Goal: Task Accomplishment & Management: Manage account settings

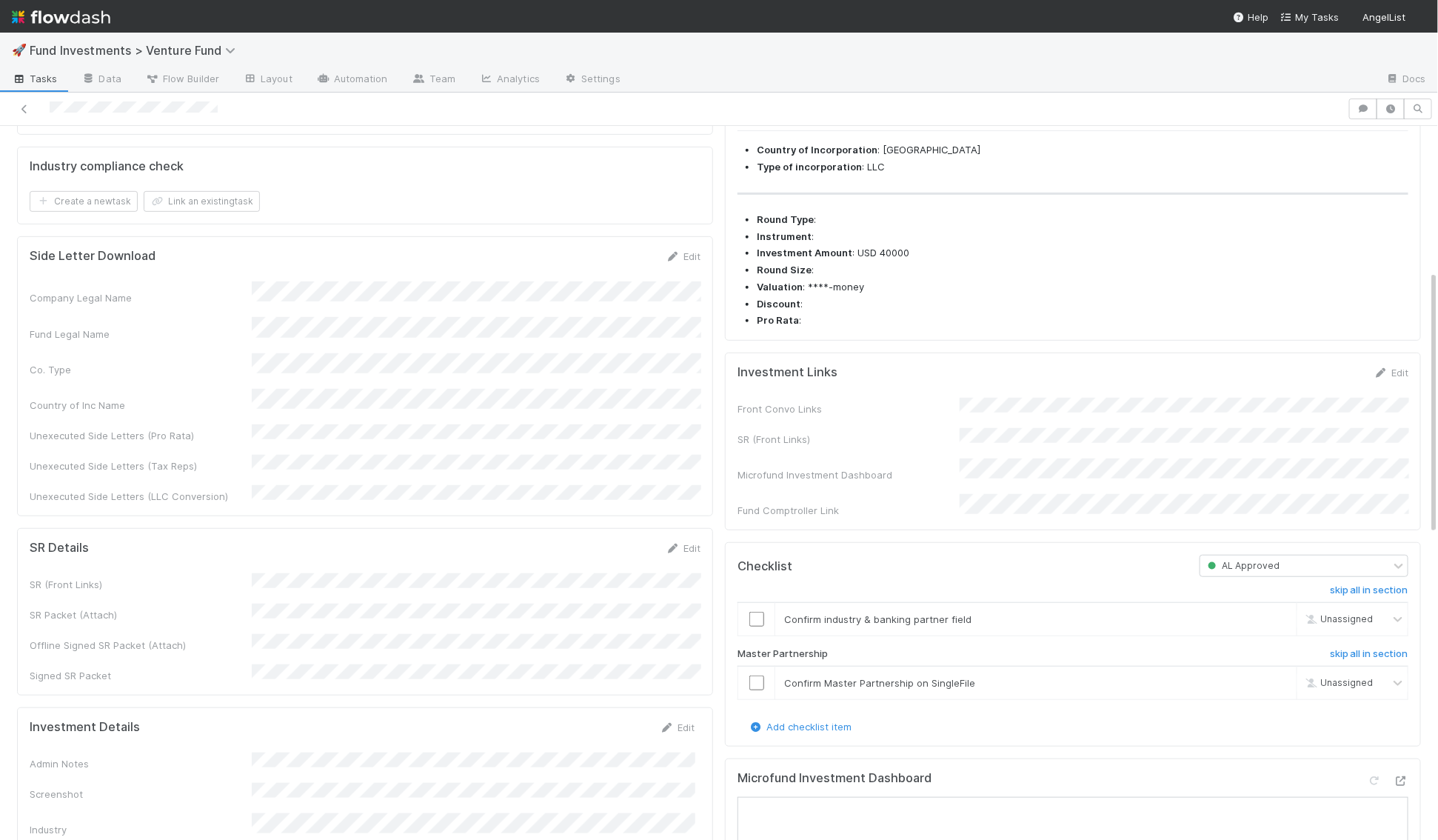
scroll to position [417, 0]
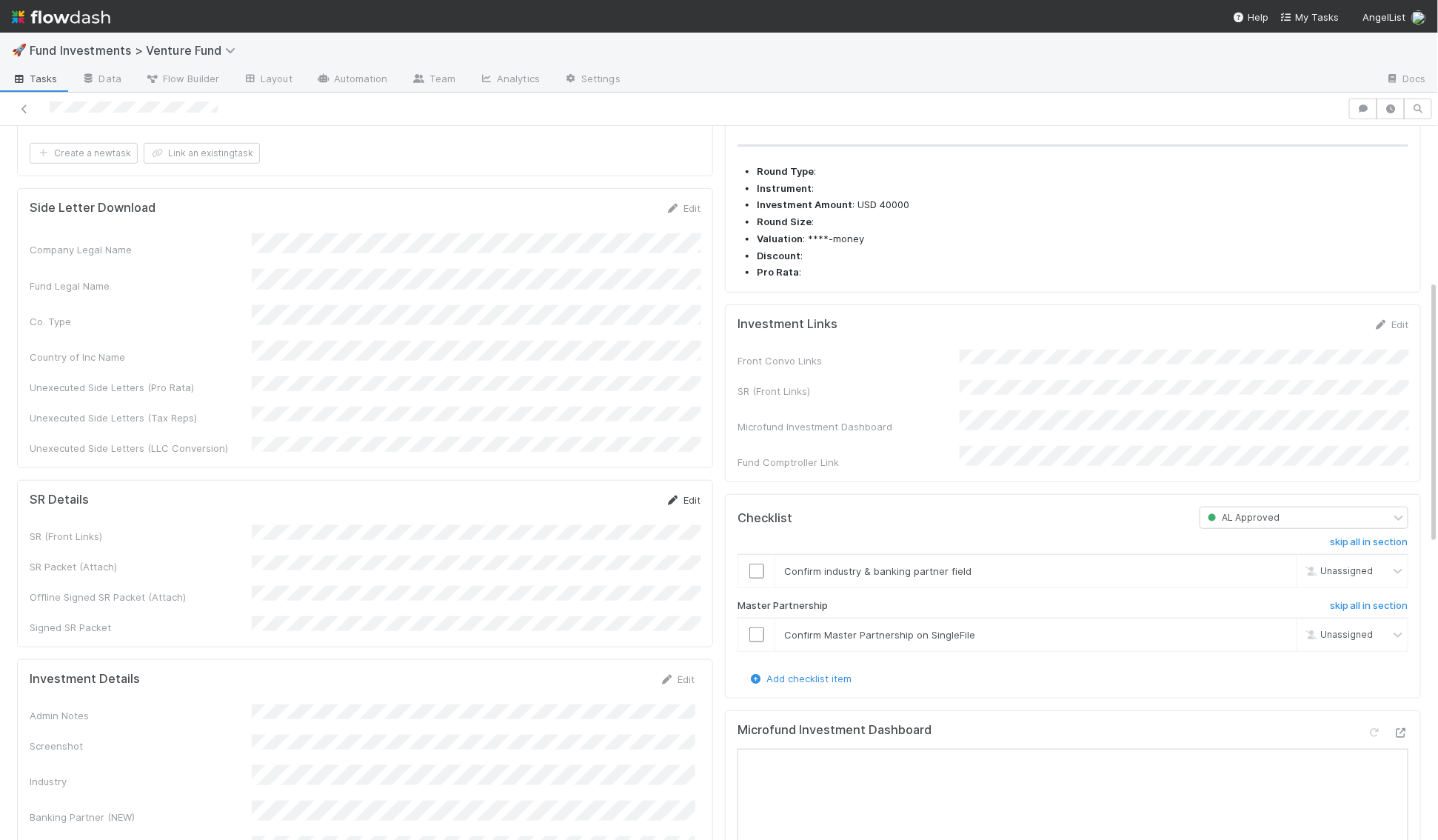
click at [680, 494] on link "Edit" at bounding box center [683, 500] width 35 height 12
click at [622, 492] on button "Save" at bounding box center [621, 505] width 42 height 25
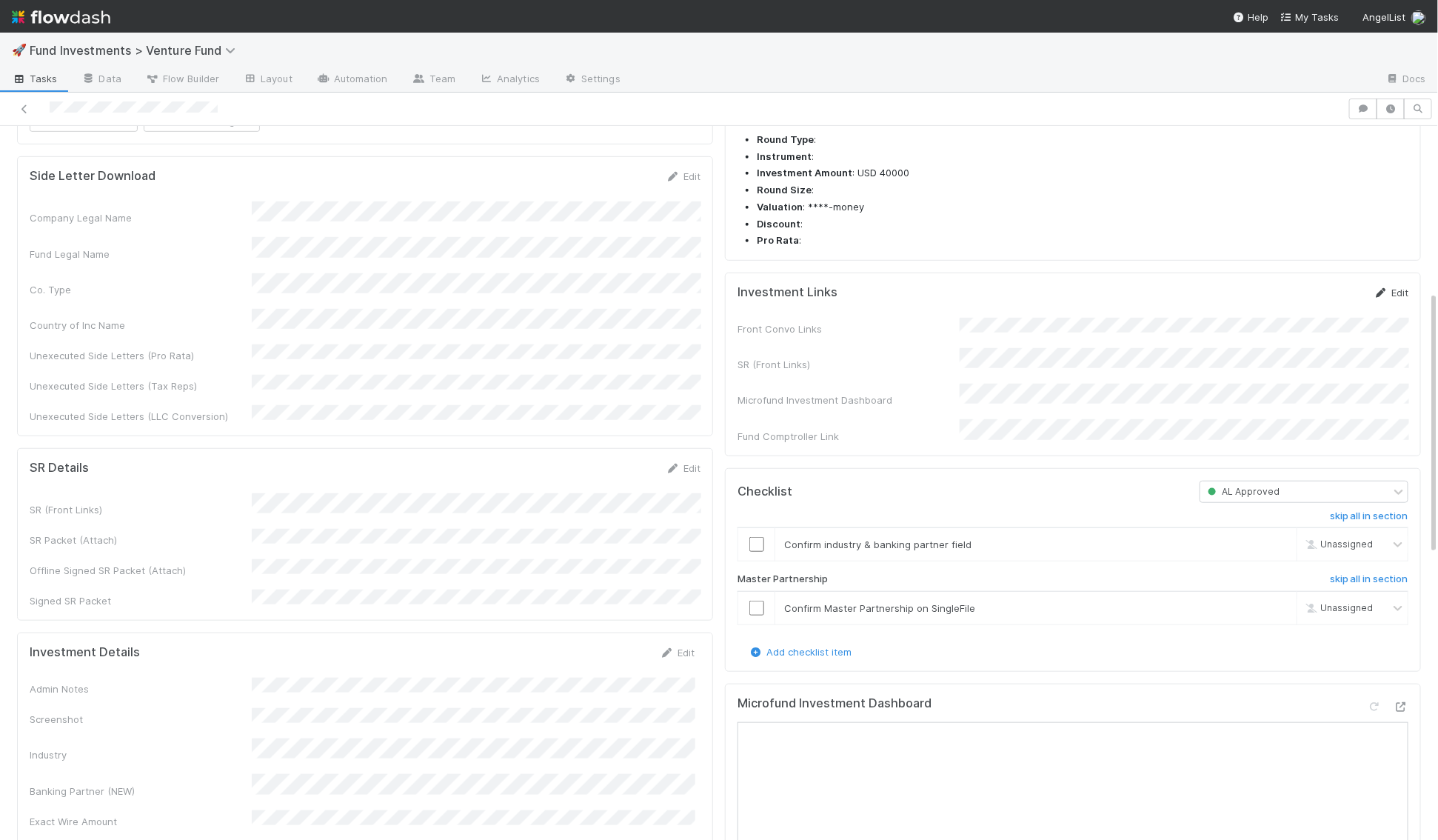
click at [1394, 298] on link "Edit" at bounding box center [1391, 292] width 35 height 12
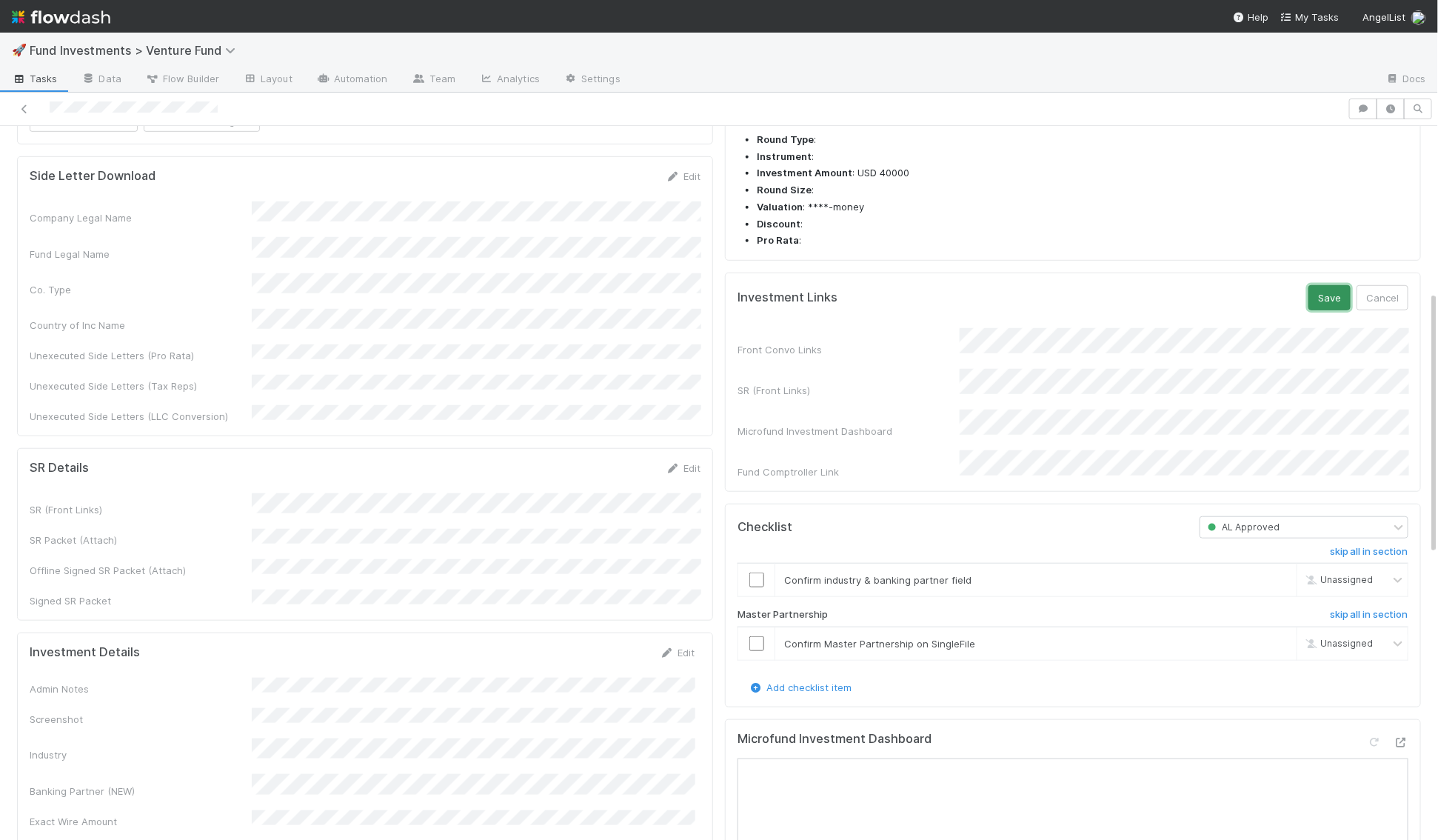
click at [1315, 310] on button "Save" at bounding box center [1329, 298] width 42 height 25
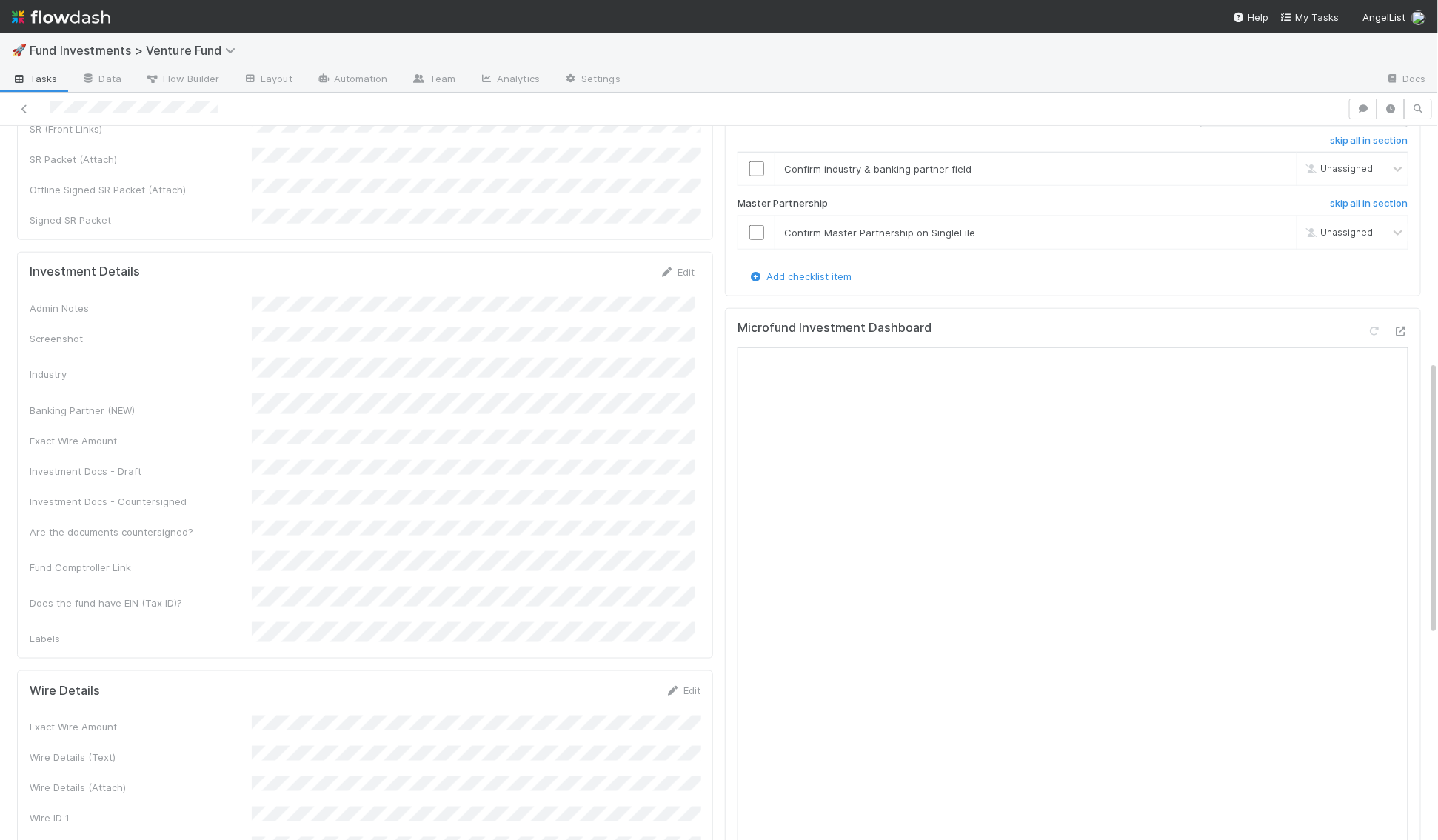
scroll to position [878, 0]
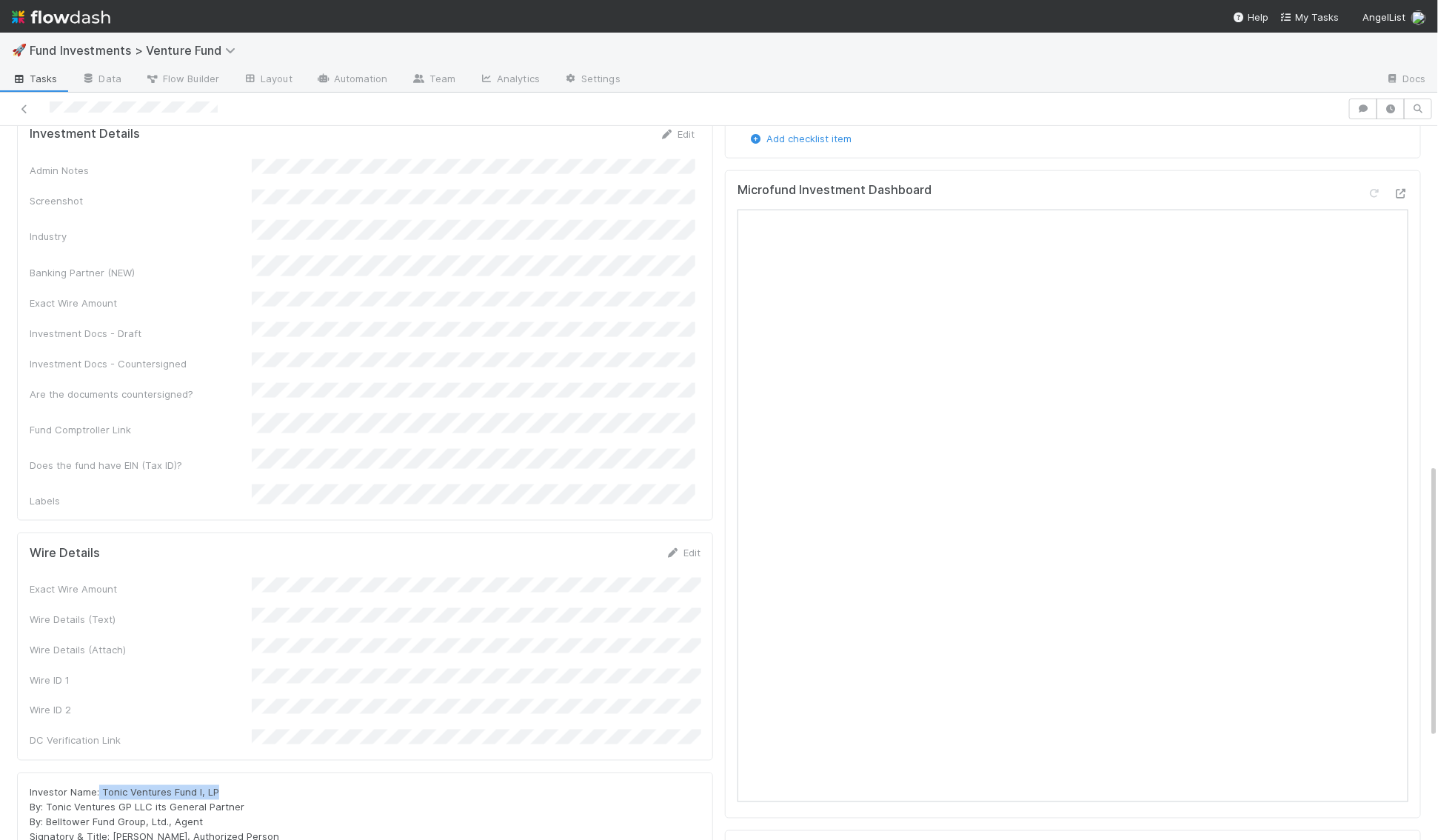
drag, startPoint x: 230, startPoint y: 665, endPoint x: 99, endPoint y: 666, distance: 131.0
click at [99, 785] on div "Investor Name: Tonic Ventures Fund I, LP By: Tonic Ventures GP LLC its General …" at bounding box center [365, 829] width 671 height 89
copy span "Tonic Ventures Fund I, LP"
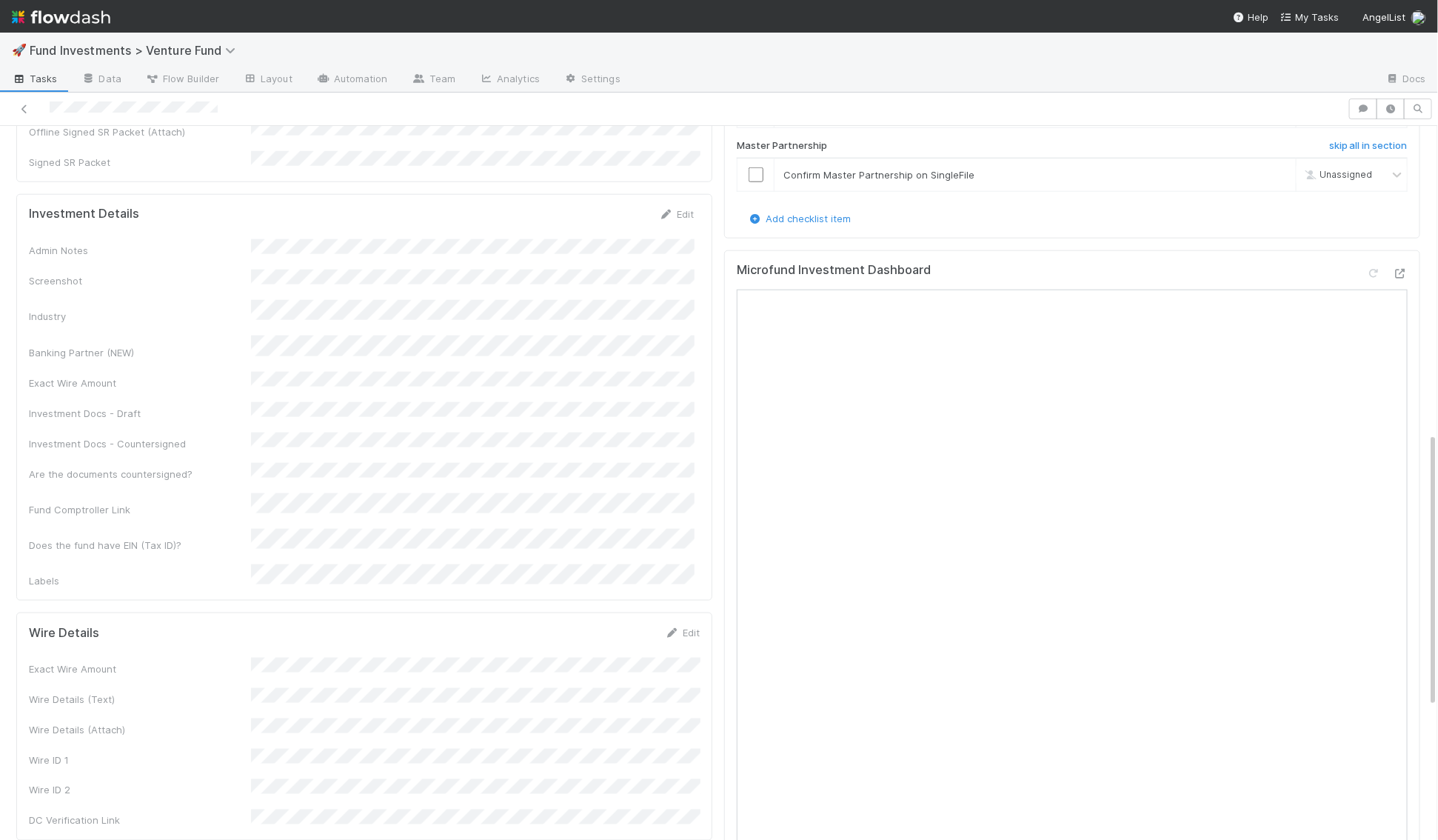
scroll to position [885, 0]
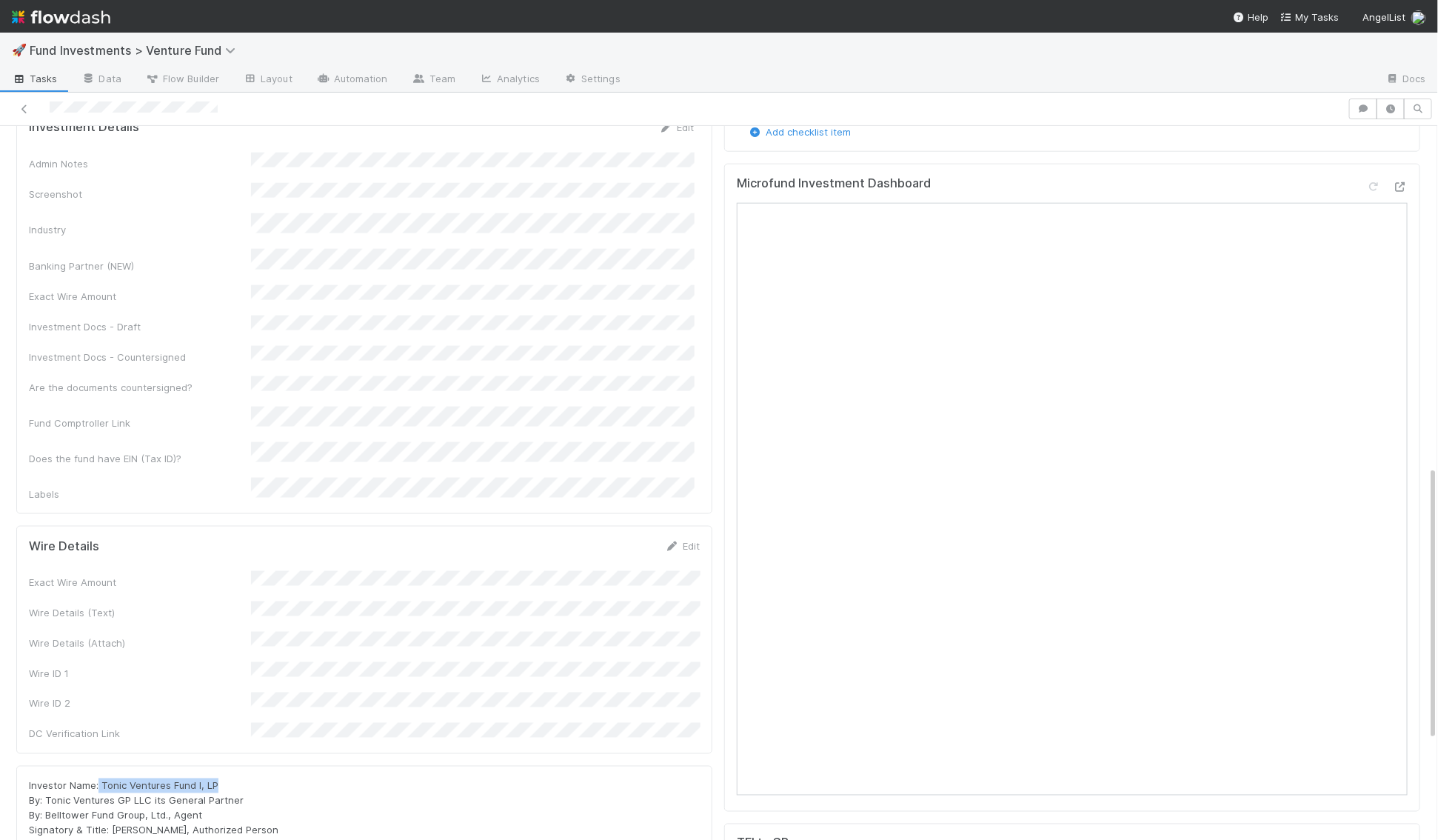
click at [228, 778] on div "Investor Name: Tonic Ventures Fund I, LP By: Tonic Ventures GP LLC its General …" at bounding box center [364, 822] width 671 height 89
drag, startPoint x: 225, startPoint y: 643, endPoint x: 180, endPoint y: 667, distance: 51.0
click at [180, 766] on div "Investor Name: Tonic Ventures Fund I, LP By: Tonic Ventures GP LLC its General …" at bounding box center [364, 823] width 696 height 114
click at [229, 778] on div "Investor Name: Tonic Ventures Fund I, LP By: Tonic Ventures GP LLC its General …" at bounding box center [364, 822] width 671 height 89
drag, startPoint x: 223, startPoint y: 659, endPoint x: 97, endPoint y: 659, distance: 126.0
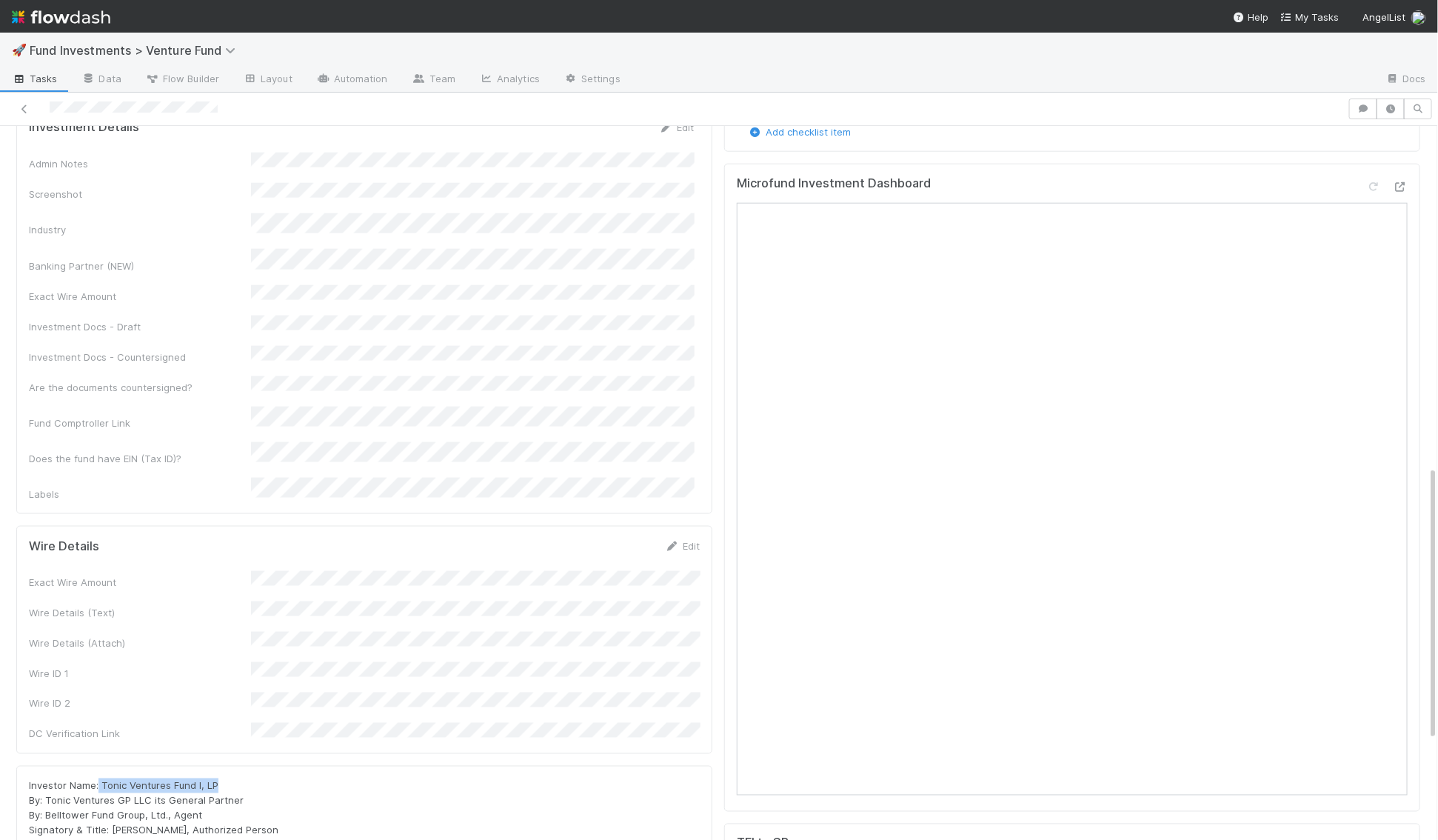
click at [97, 778] on div "Investor Name: Tonic Ventures Fund I, LP By: Tonic Ventures GP LLC its General …" at bounding box center [364, 822] width 671 height 89
copy span "Tonic Ventures Fund I, LP"
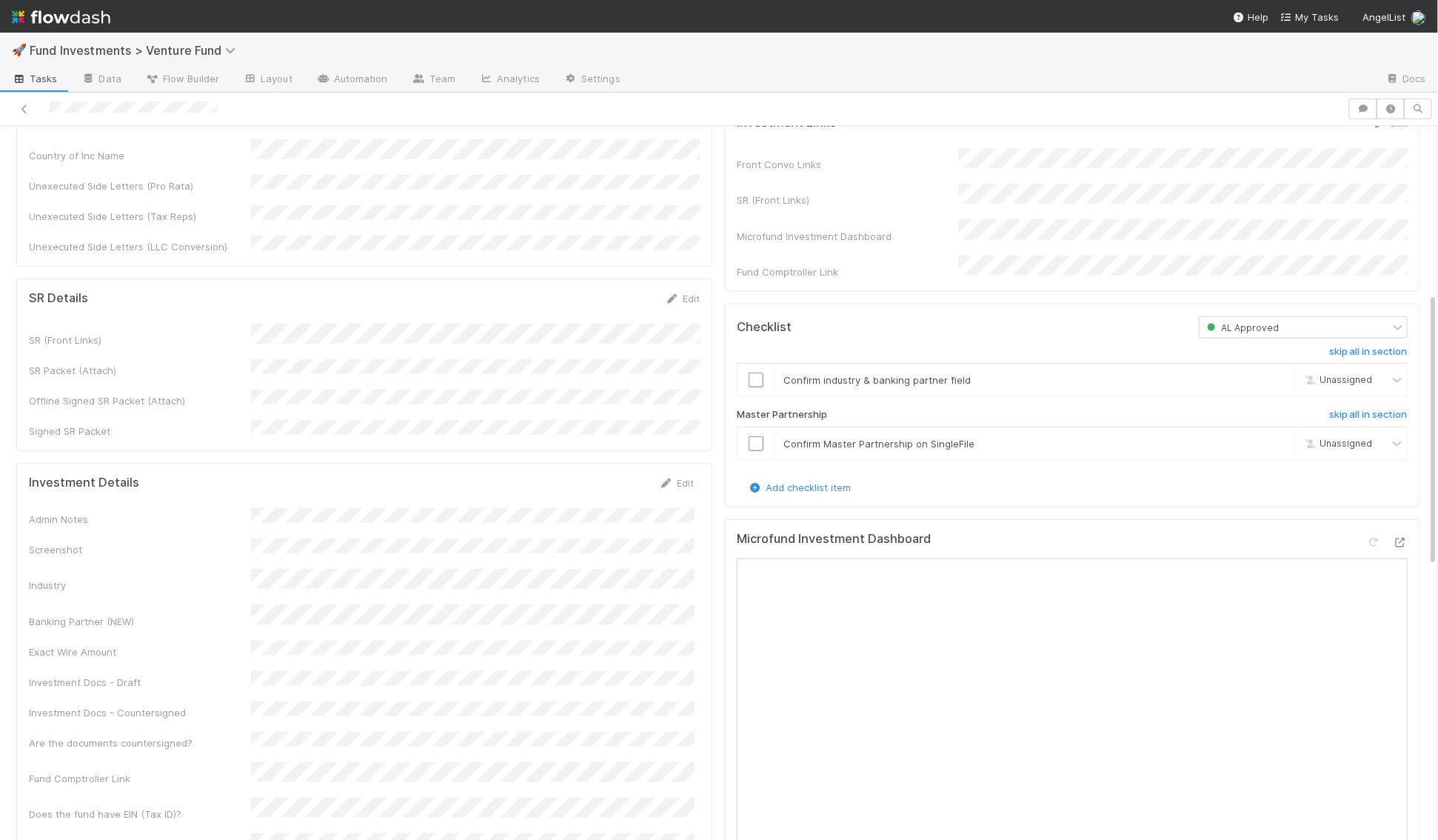
scroll to position [261, 0]
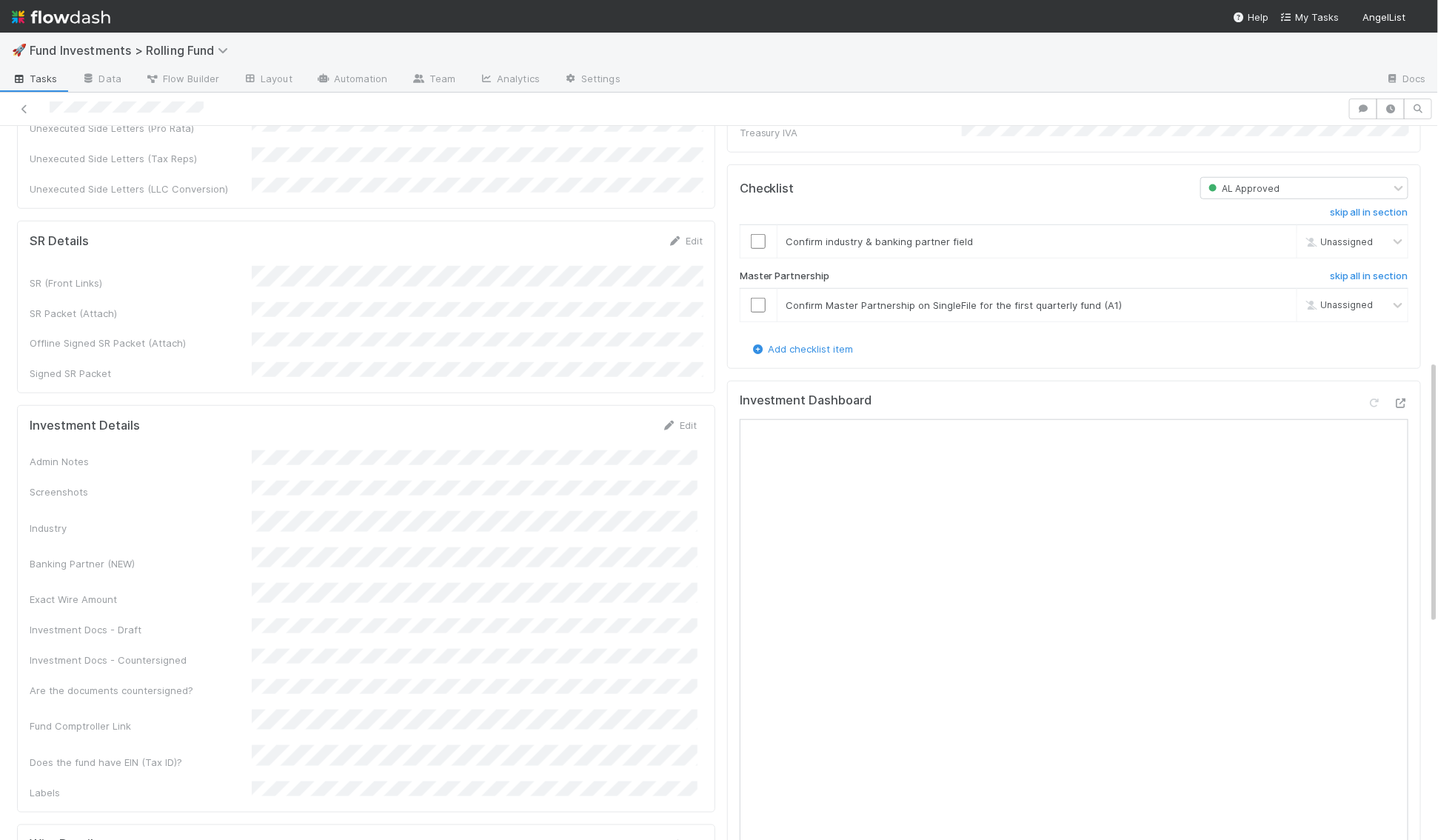
scroll to position [631, 0]
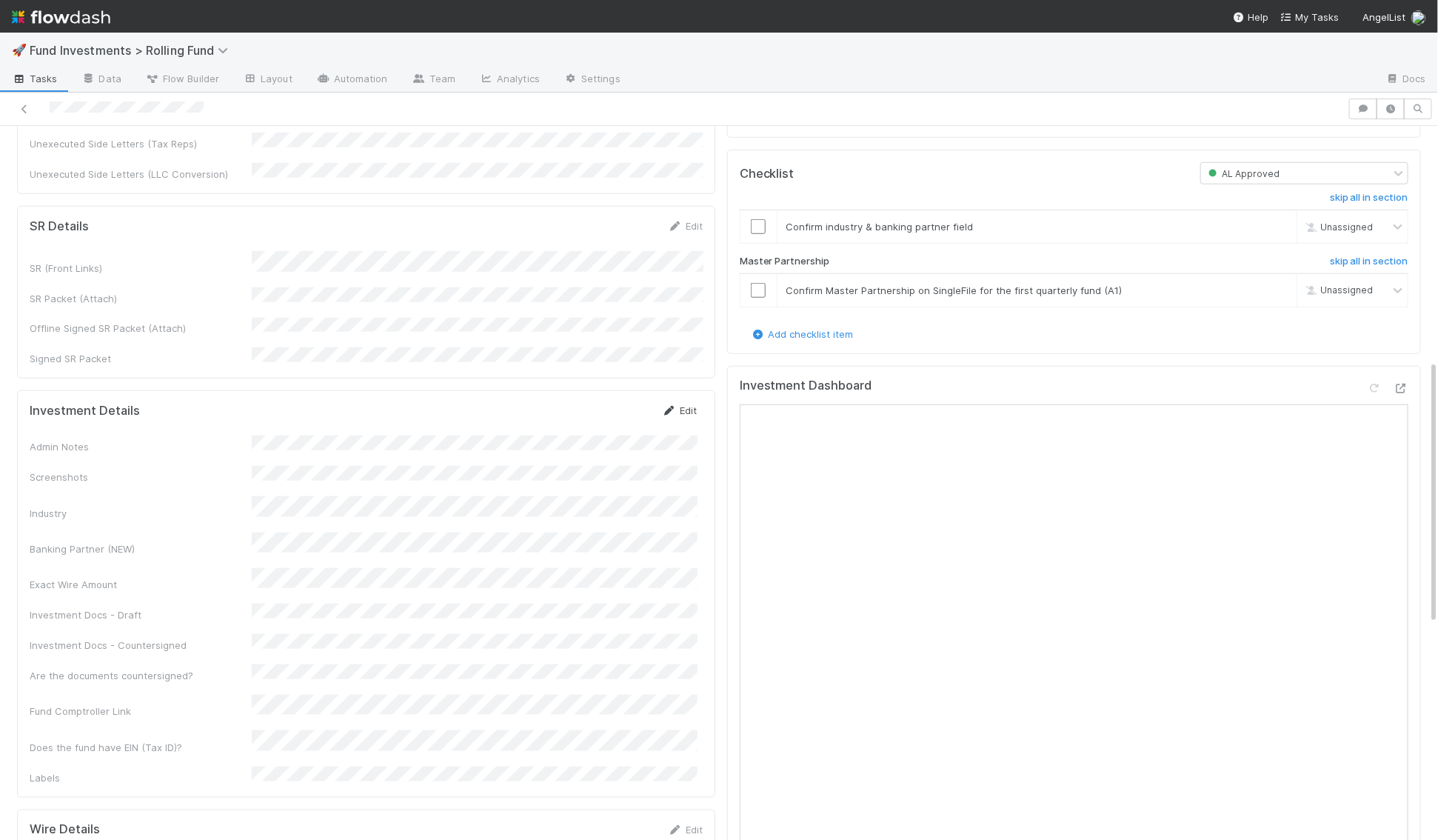
click at [682, 404] on link "Edit" at bounding box center [680, 411] width 35 height 12
click at [617, 403] on button "Save" at bounding box center [618, 415] width 42 height 25
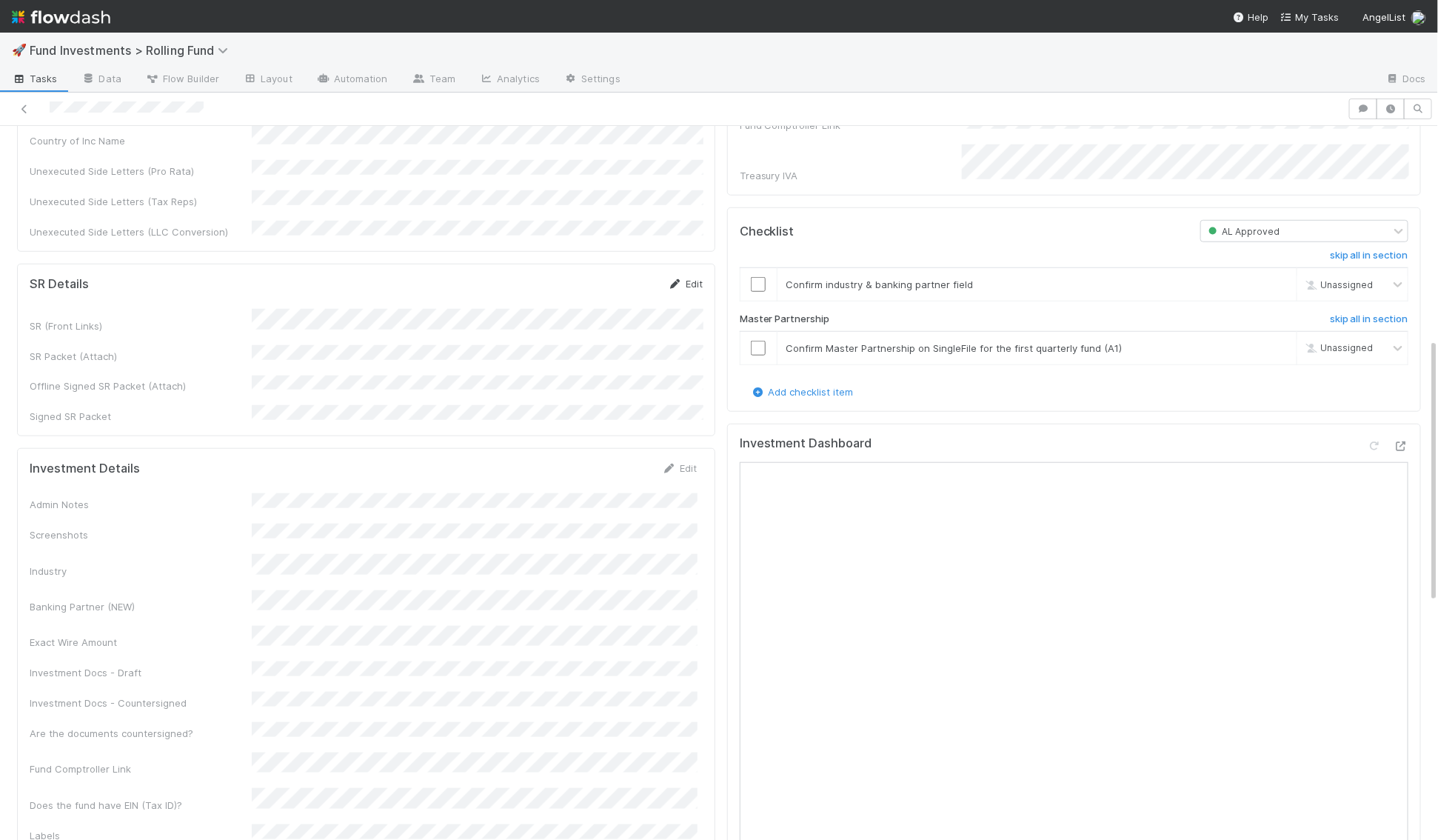
click at [695, 278] on link "Edit" at bounding box center [685, 284] width 35 height 12
click at [230, 319] on div "SR (Front Links)" at bounding box center [366, 333] width 673 height 28
click at [623, 276] on button "Save" at bounding box center [624, 288] width 42 height 25
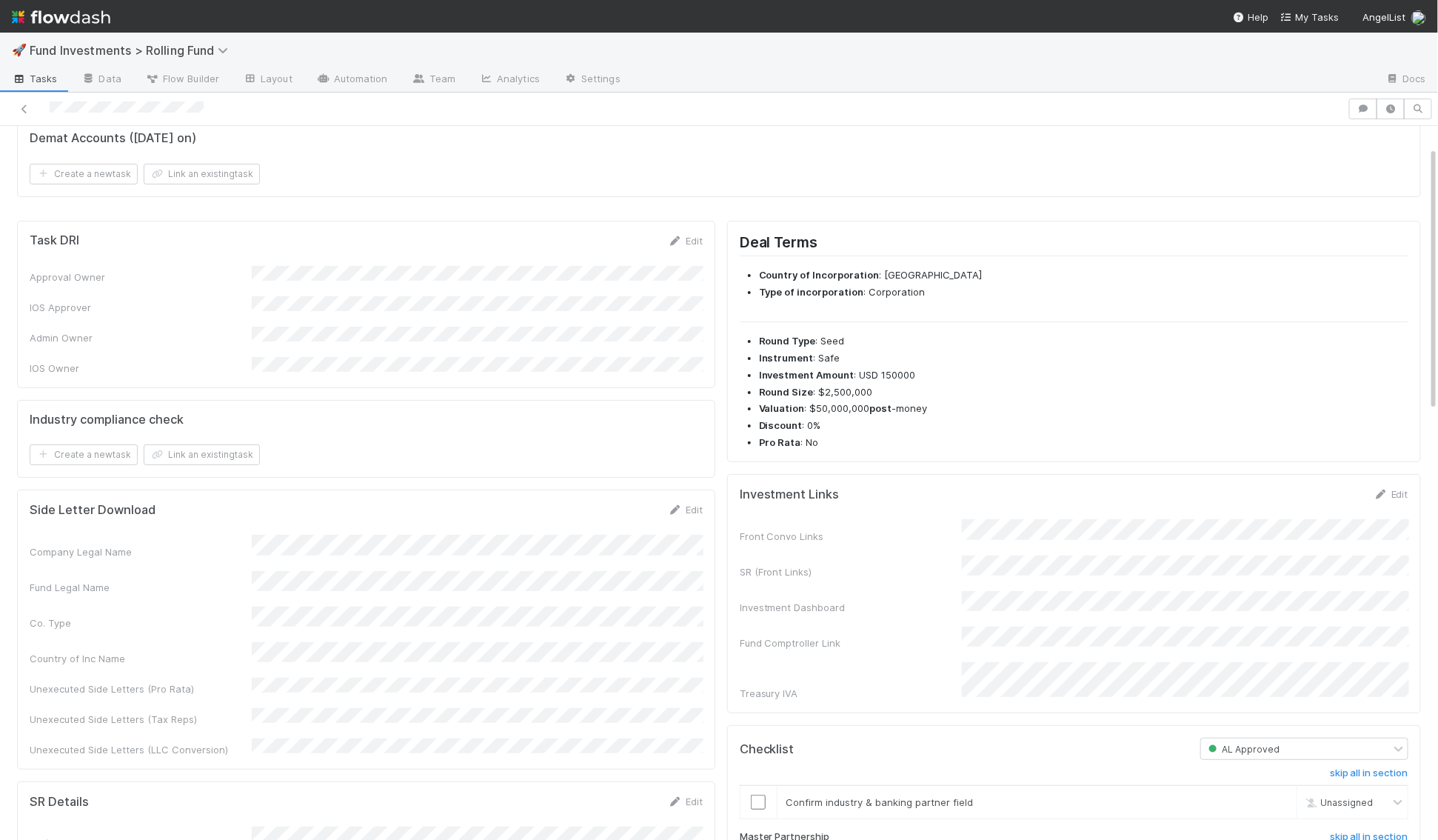
scroll to position [55, 0]
click at [1397, 481] on div "Investment Links Edit Front Convo Links SR (Front Links) Investment Dashboard F…" at bounding box center [1074, 593] width 694 height 239
click at [1396, 494] on link "Edit" at bounding box center [1391, 495] width 35 height 12
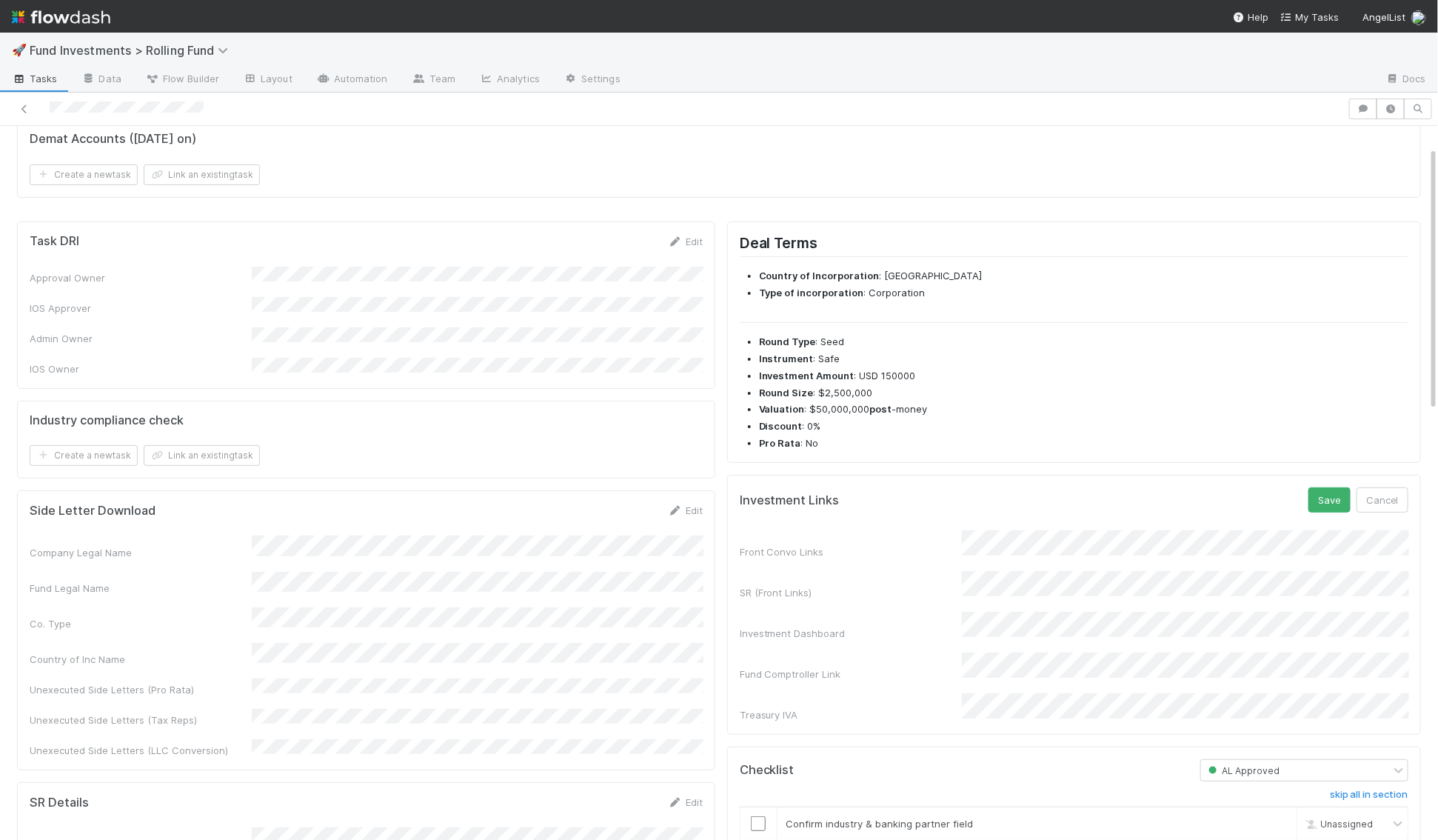
click at [822, 552] on div "Front Convo Links SR (Front Links) Investment Dashboard Fund Comptroller Link T…" at bounding box center [1074, 626] width 669 height 191
click at [1323, 495] on button "Save" at bounding box center [1329, 499] width 42 height 25
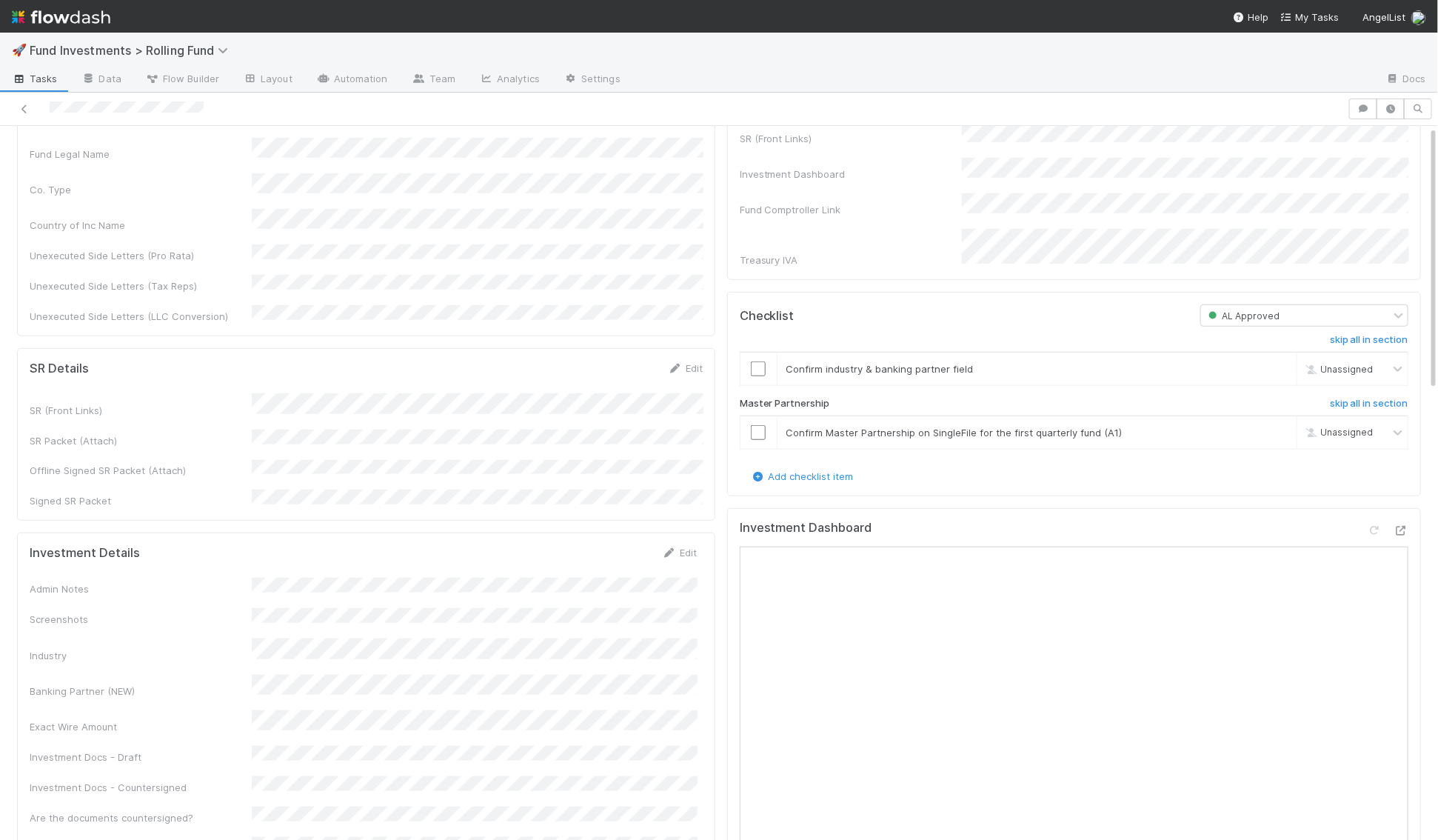
scroll to position [0, 0]
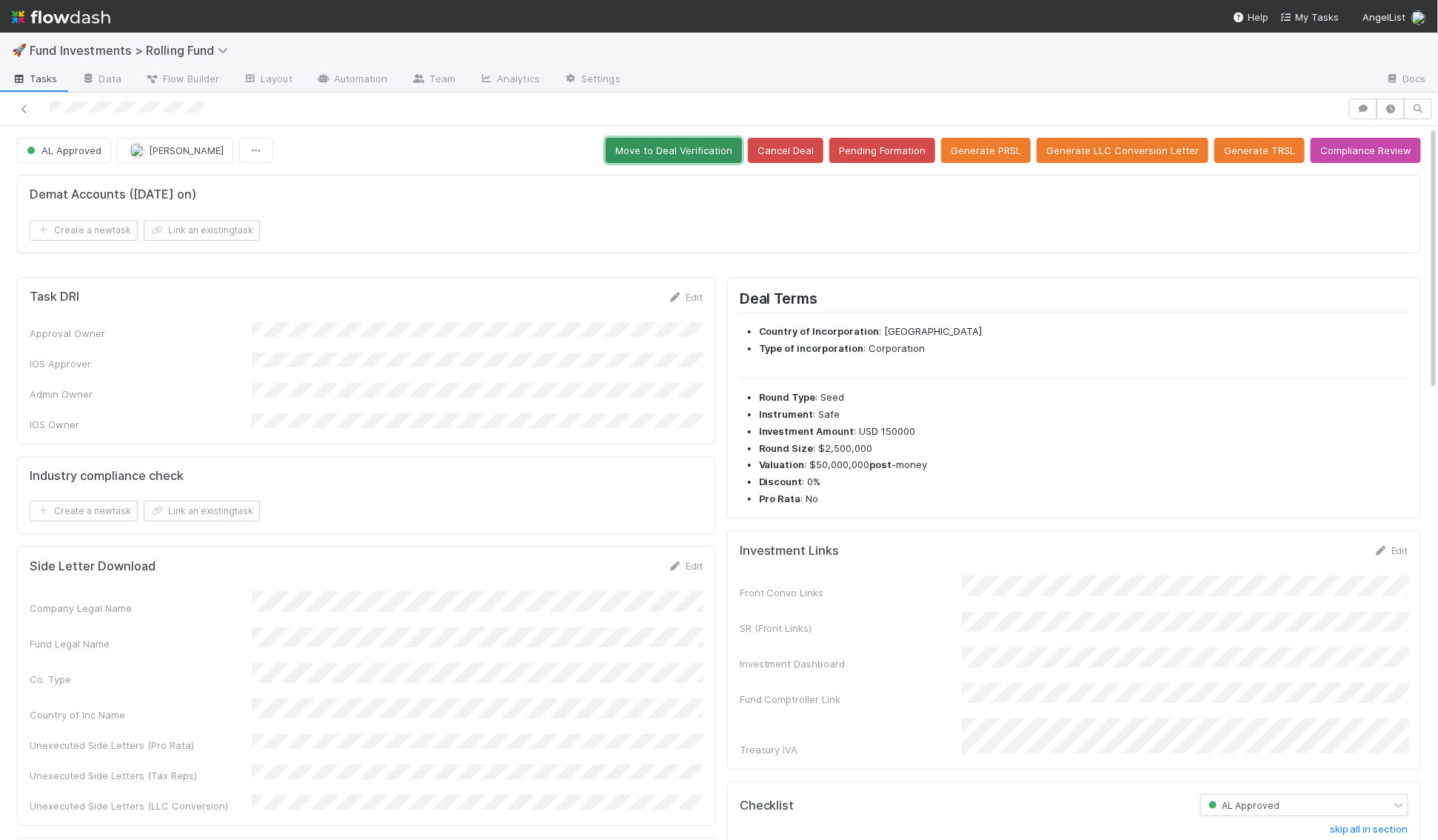
click at [727, 147] on button "Move to Deal Verification" at bounding box center [674, 150] width 136 height 25
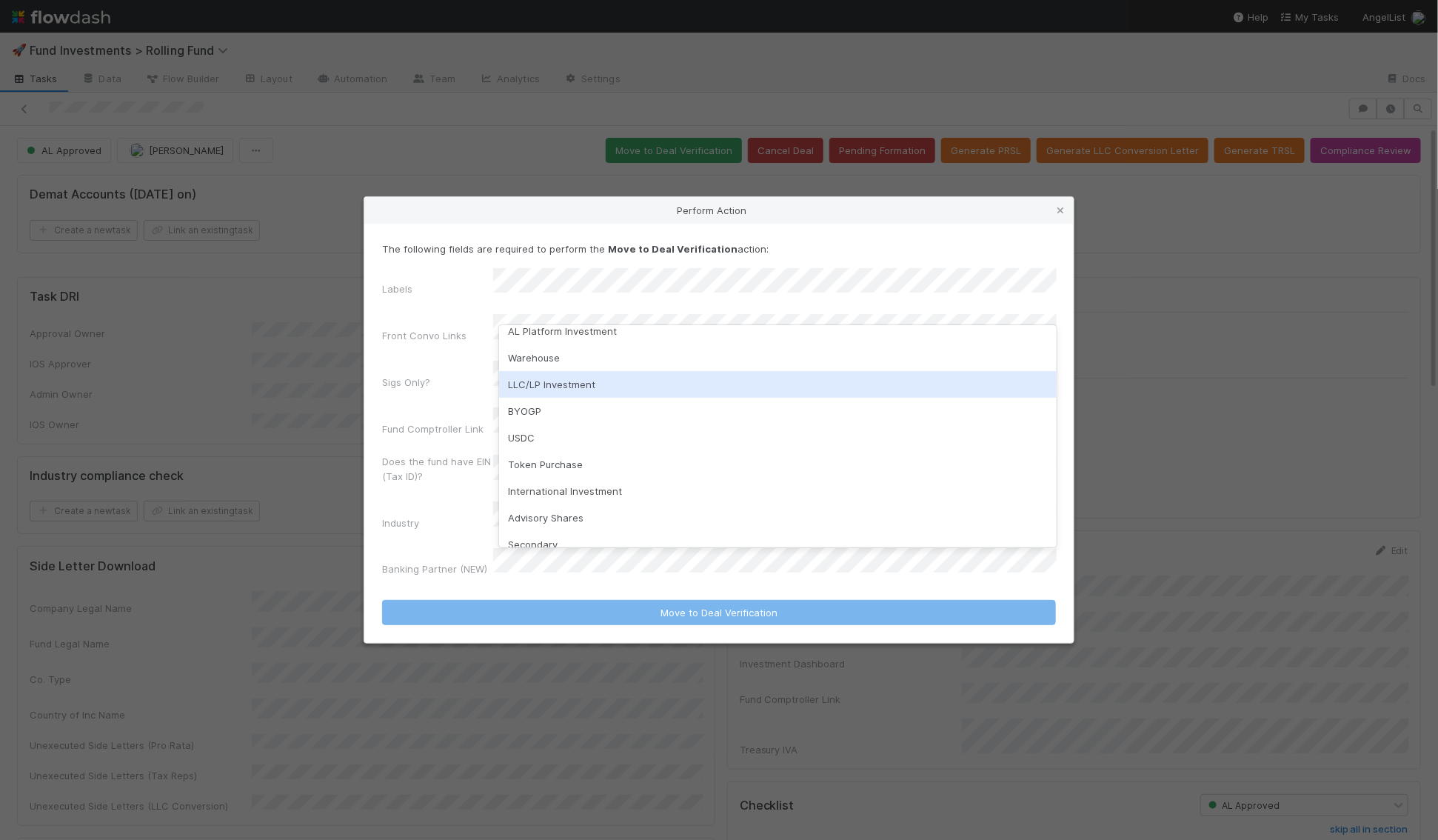
scroll to position [129, 0]
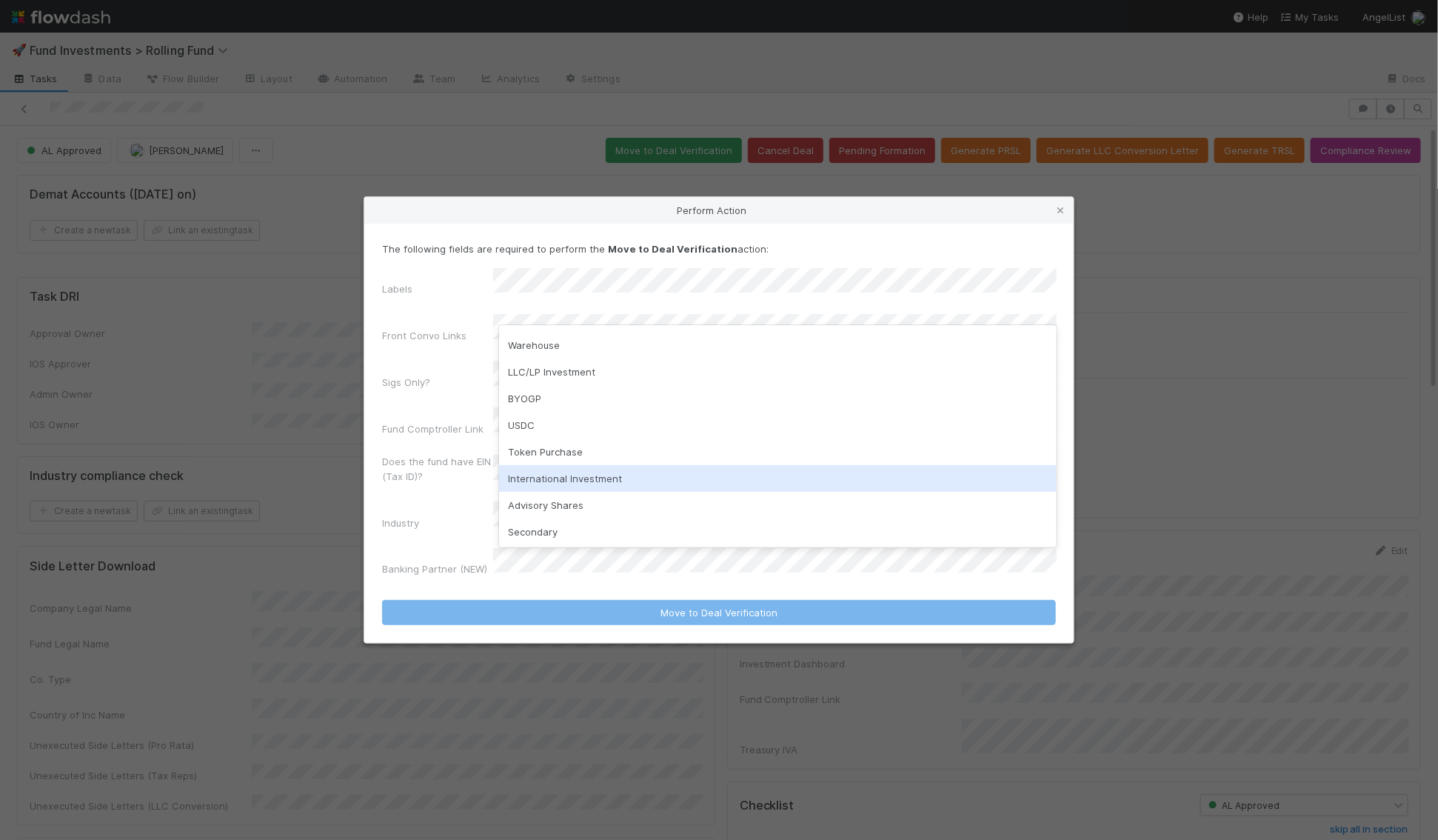
click at [575, 479] on div "International Investment" at bounding box center [778, 478] width 557 height 27
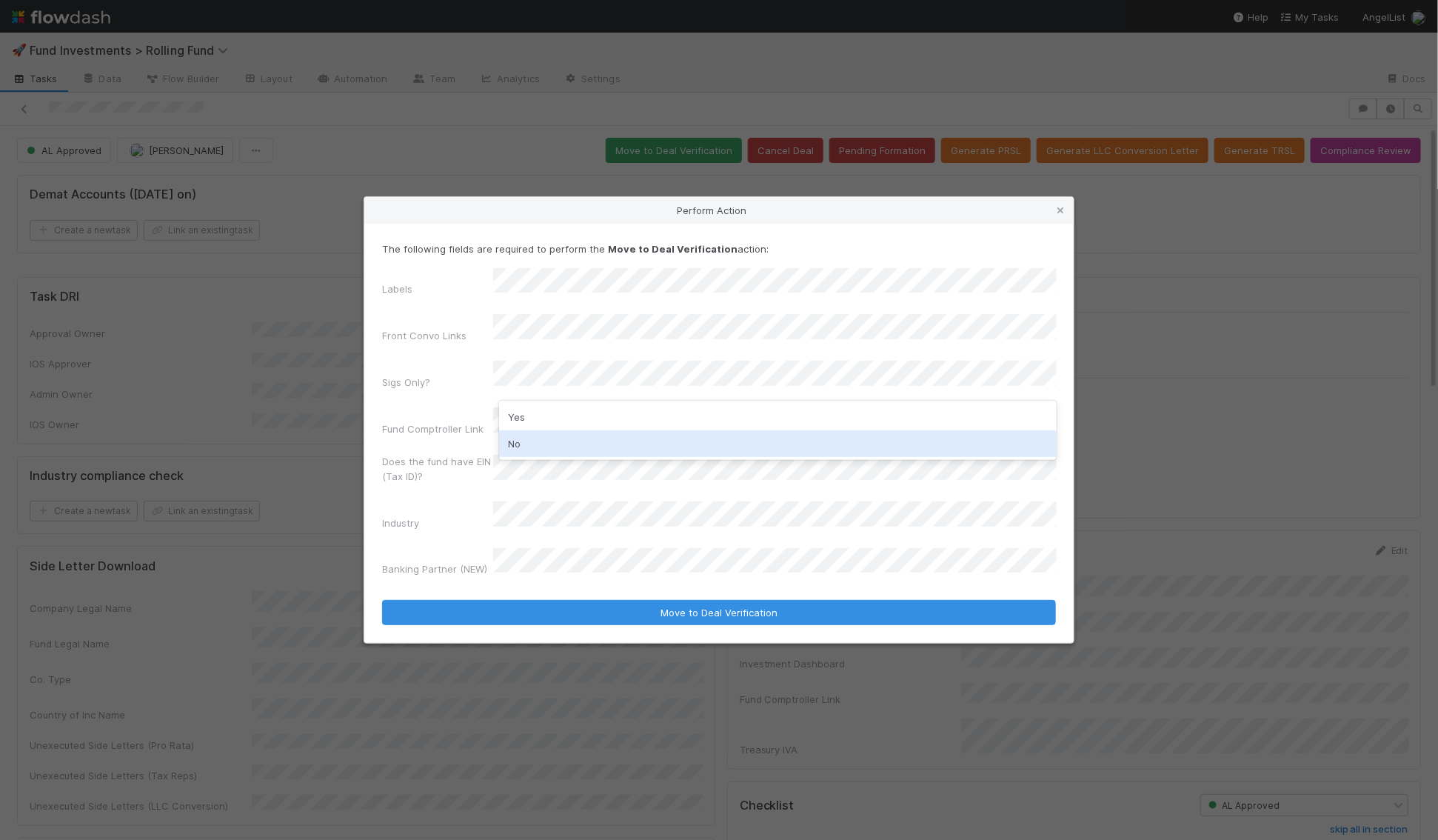
click at [556, 439] on div "No" at bounding box center [778, 443] width 557 height 27
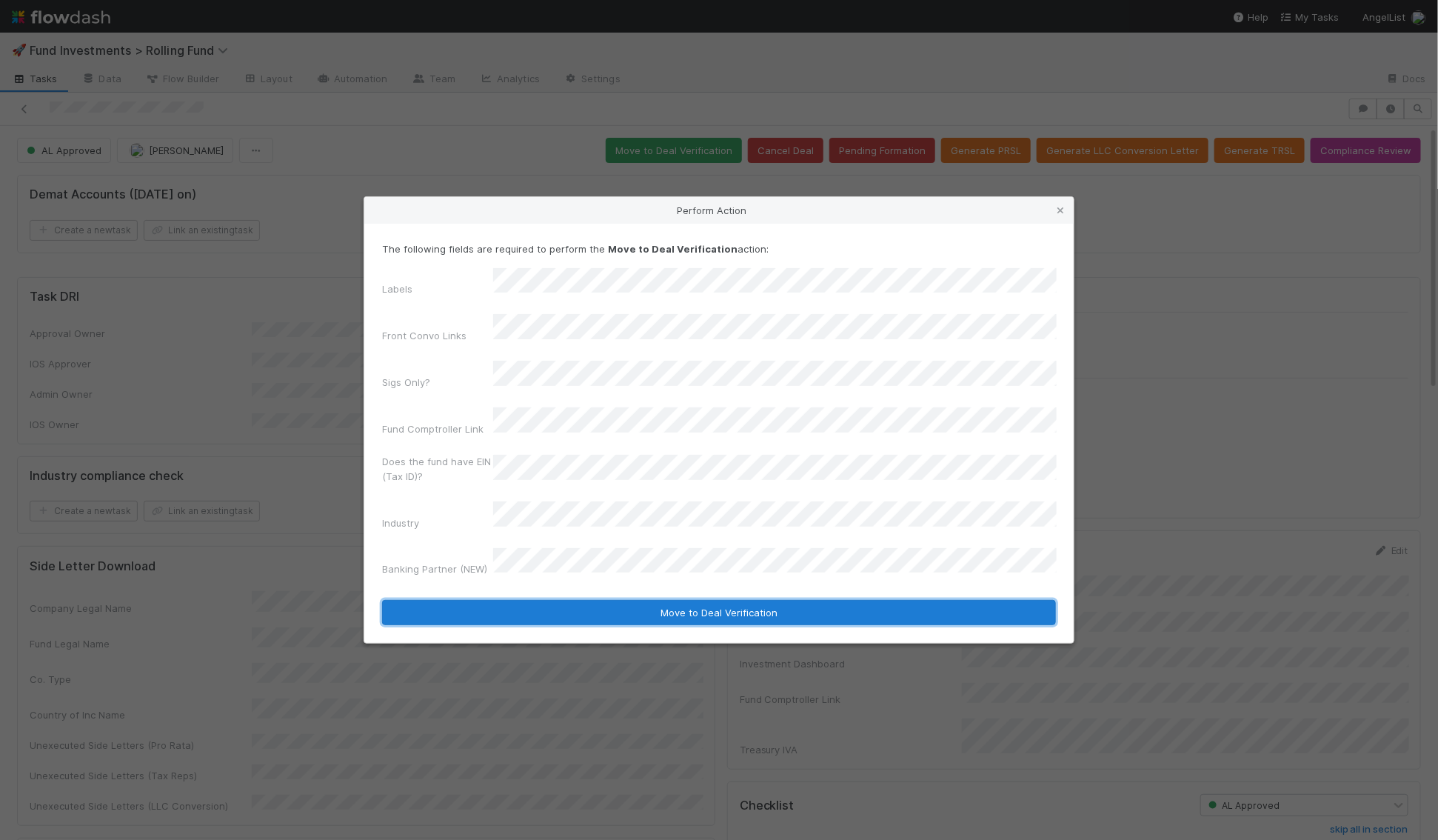
click at [544, 599] on button "Move to Deal Verification" at bounding box center [719, 611] width 674 height 25
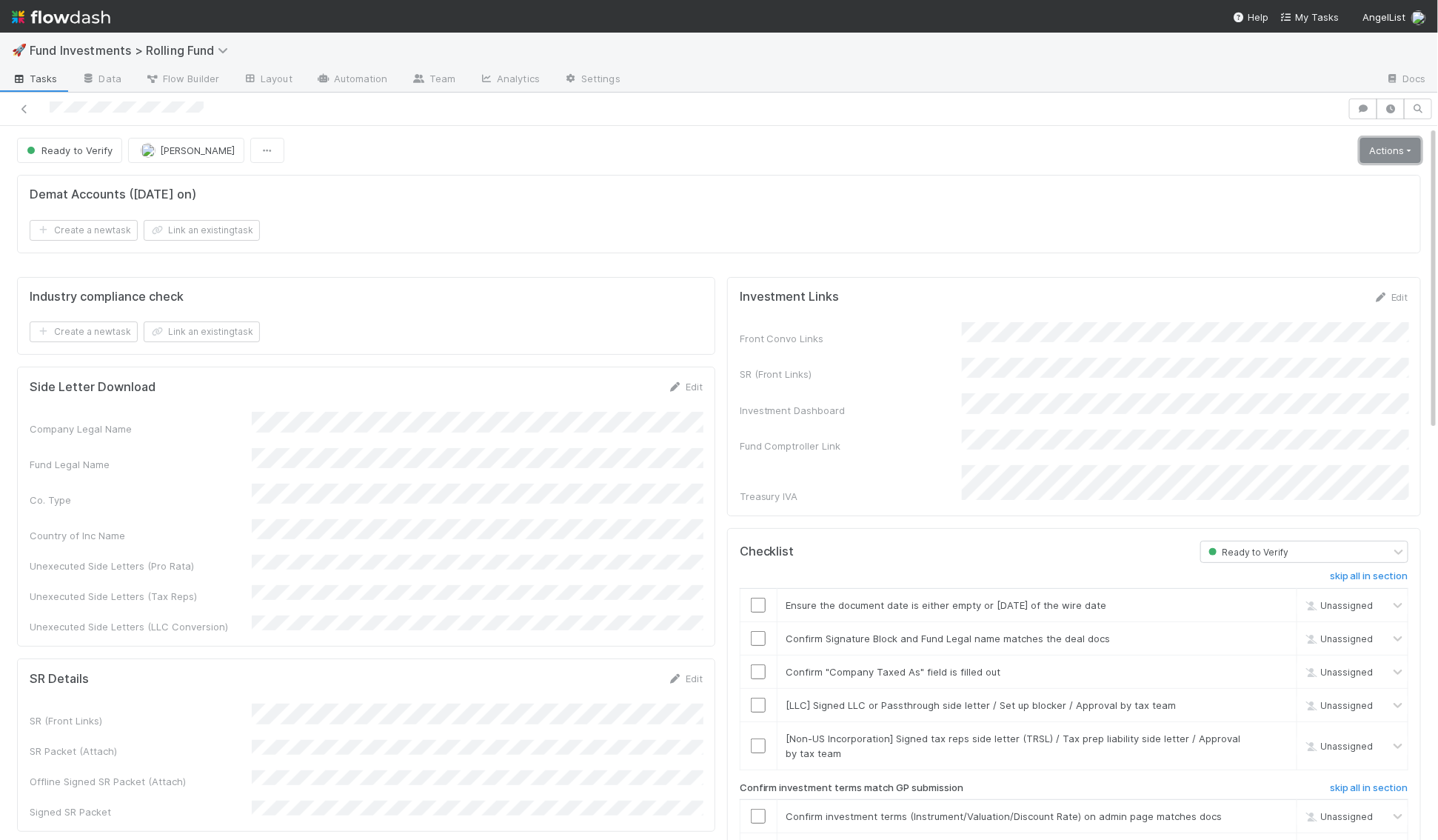
click at [1378, 154] on link "Actions" at bounding box center [1391, 150] width 60 height 25
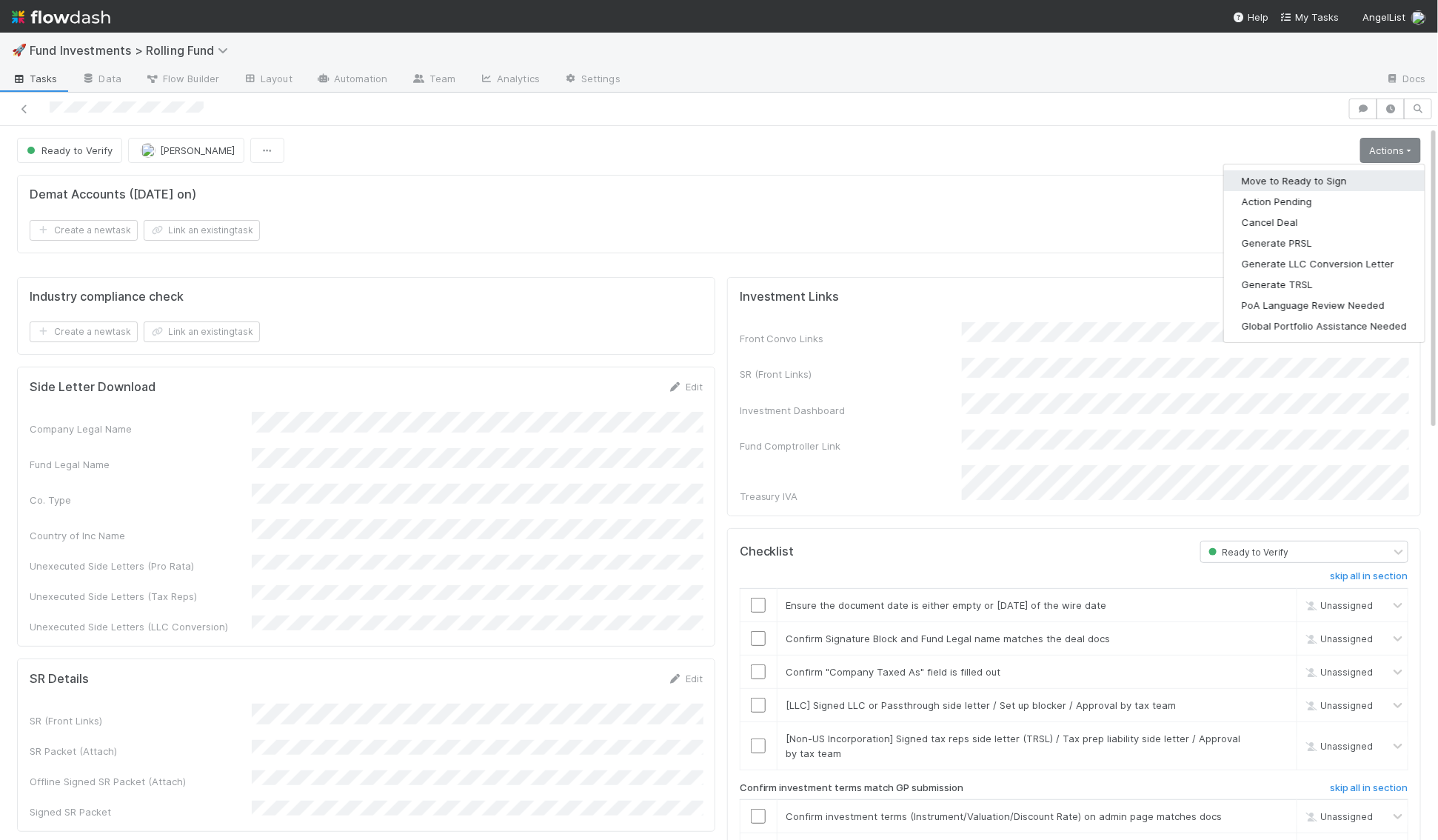
click at [1345, 184] on button "Move to Ready to Sign" at bounding box center [1324, 180] width 201 height 21
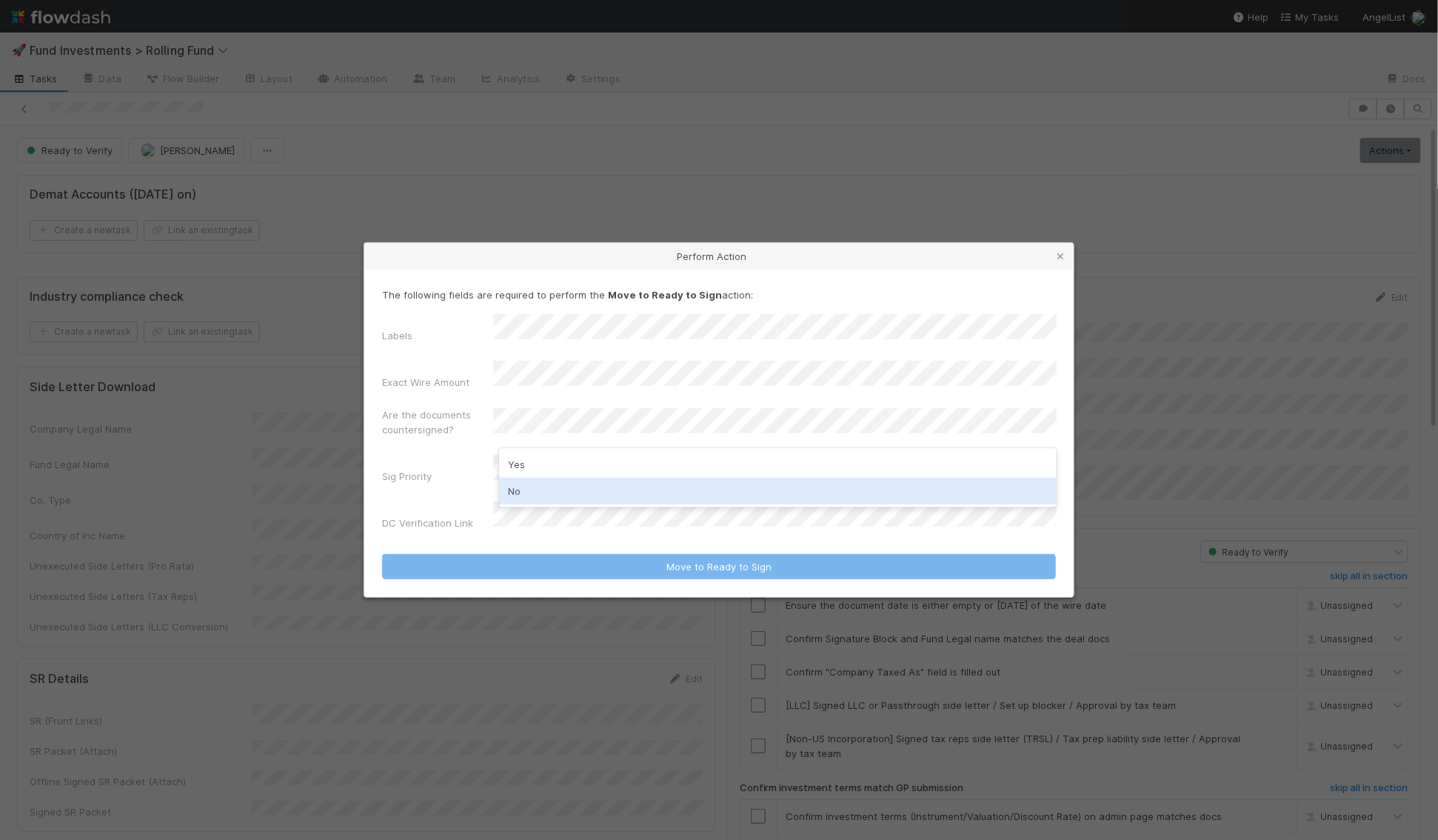
click at [536, 492] on div "No" at bounding box center [778, 491] width 557 height 27
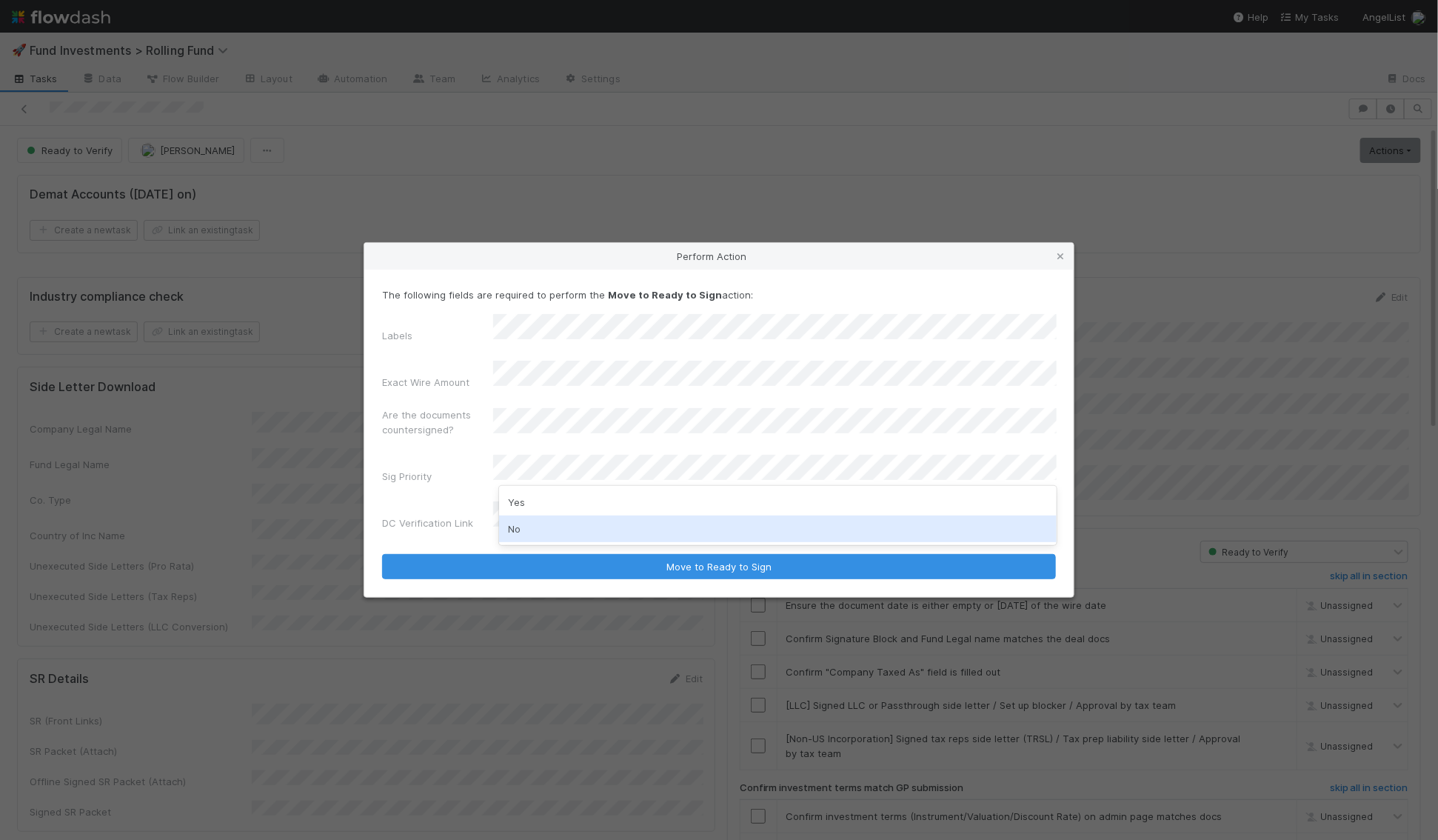
click at [529, 525] on div "No" at bounding box center [778, 529] width 557 height 27
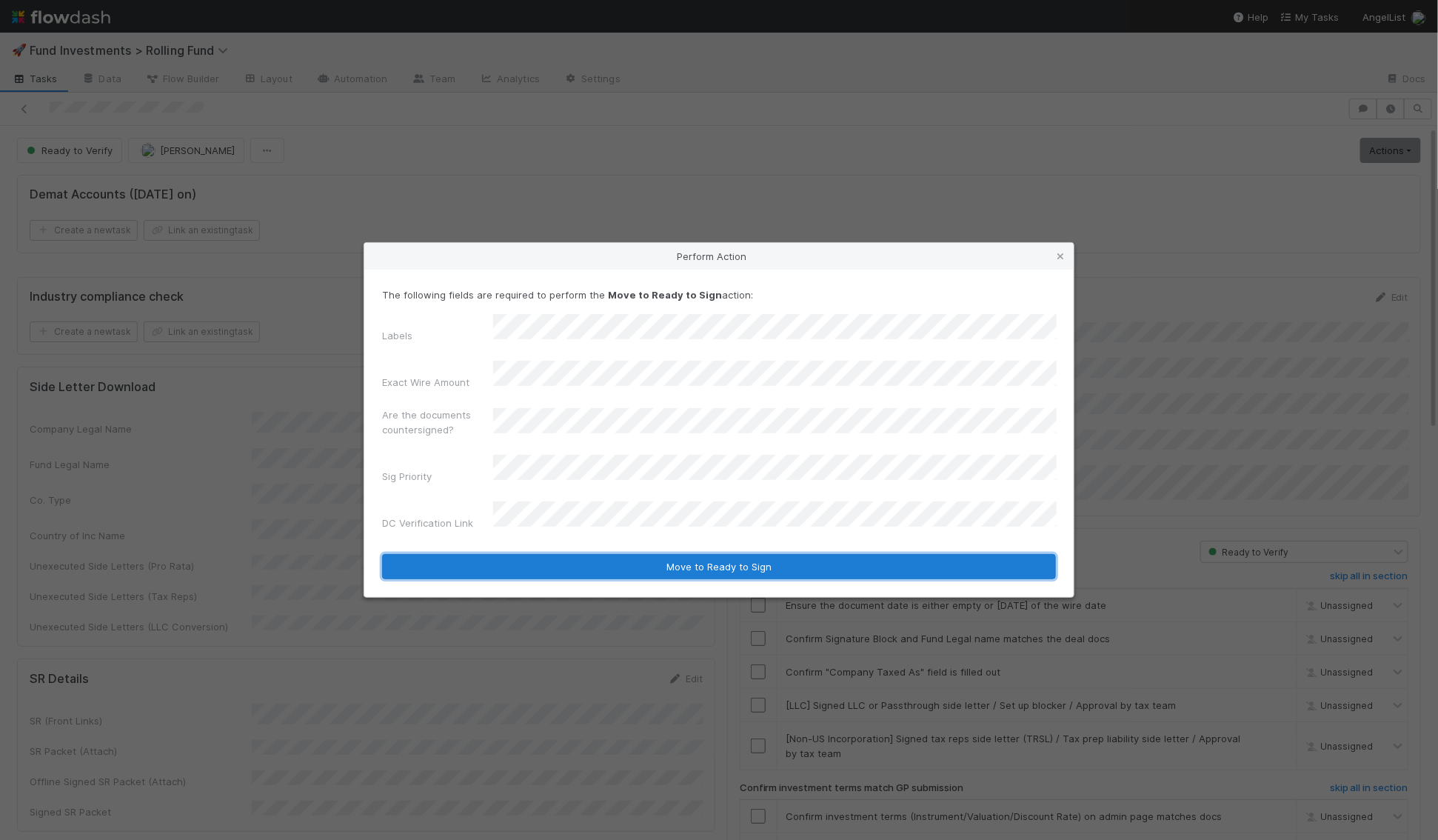
click at [713, 555] on button "Move to Ready to Sign" at bounding box center [719, 566] width 674 height 25
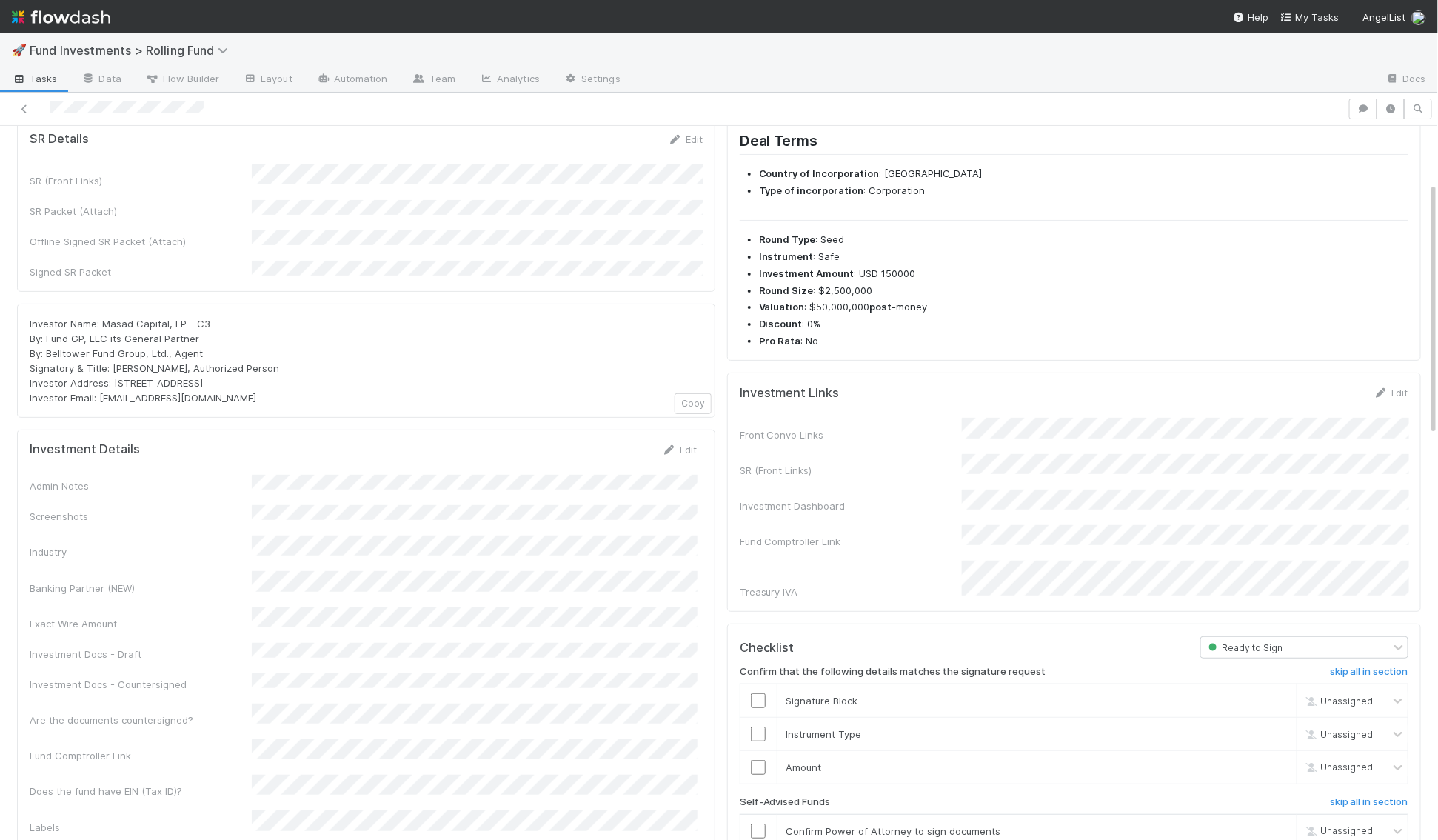
scroll to position [180, 0]
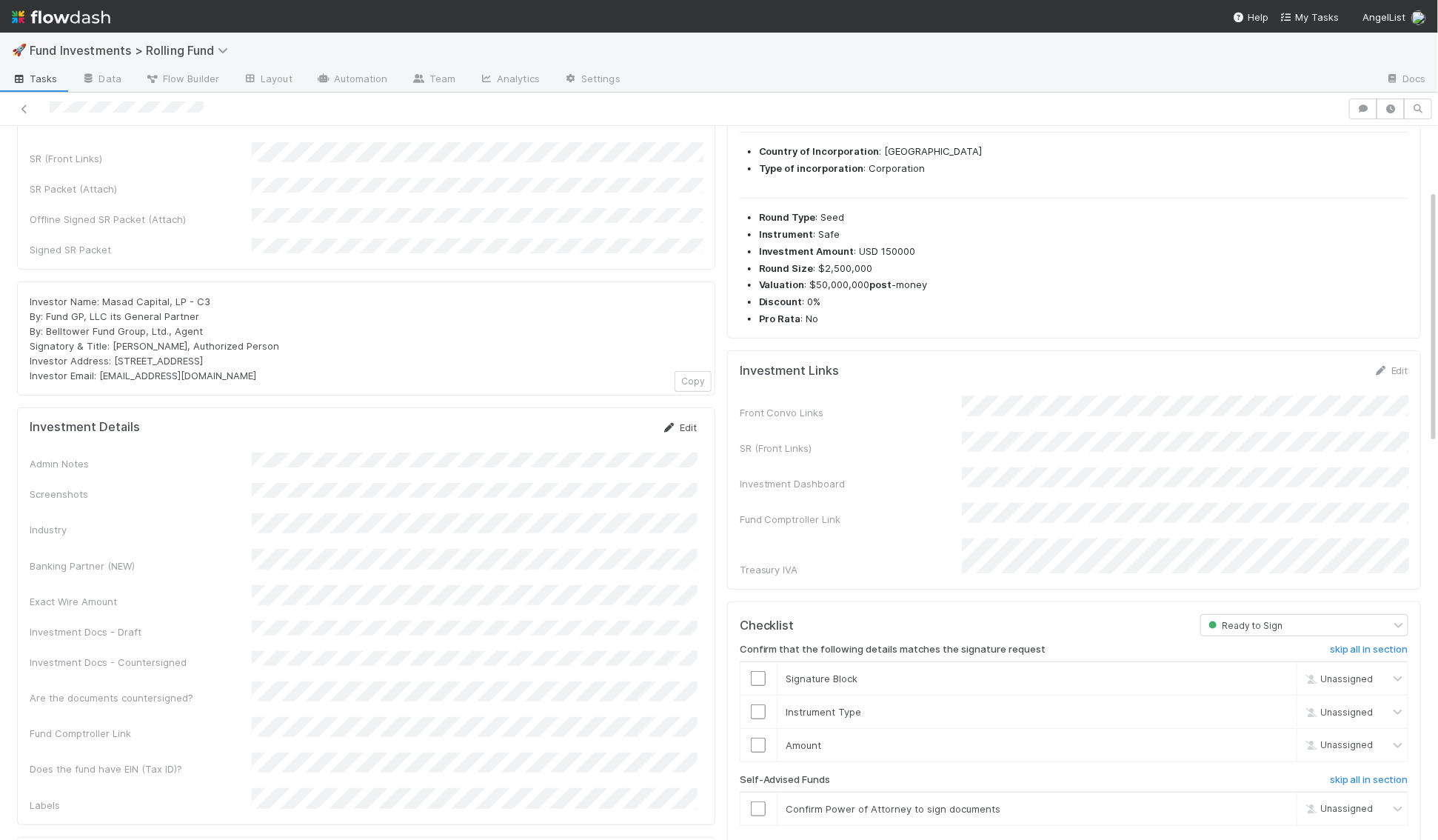
click at [673, 423] on icon at bounding box center [669, 427] width 15 height 9
click at [619, 420] on button "Save" at bounding box center [618, 432] width 42 height 25
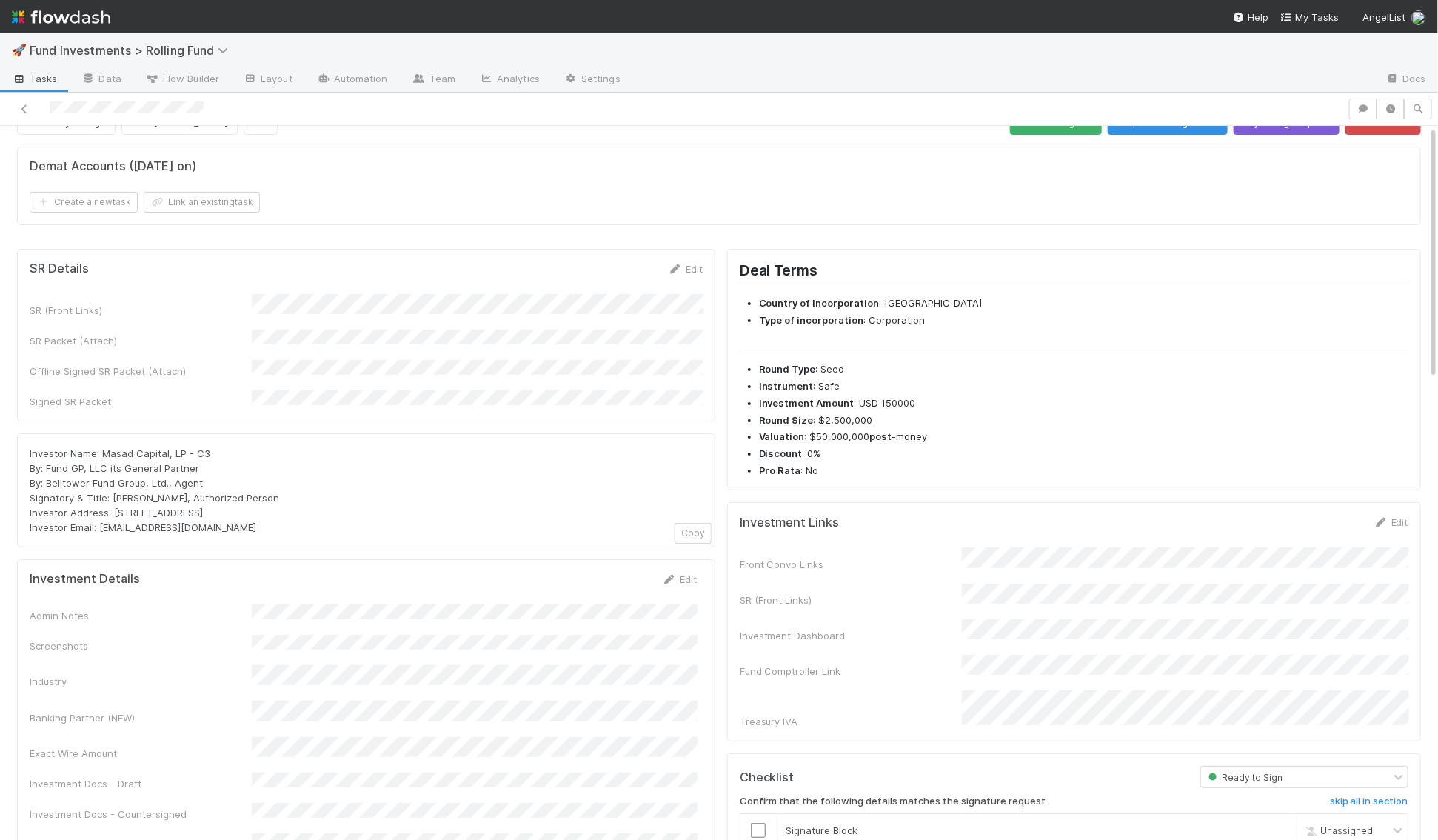
scroll to position [0, 0]
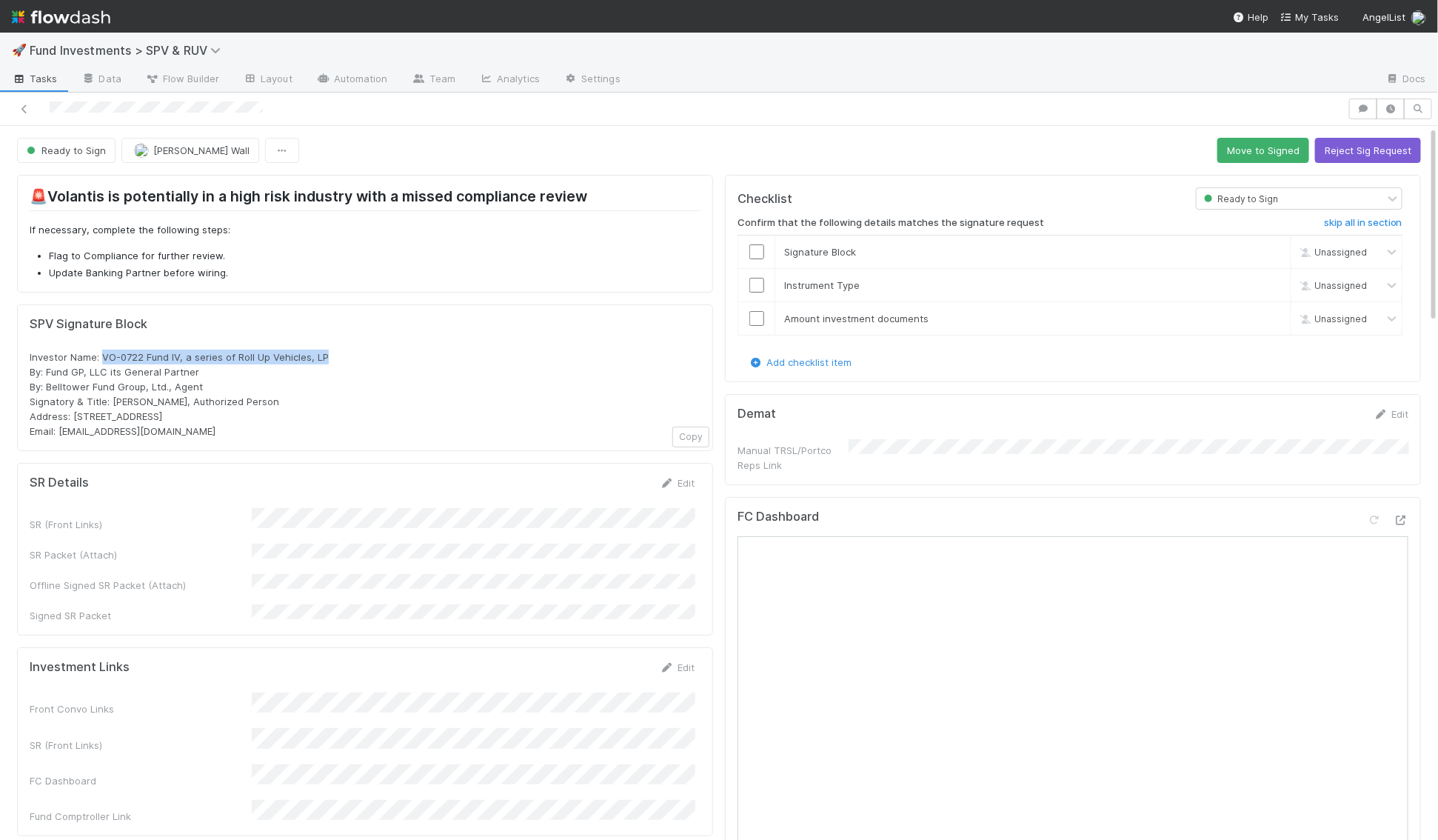
drag, startPoint x: 323, startPoint y: 354, endPoint x: 102, endPoint y: 354, distance: 221.0
click at [102, 354] on div "Investor Name: VO-0722 Fund IV, a series of Roll Up Vehicles, LP By: Fund GP, L…" at bounding box center [365, 393] width 671 height 89
copy span "VO-0722 Fund IV, a series of Roll Up Vehicles, LP"
drag, startPoint x: 222, startPoint y: 414, endPoint x: 74, endPoint y: 417, distance: 148.0
click at [74, 417] on div "Investor Name: VO-0722 Fund IV, a series of Roll Up Vehicles, LP By: Fund GP, L…" at bounding box center [365, 393] width 671 height 89
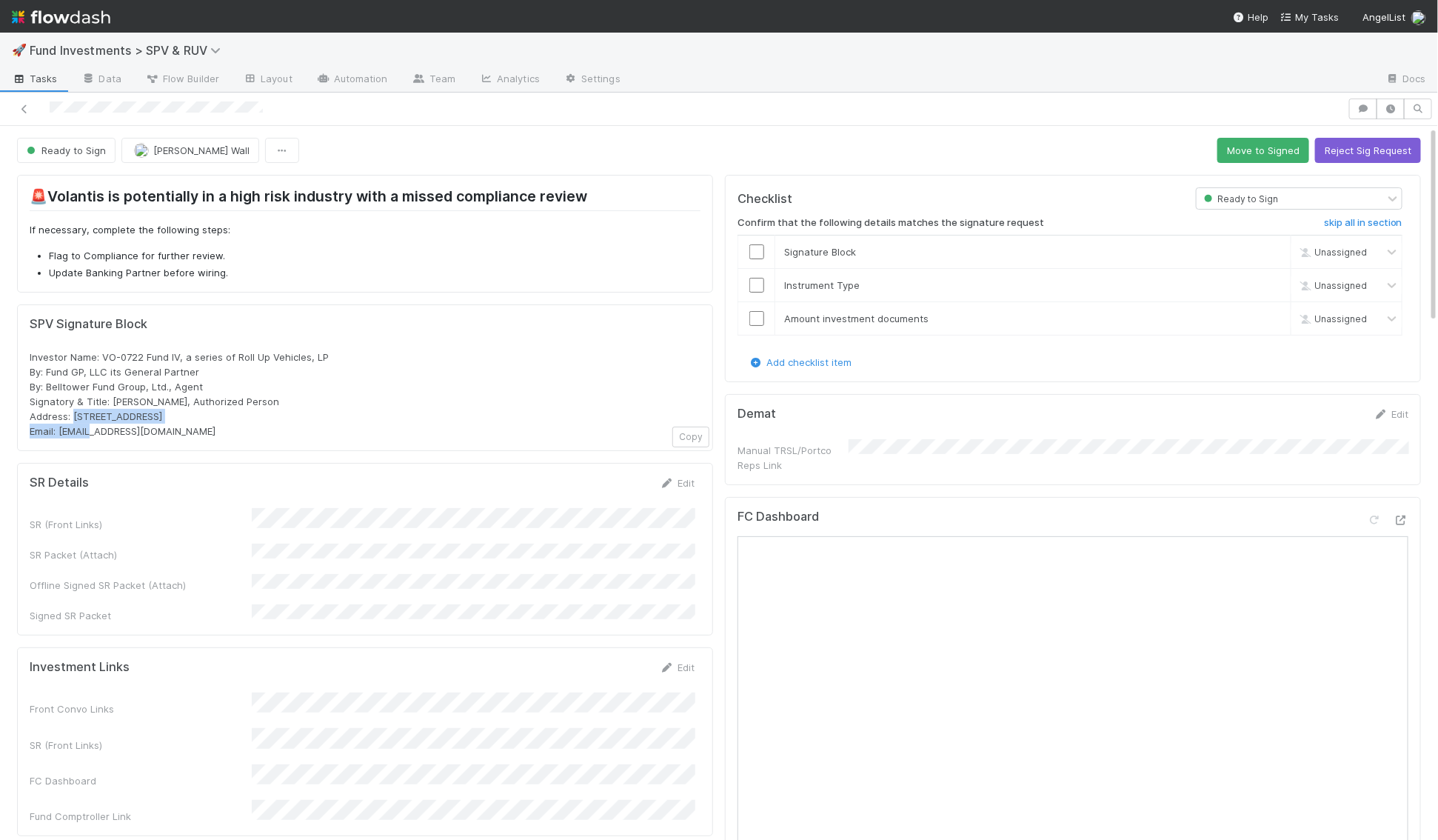
copy span "PO Box 3217, Seattle, WA 98114"
drag, startPoint x: 208, startPoint y: 384, endPoint x: 28, endPoint y: 369, distance: 180.6
click at [28, 369] on div "SPV Signature Block Investor Name: VO-0722 Fund IV, a series of Roll Up Vehicle…" at bounding box center [365, 378] width 696 height 147
copy span "By: Fund GP, LLC its General Partner By: Belltower Fund Group, Ltd., Agent"
drag, startPoint x: 166, startPoint y: 423, endPoint x: 58, endPoint y: 429, distance: 108.2
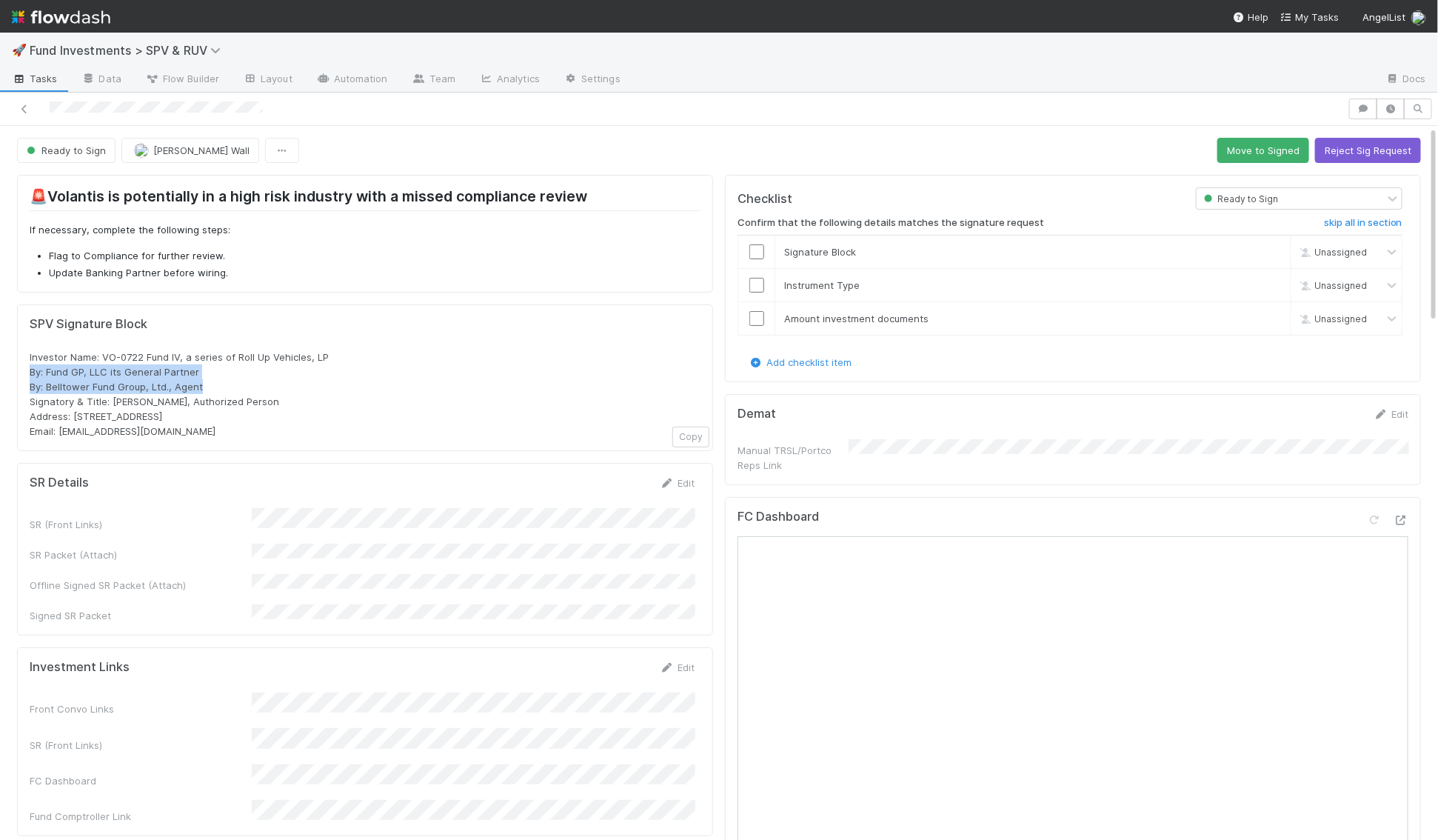
click at [58, 429] on div "Investor Name: VO-0722 Fund IV, a series of Roll Up Vehicles, LP By: Fund GP, L…" at bounding box center [365, 393] width 671 height 89
copy span "rollups@angellist.com"
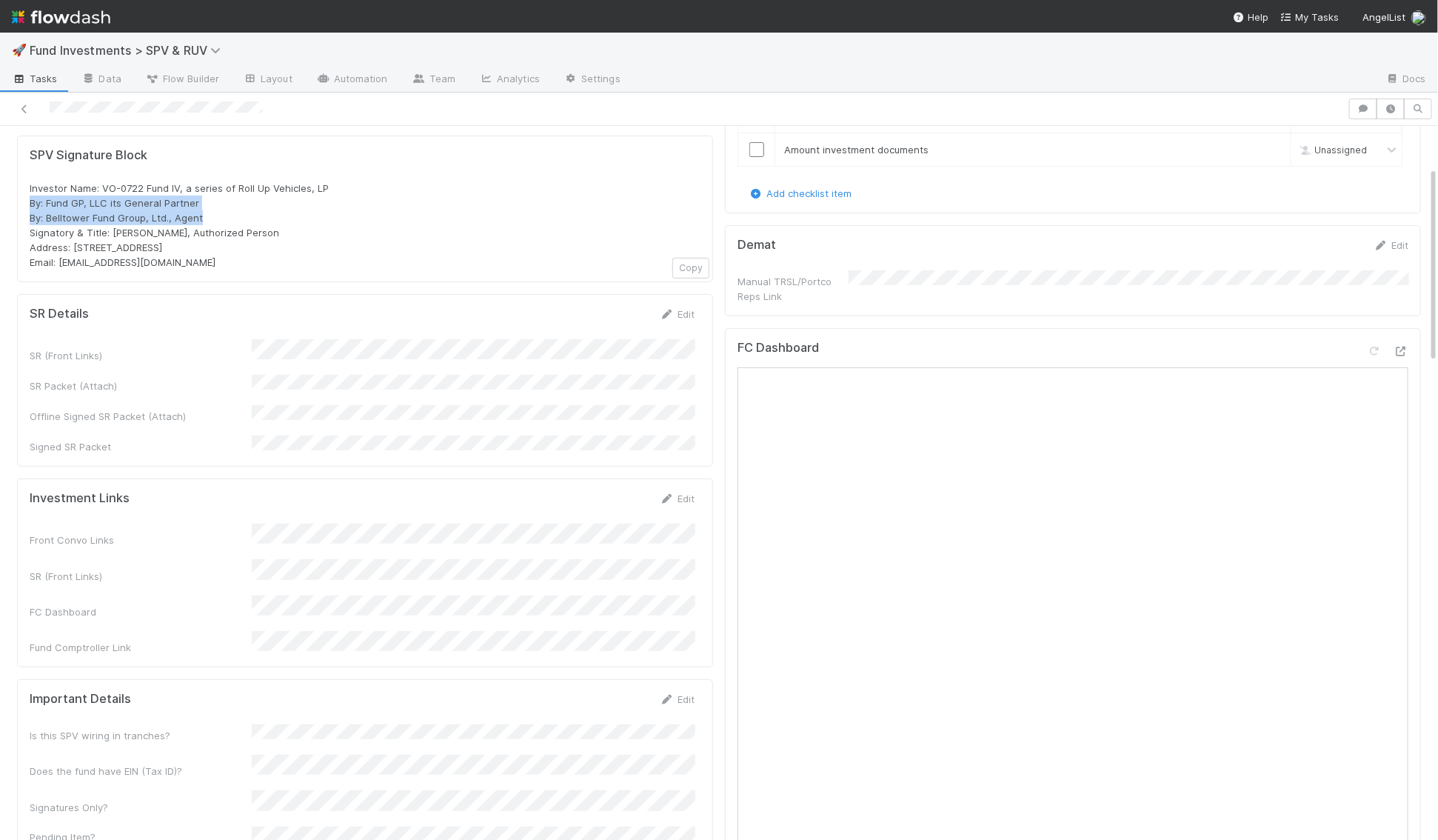
scroll to position [184, 0]
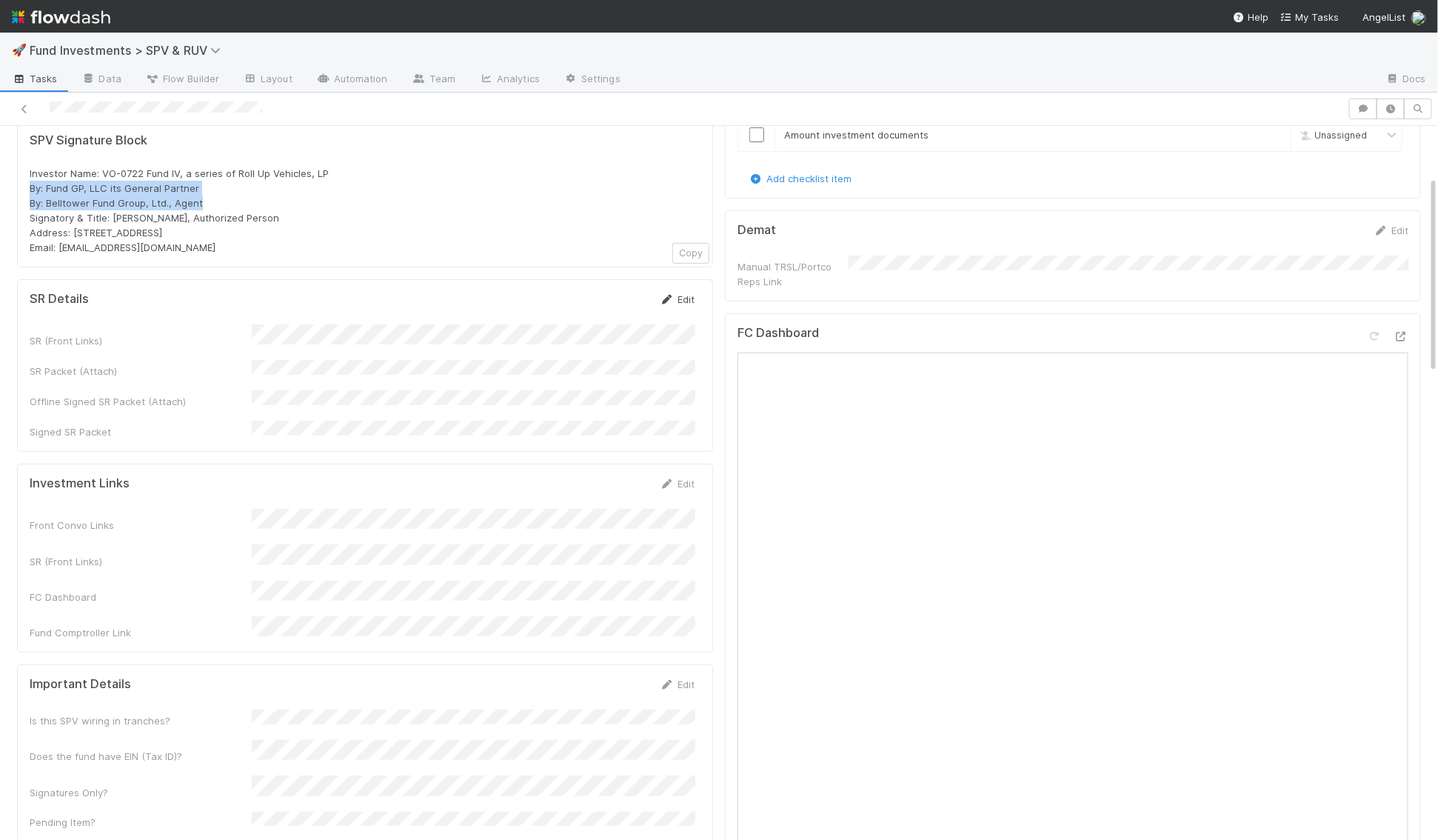
click at [668, 298] on icon at bounding box center [667, 299] width 15 height 9
click at [606, 309] on button "Save" at bounding box center [615, 304] width 42 height 25
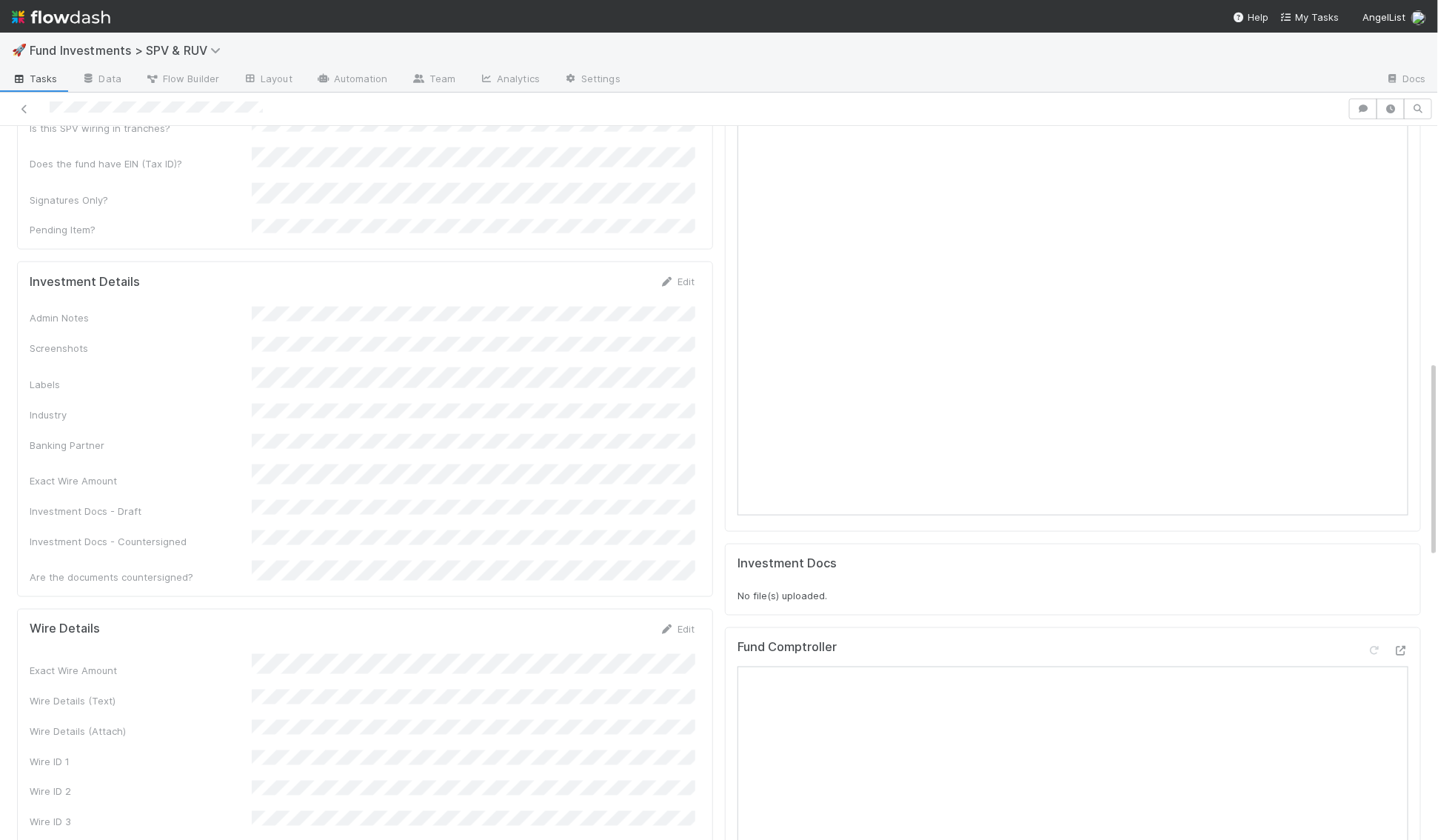
scroll to position [863, 0]
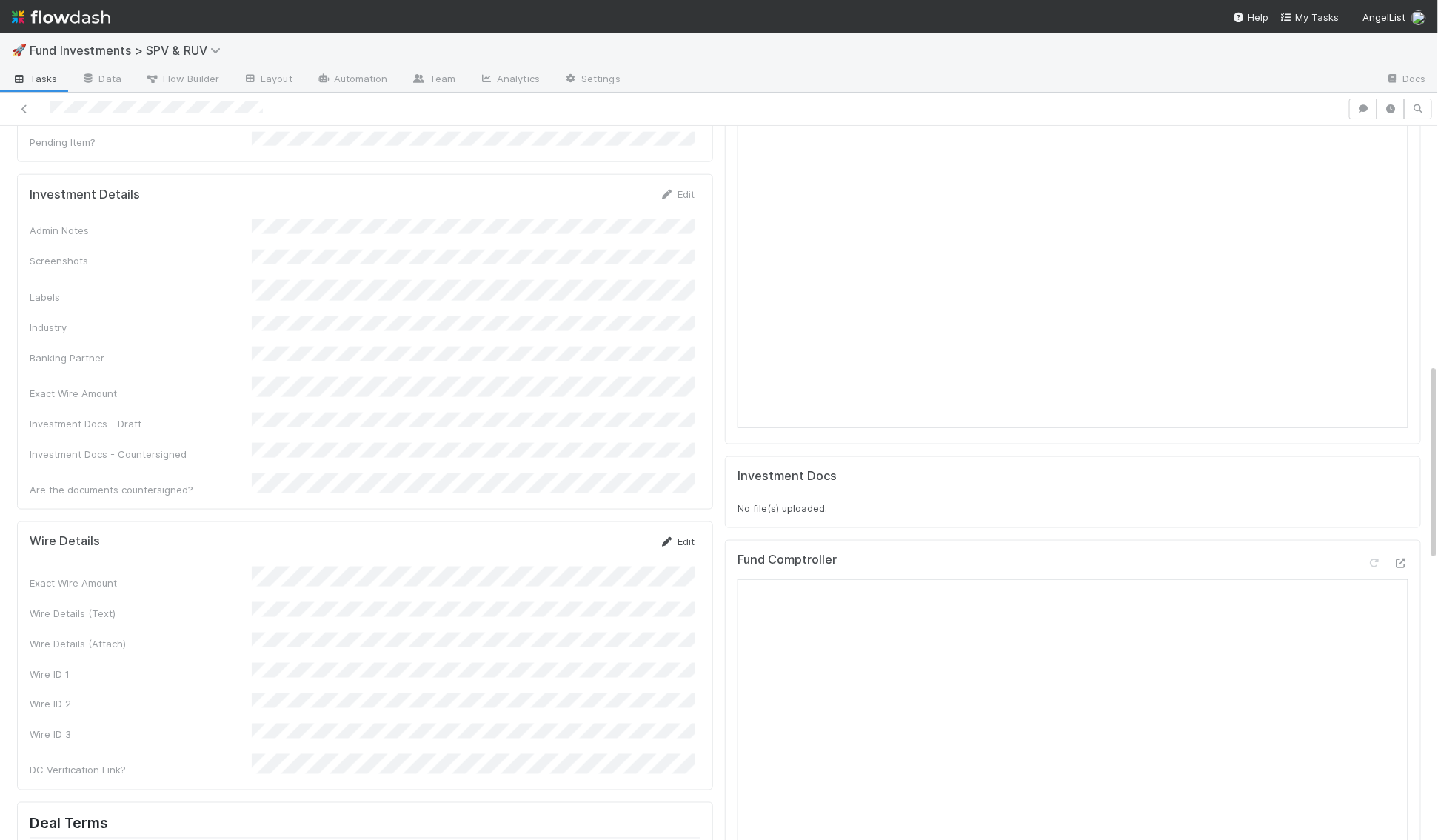
click at [683, 536] on link "Edit" at bounding box center [677, 542] width 35 height 12
click at [631, 534] on button "Save" at bounding box center [615, 546] width 42 height 25
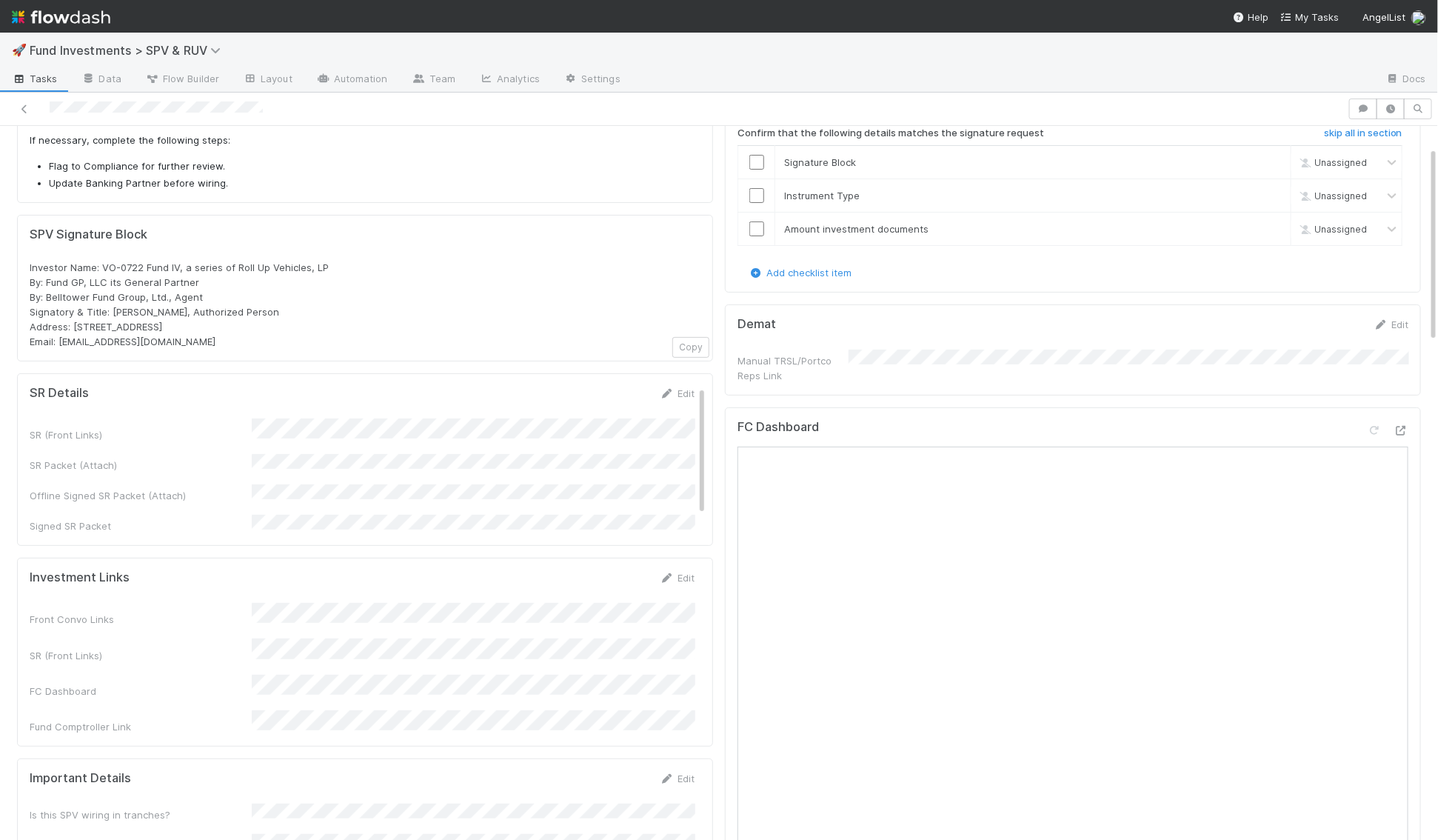
scroll to position [0, 0]
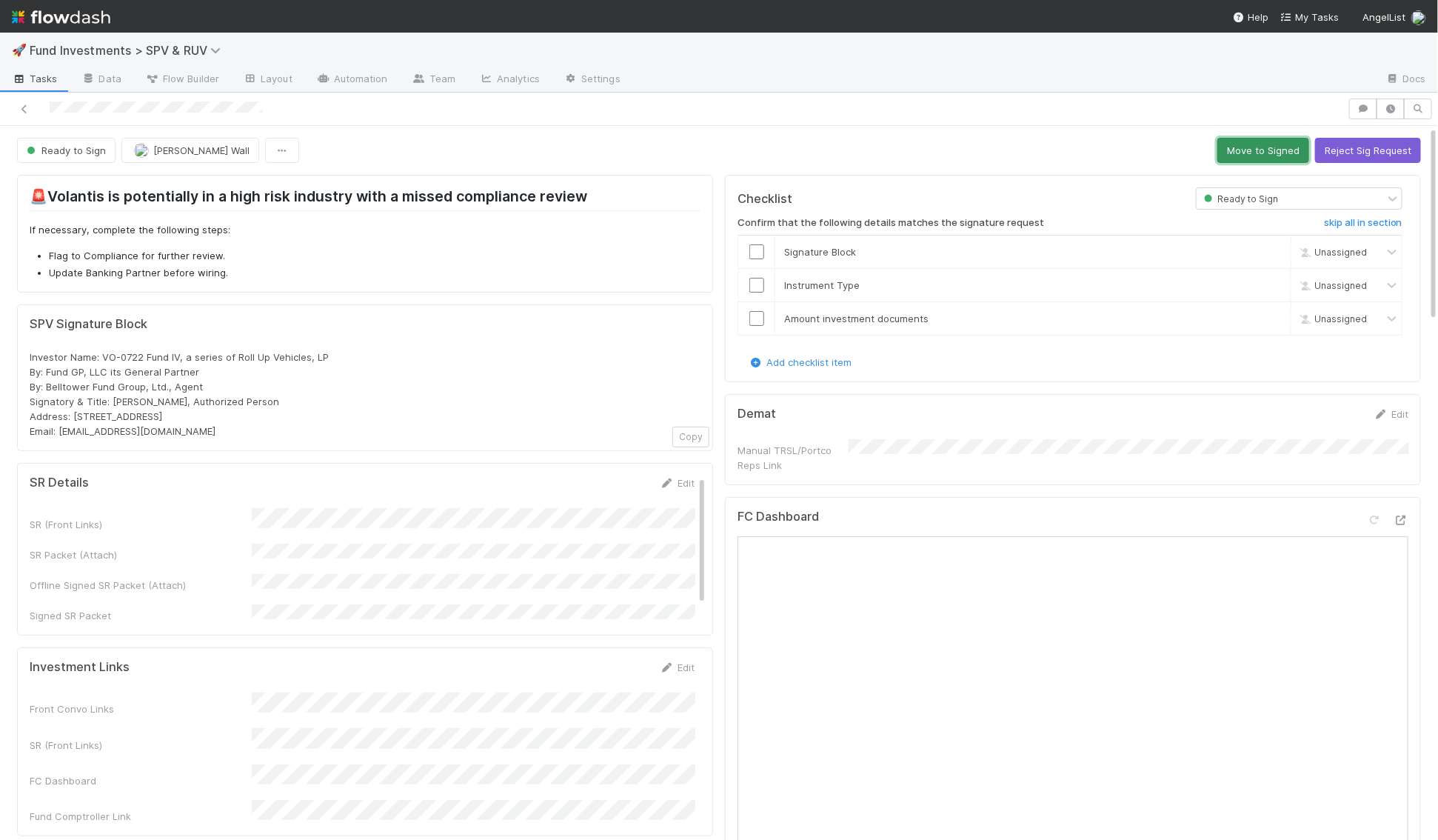
click at [1254, 152] on button "Move to Signed" at bounding box center [1263, 150] width 91 height 25
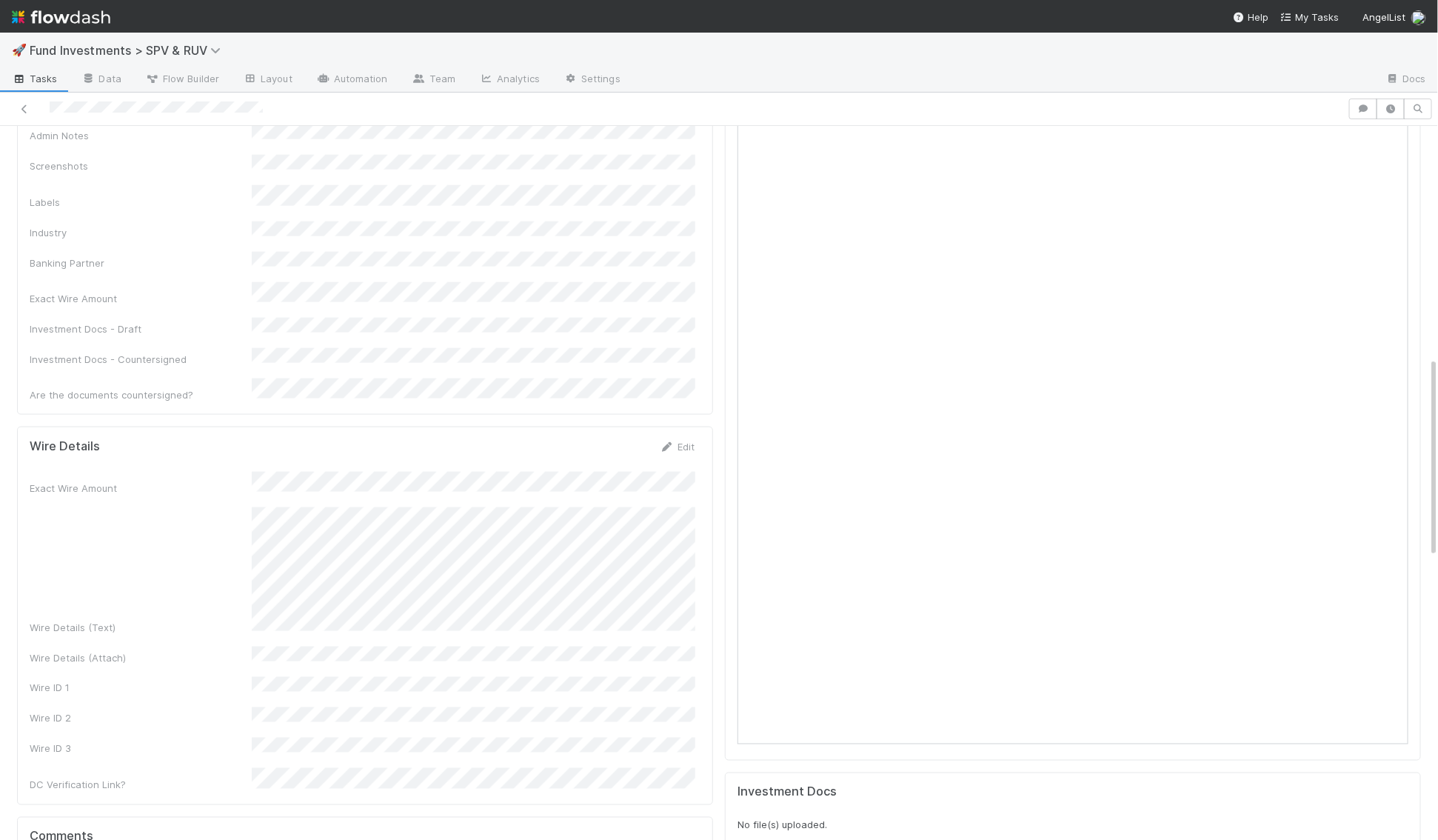
scroll to position [822, 0]
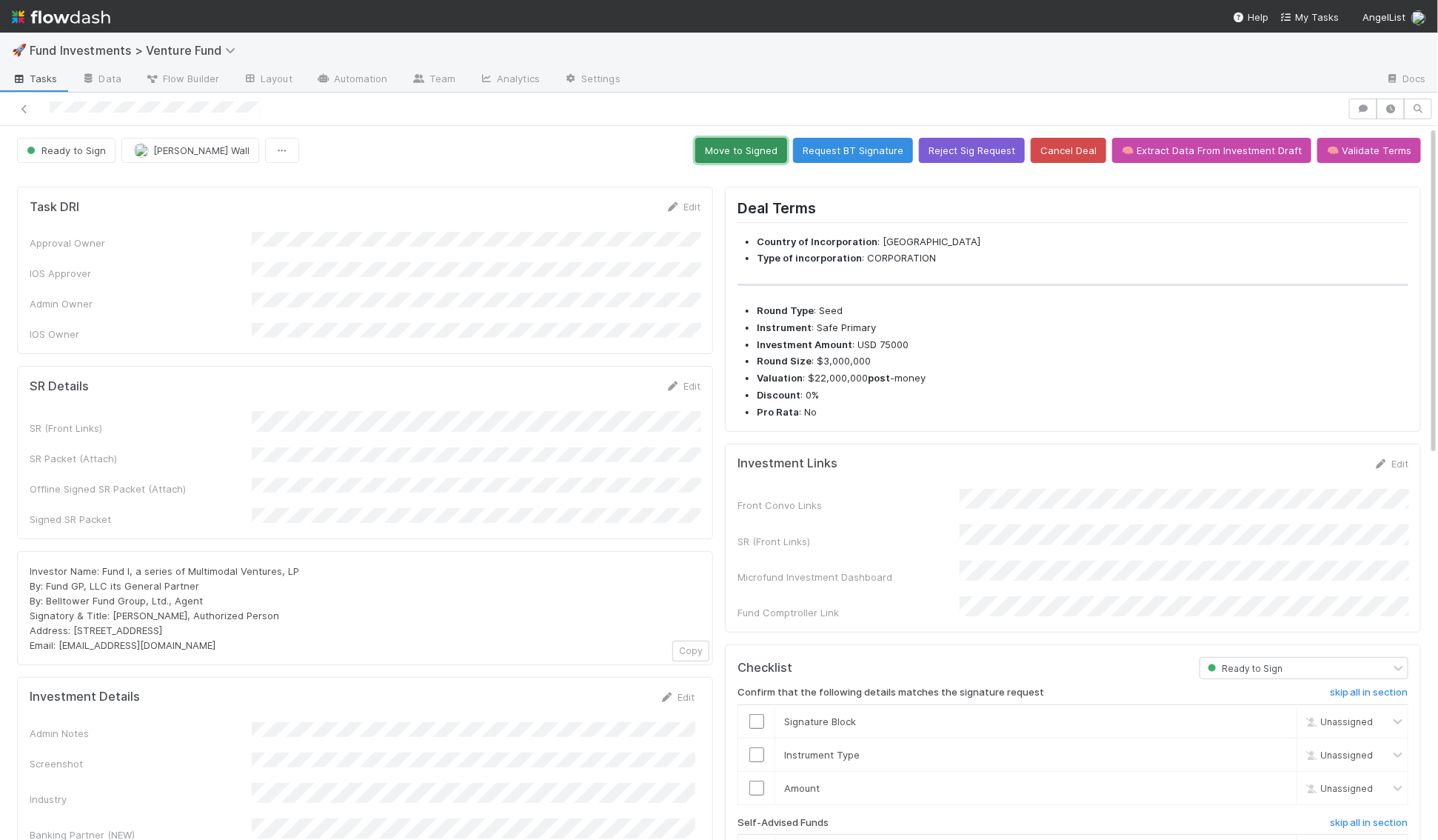
click at [760, 139] on button "Move to Signed" at bounding box center [741, 150] width 91 height 25
click at [992, 147] on button "Reject Sig Request" at bounding box center [971, 150] width 106 height 25
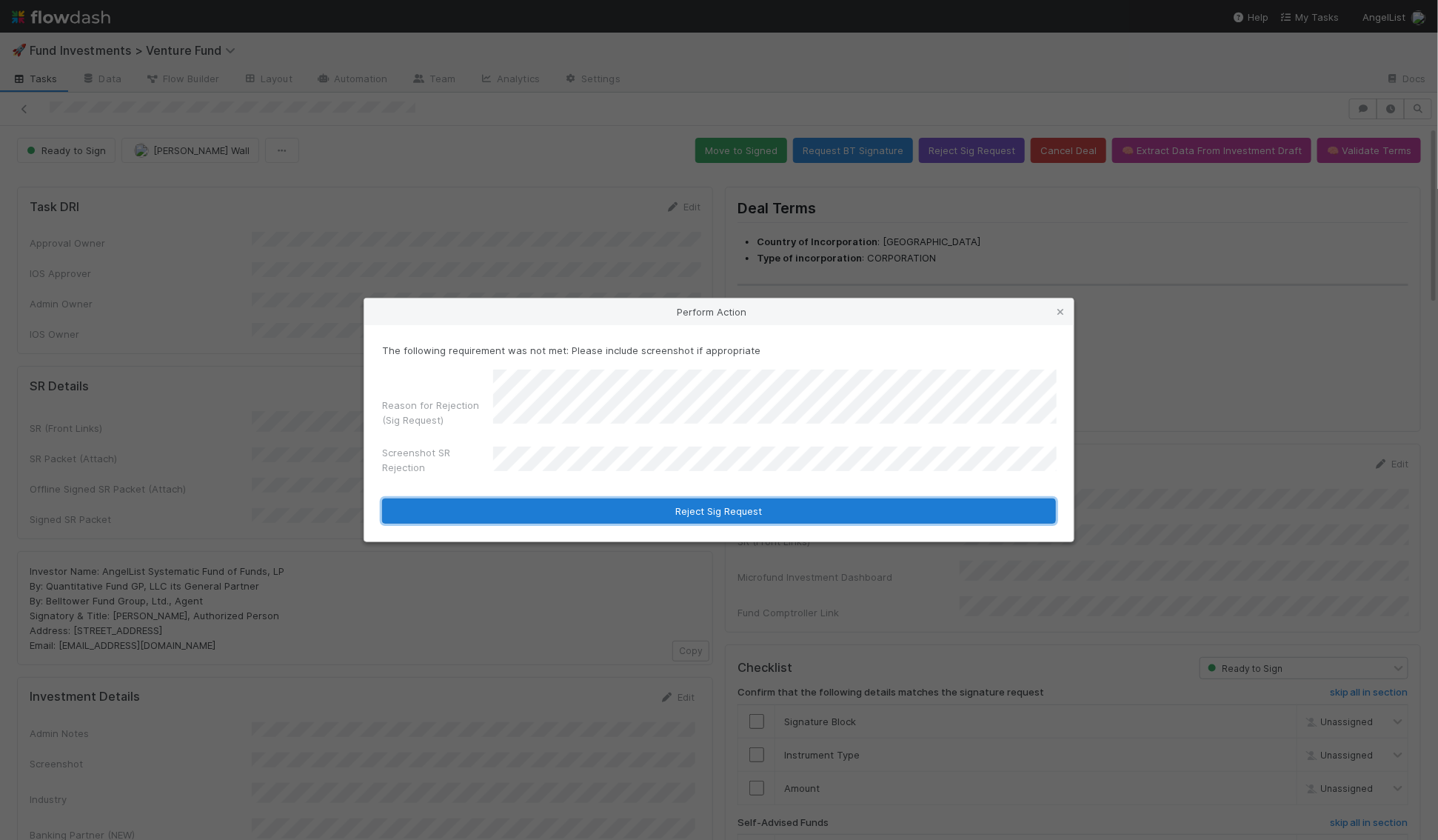
click at [600, 511] on button "Reject Sig Request" at bounding box center [719, 511] width 674 height 25
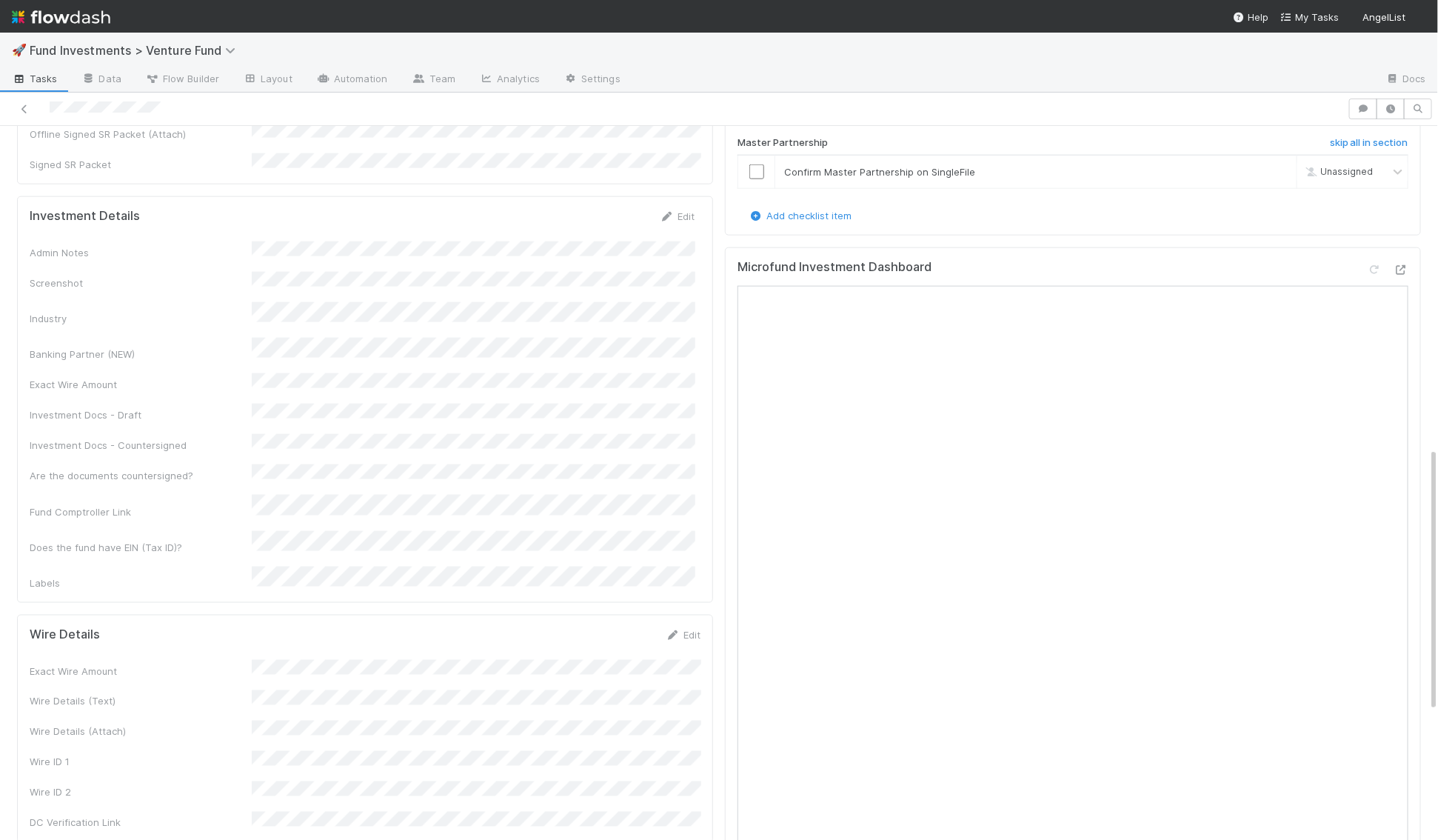
scroll to position [870, 0]
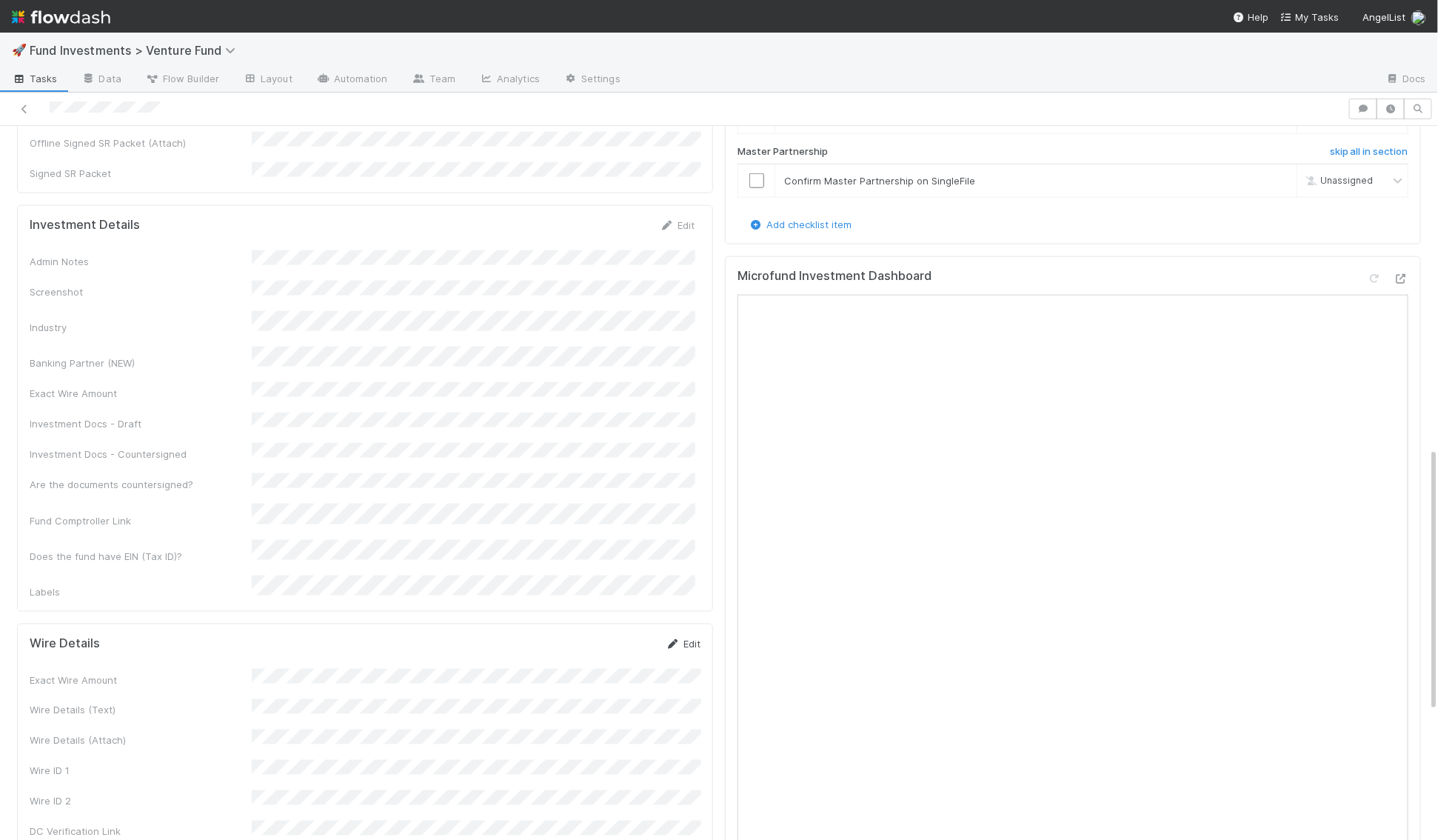
click at [674, 639] on icon at bounding box center [673, 643] width 15 height 9
click at [629, 636] on button "Save" at bounding box center [621, 649] width 42 height 25
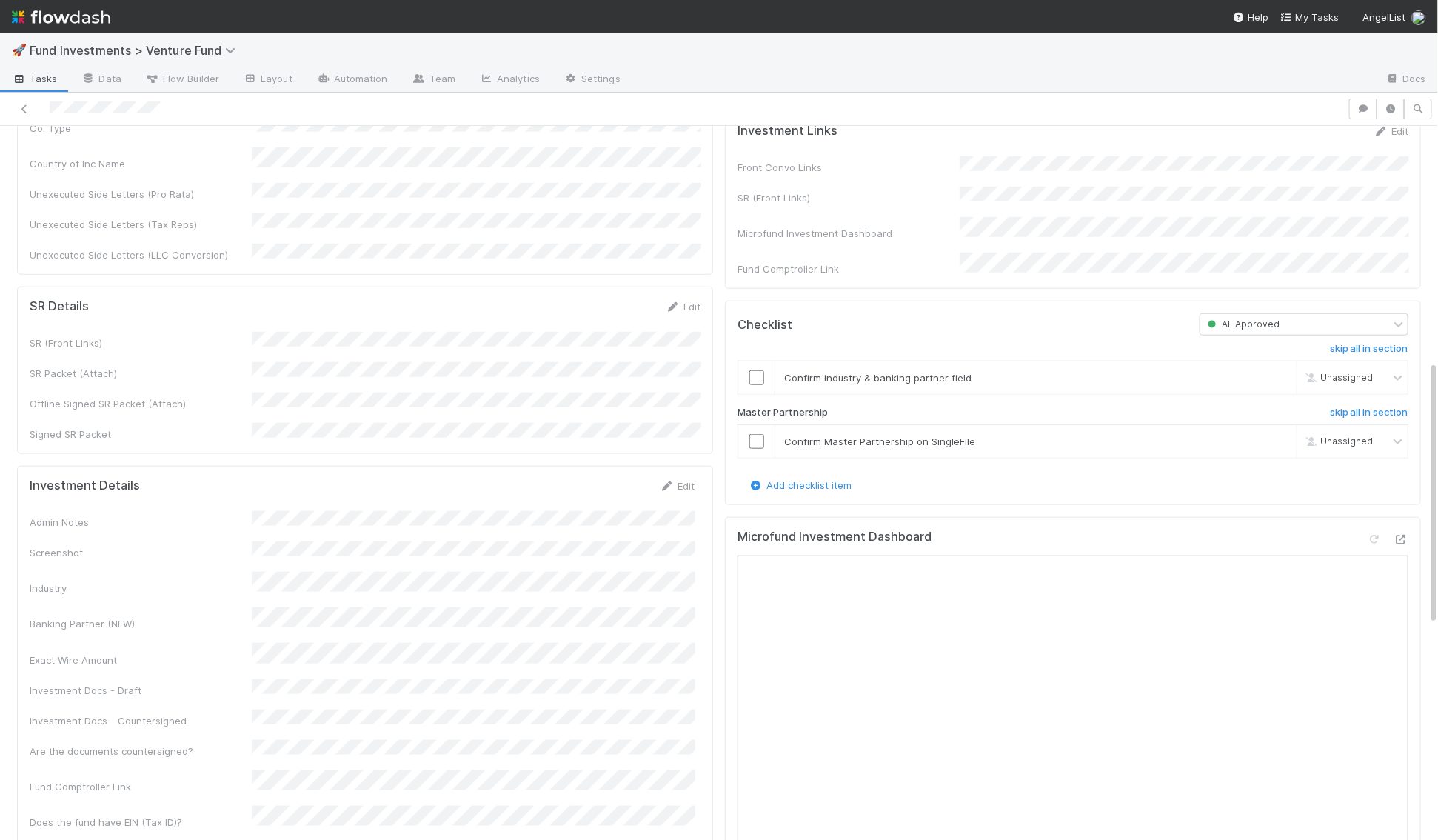
scroll to position [584, 0]
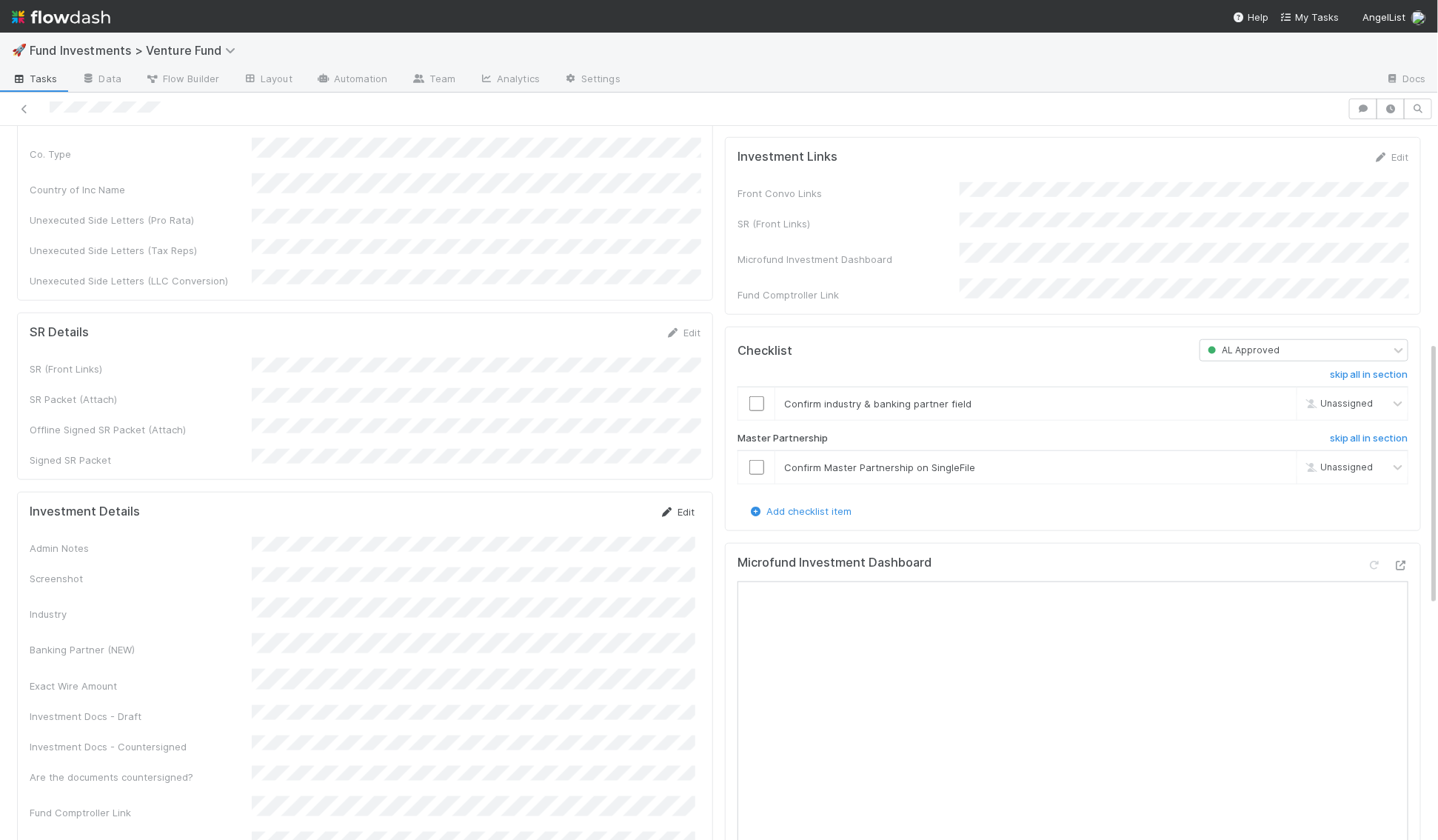
click at [681, 505] on link "Edit" at bounding box center [677, 511] width 35 height 12
click at [617, 505] on button "Save" at bounding box center [615, 517] width 42 height 25
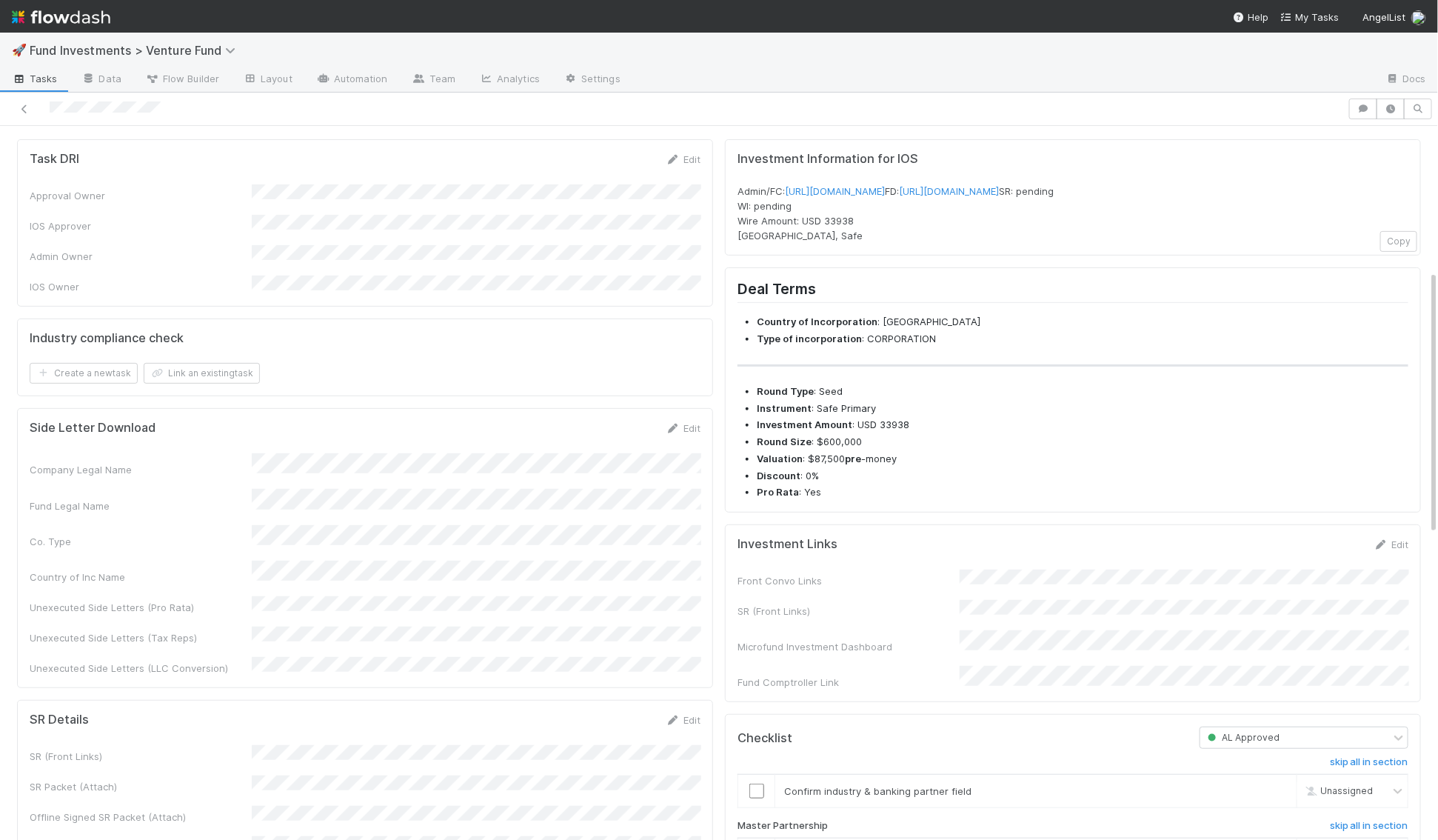
scroll to position [0, 0]
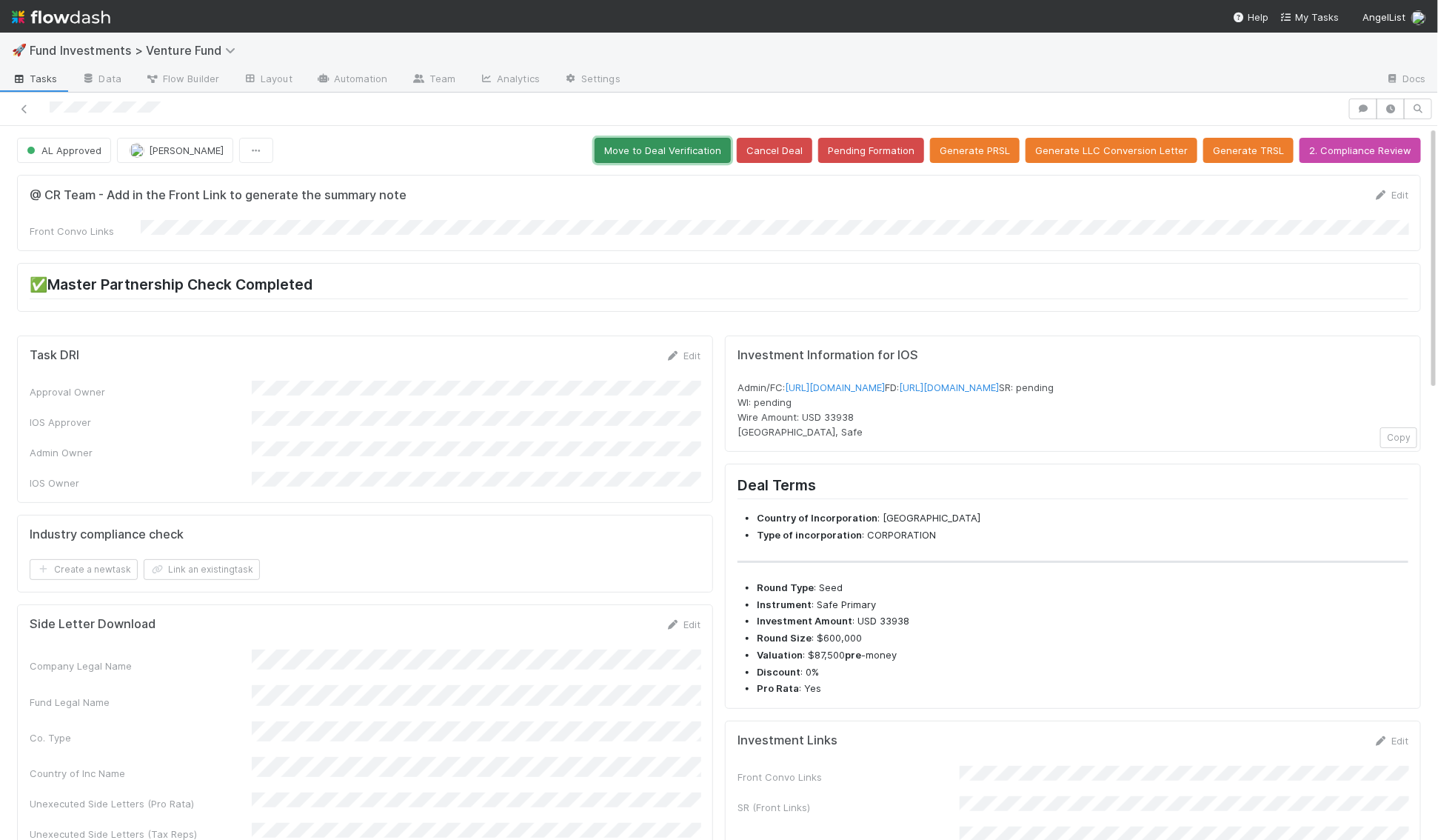
click at [717, 150] on button "Move to Deal Verification" at bounding box center [662, 150] width 136 height 25
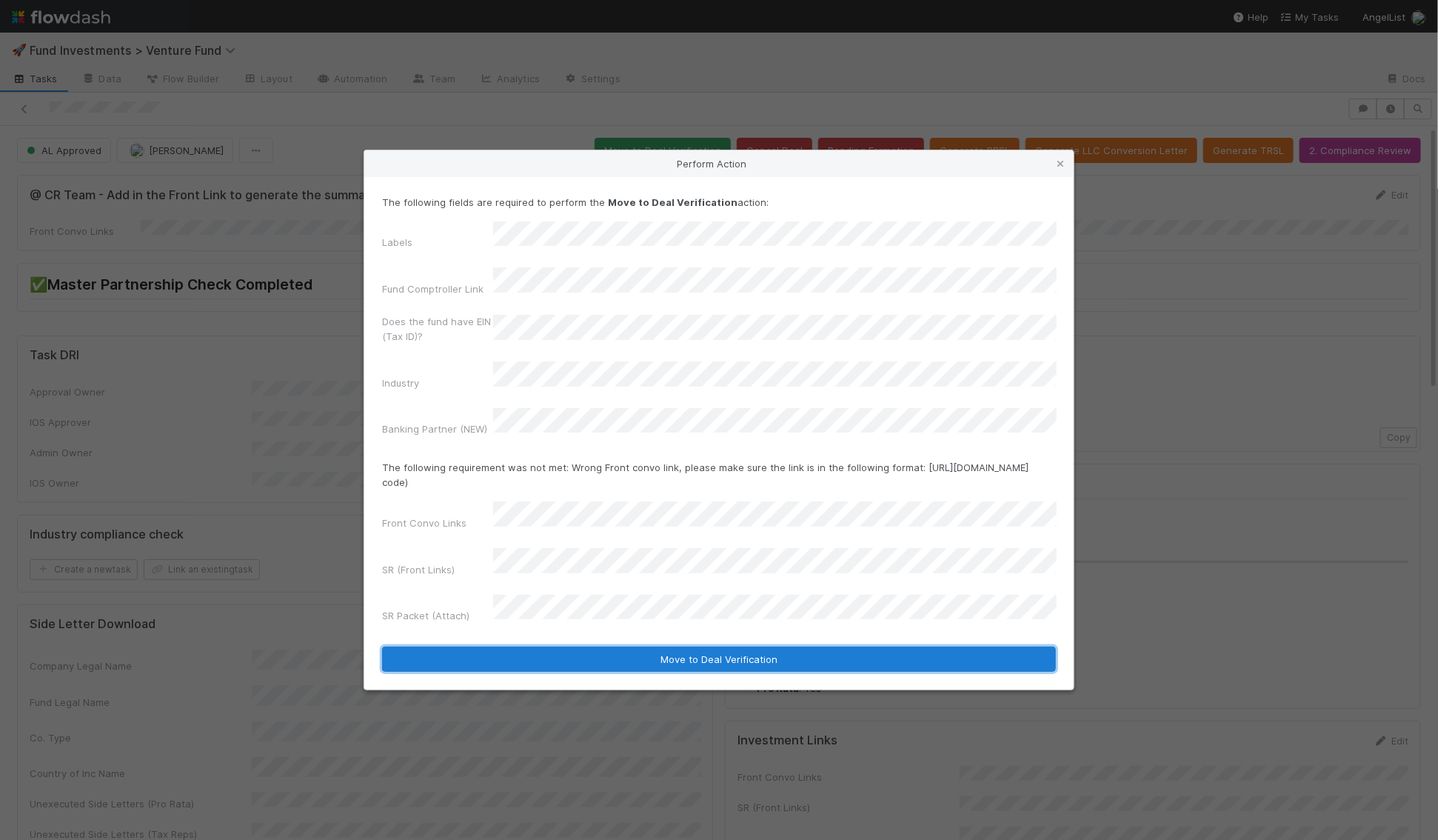
click at [584, 647] on button "Move to Deal Verification" at bounding box center [719, 659] width 674 height 25
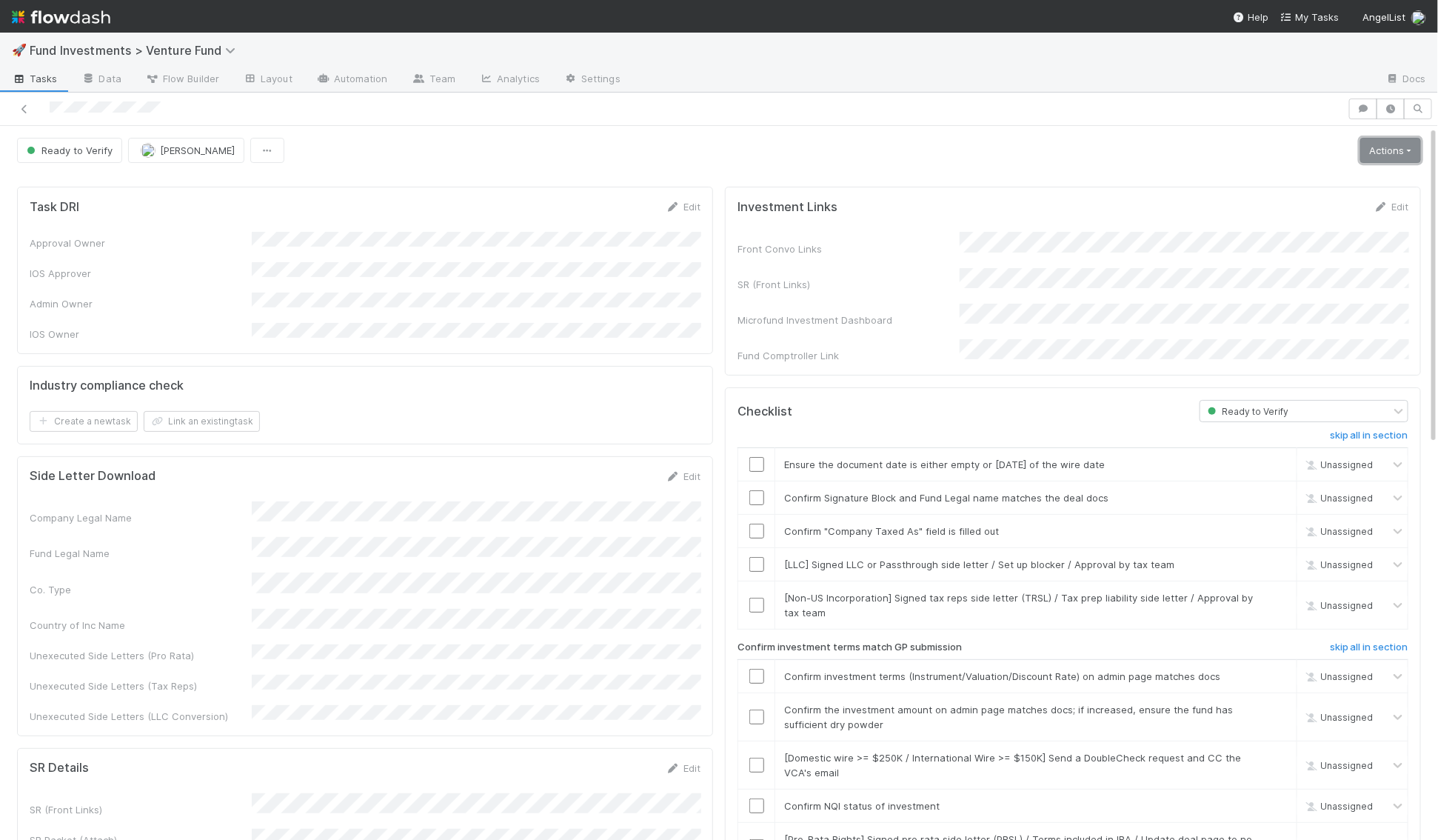
click at [1380, 149] on link "Actions" at bounding box center [1391, 150] width 60 height 25
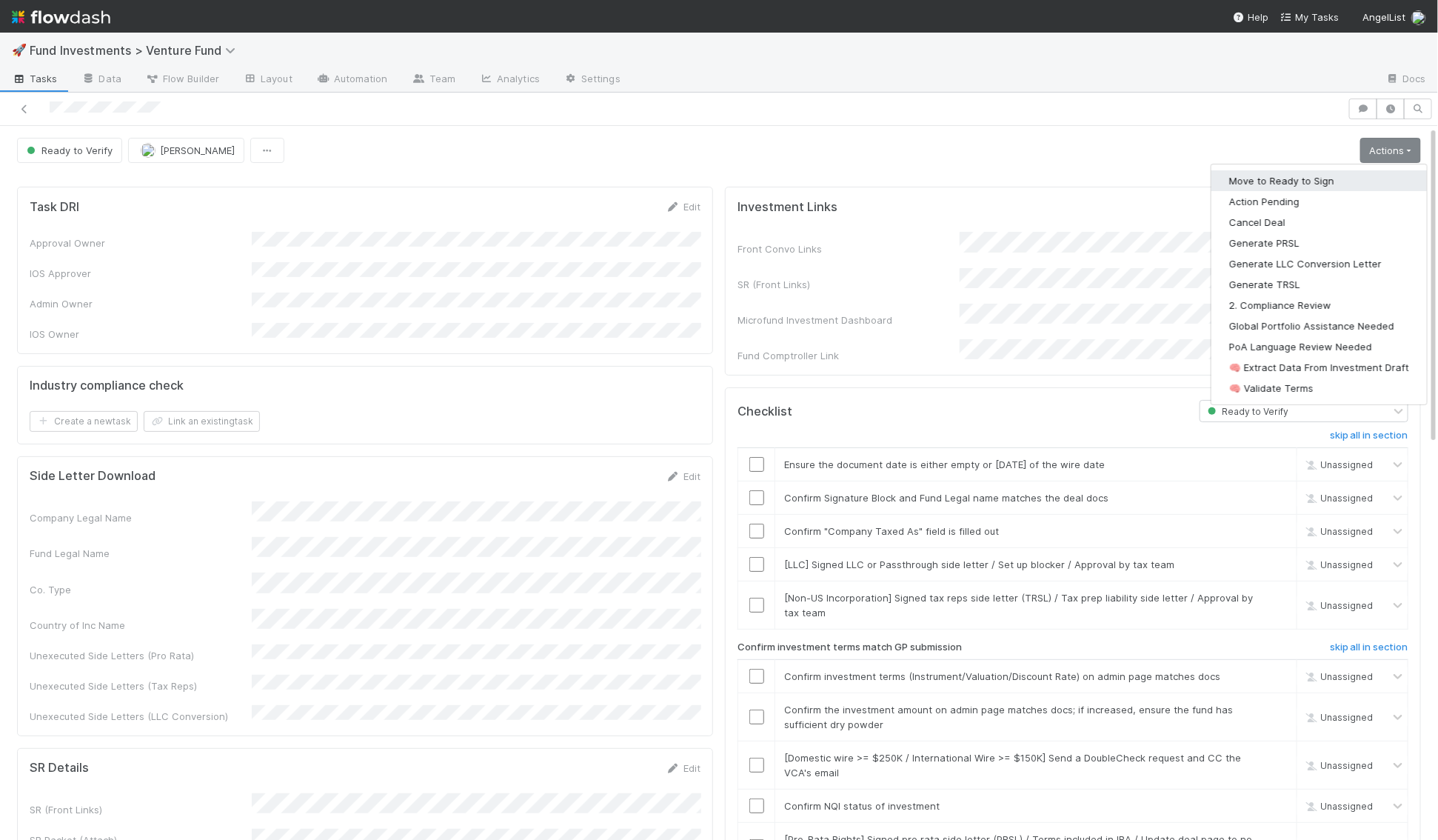
click at [1353, 179] on button "Move to Ready to Sign" at bounding box center [1320, 180] width 216 height 21
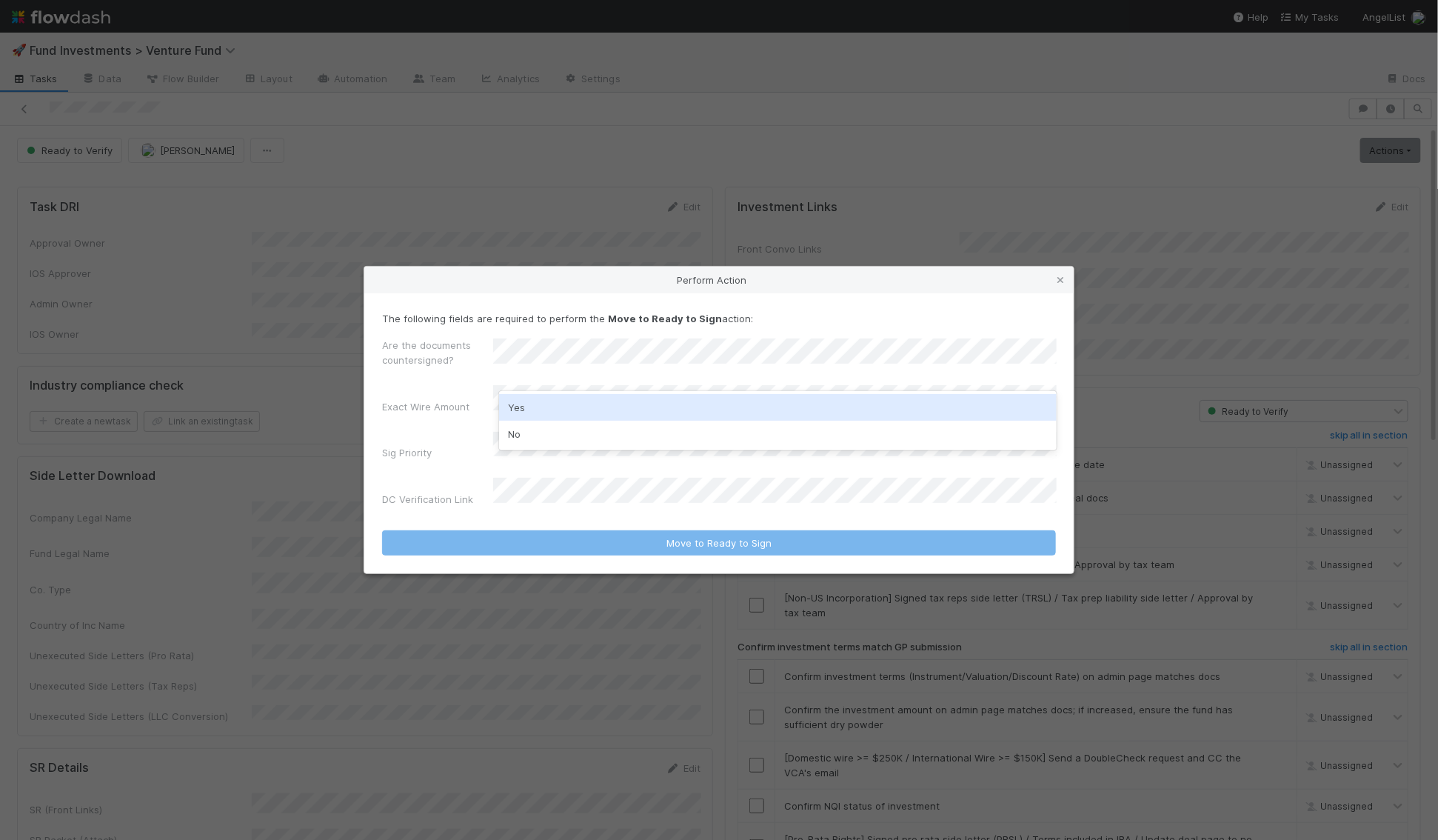
click at [547, 412] on div "Yes" at bounding box center [778, 407] width 557 height 27
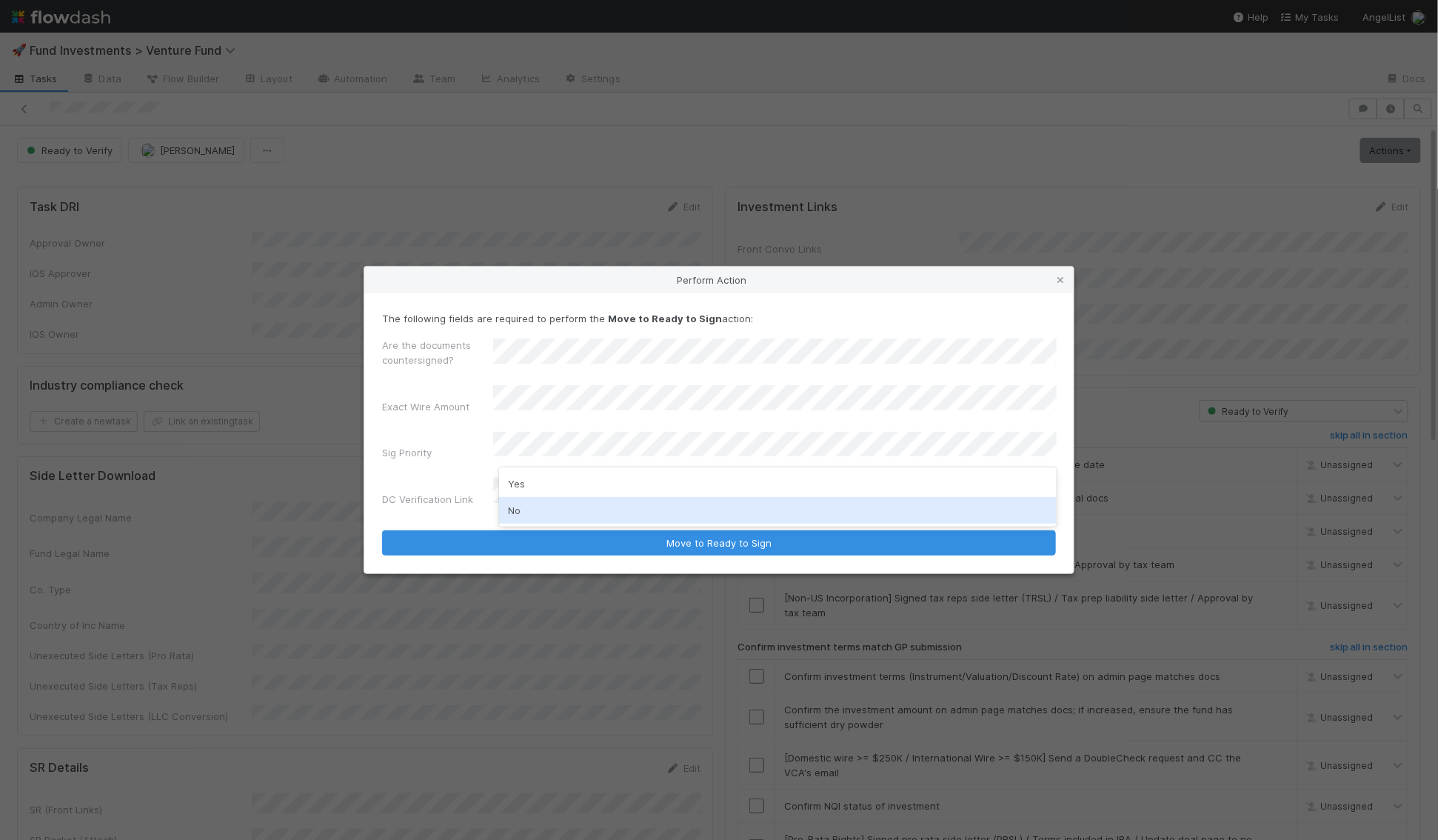
click at [531, 510] on div "No" at bounding box center [778, 510] width 557 height 27
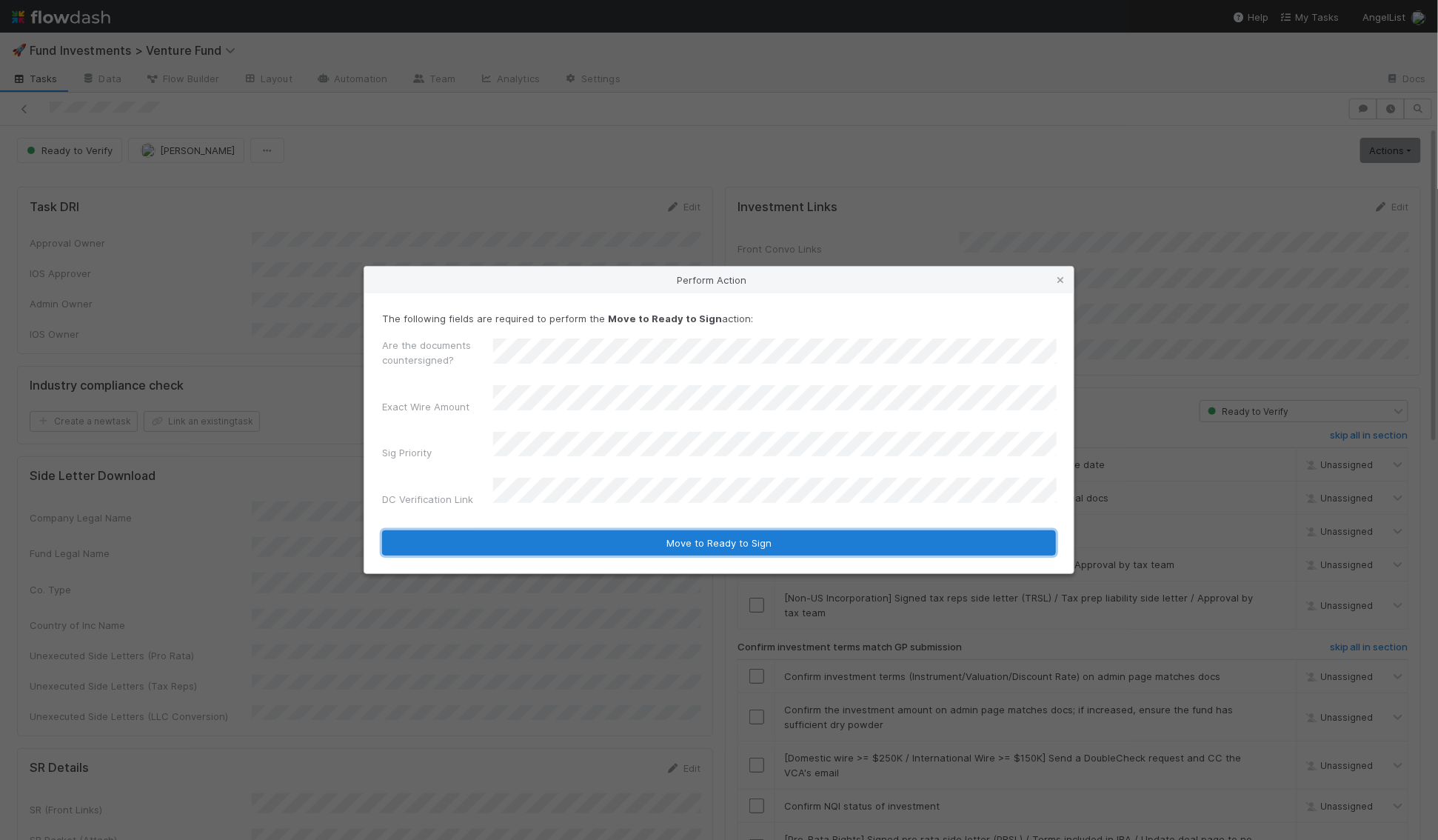
click at [569, 532] on button "Move to Ready to Sign" at bounding box center [719, 542] width 674 height 25
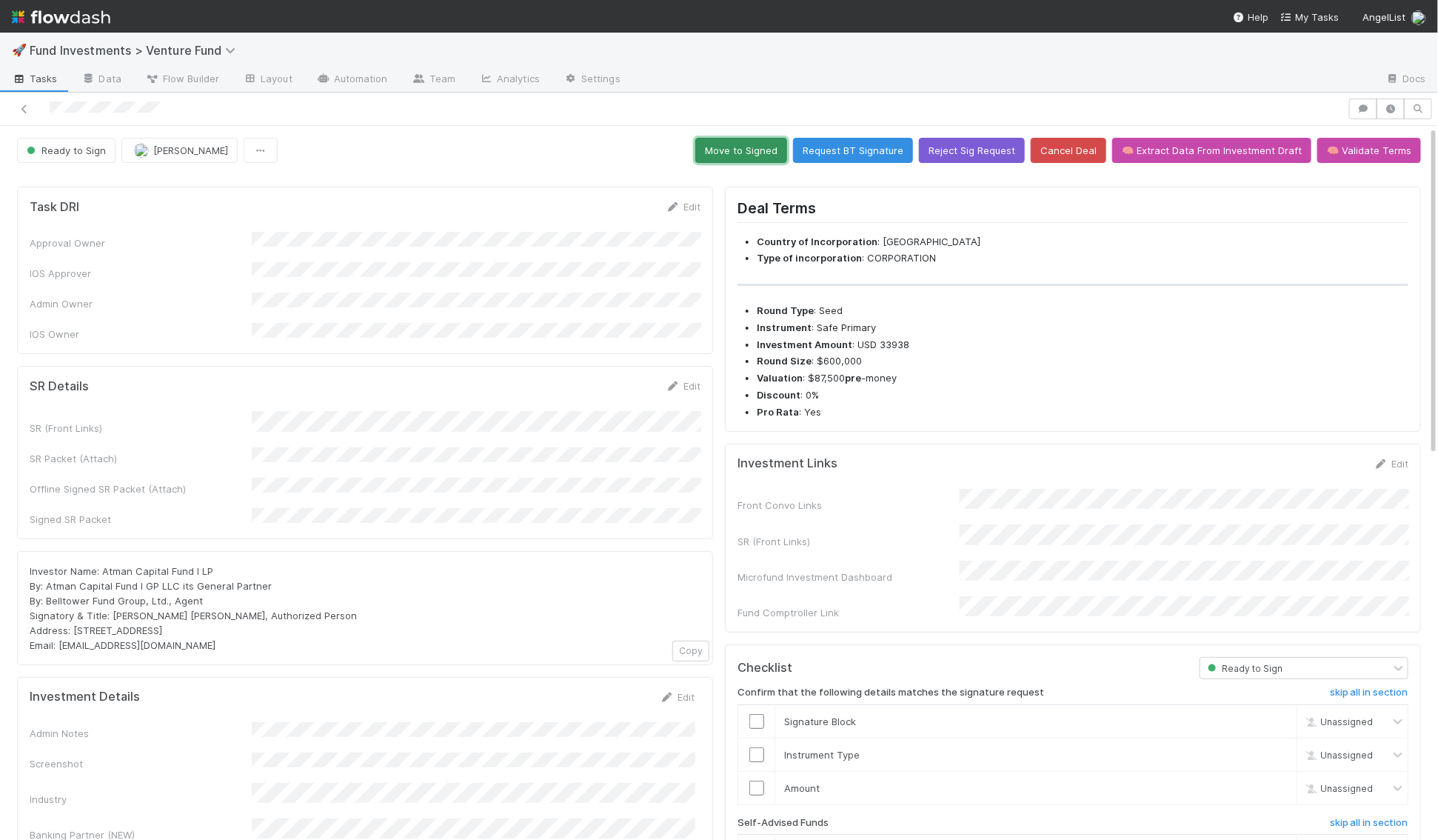
click at [763, 144] on button "Move to Signed" at bounding box center [741, 150] width 91 height 25
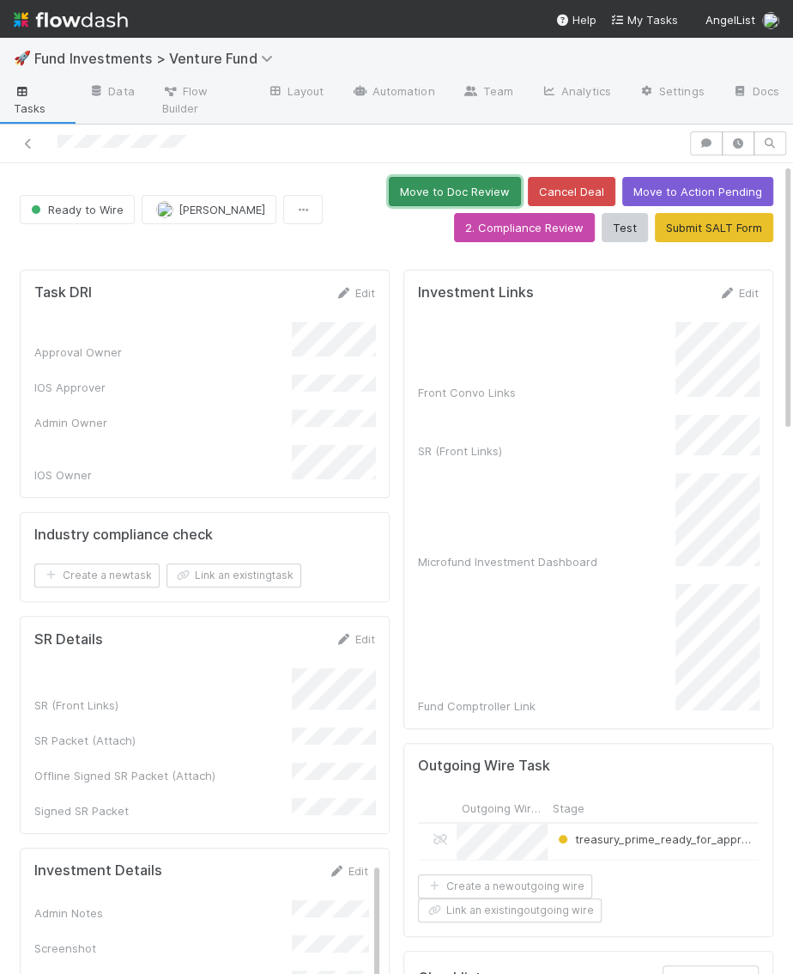
click at [483, 178] on button "Move to Doc Review" at bounding box center [455, 191] width 132 height 29
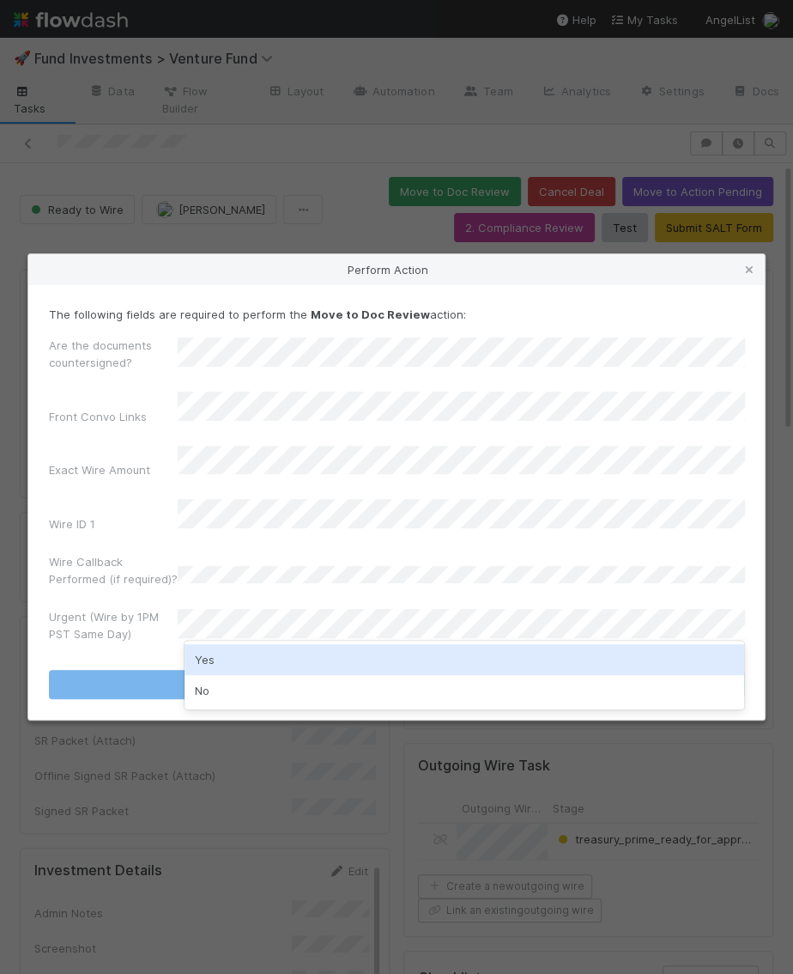
click at [232, 652] on div "Yes" at bounding box center [465, 659] width 561 height 31
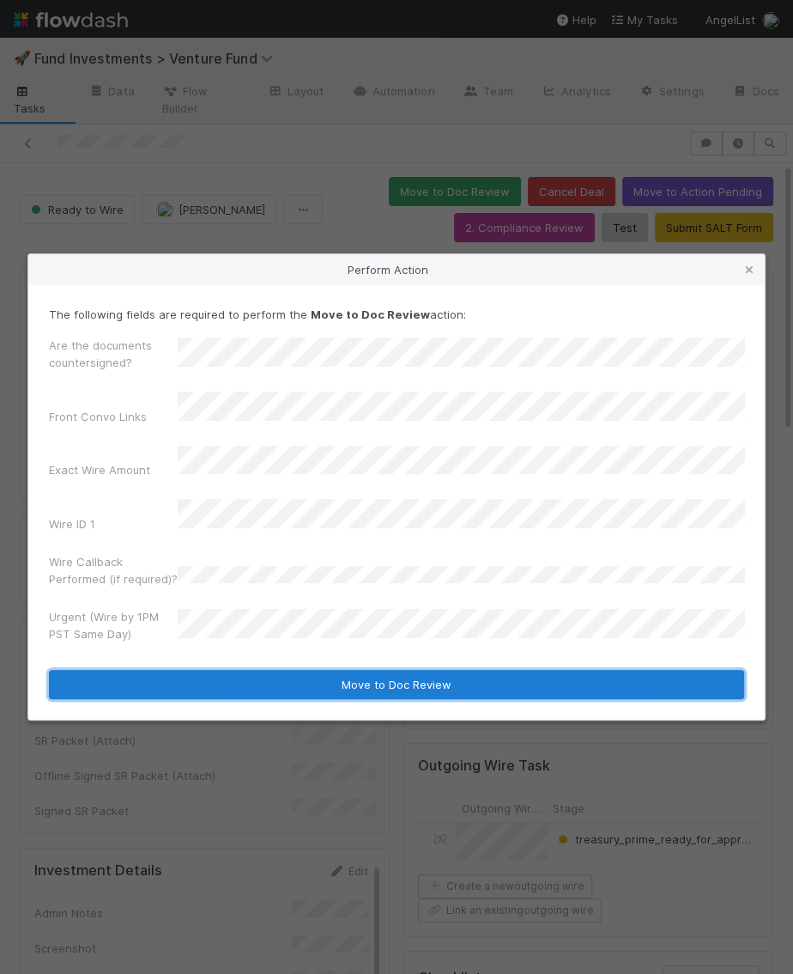
click at [232, 670] on button "Move to Doc Review" at bounding box center [396, 684] width 695 height 29
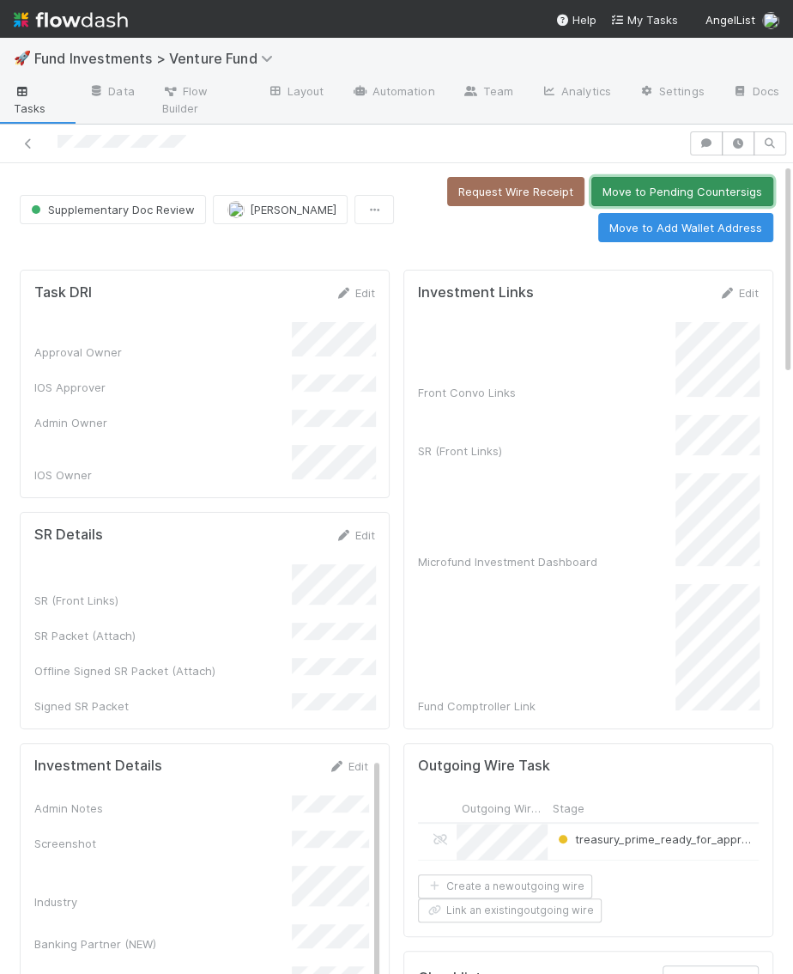
click at [642, 178] on button "Move to Pending Countersigs" at bounding box center [683, 191] width 182 height 29
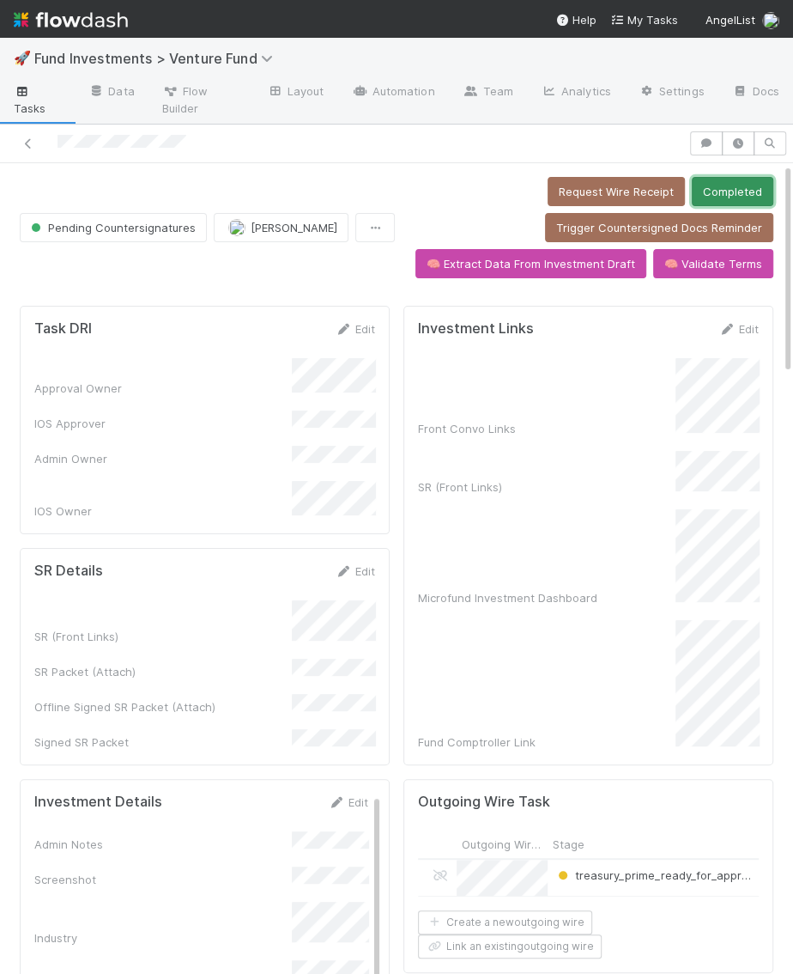
click at [757, 191] on button "Completed" at bounding box center [733, 191] width 82 height 29
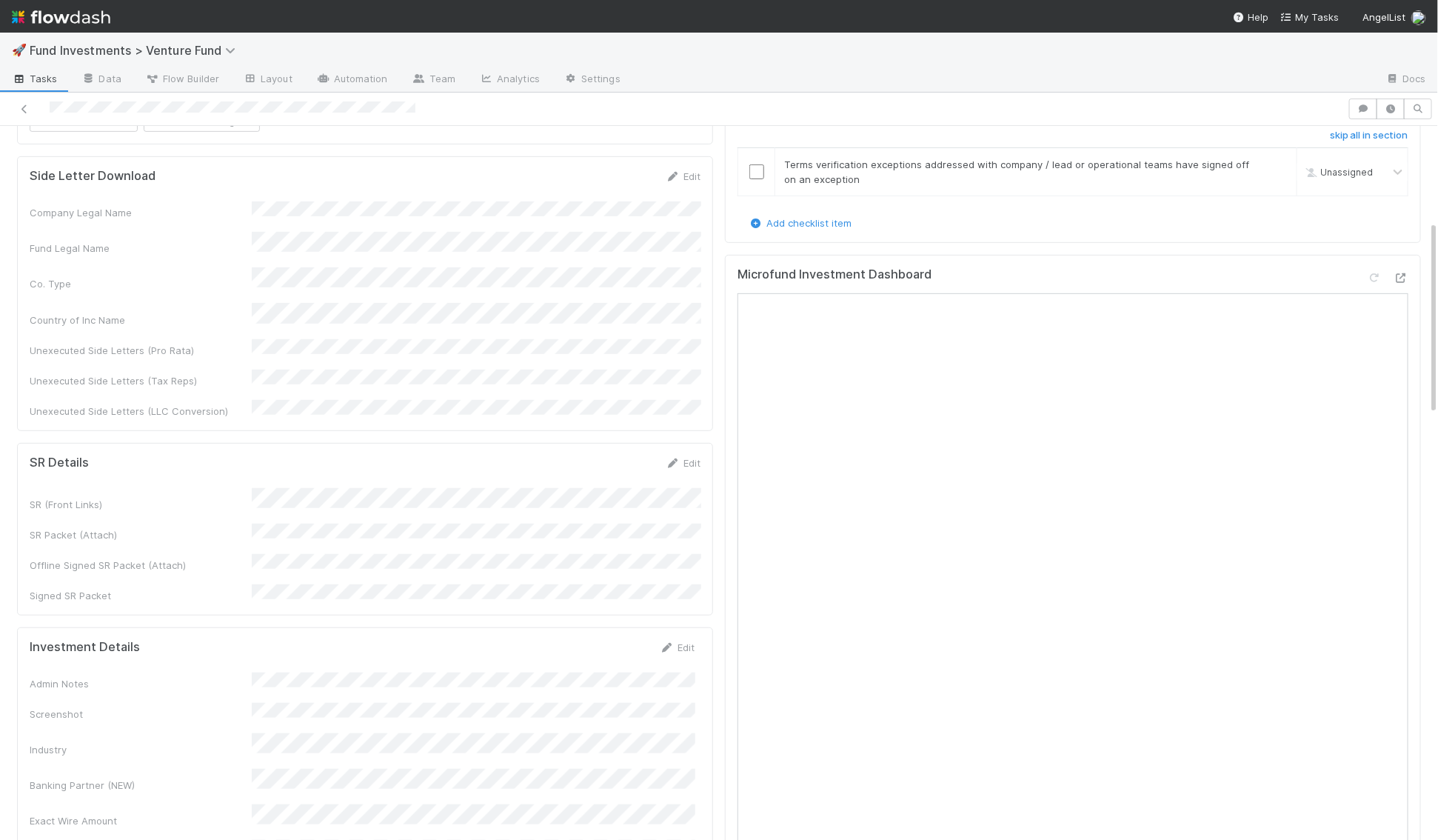
scroll to position [367, 0]
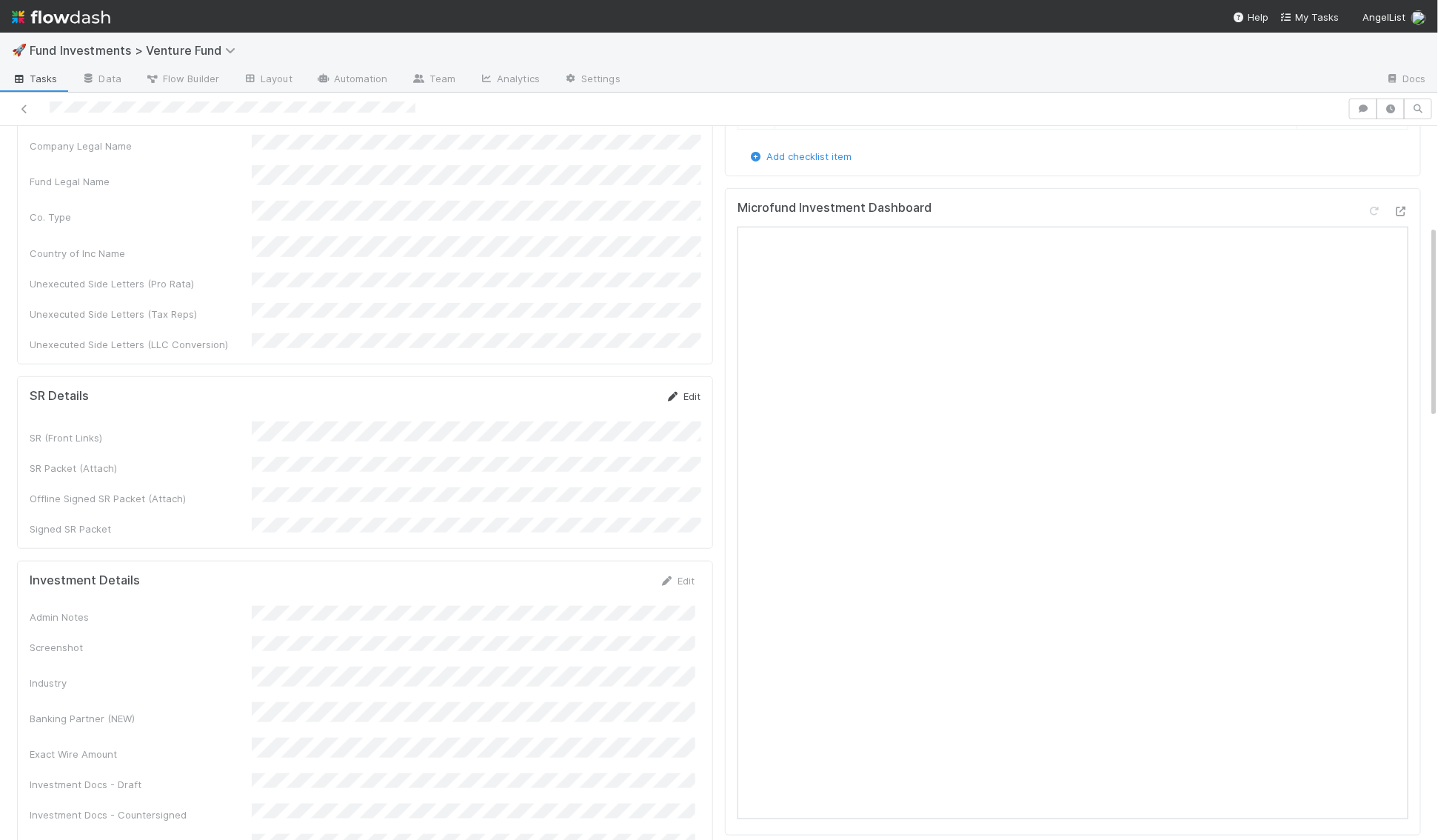
click at [694, 390] on link "Edit" at bounding box center [683, 396] width 35 height 12
click at [617, 389] on button "Save" at bounding box center [621, 401] width 42 height 25
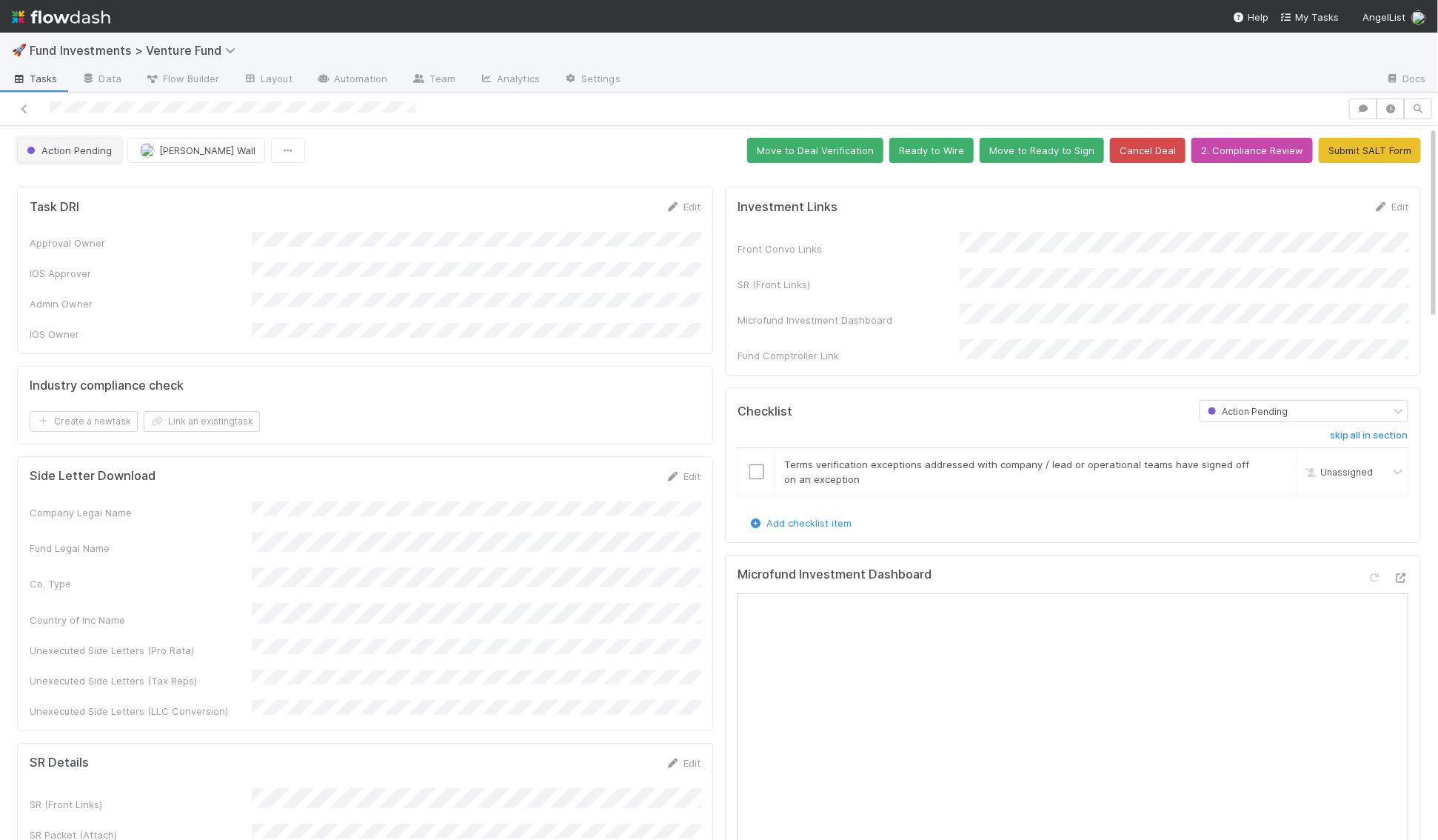
click at [64, 153] on span "Action Pending" at bounding box center [67, 150] width 88 height 12
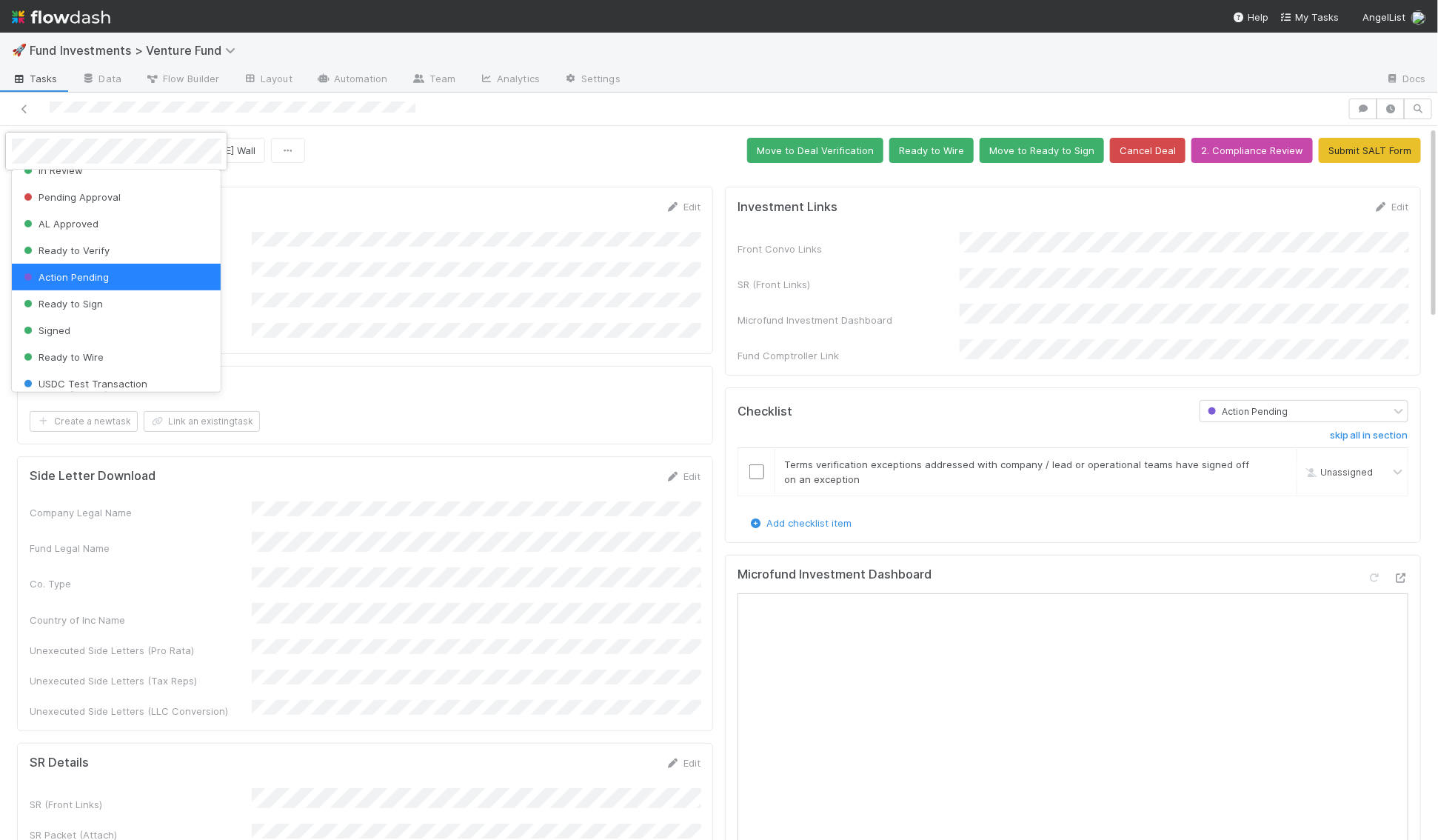
scroll to position [46, 0]
click at [101, 327] on div "Signed" at bounding box center [116, 326] width 210 height 27
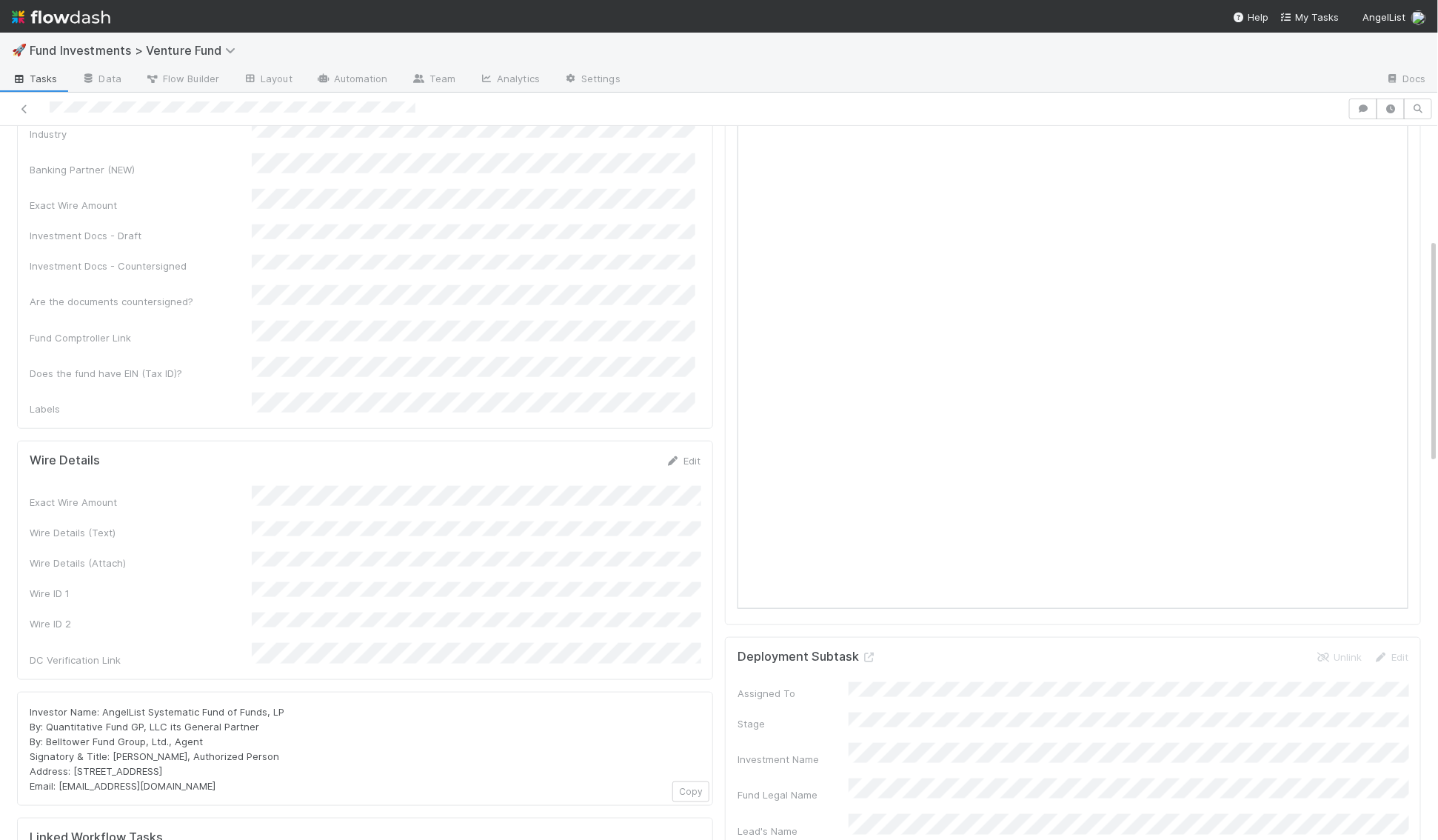
scroll to position [0, 0]
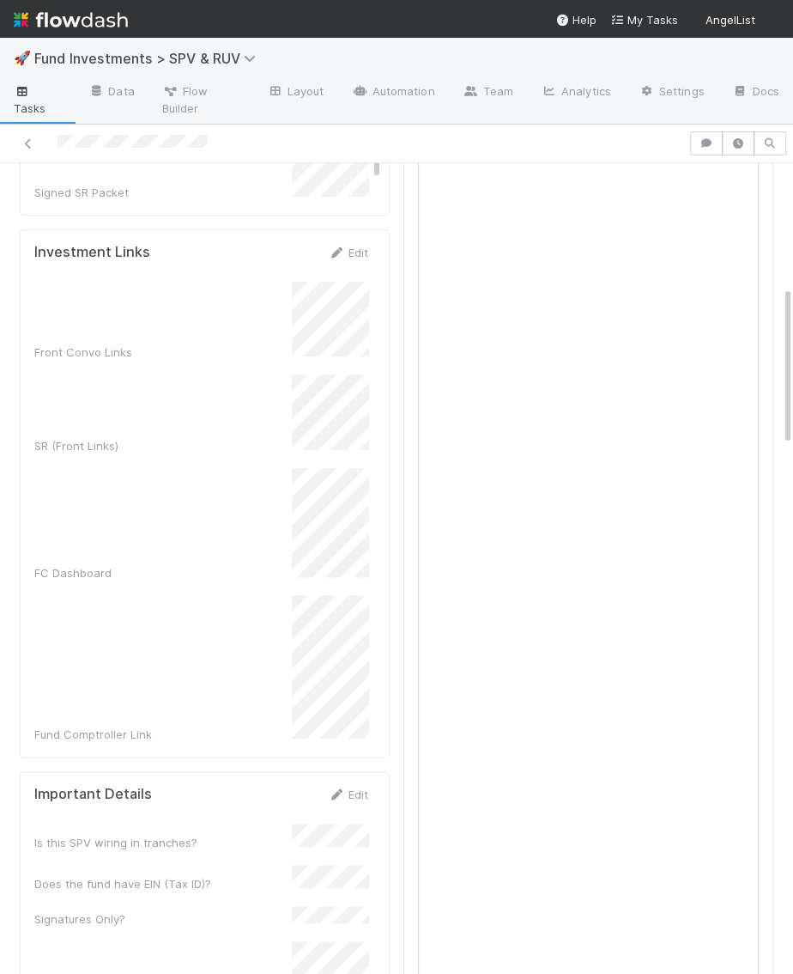
scroll to position [734, 0]
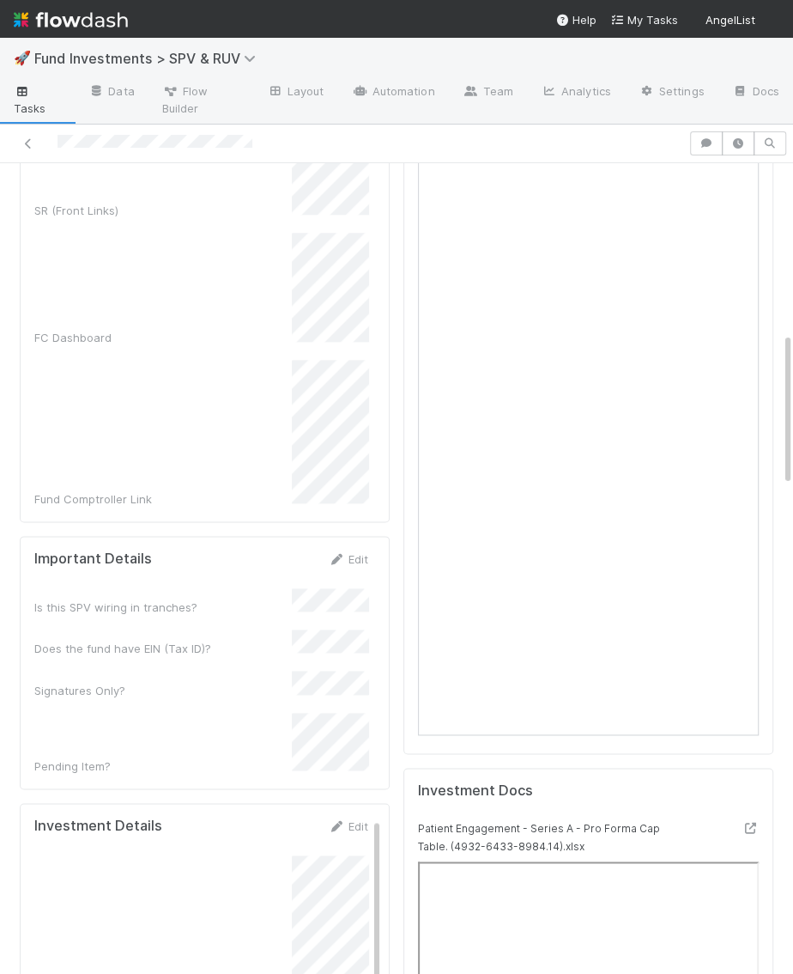
scroll to position [890, 0]
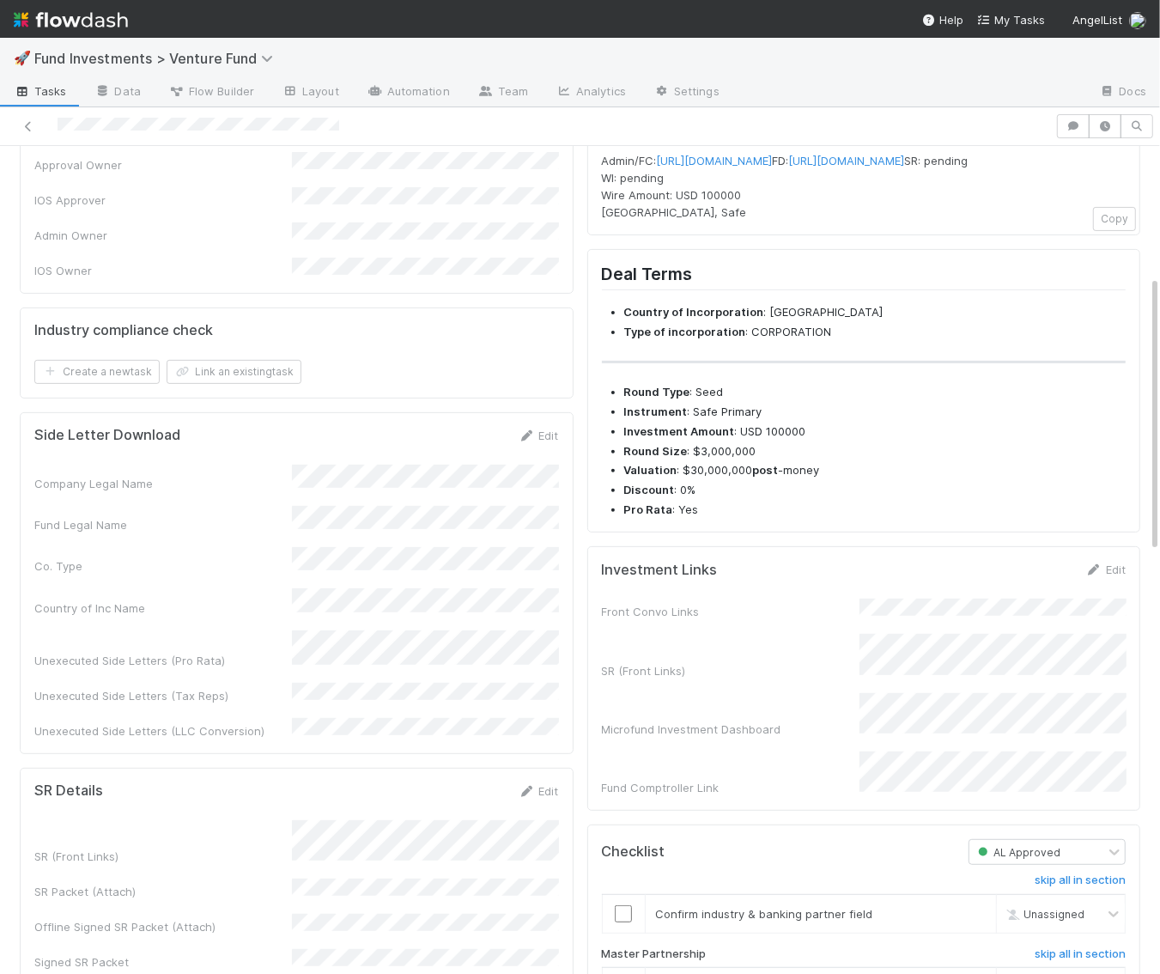
scroll to position [389, 0]
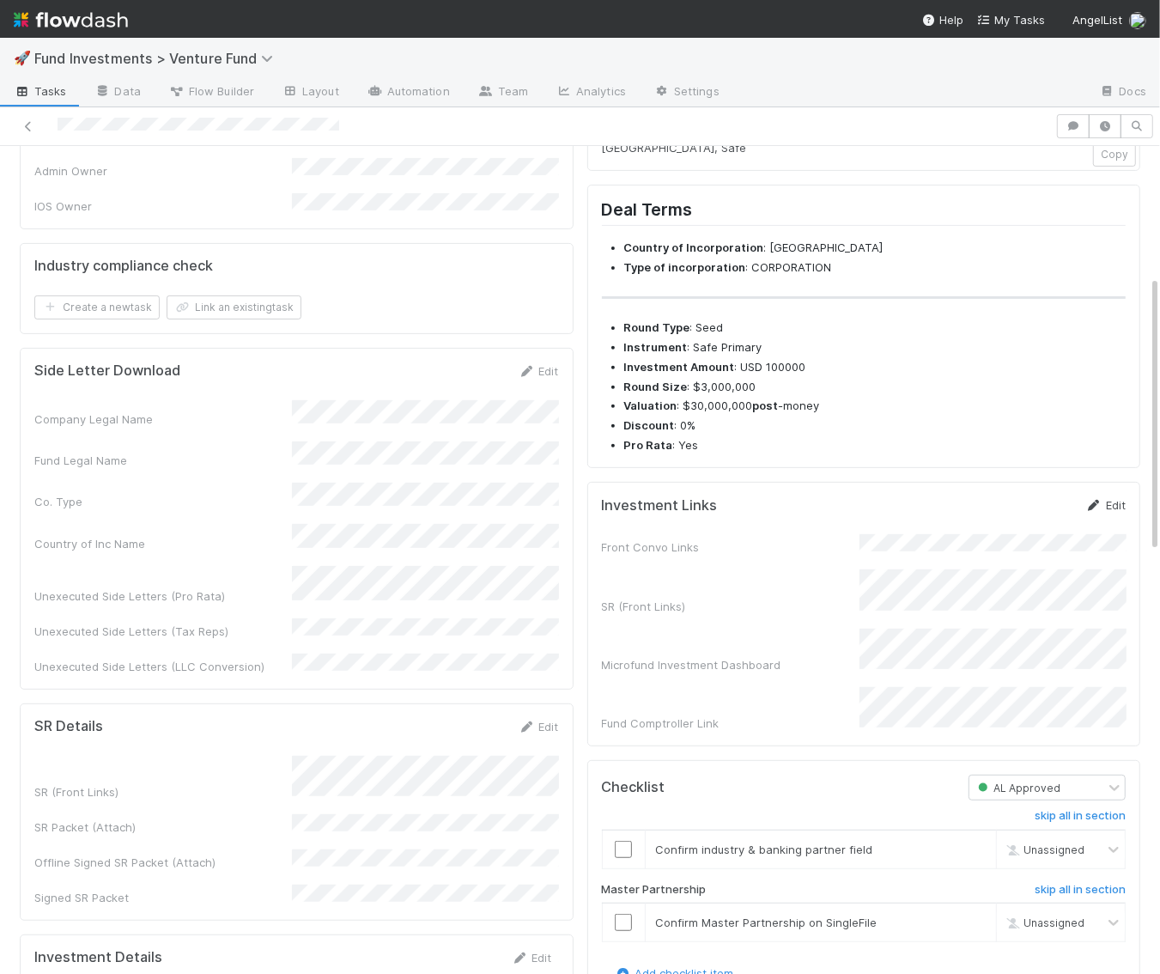
click at [1114, 512] on link "Edit" at bounding box center [1105, 505] width 40 height 14
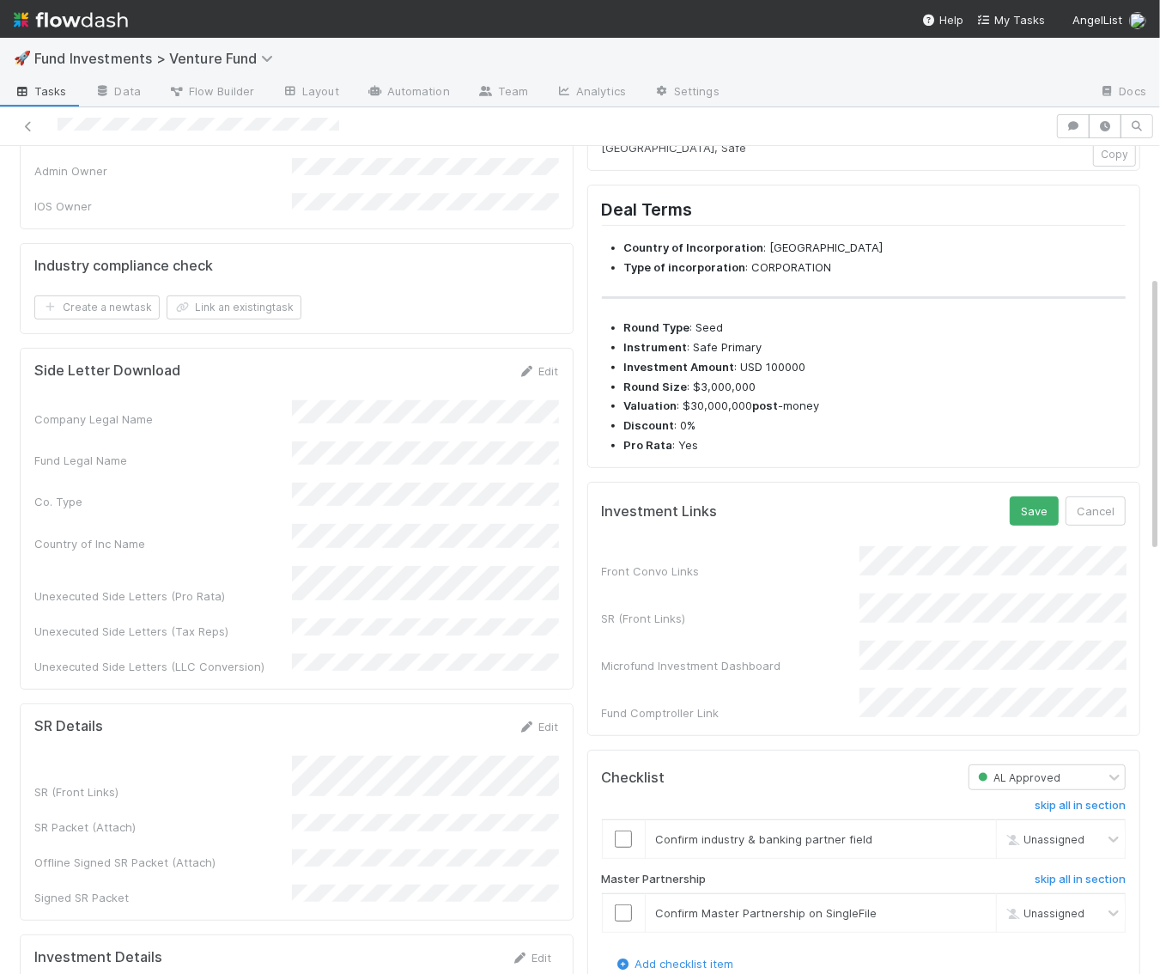
click at [756, 616] on div "SR (Front Links)" at bounding box center [864, 609] width 525 height 33
click at [975, 641] on div "Front Convo Links SR (Front Links) Microfund Investment Dashboard Fund Comptrol…" at bounding box center [864, 633] width 525 height 175
click at [1041, 525] on button "Save" at bounding box center [1034, 510] width 49 height 29
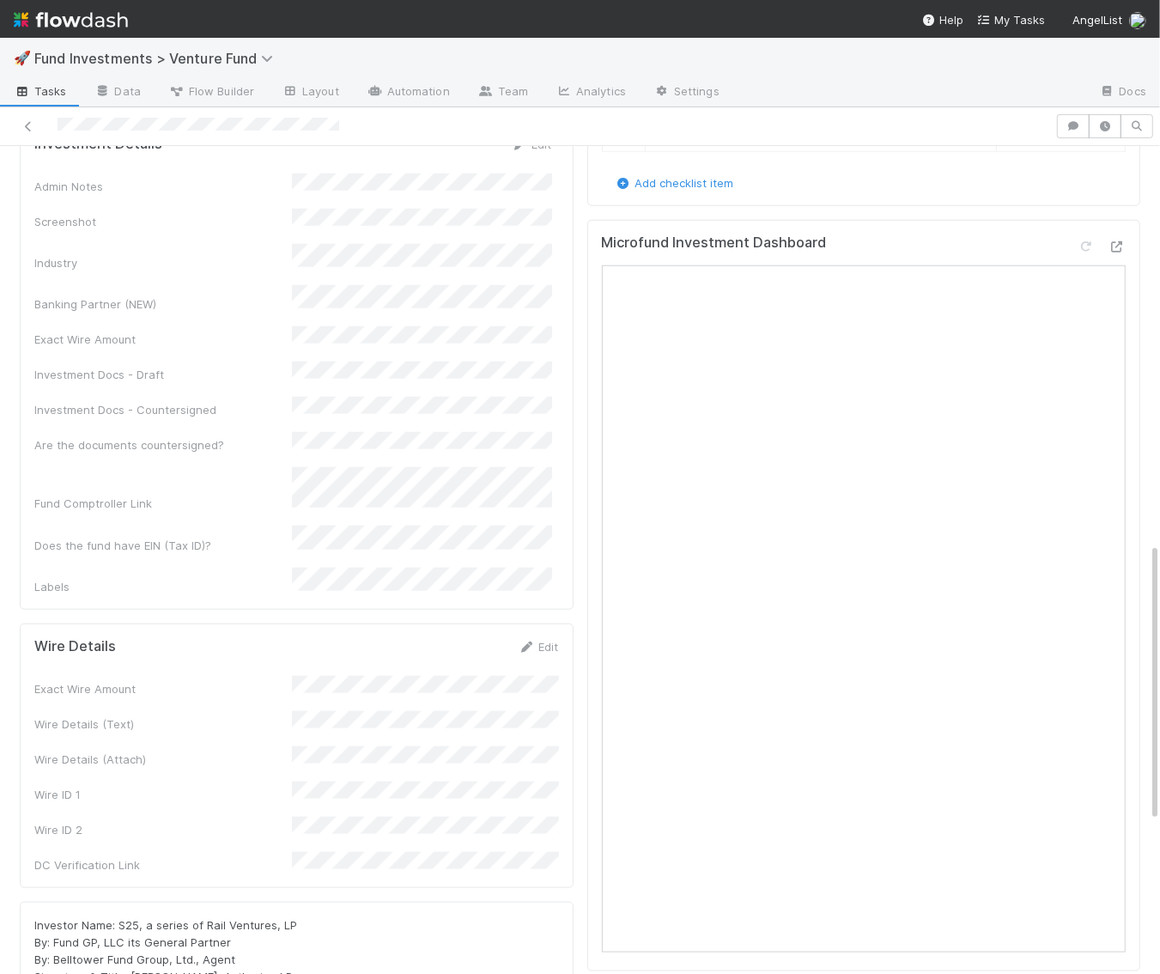
scroll to position [1193, 0]
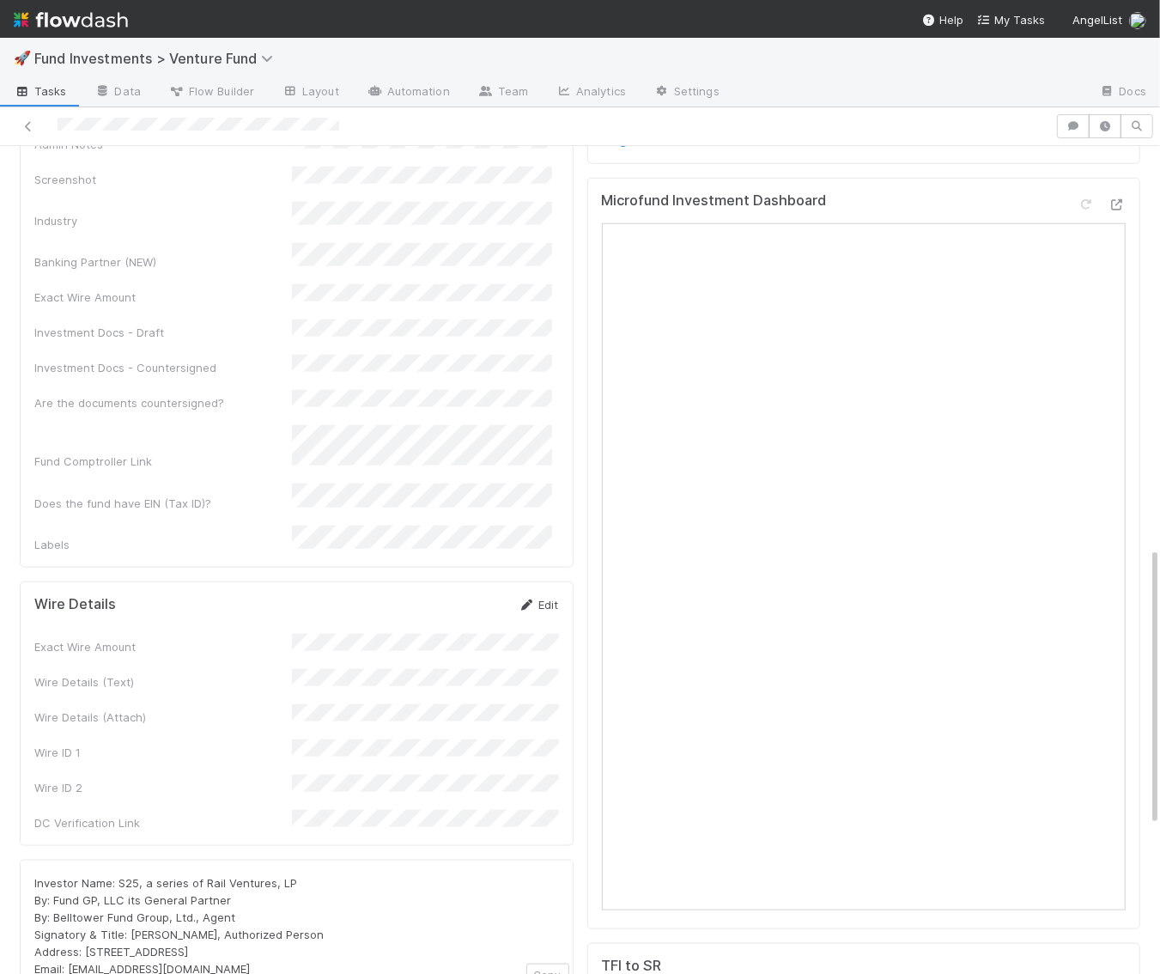
click at [531, 599] on icon at bounding box center [527, 604] width 17 height 11
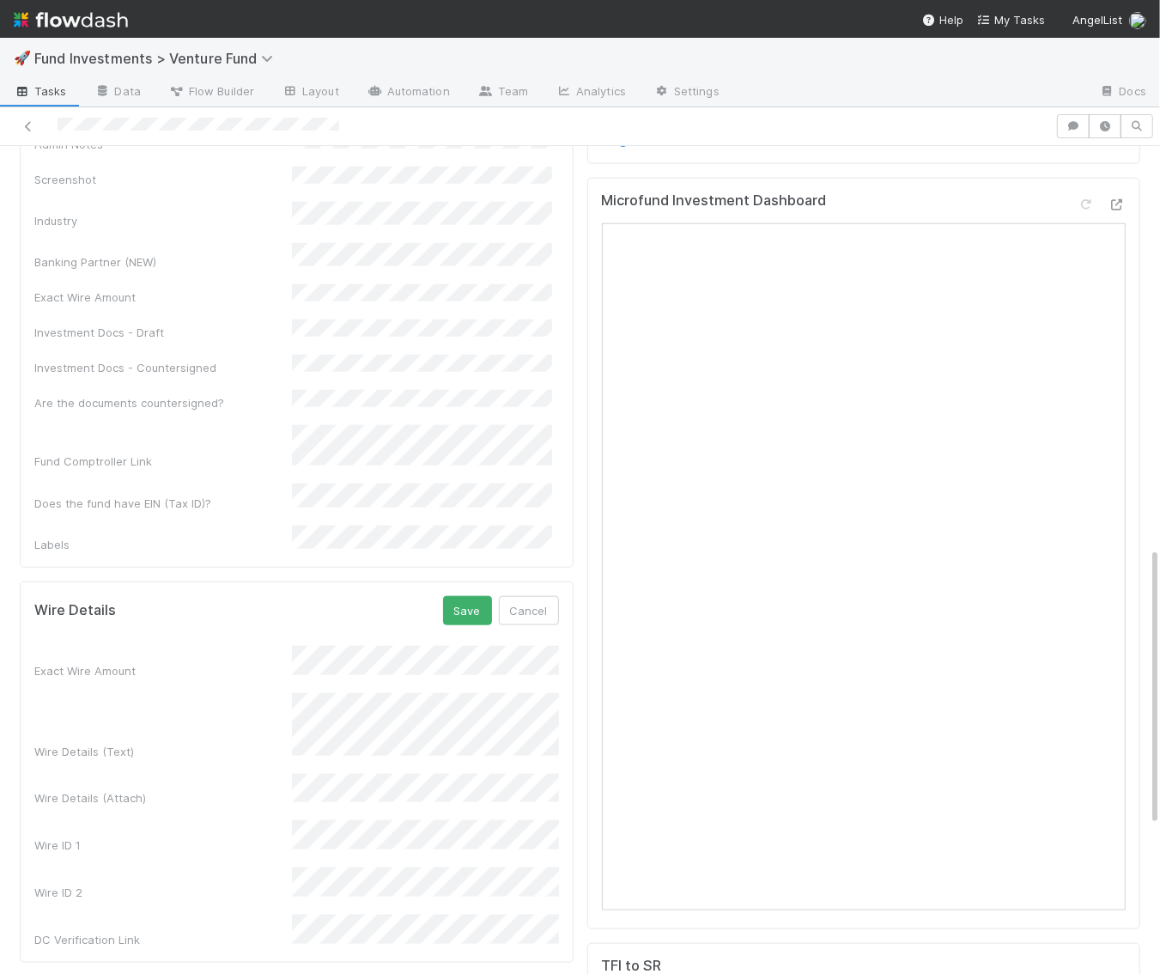
drag, startPoint x: 493, startPoint y: 511, endPoint x: 481, endPoint y: 507, distance: 12.8
click at [492, 596] on form "Wire Details Save Cancel Exact Wire Amount Wire Details (Text) Wire Details (At…" at bounding box center [296, 772] width 525 height 352
click at [479, 596] on form "Wire Details Save Cancel Exact Wire Amount Wire Details (Text) Wire Details (At…" at bounding box center [296, 772] width 525 height 352
click at [470, 596] on button "Save" at bounding box center [467, 610] width 49 height 29
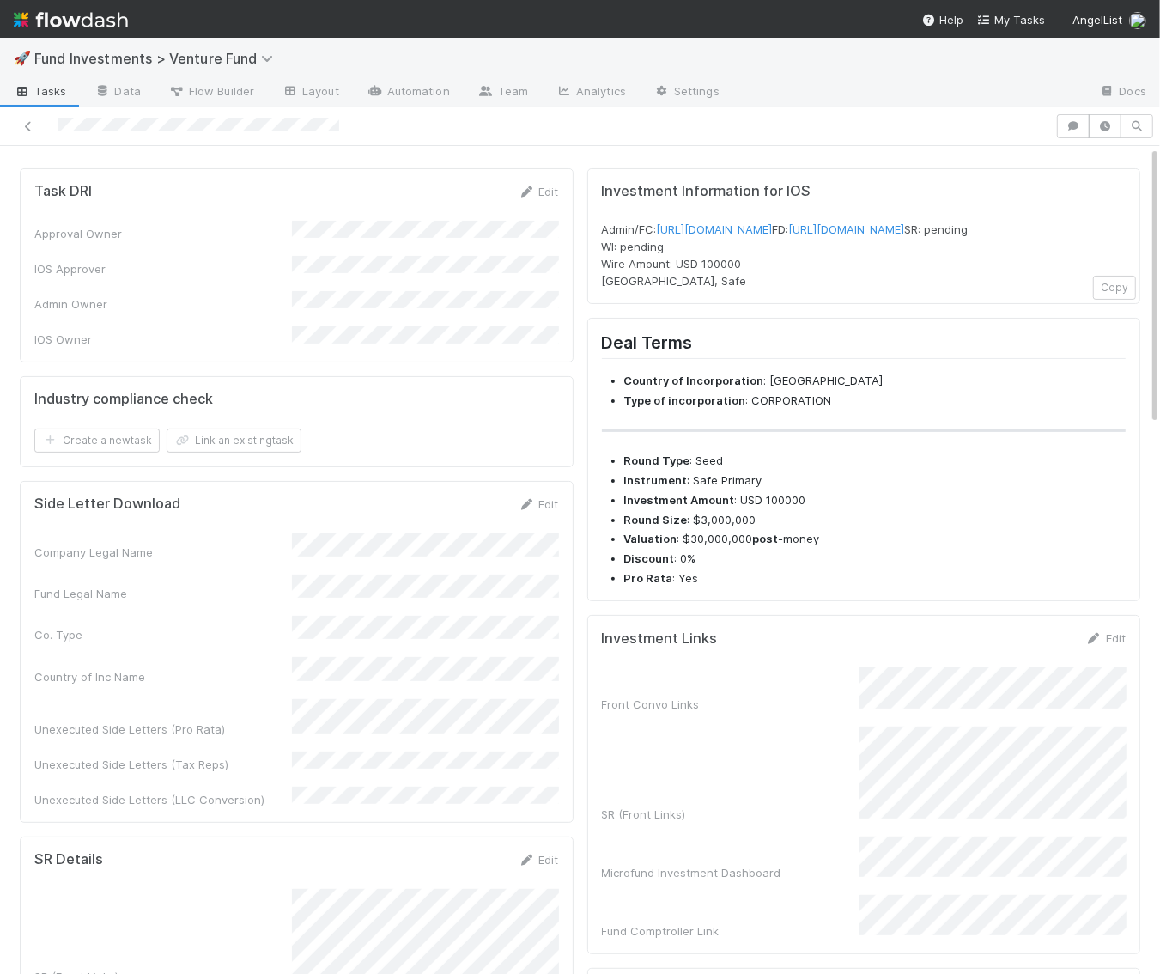
scroll to position [0, 0]
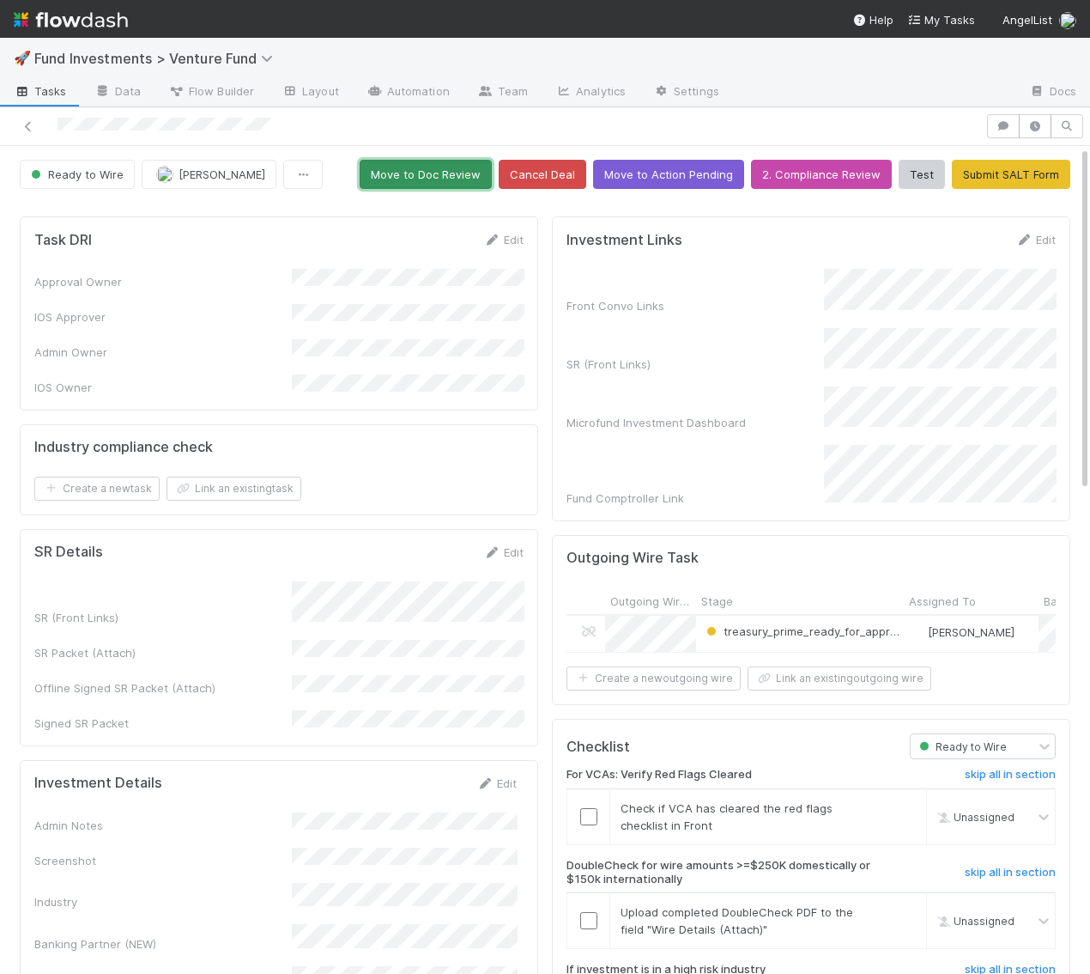
click at [470, 176] on button "Move to Doc Review" at bounding box center [426, 174] width 132 height 29
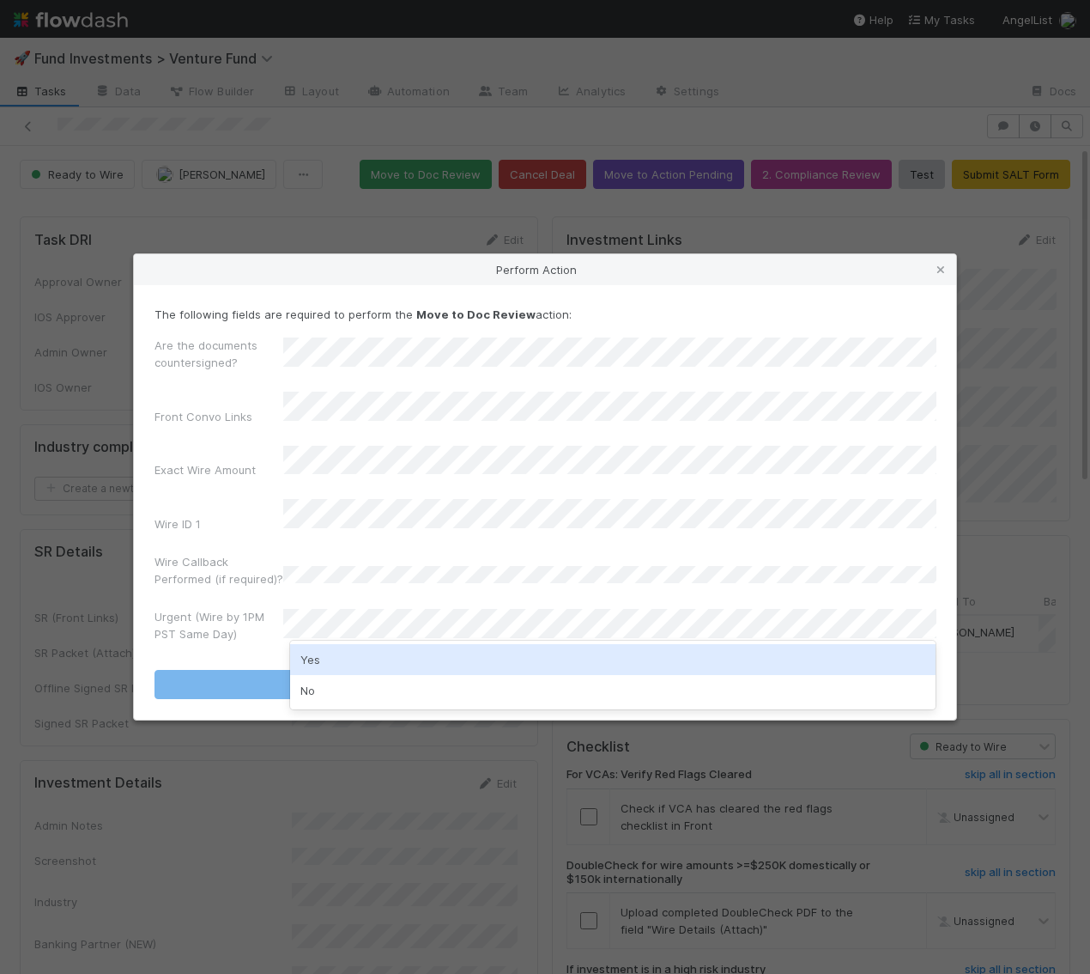
click at [436, 679] on div "No" at bounding box center [613, 690] width 646 height 31
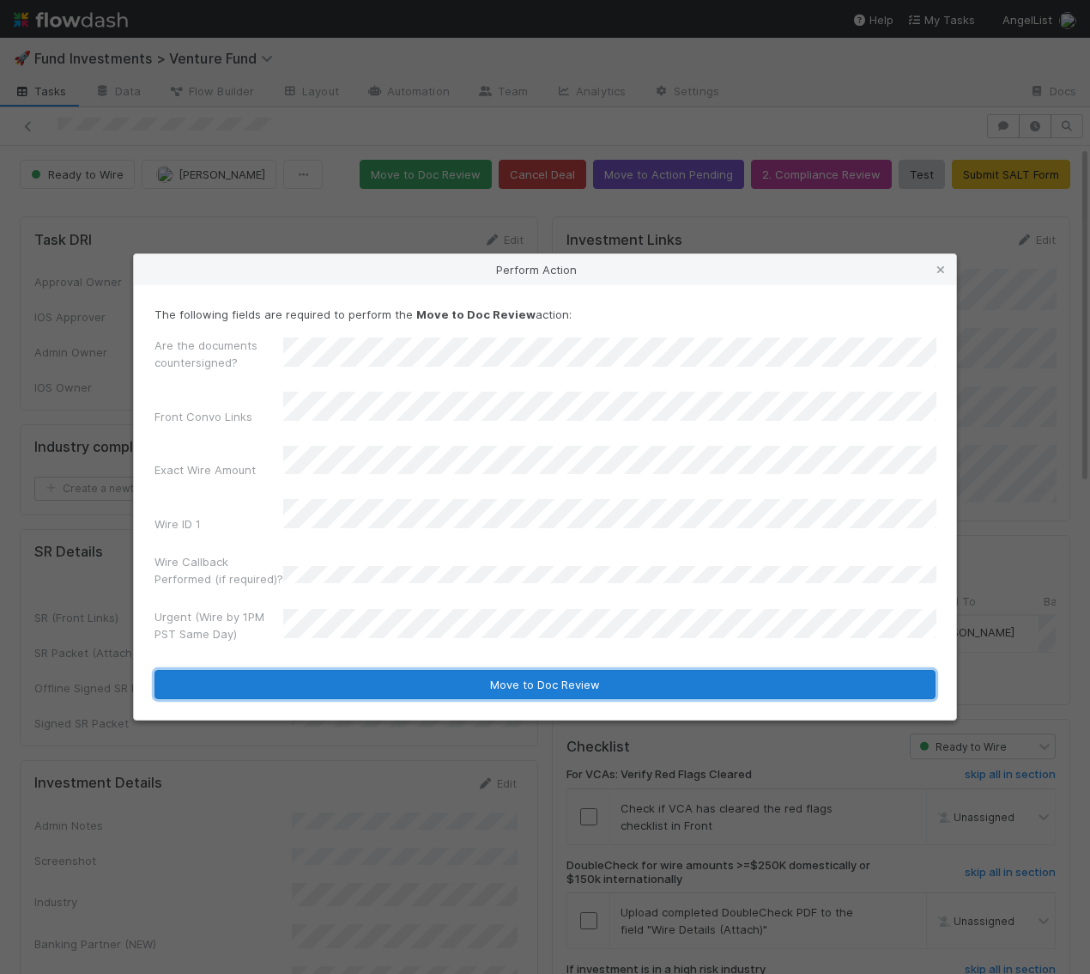
click at [442, 670] on button "Move to Doc Review" at bounding box center [545, 684] width 781 height 29
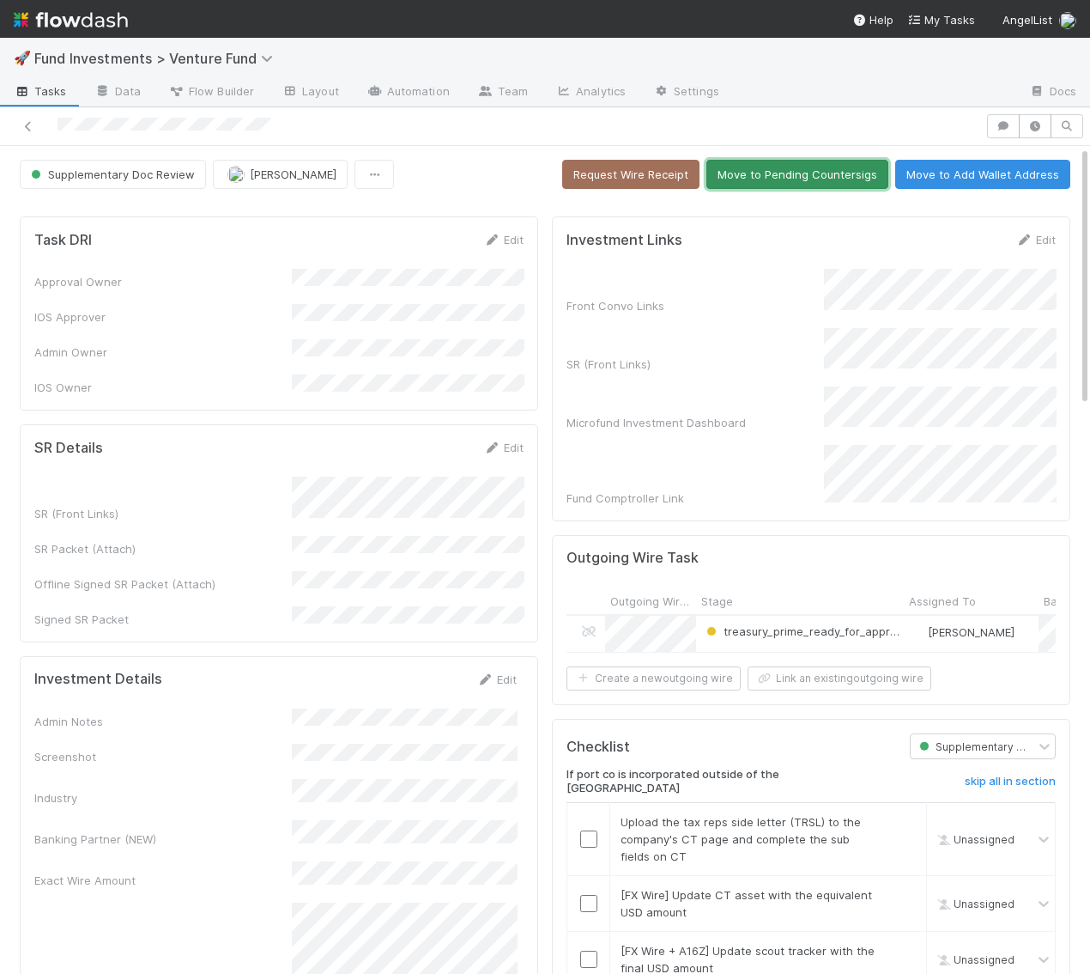
click at [836, 168] on button "Move to Pending Countersigs" at bounding box center [798, 174] width 182 height 29
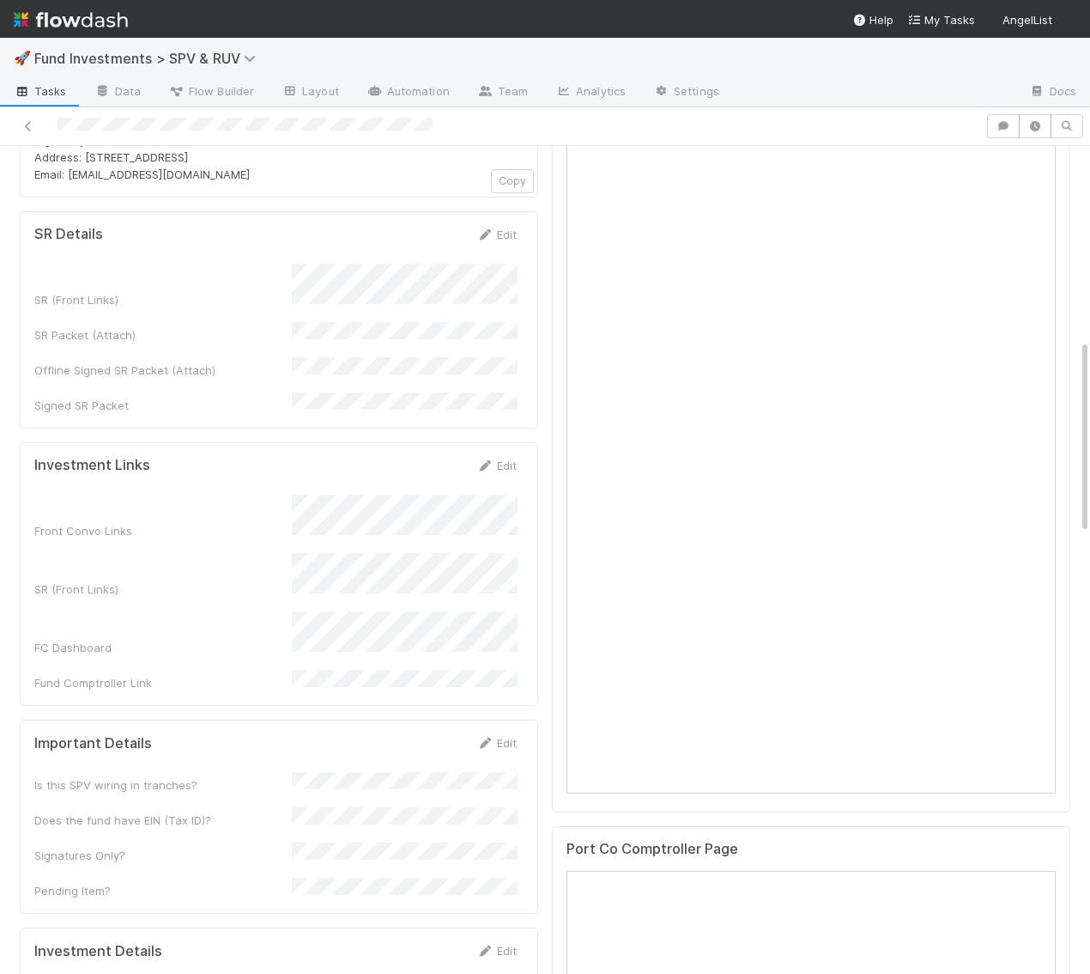
scroll to position [821, 0]
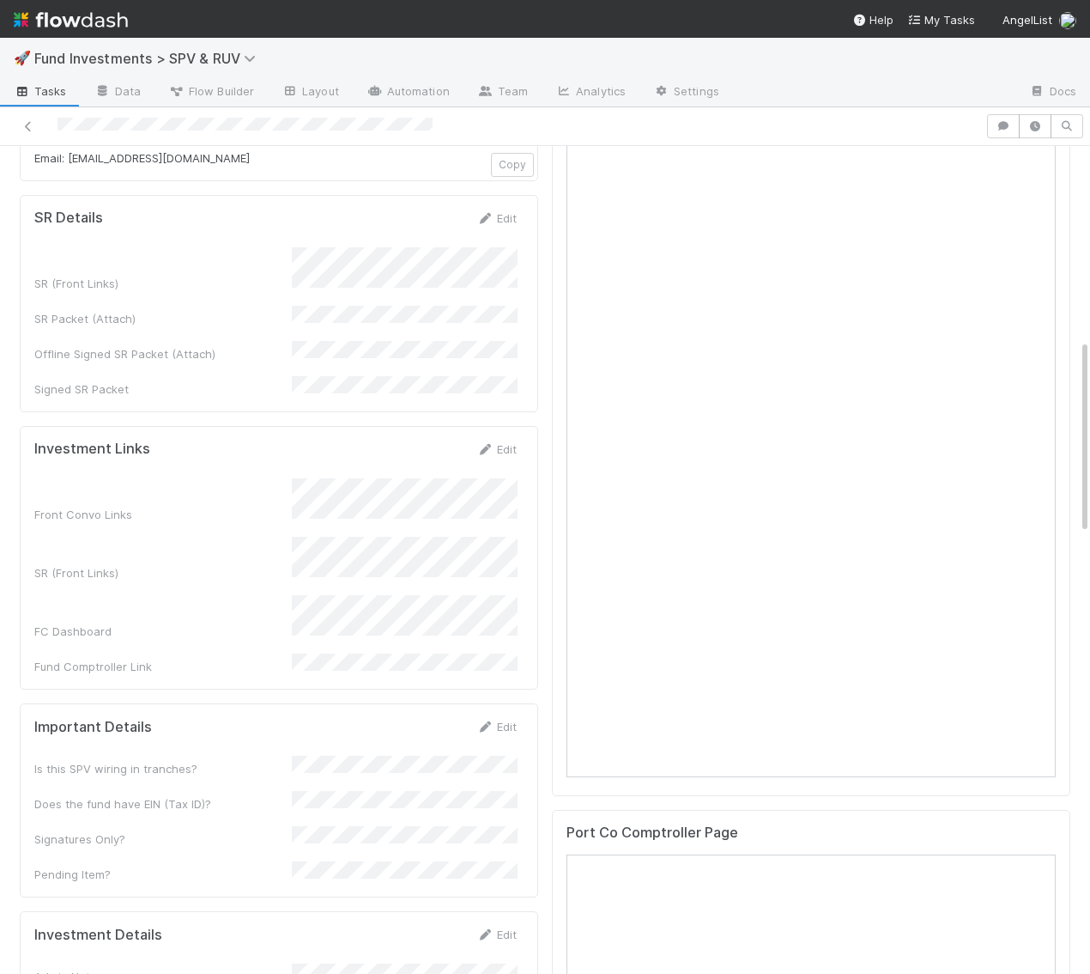
click at [288, 537] on div "SR (Front Links)" at bounding box center [275, 559] width 483 height 45
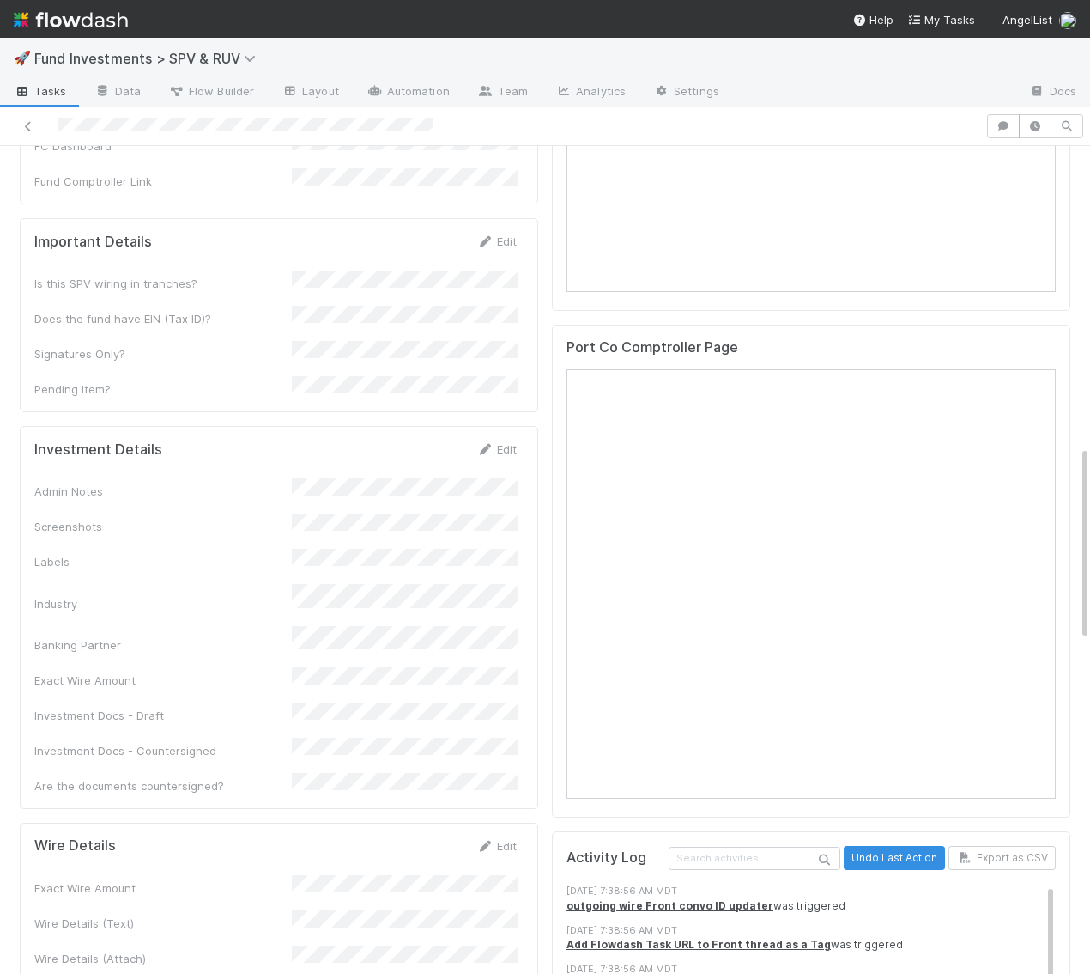
scroll to position [1320, 0]
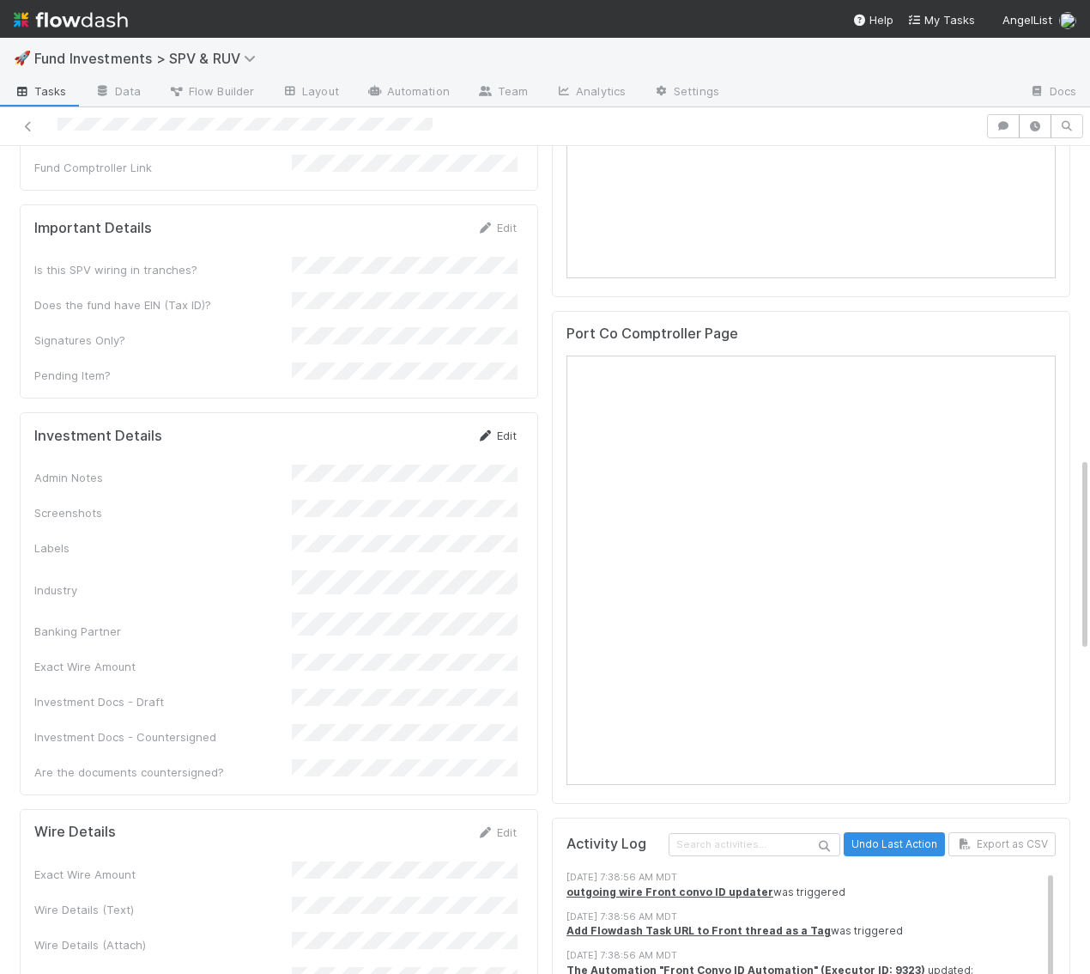
click at [497, 428] on link "Edit" at bounding box center [497, 435] width 40 height 14
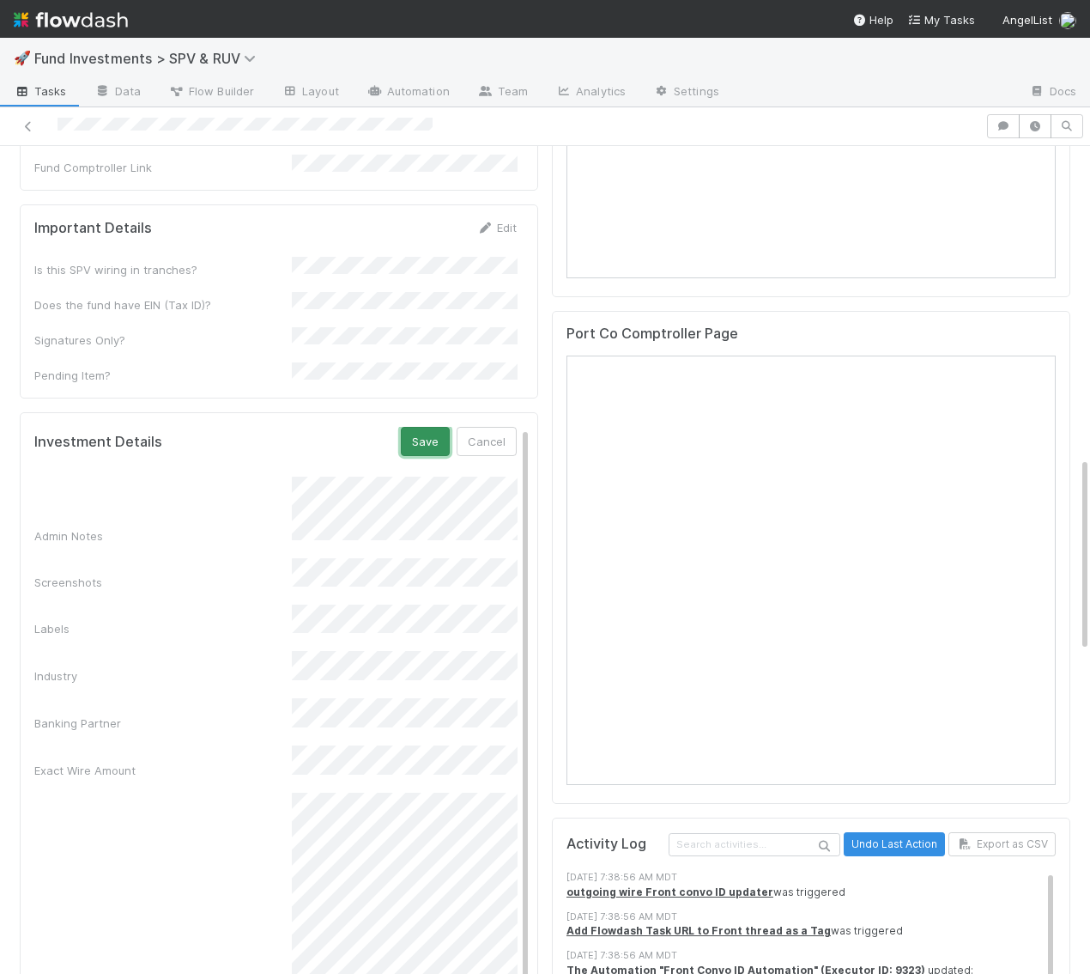
click at [432, 427] on button "Save" at bounding box center [425, 441] width 49 height 29
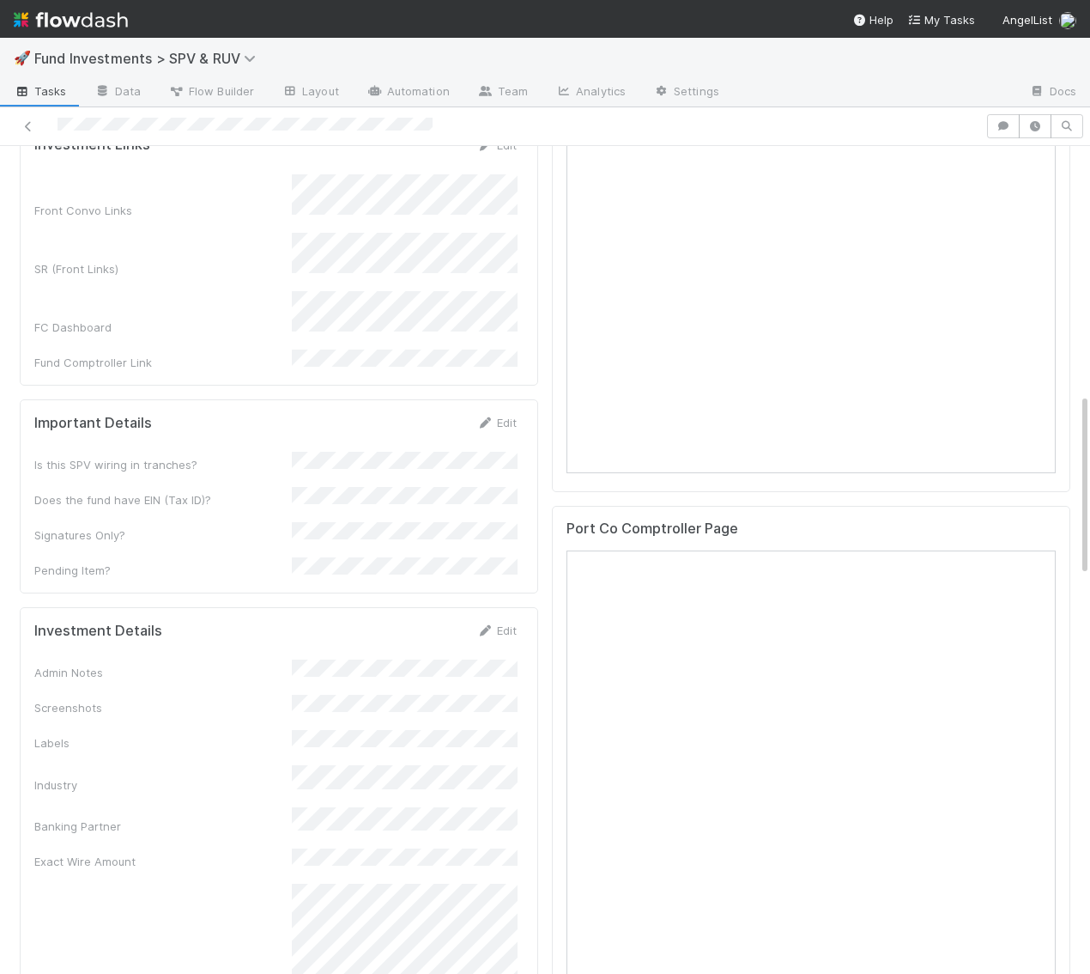
scroll to position [1126, 0]
click at [506, 622] on link "Edit" at bounding box center [497, 629] width 40 height 14
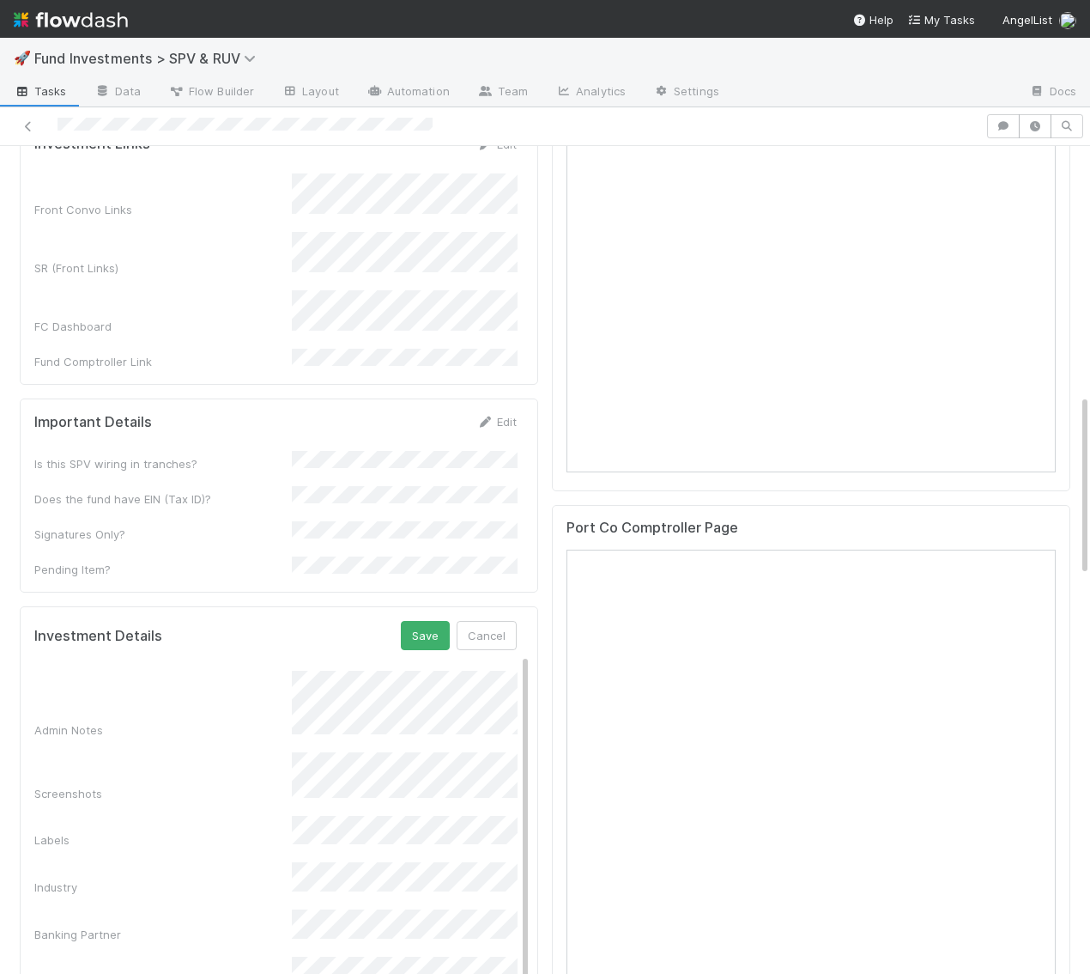
scroll to position [64, 0]
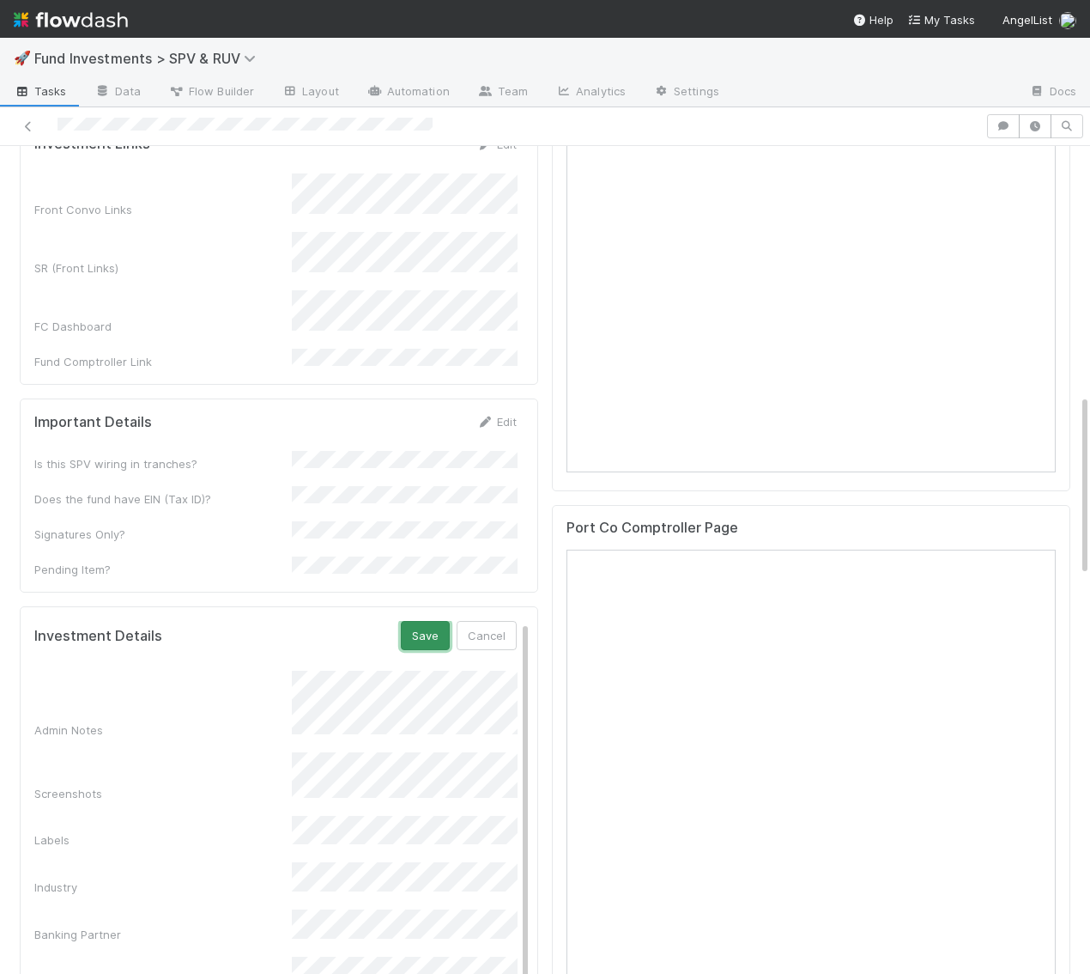
click at [433, 621] on button "Save" at bounding box center [425, 635] width 49 height 29
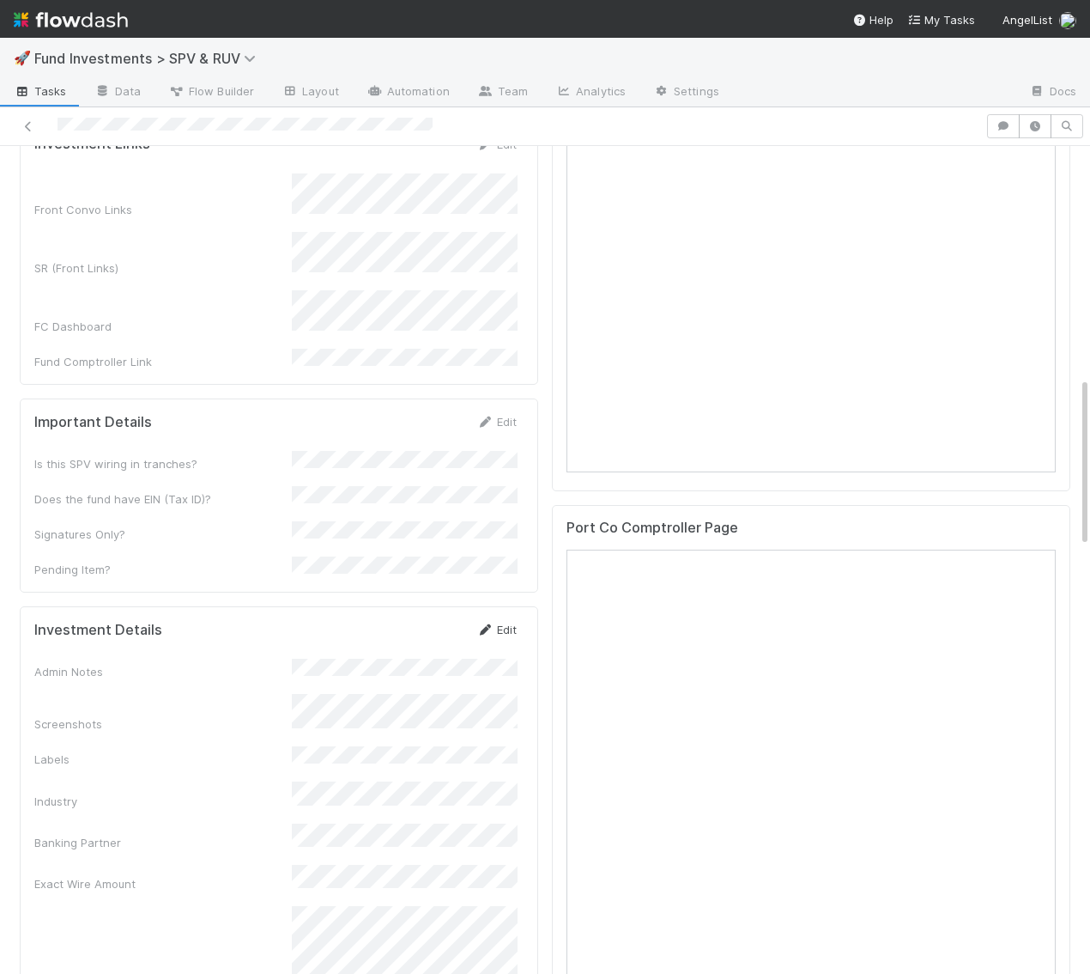
click at [514, 622] on link "Edit" at bounding box center [497, 629] width 40 height 14
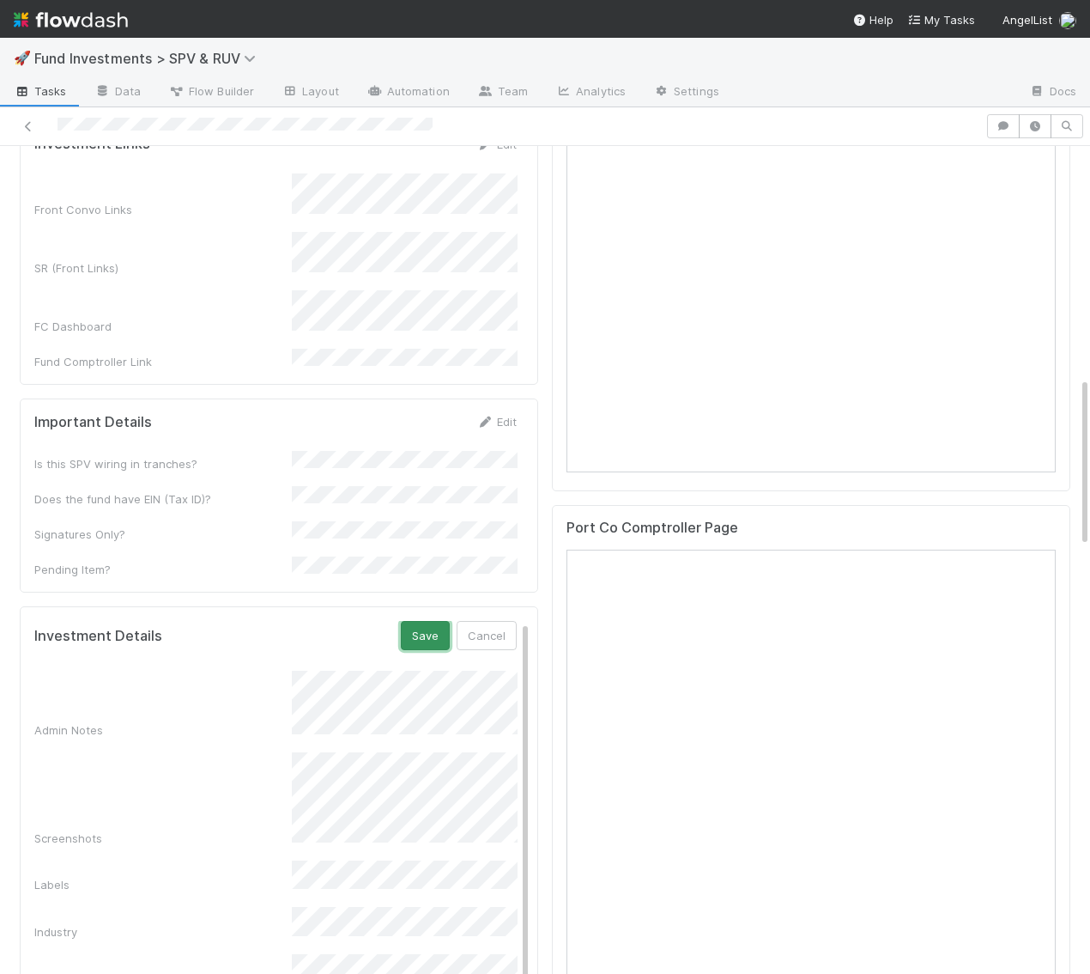
click at [433, 621] on button "Save" at bounding box center [425, 635] width 49 height 29
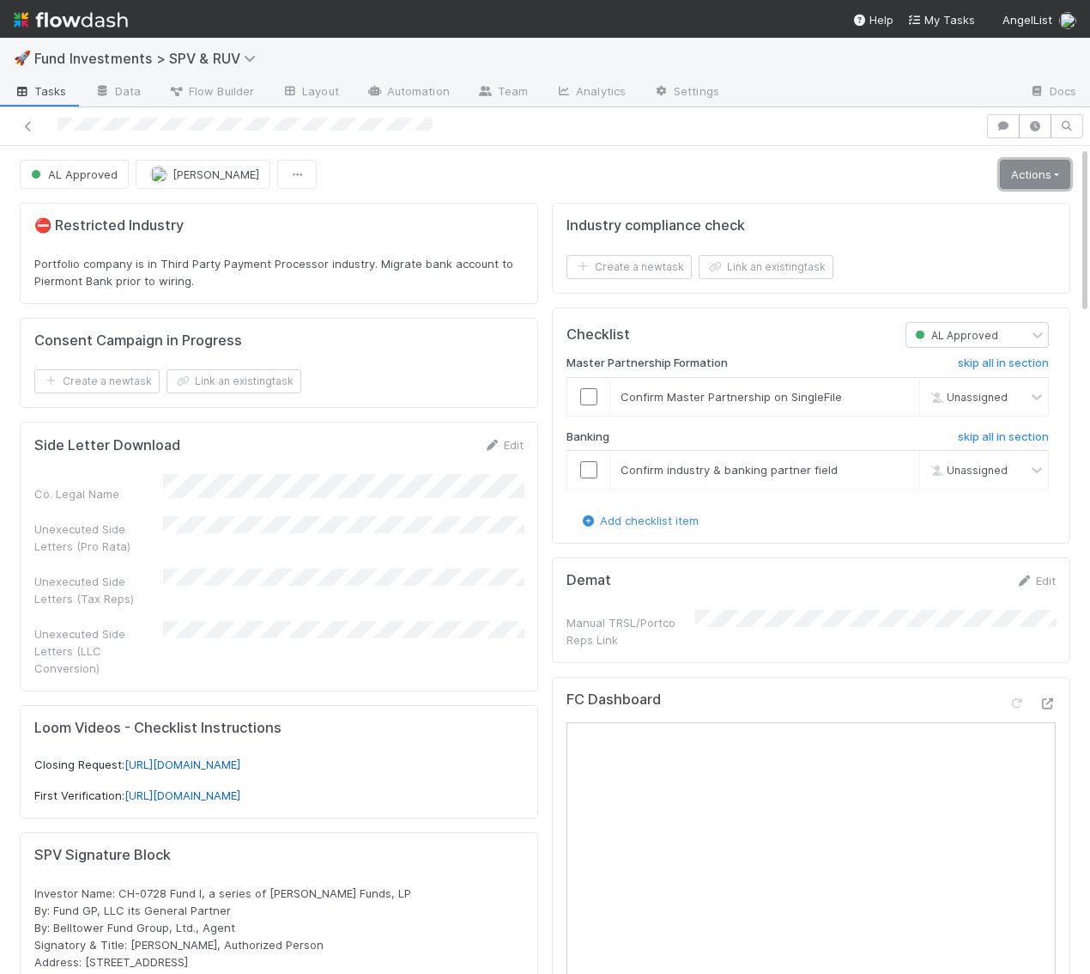
click at [1032, 172] on link "Actions" at bounding box center [1035, 174] width 70 height 29
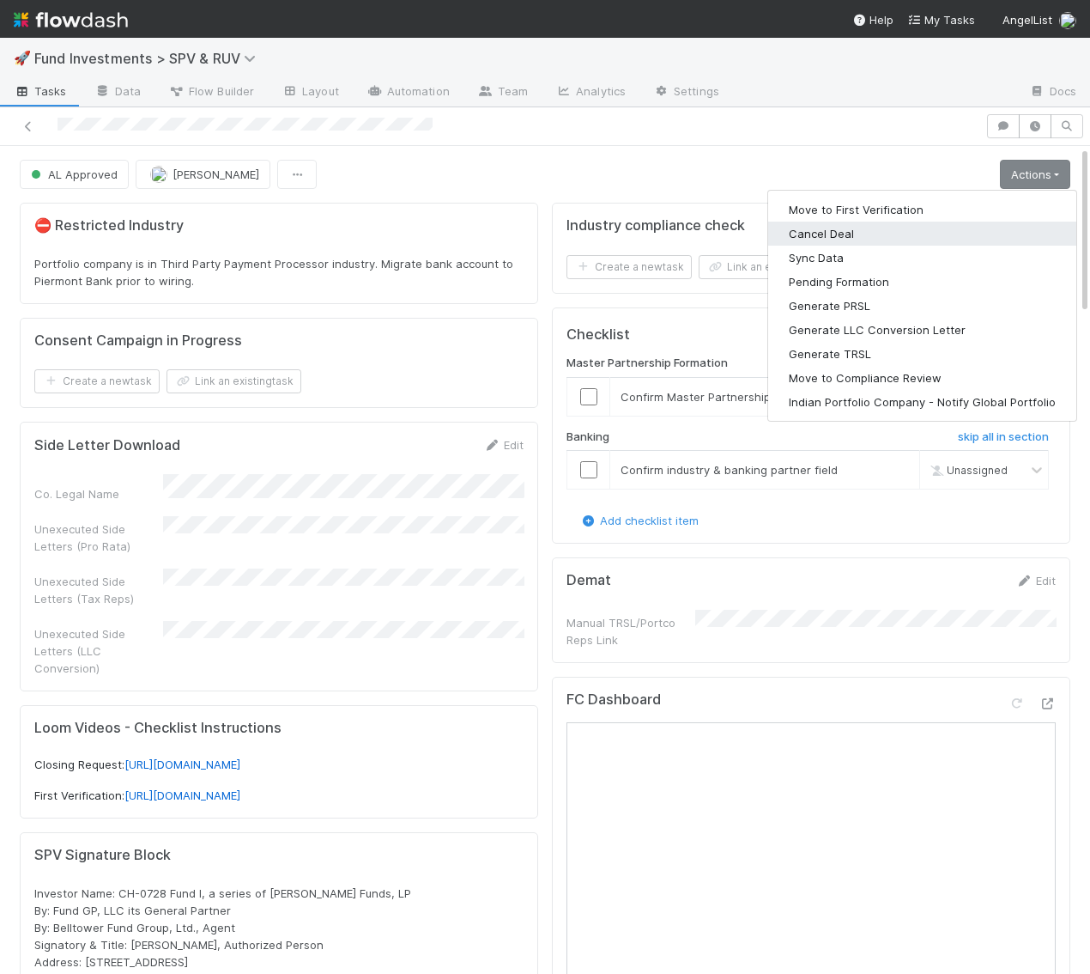
drag, startPoint x: 969, startPoint y: 223, endPoint x: 974, endPoint y: 194, distance: 29.5
click at [974, 194] on div "Move to First Verification Cancel Deal Sync Data Pending Formation Generate PRS…" at bounding box center [923, 306] width 310 height 232
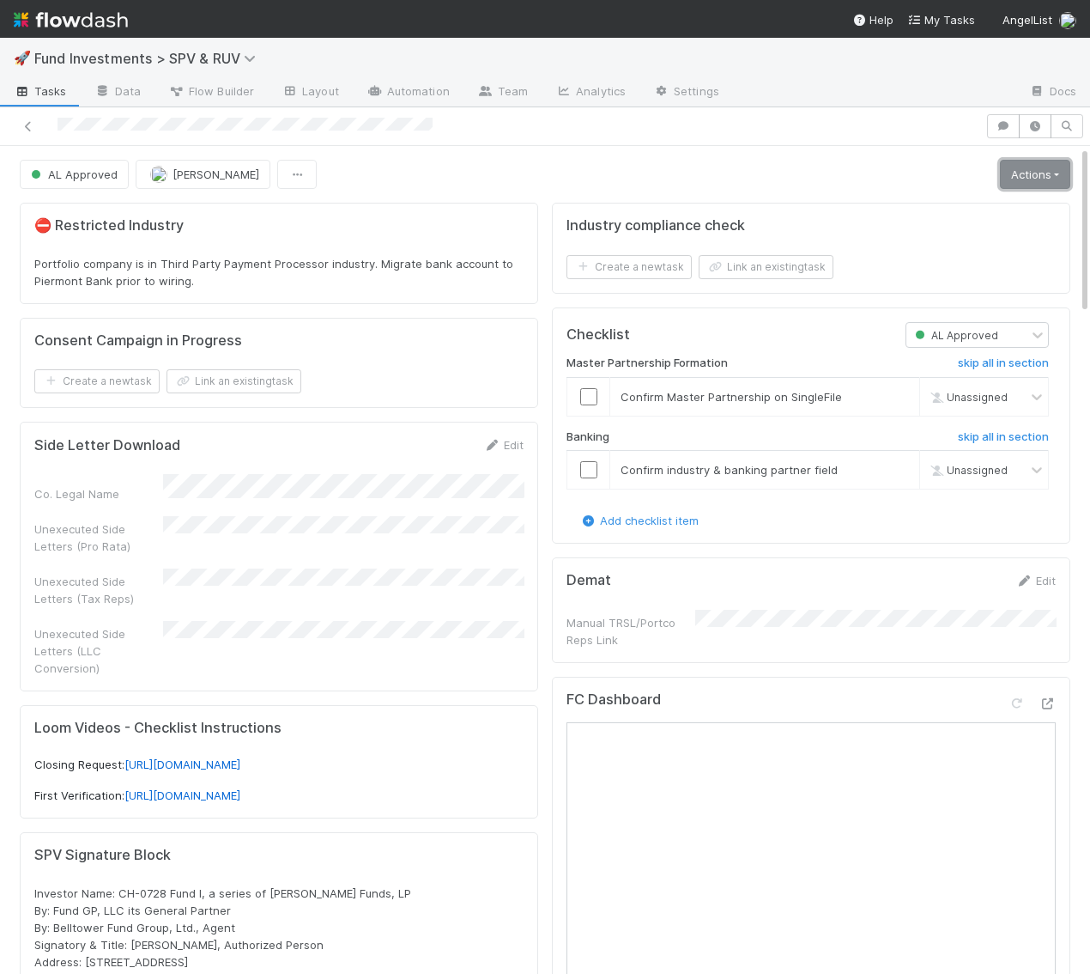
click at [1058, 161] on link "Actions" at bounding box center [1035, 174] width 70 height 29
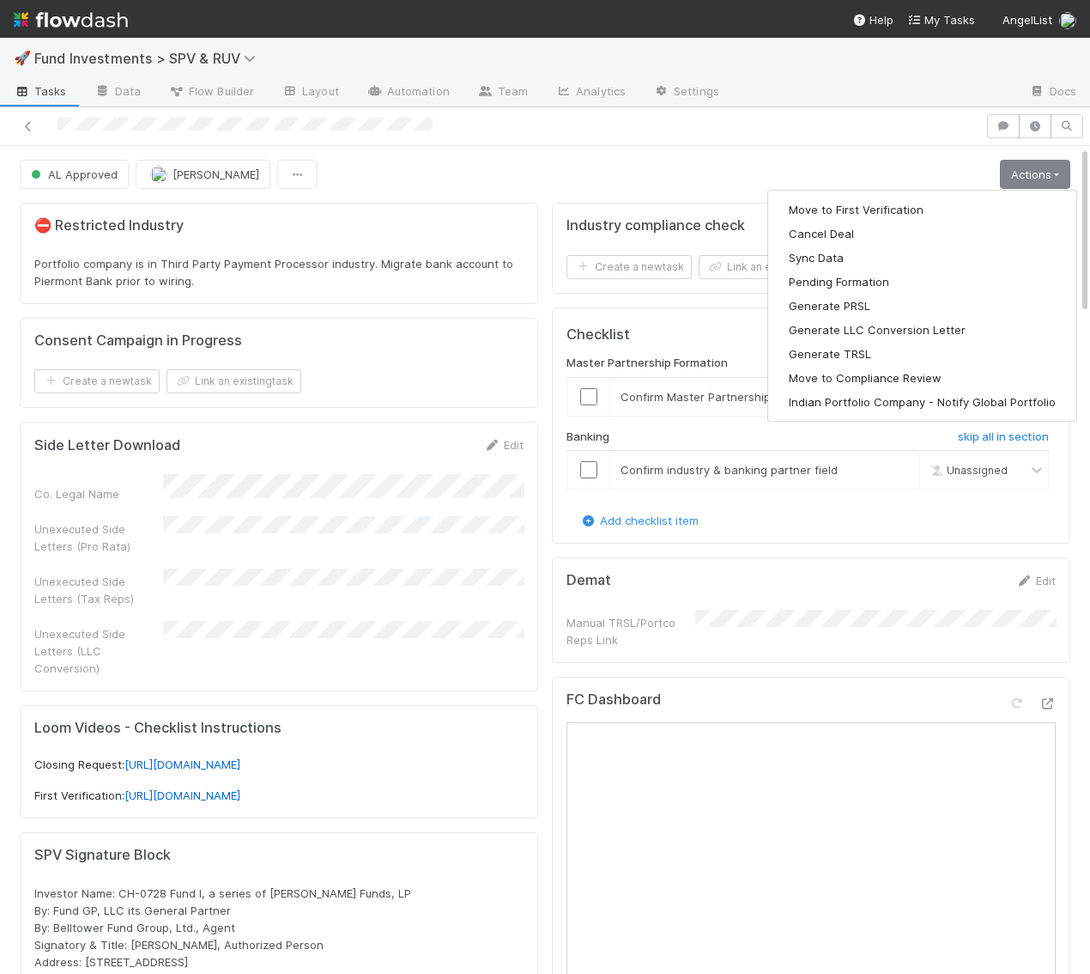
click at [1003, 194] on div "Move to First Verification Cancel Deal Sync Data Pending Formation Generate PRS…" at bounding box center [923, 306] width 310 height 232
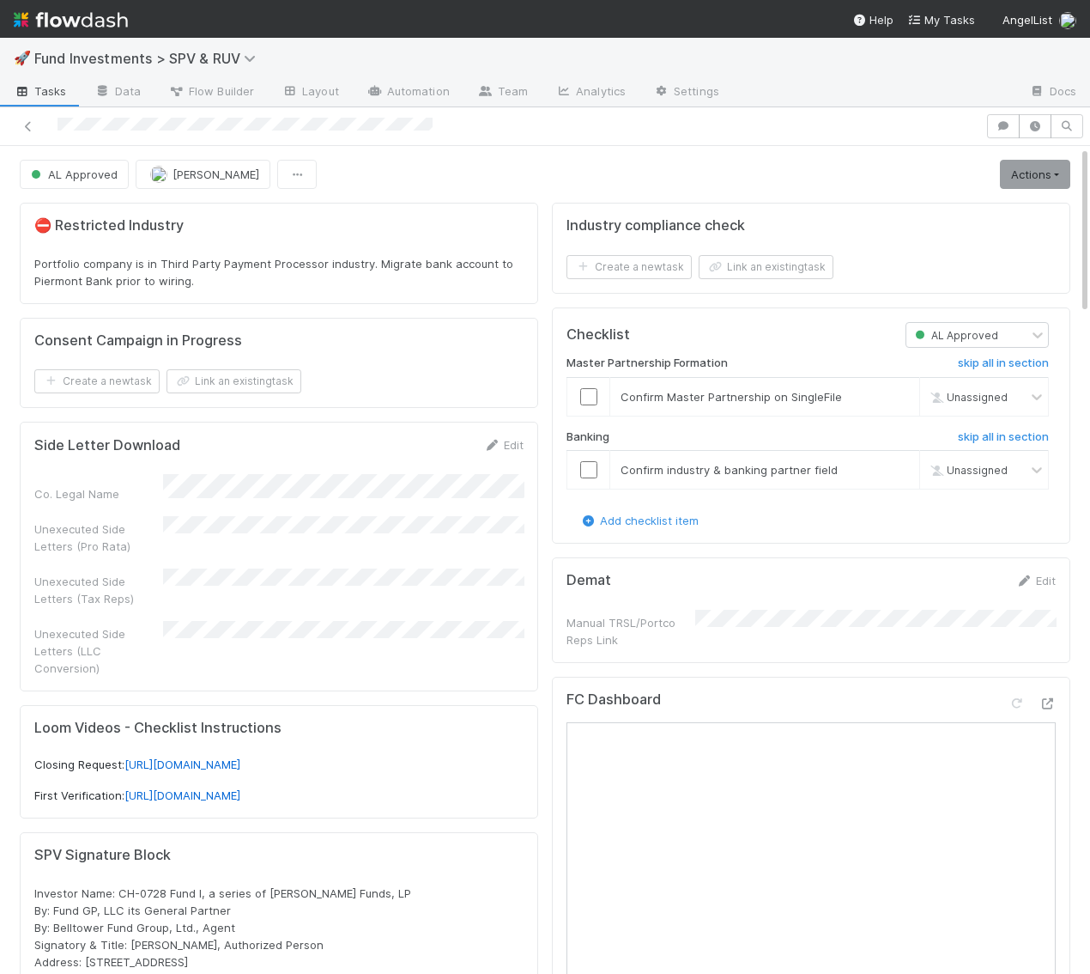
click at [1028, 175] on link "Actions" at bounding box center [1035, 174] width 70 height 29
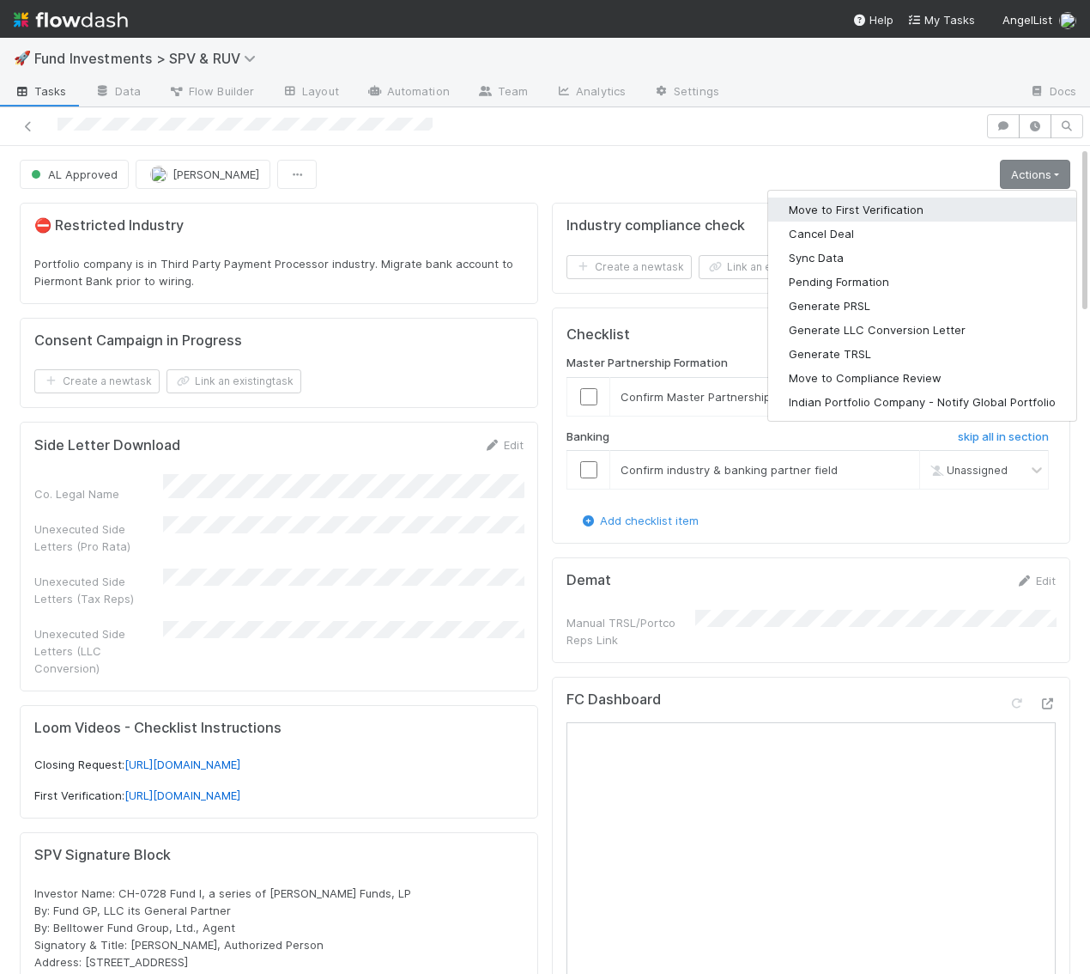
click at [1010, 198] on button "Move to First Verification" at bounding box center [922, 209] width 308 height 24
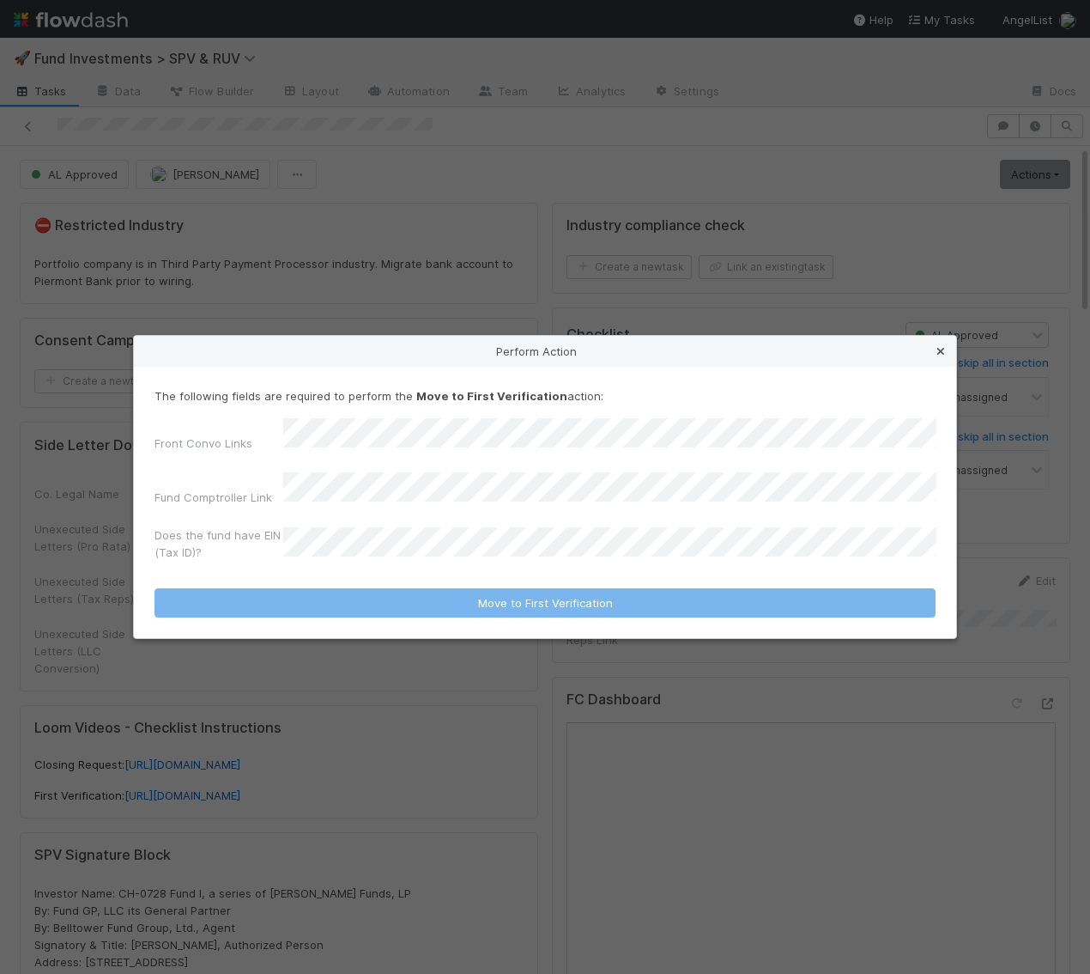
click at [933, 357] on icon at bounding box center [940, 351] width 17 height 11
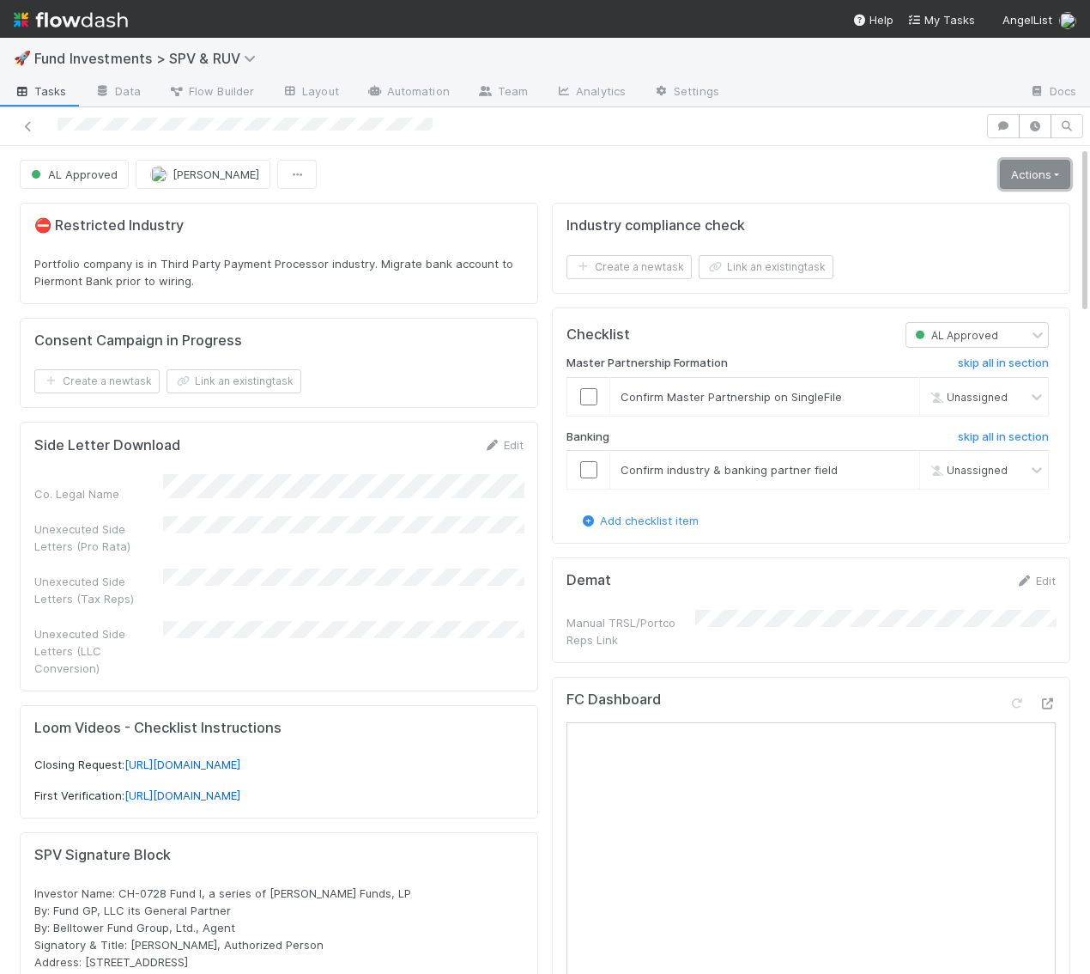
click at [1009, 167] on link "Actions" at bounding box center [1035, 174] width 70 height 29
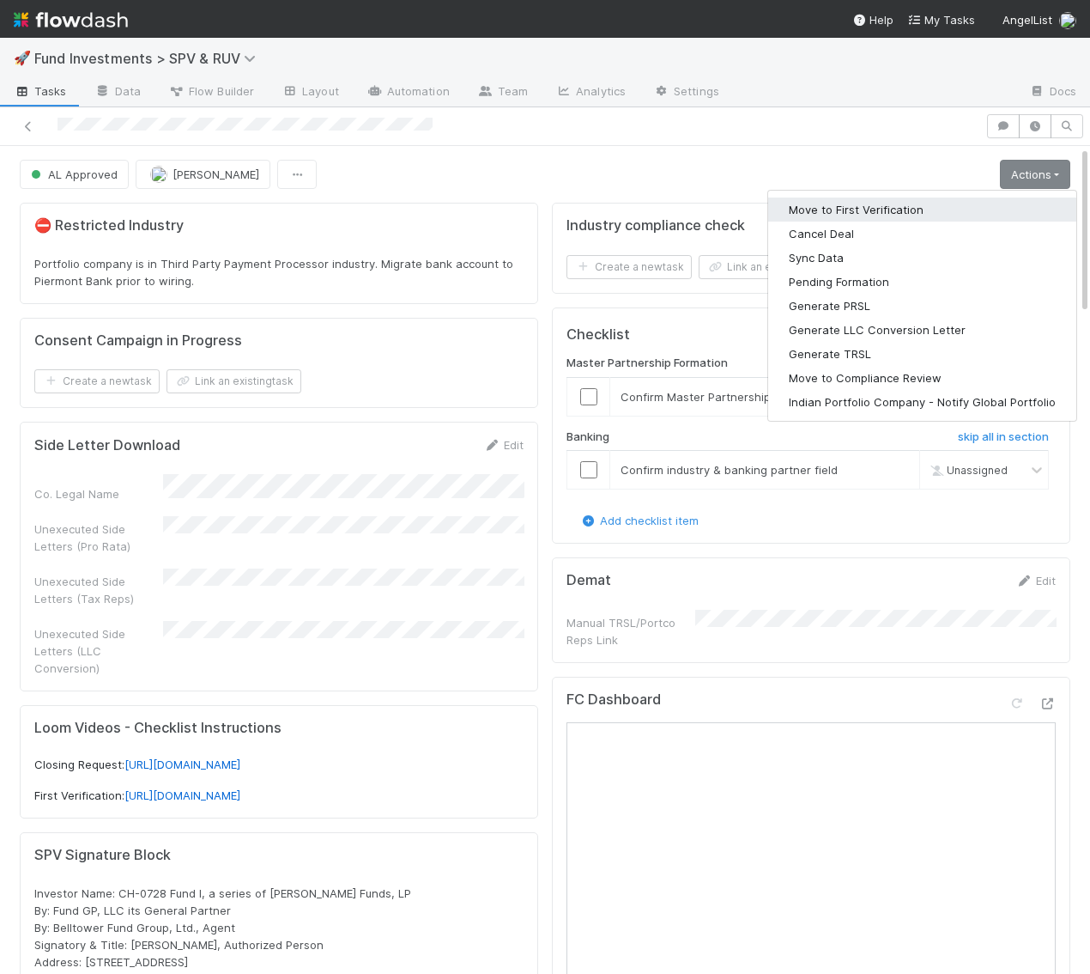
click at [960, 207] on button "Move to First Verification" at bounding box center [922, 209] width 308 height 24
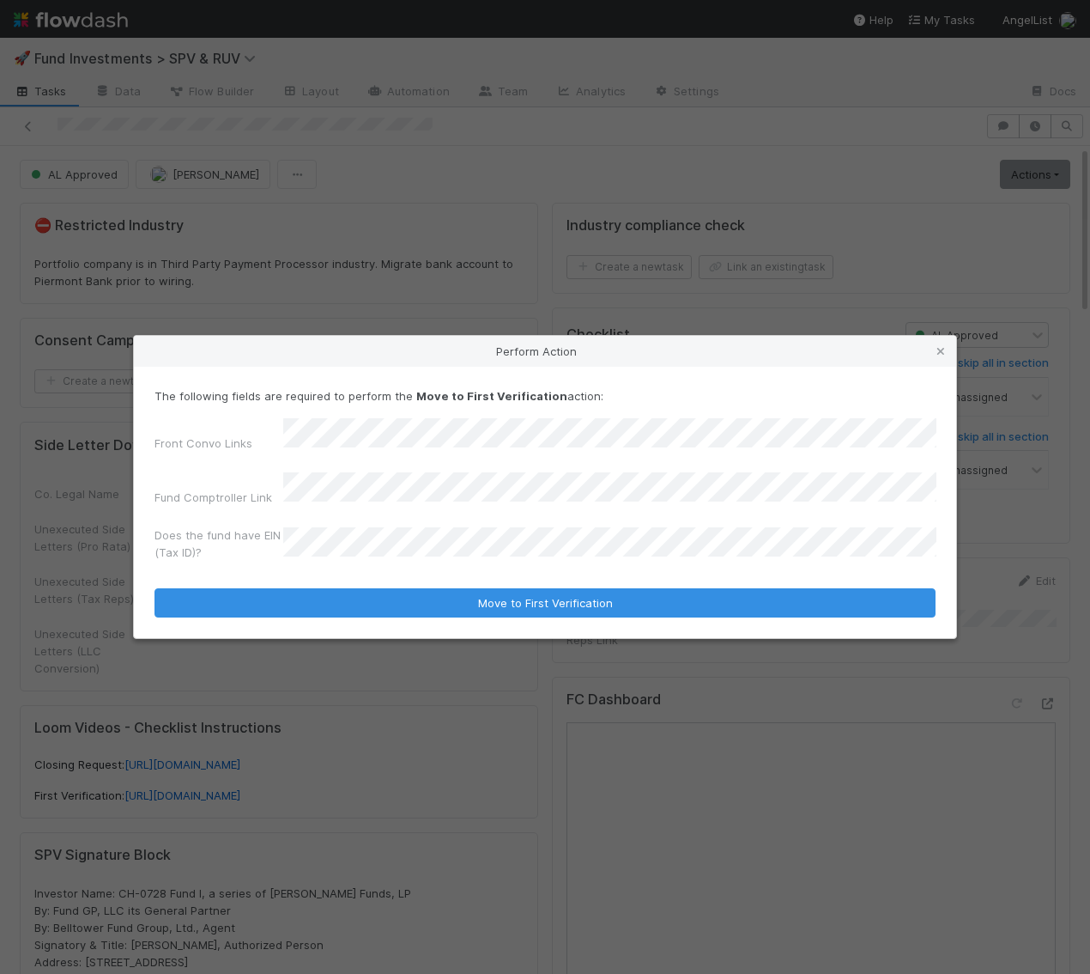
click at [332, 563] on form "The following fields are required to perform the Move to First Verification act…" at bounding box center [545, 502] width 781 height 230
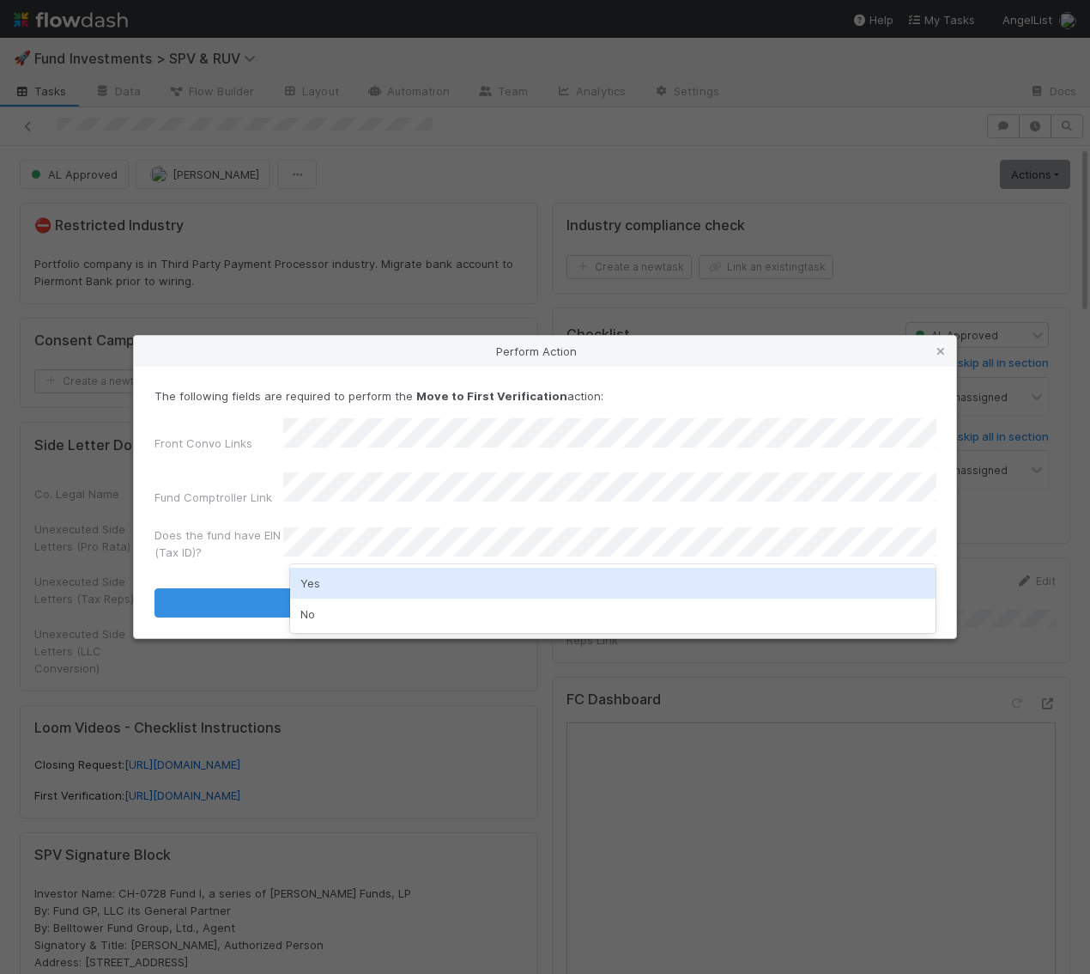
click at [324, 591] on div "Yes" at bounding box center [613, 583] width 646 height 31
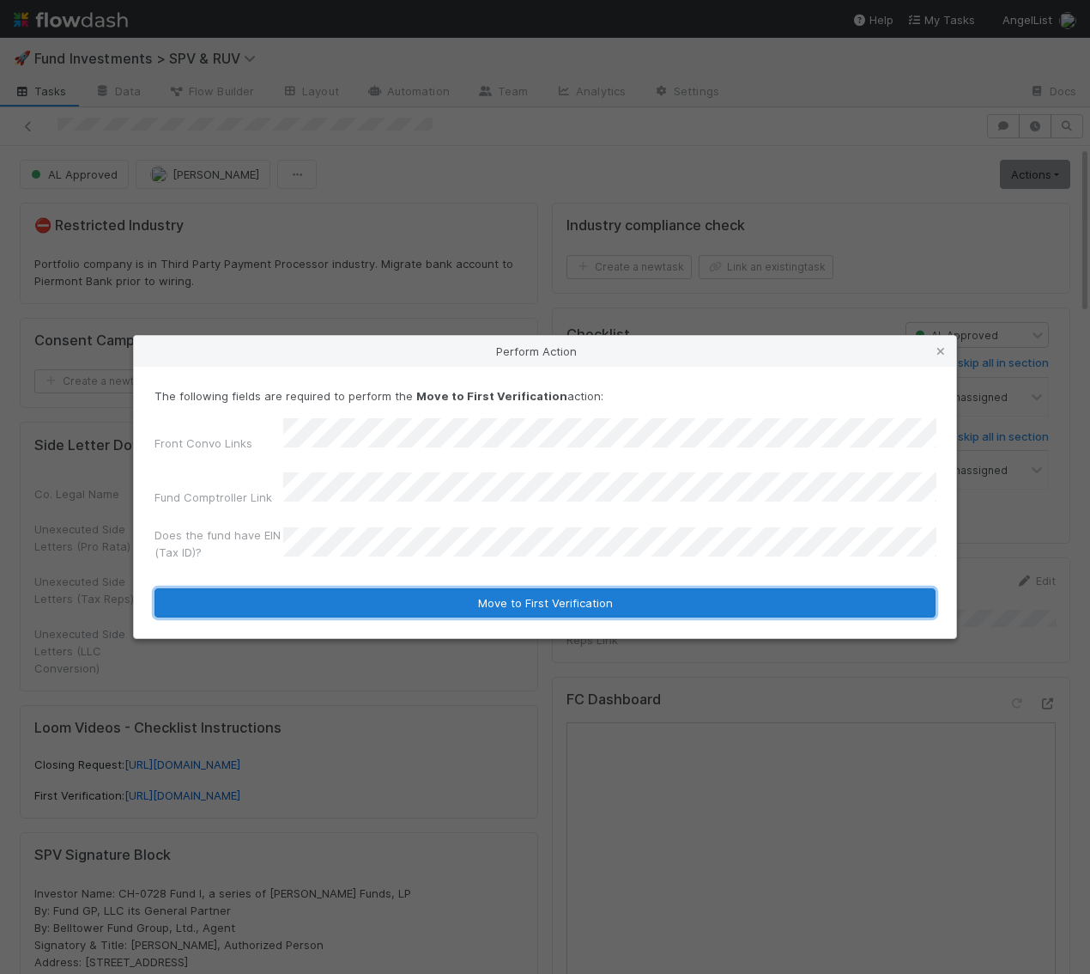
click at [324, 592] on button "Move to First Verification" at bounding box center [545, 602] width 781 height 29
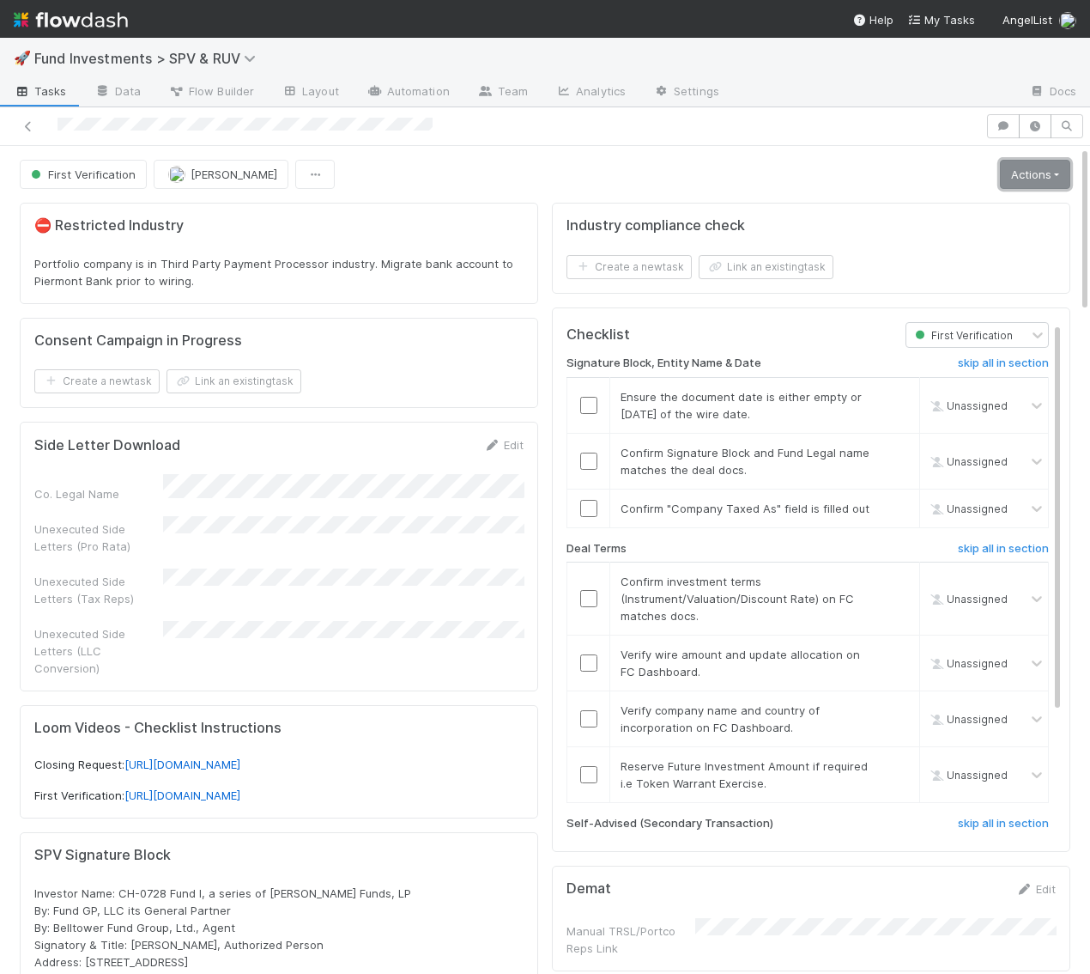
click at [1030, 174] on link "Actions" at bounding box center [1035, 174] width 70 height 29
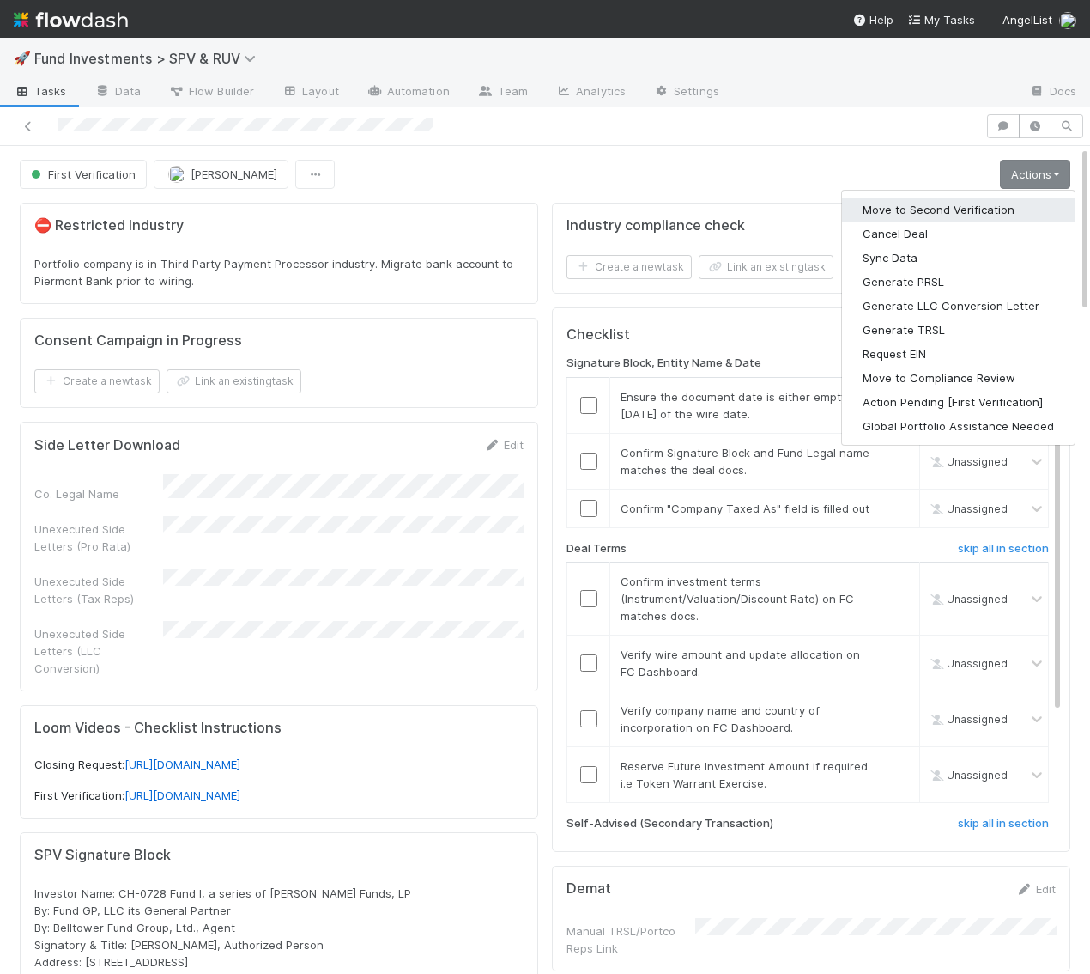
click at [983, 206] on button "Move to Second Verification" at bounding box center [958, 209] width 233 height 24
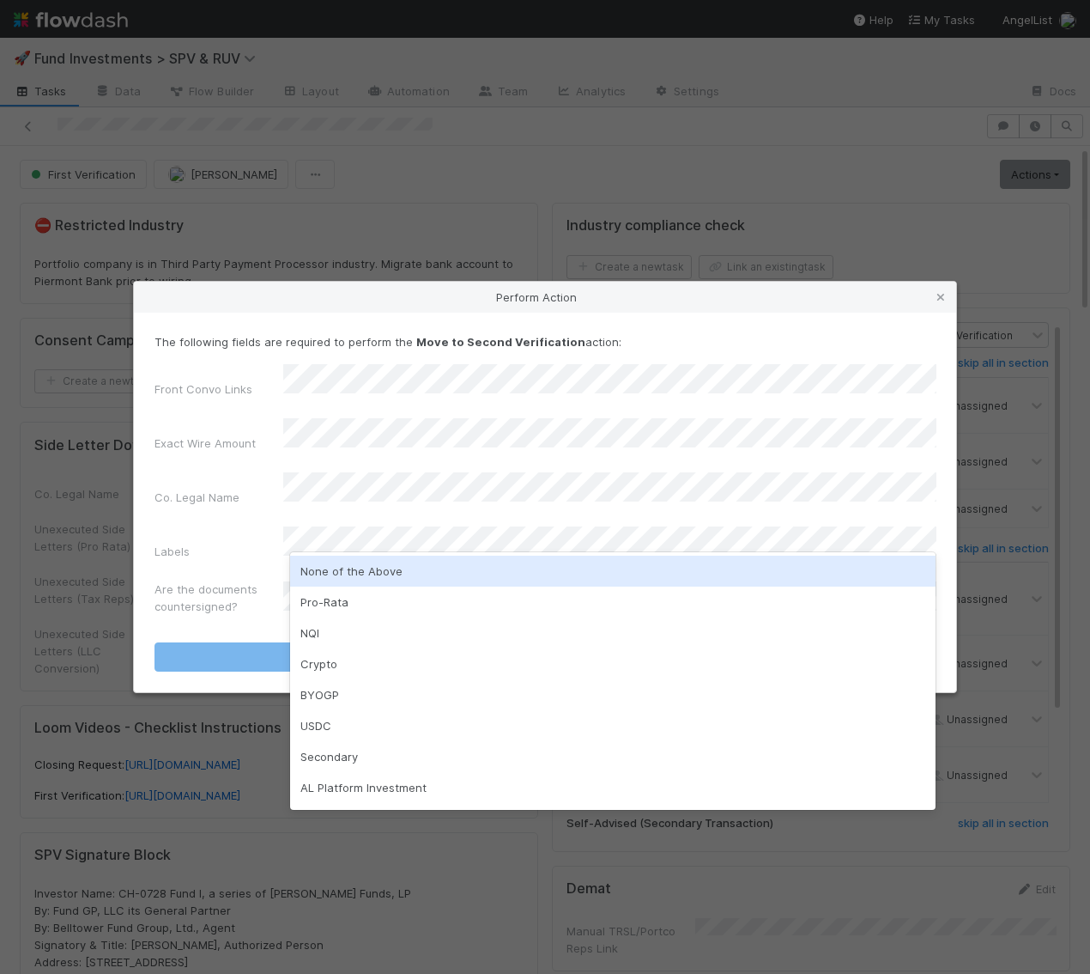
click at [338, 571] on div "None of the Above" at bounding box center [613, 570] width 646 height 31
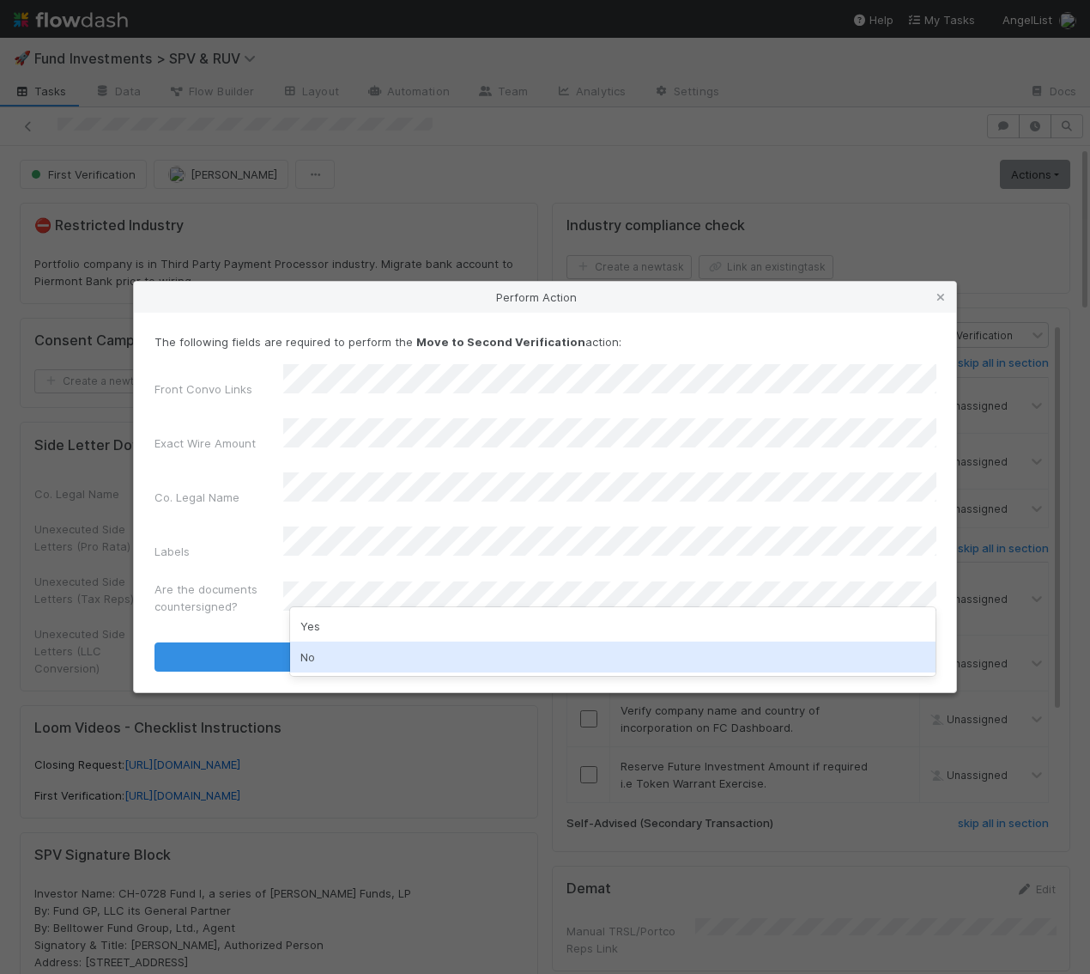
drag, startPoint x: 332, startPoint y: 638, endPoint x: 331, endPoint y: 659, distance: 20.6
click at [331, 659] on div "Yes No" at bounding box center [613, 641] width 646 height 69
click at [331, 659] on div "No" at bounding box center [613, 656] width 646 height 31
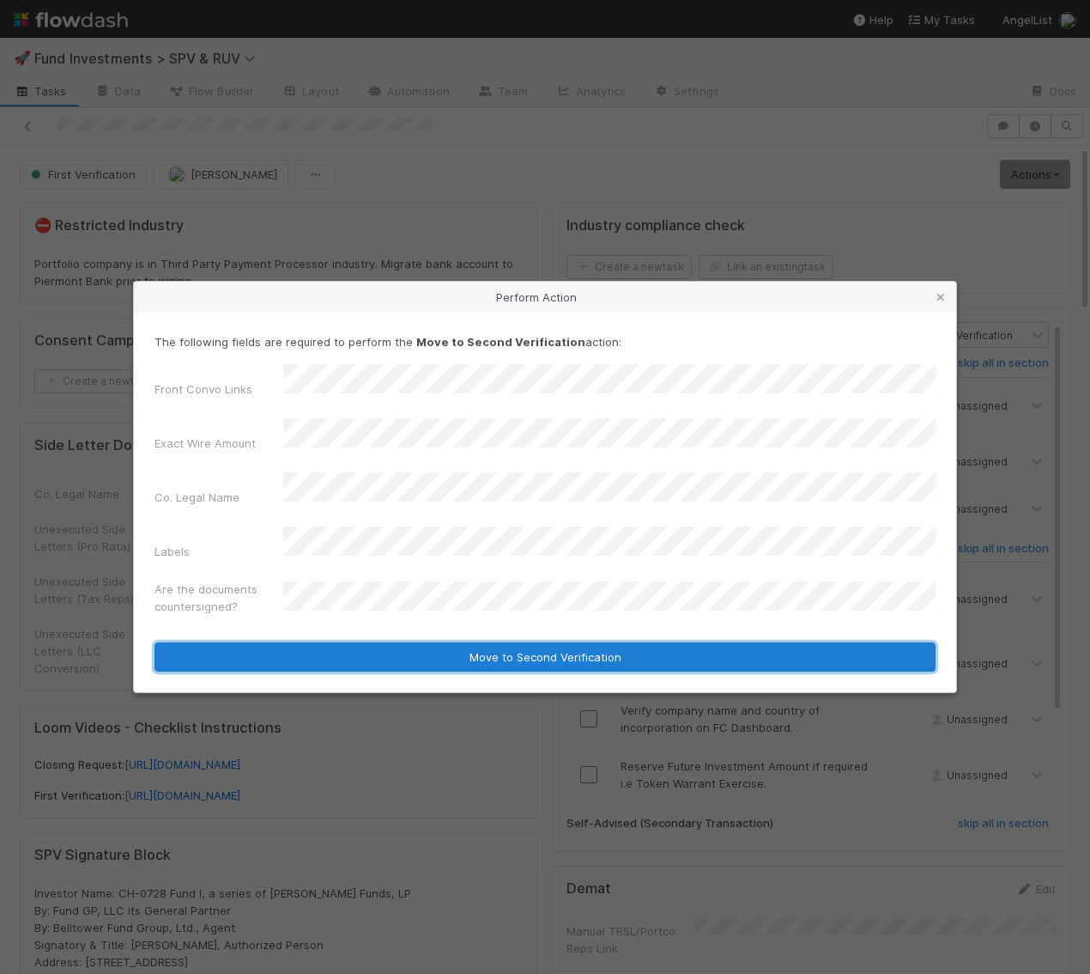
click at [337, 642] on button "Move to Second Verification" at bounding box center [545, 656] width 781 height 29
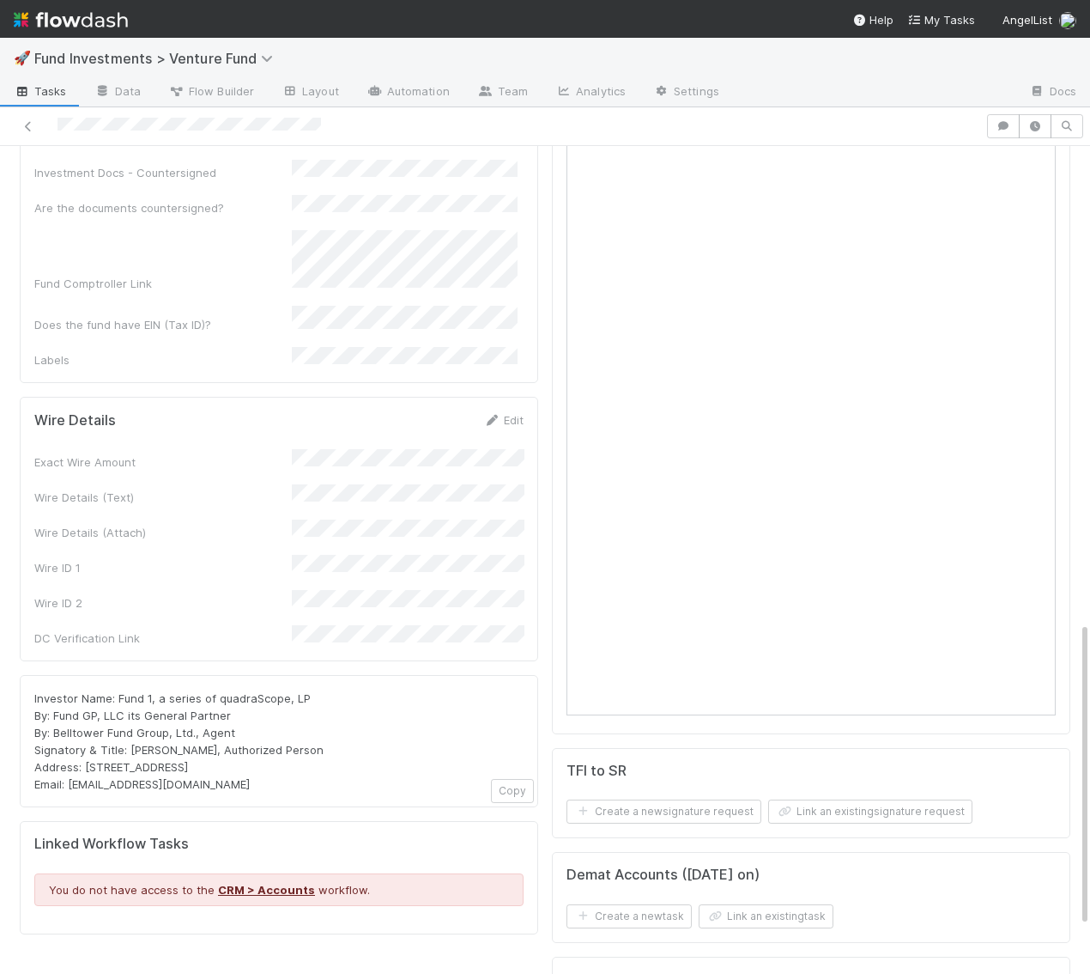
scroll to position [1296, 0]
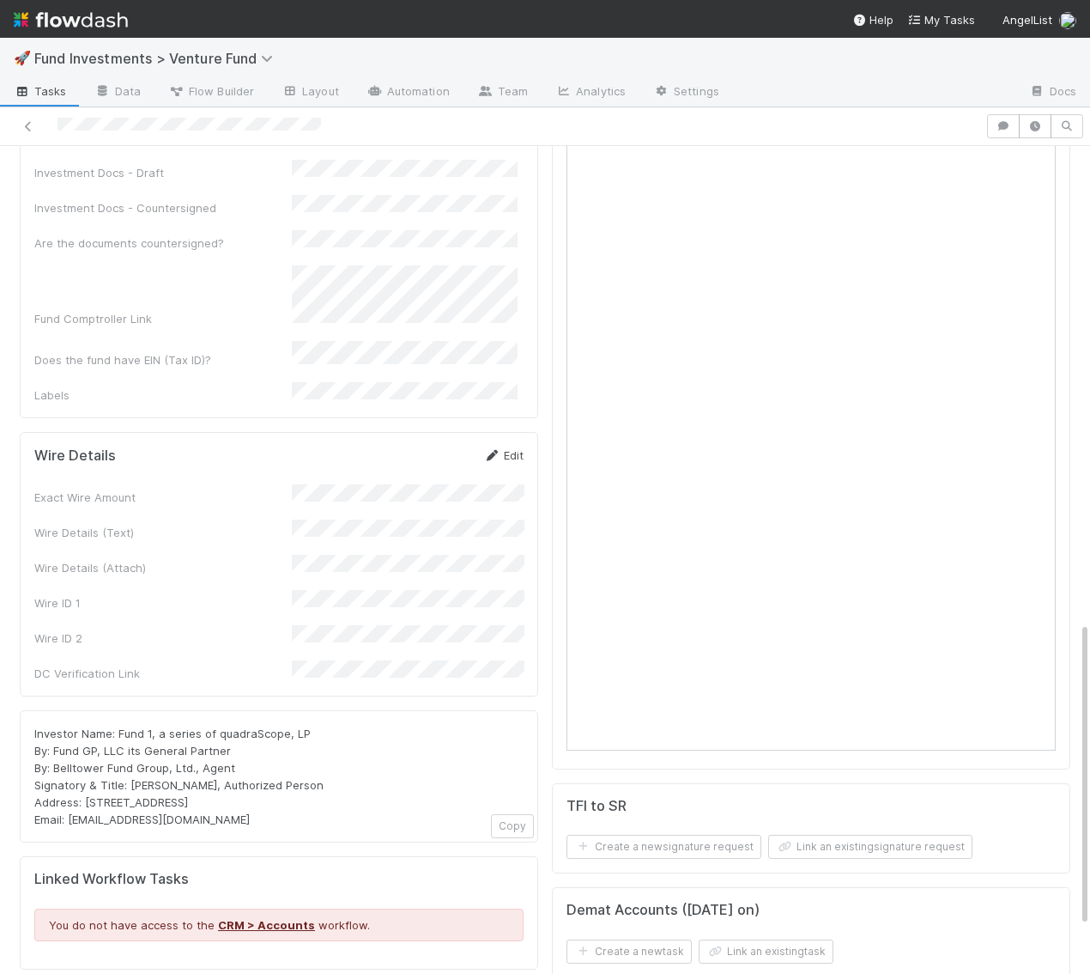
click at [515, 448] on link "Edit" at bounding box center [503, 455] width 40 height 14
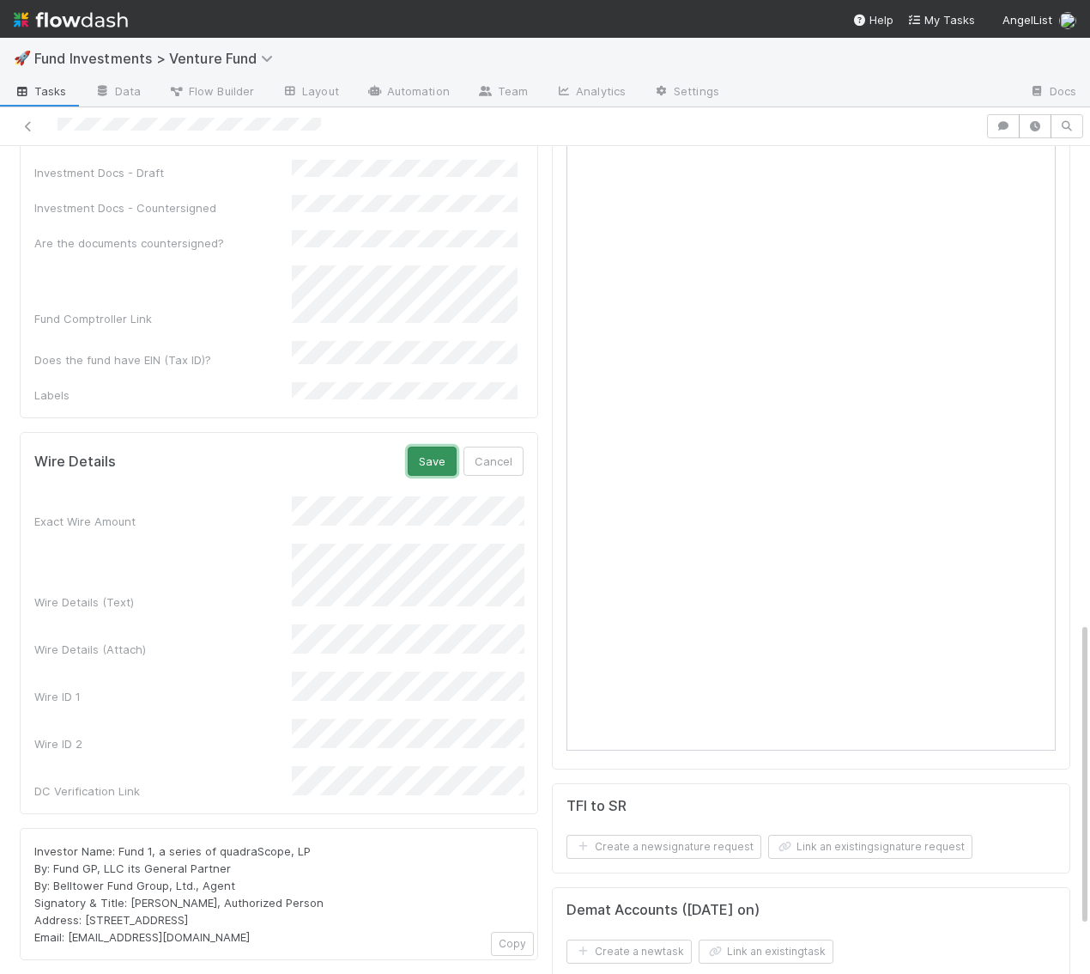
click at [434, 446] on button "Save" at bounding box center [432, 460] width 49 height 29
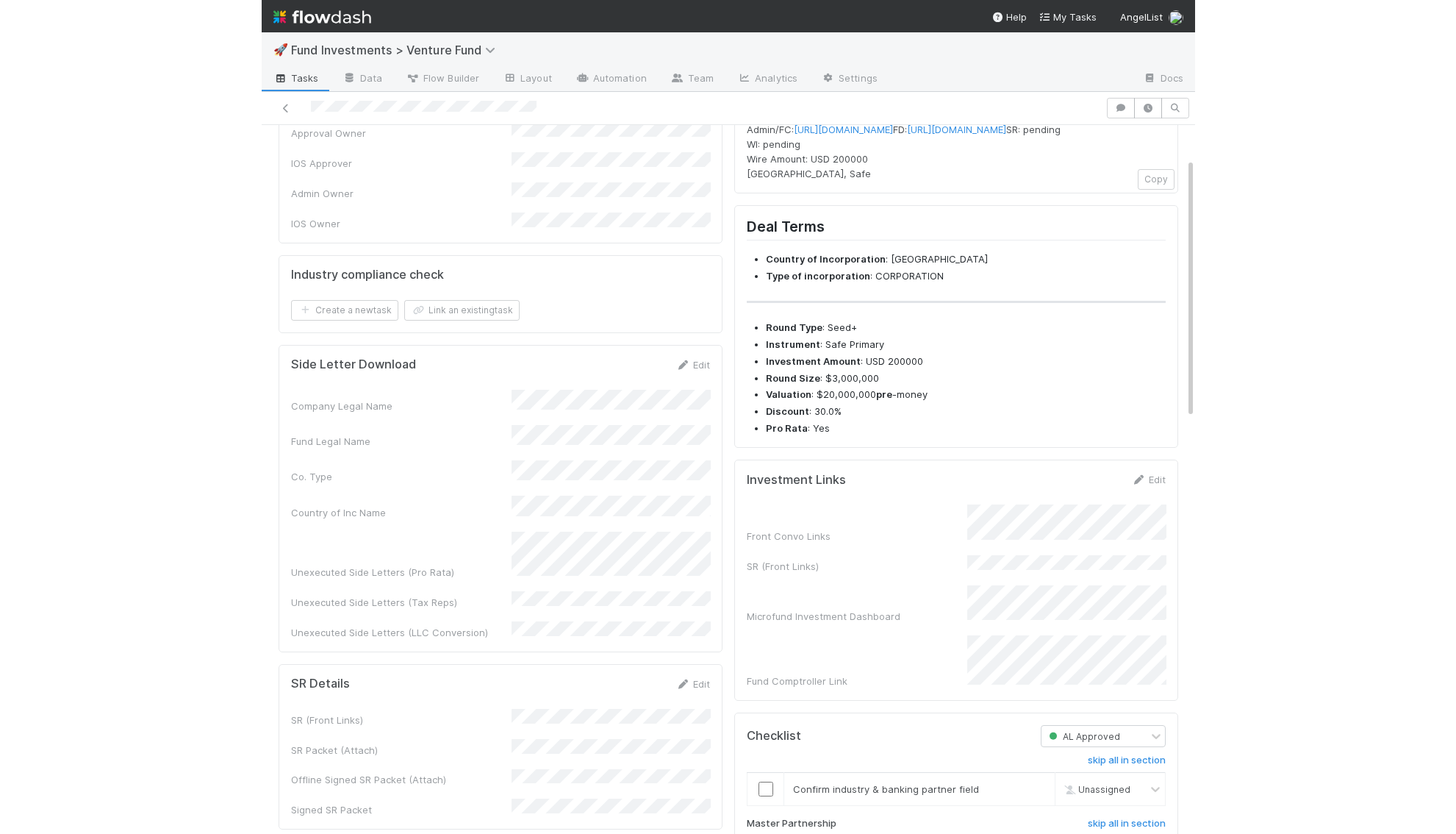
scroll to position [320, 0]
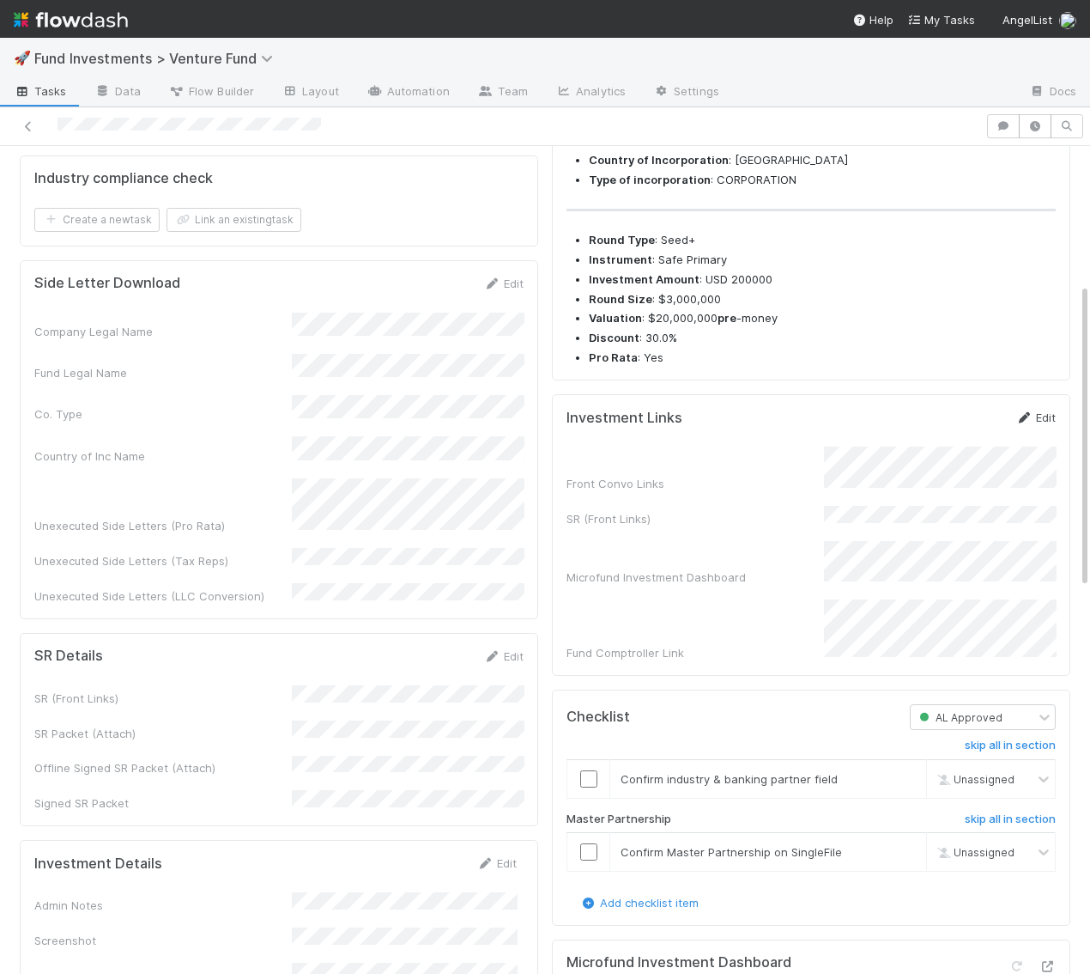
click at [1041, 424] on link "Edit" at bounding box center [1036, 417] width 40 height 14
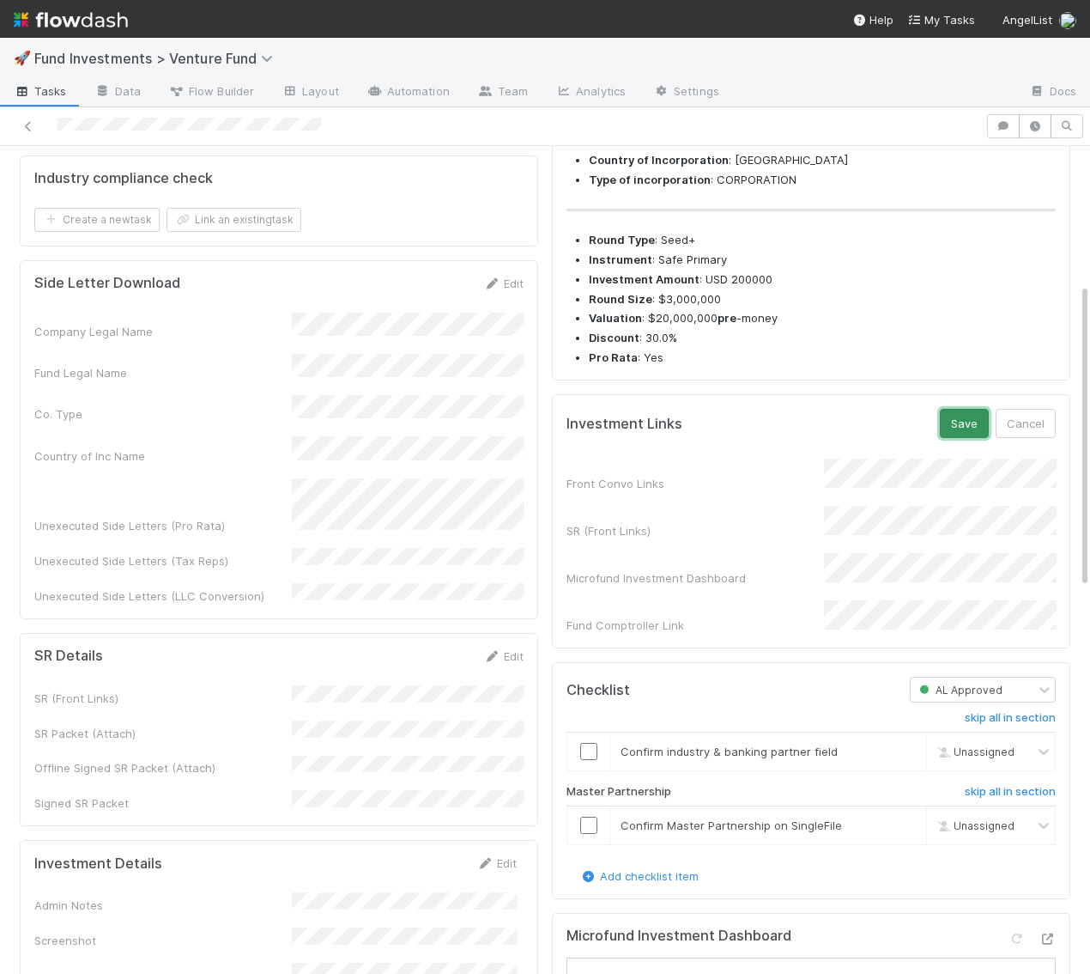
click at [972, 438] on button "Save" at bounding box center [964, 423] width 49 height 29
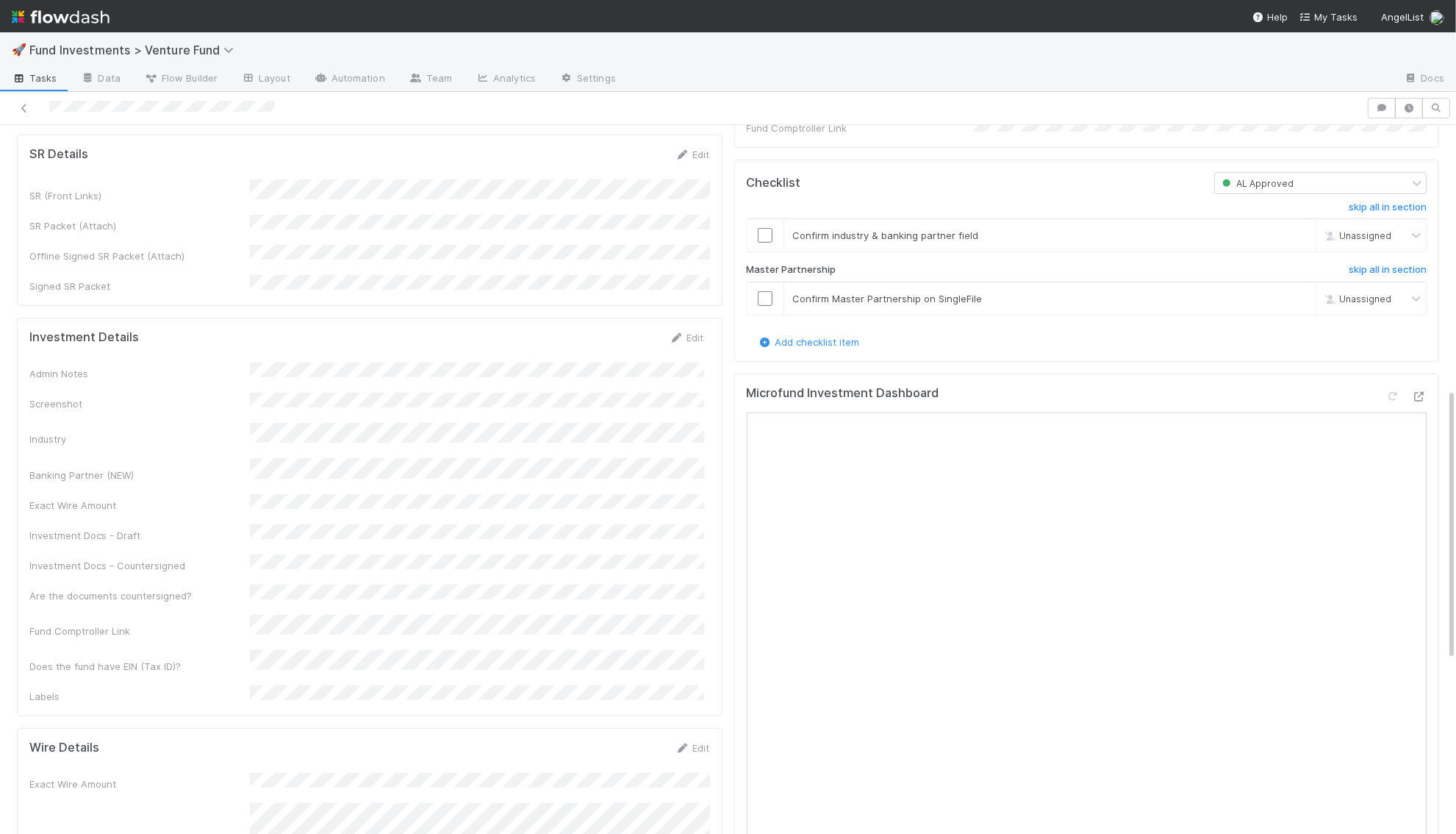
scroll to position [656, 0]
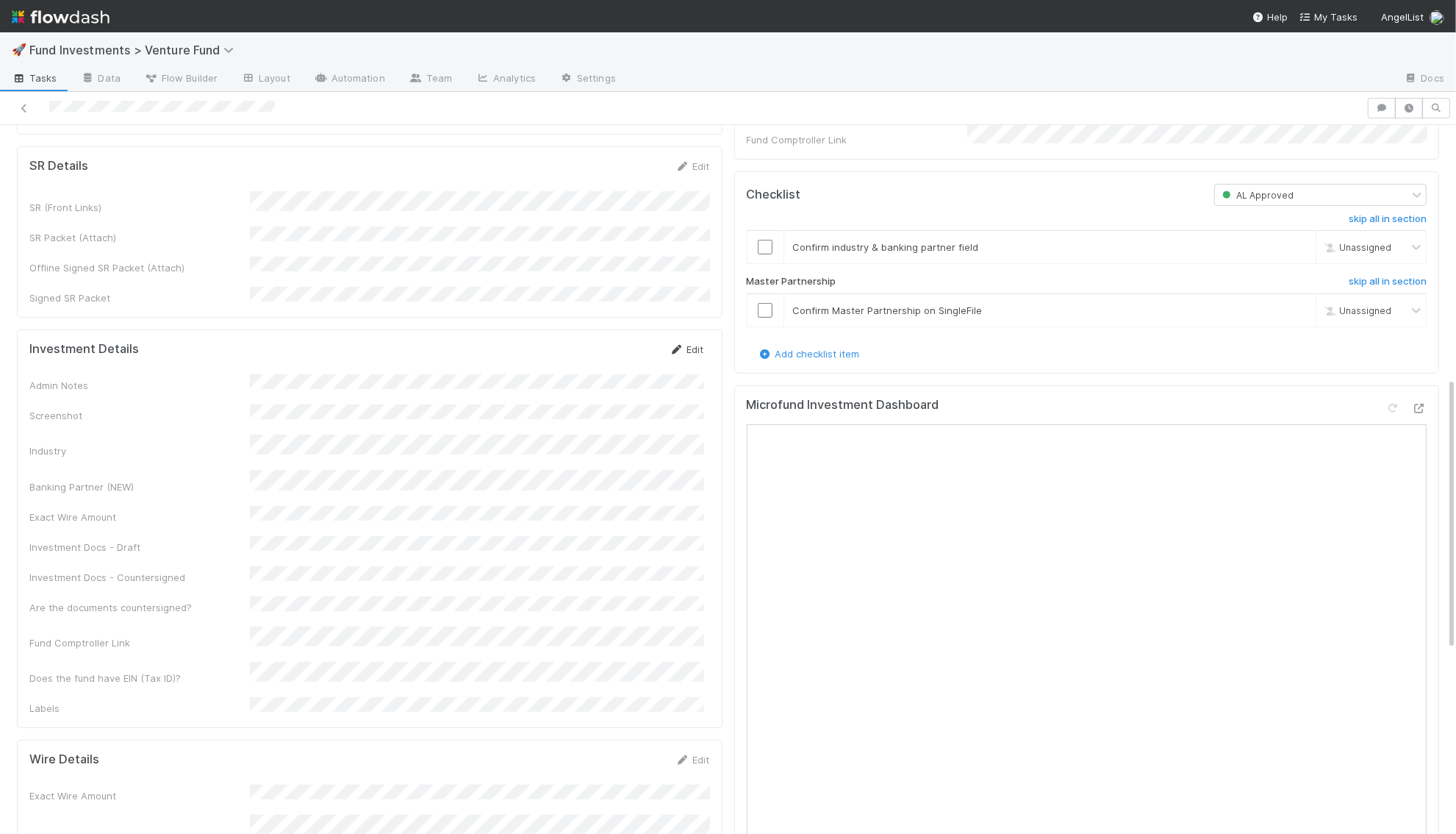
click at [686, 343] on link "Edit" at bounding box center [686, 349] width 34 height 12
click at [619, 330] on div "Investment Details Save Cancel Admin Notes Screenshot Industry Banking Partner …" at bounding box center [370, 593] width 705 height 527
click at [621, 342] on button "Save" at bounding box center [626, 354] width 42 height 25
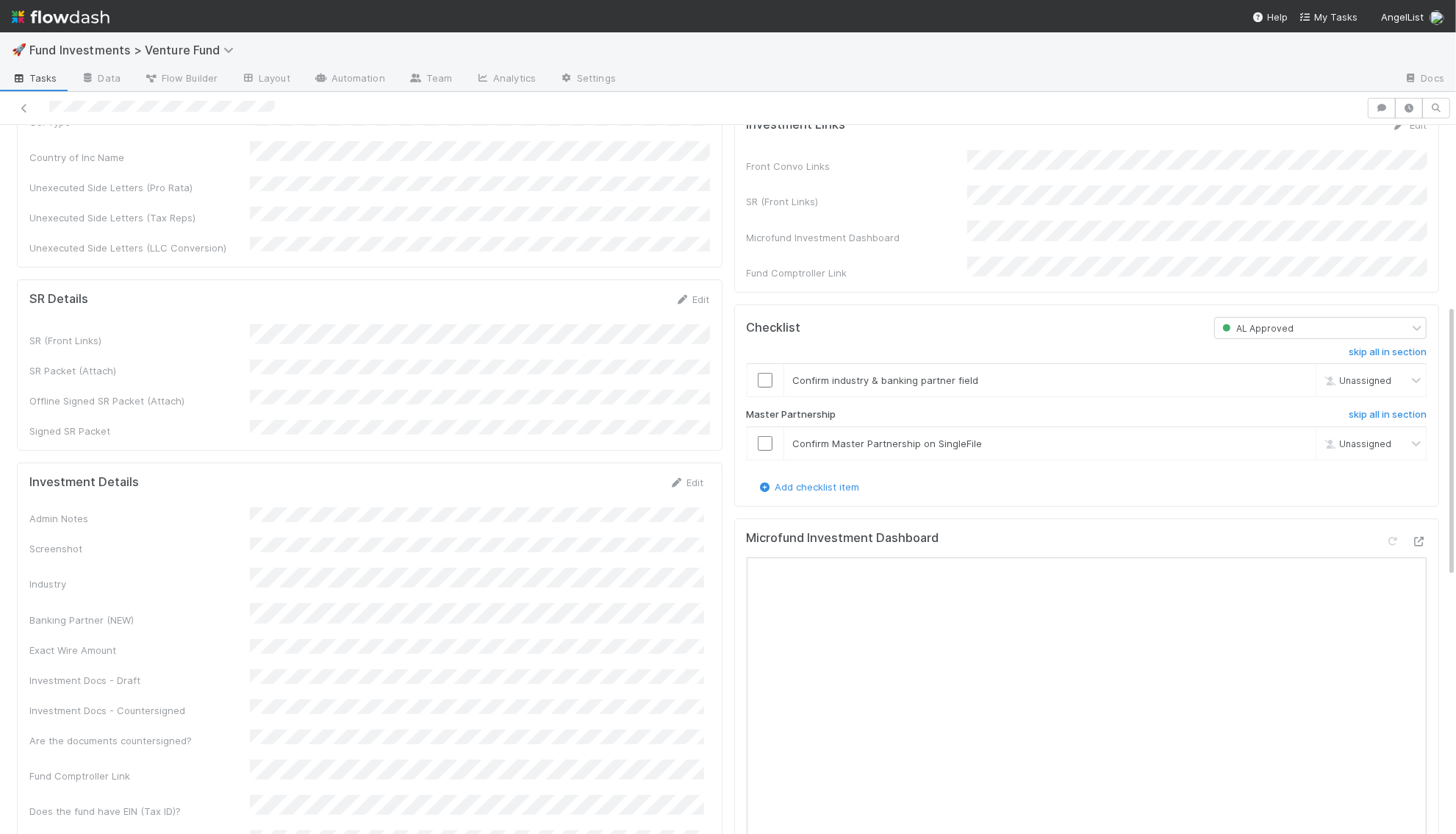
scroll to position [609, 0]
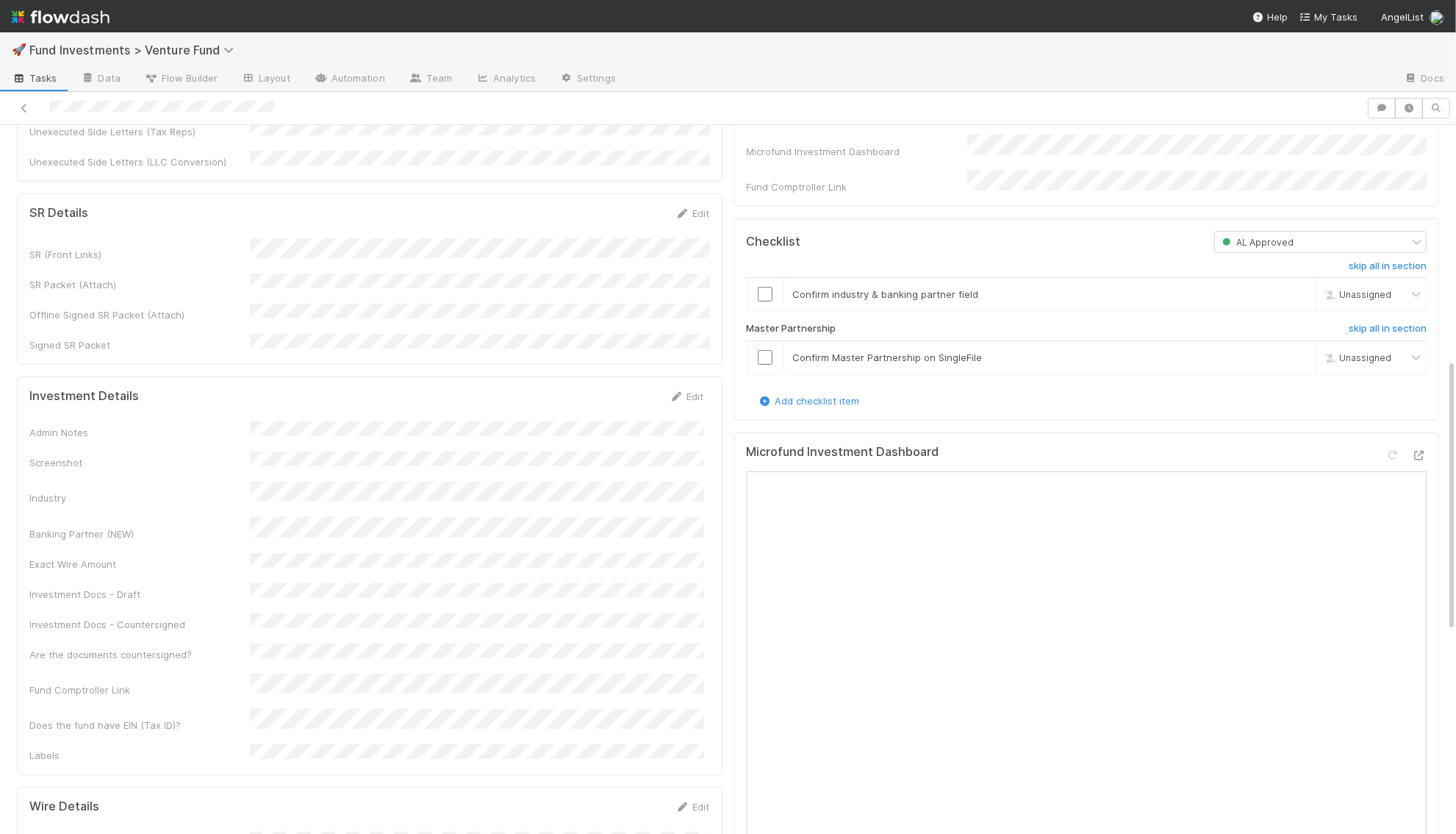
click at [687, 389] on div "Edit" at bounding box center [686, 396] width 34 height 15
click at [692, 390] on link "Edit" at bounding box center [686, 396] width 34 height 12
click at [623, 389] on button "Save" at bounding box center [626, 401] width 42 height 25
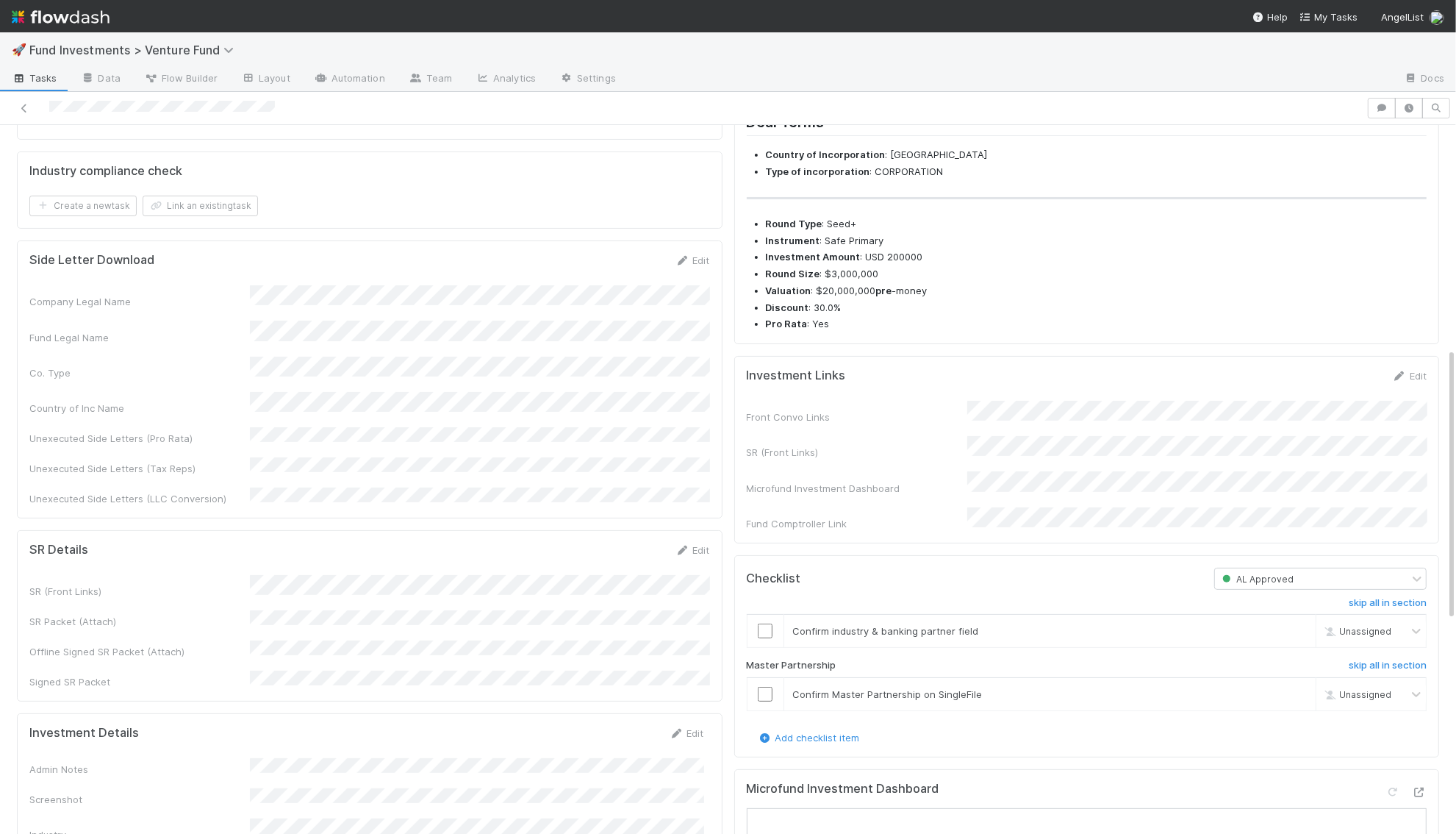
scroll to position [0, 0]
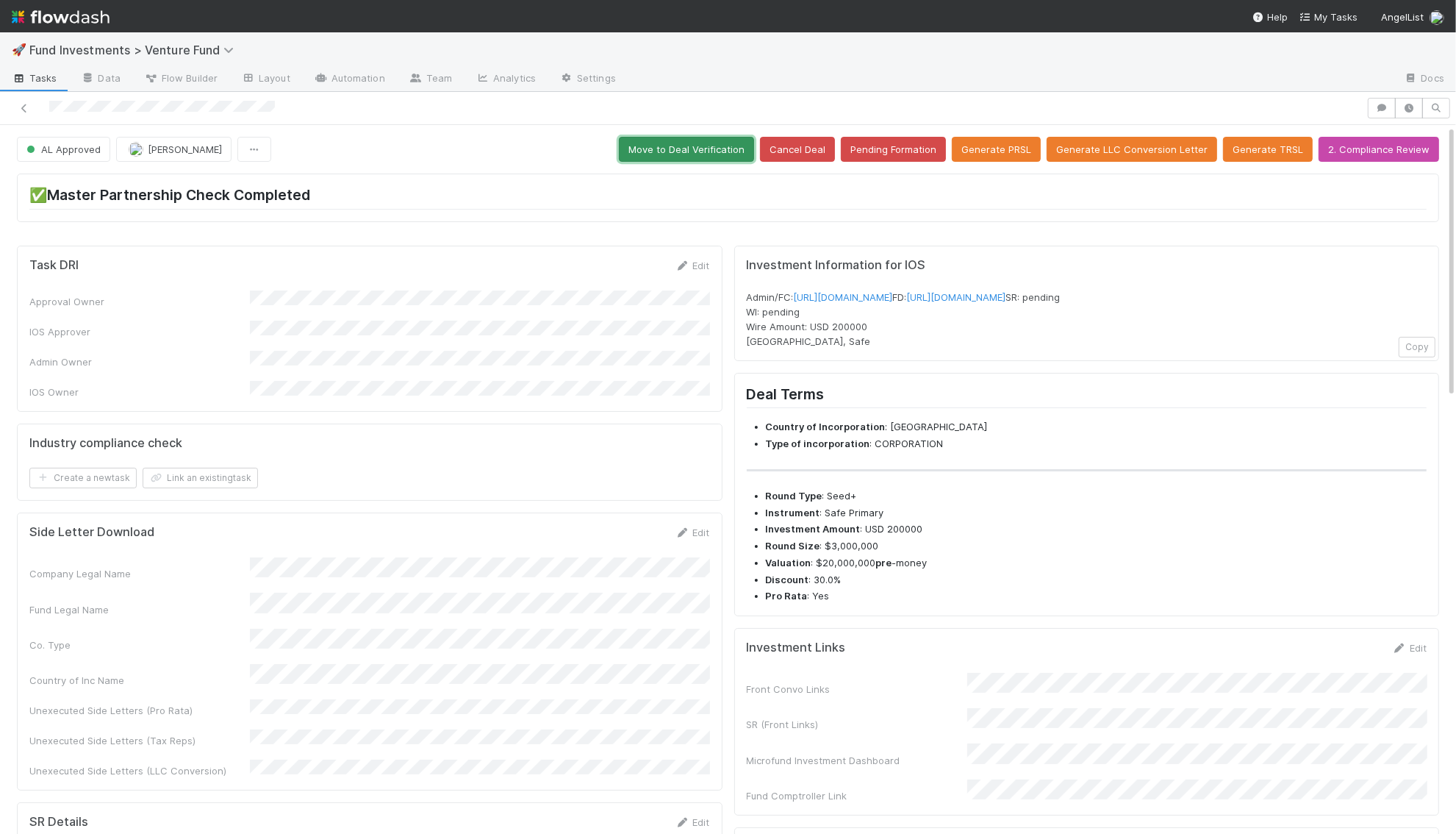
click at [711, 157] on button "Move to Deal Verification" at bounding box center [686, 149] width 135 height 25
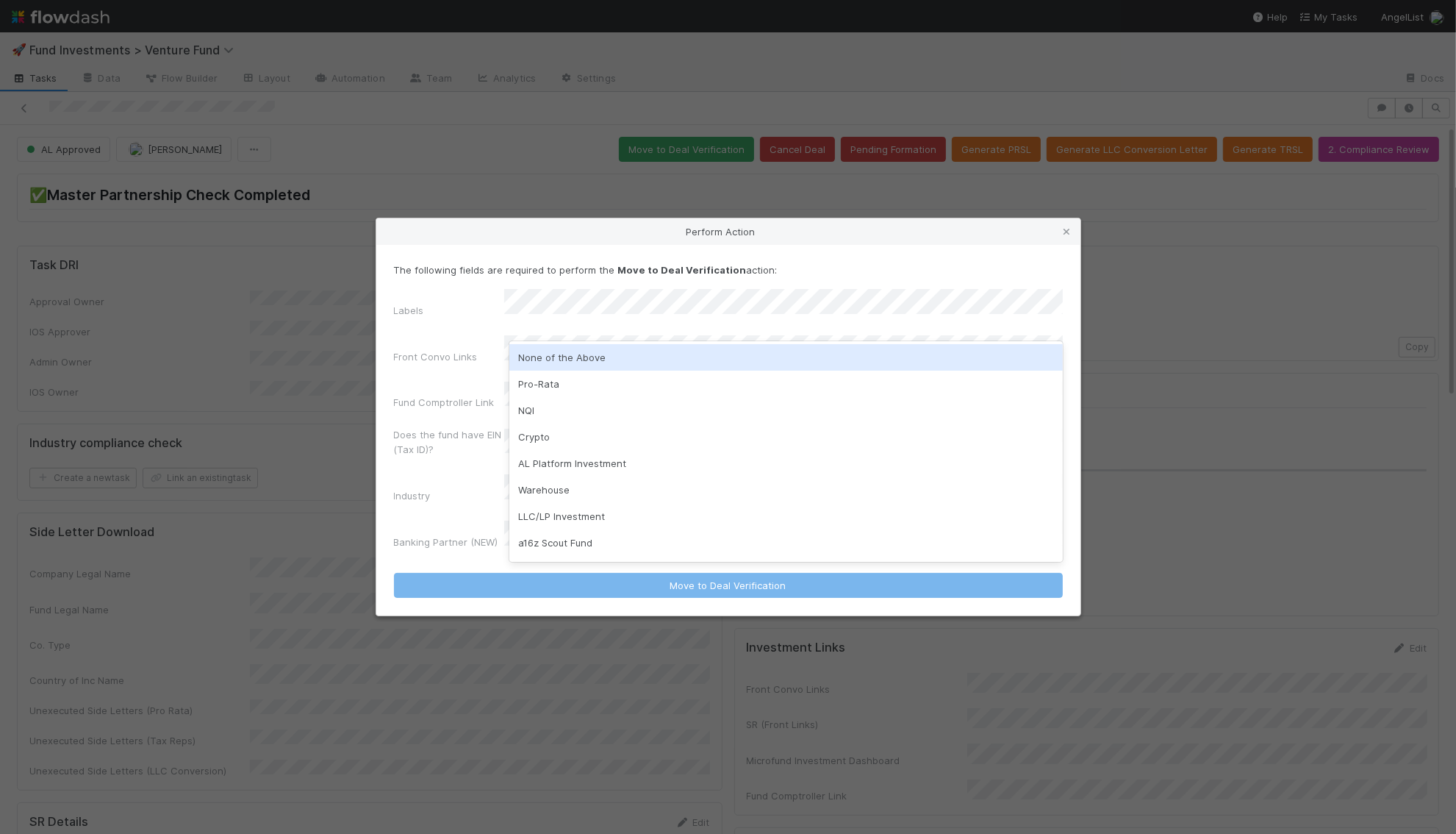
click at [665, 362] on div "None of the Above" at bounding box center [786, 357] width 553 height 27
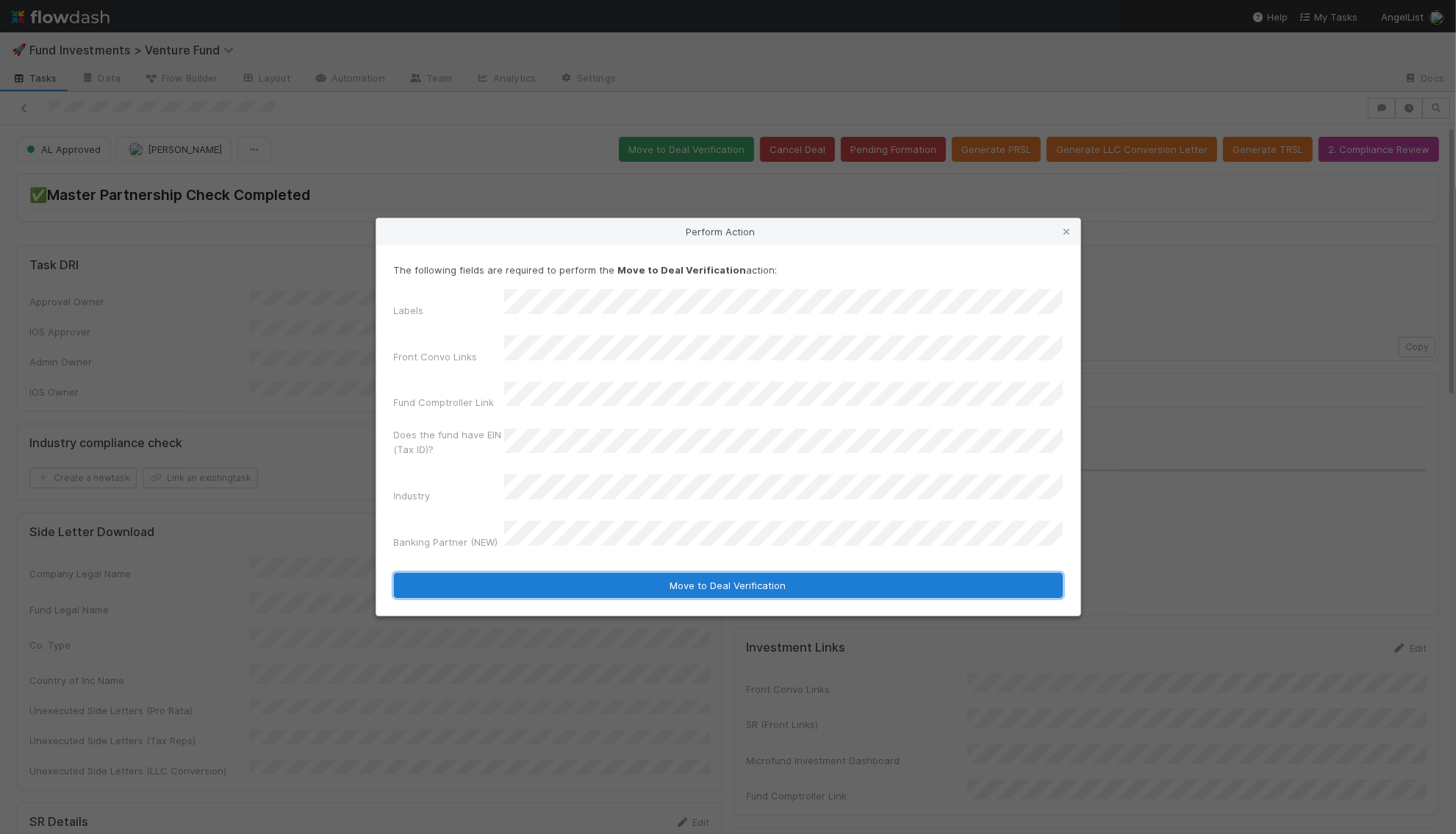
click at [656, 573] on button "Move to Deal Verification" at bounding box center [728, 585] width 669 height 25
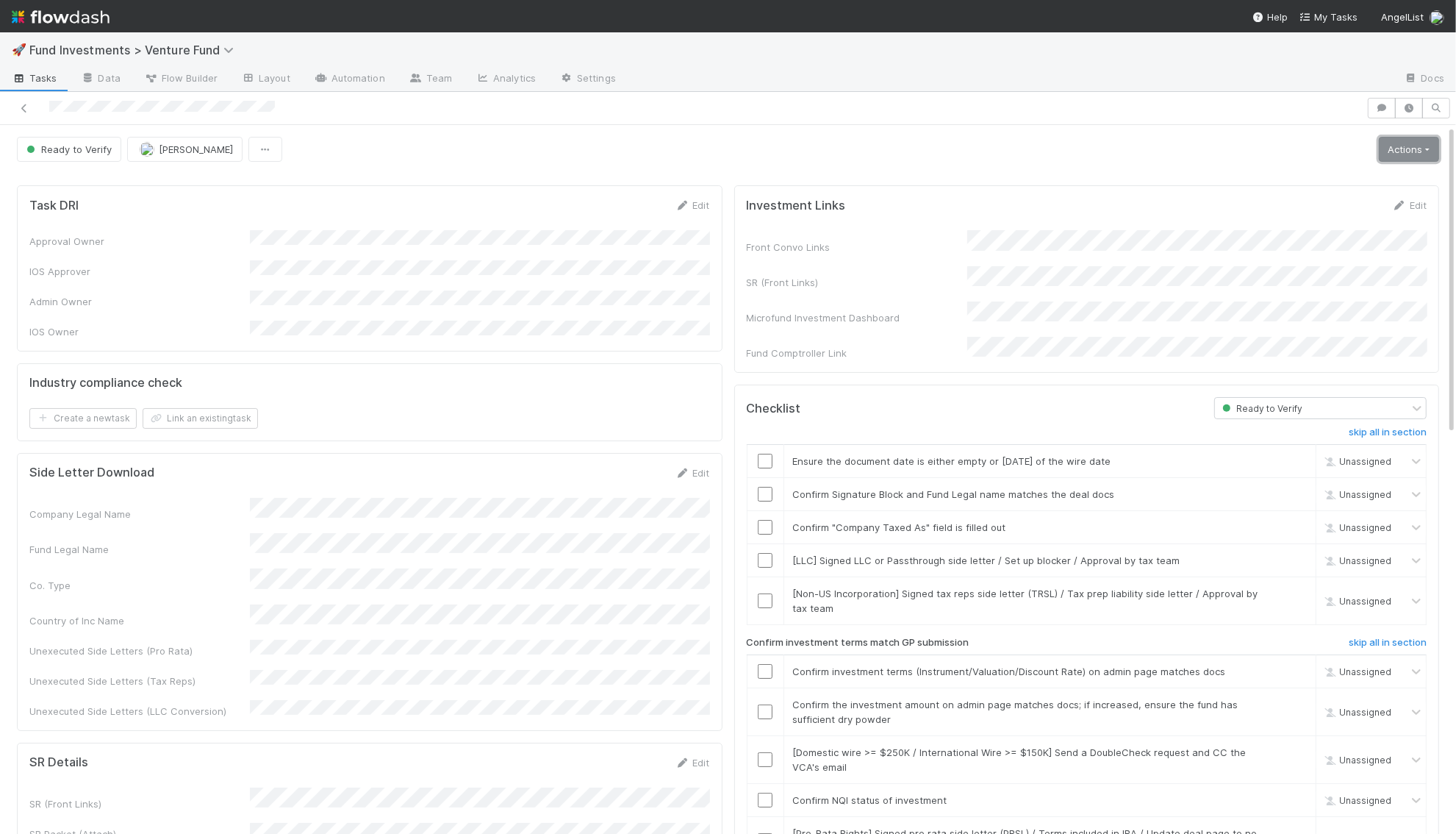
click at [933, 147] on link "Actions" at bounding box center [1409, 149] width 60 height 25
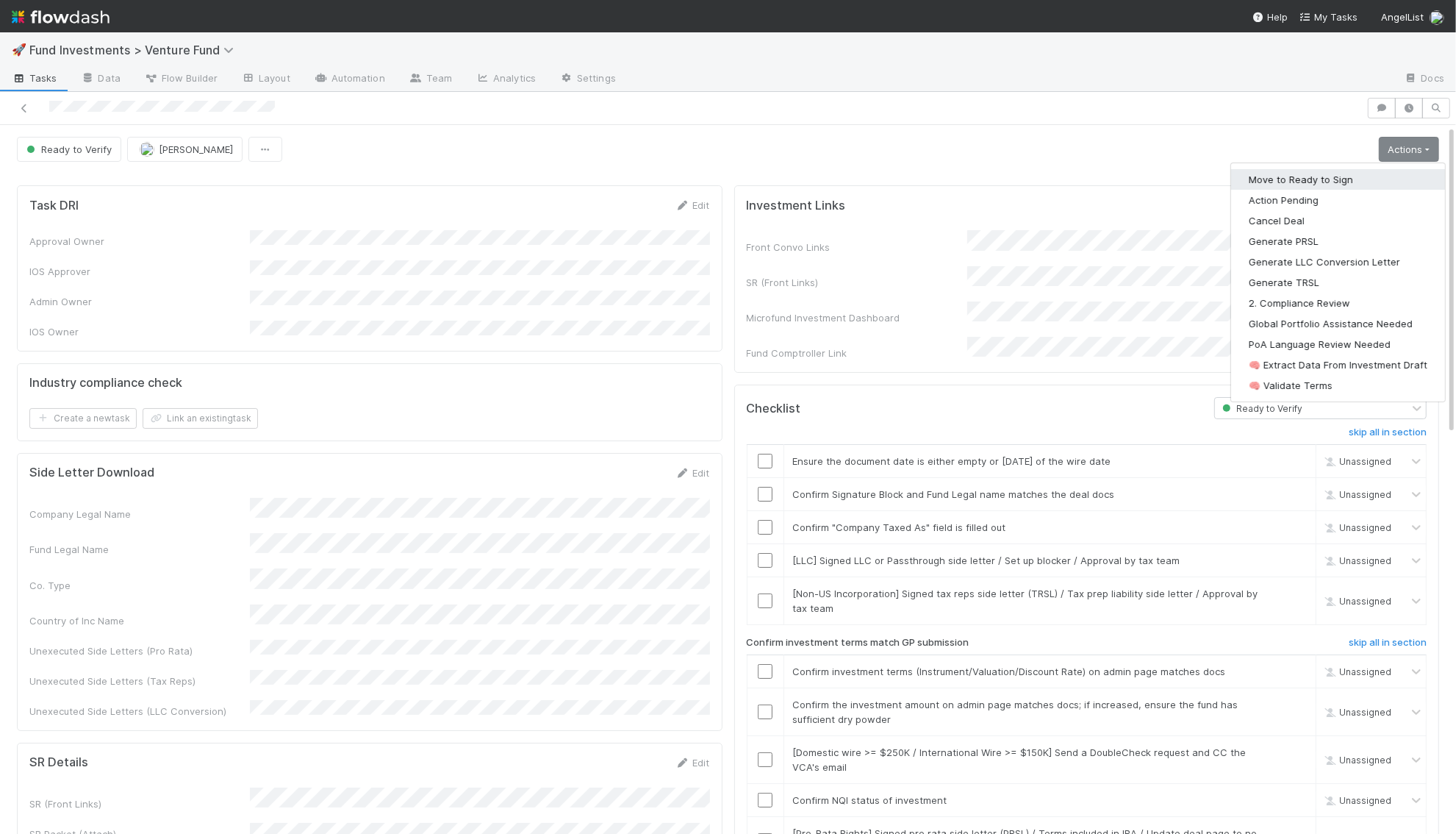
click at [933, 187] on button "Move to Ready to Sign" at bounding box center [1338, 179] width 214 height 21
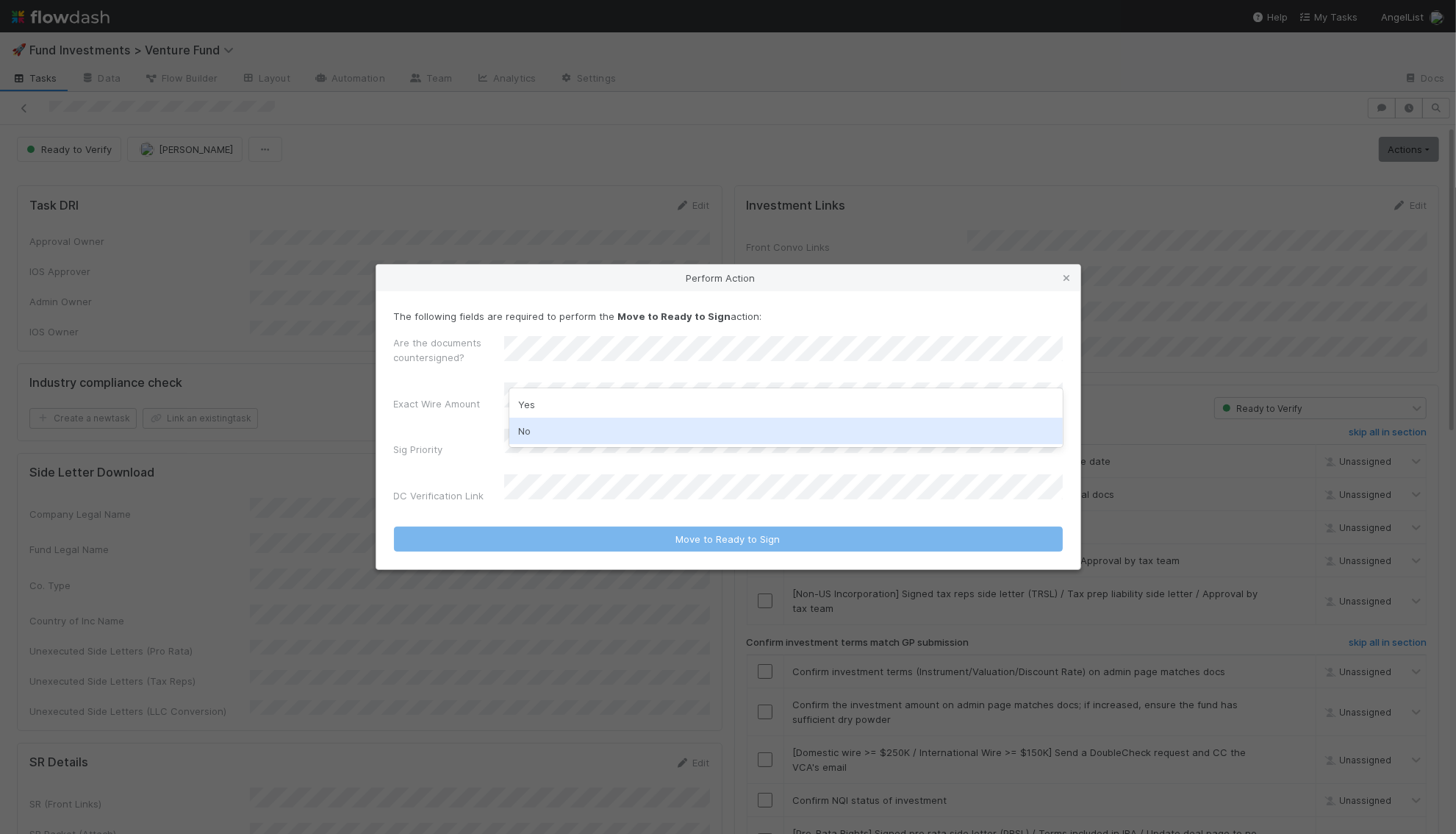
click at [549, 439] on div "No" at bounding box center [786, 431] width 553 height 27
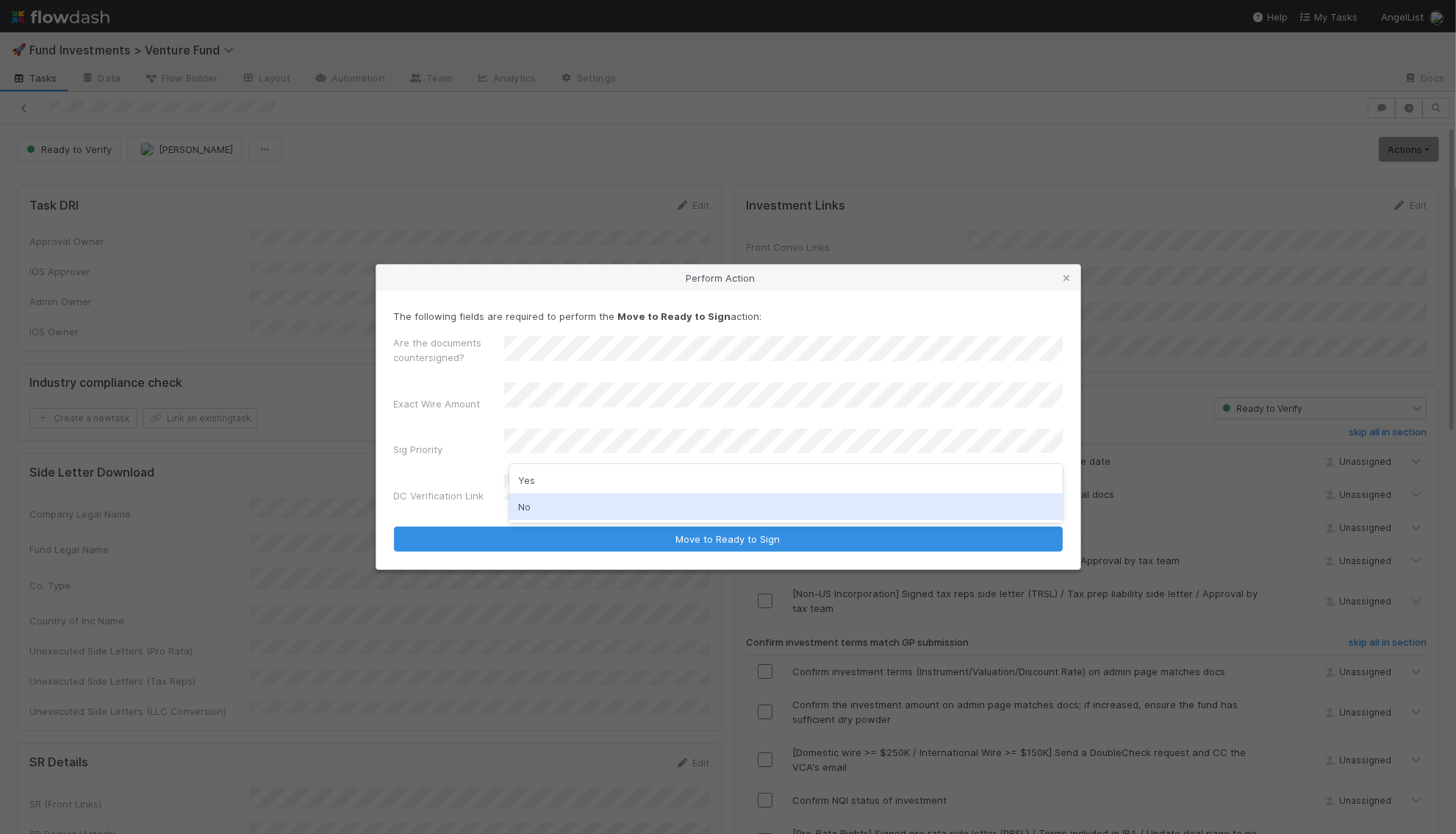
click at [538, 506] on div "No" at bounding box center [786, 506] width 553 height 27
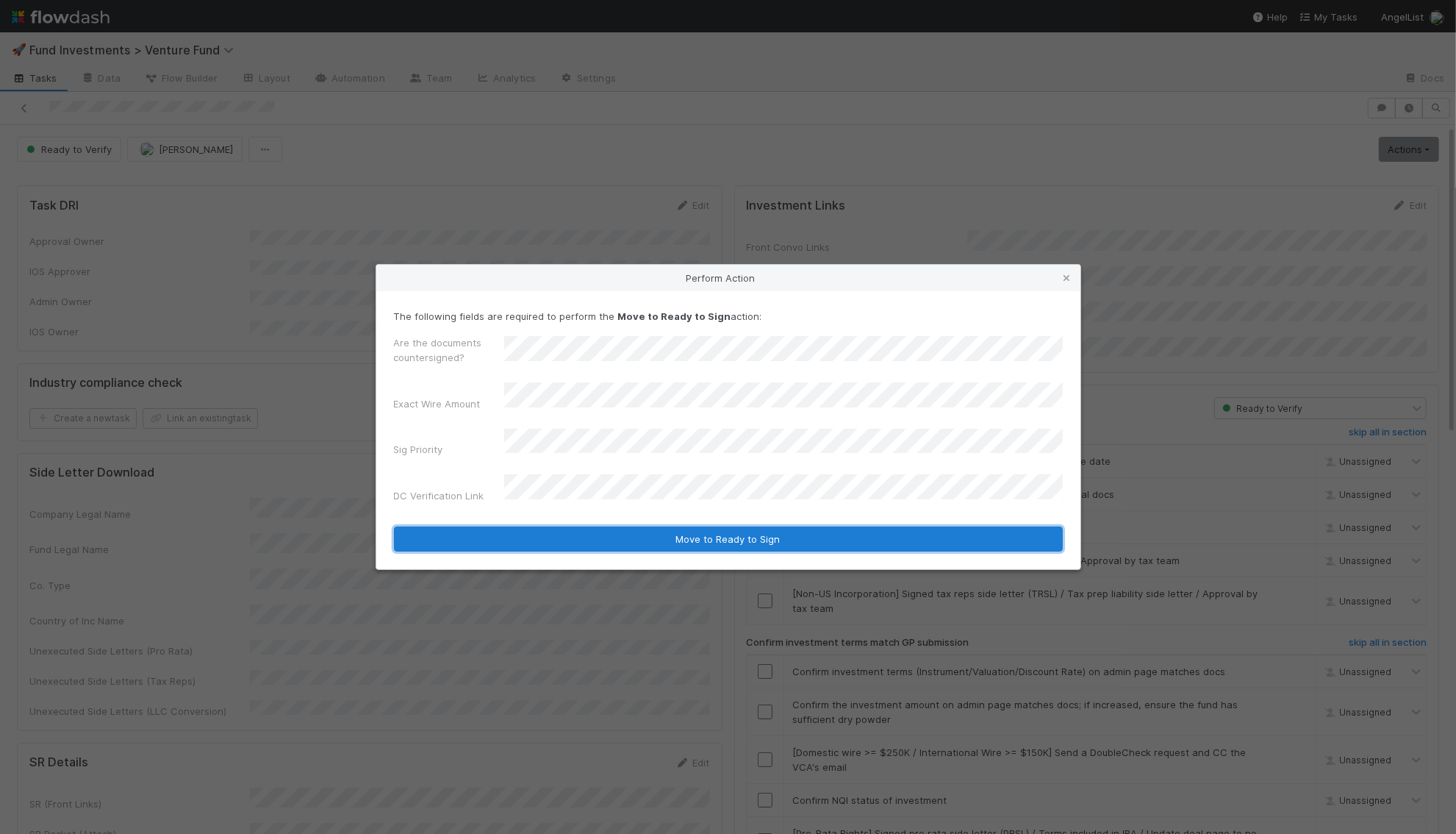
click at [538, 527] on button "Move to Ready to Sign" at bounding box center [728, 539] width 669 height 25
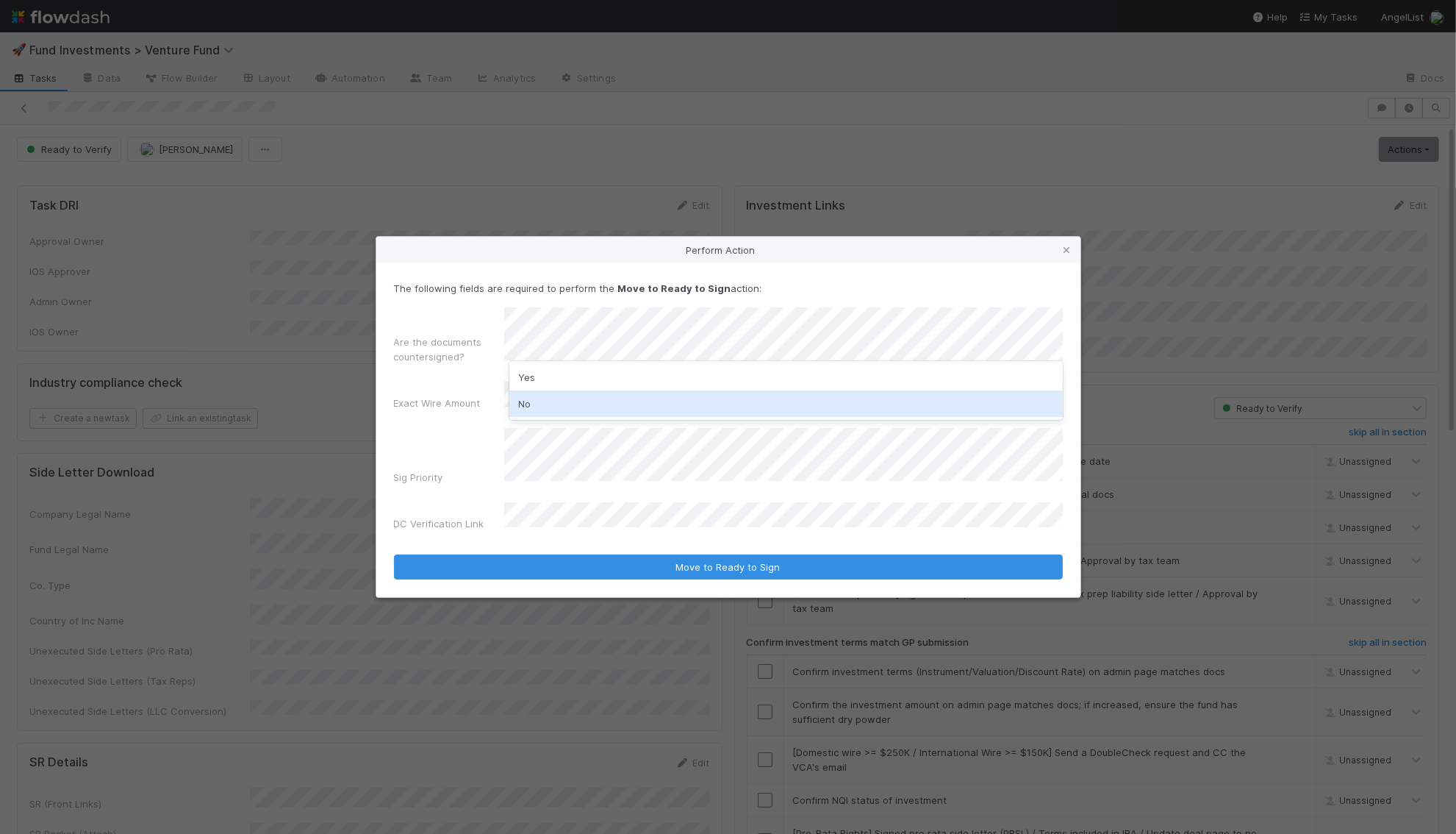
click at [524, 408] on div "No" at bounding box center [786, 403] width 553 height 27
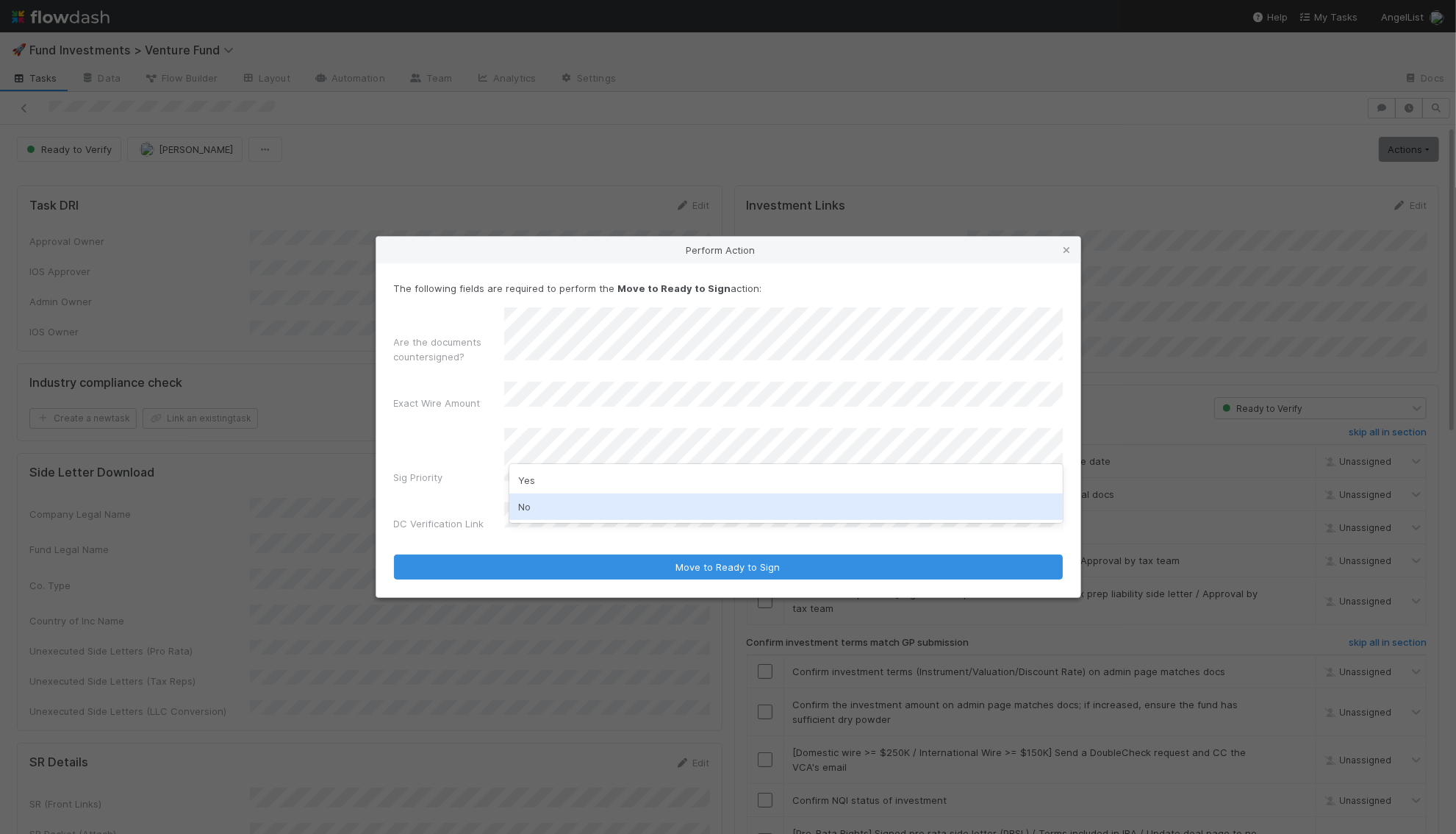
click at [523, 502] on div "No" at bounding box center [786, 506] width 553 height 27
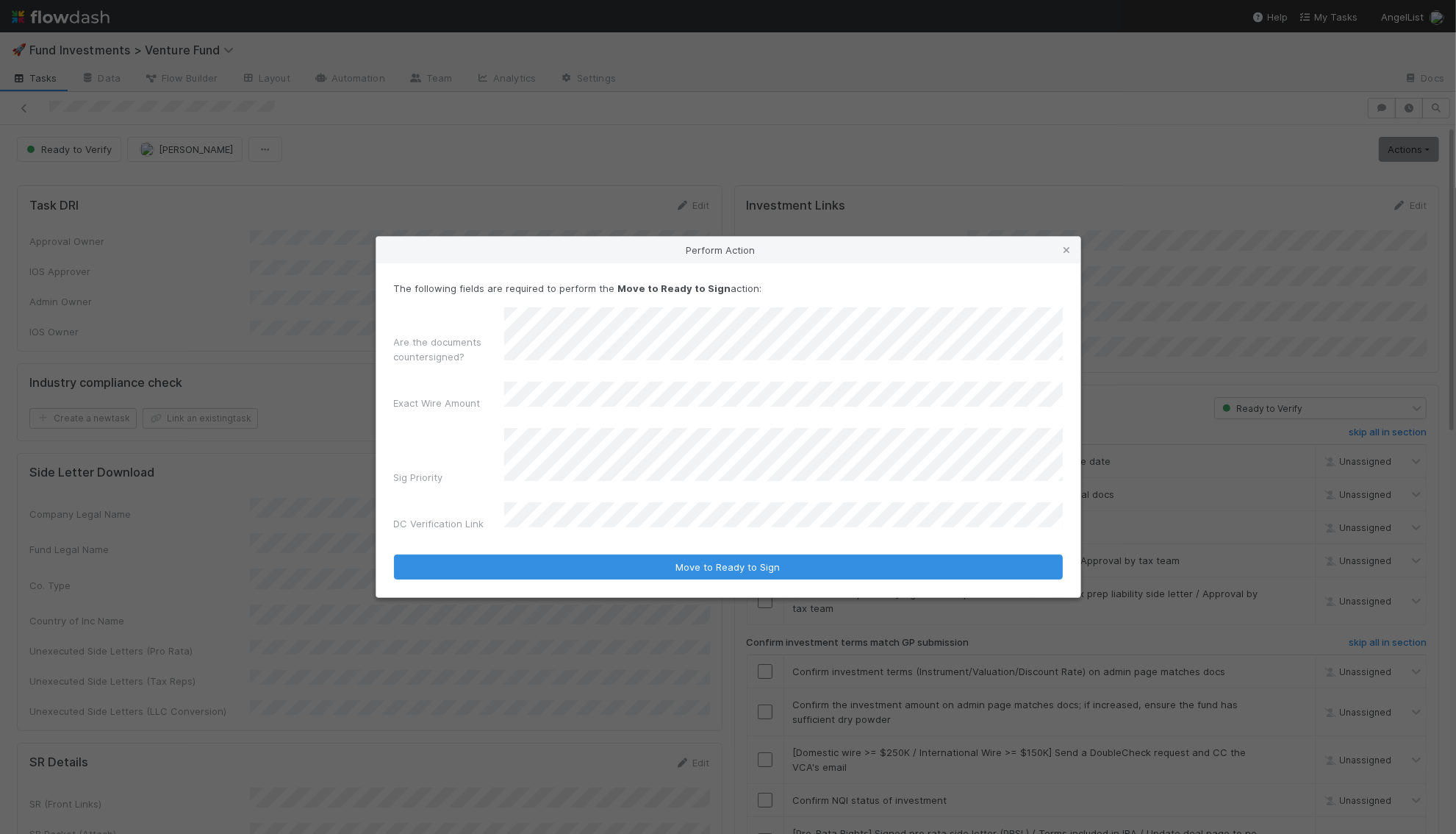
click at [532, 571] on div "The following fields are required to perform the Move to Ready to Sign action: …" at bounding box center [728, 430] width 704 height 335
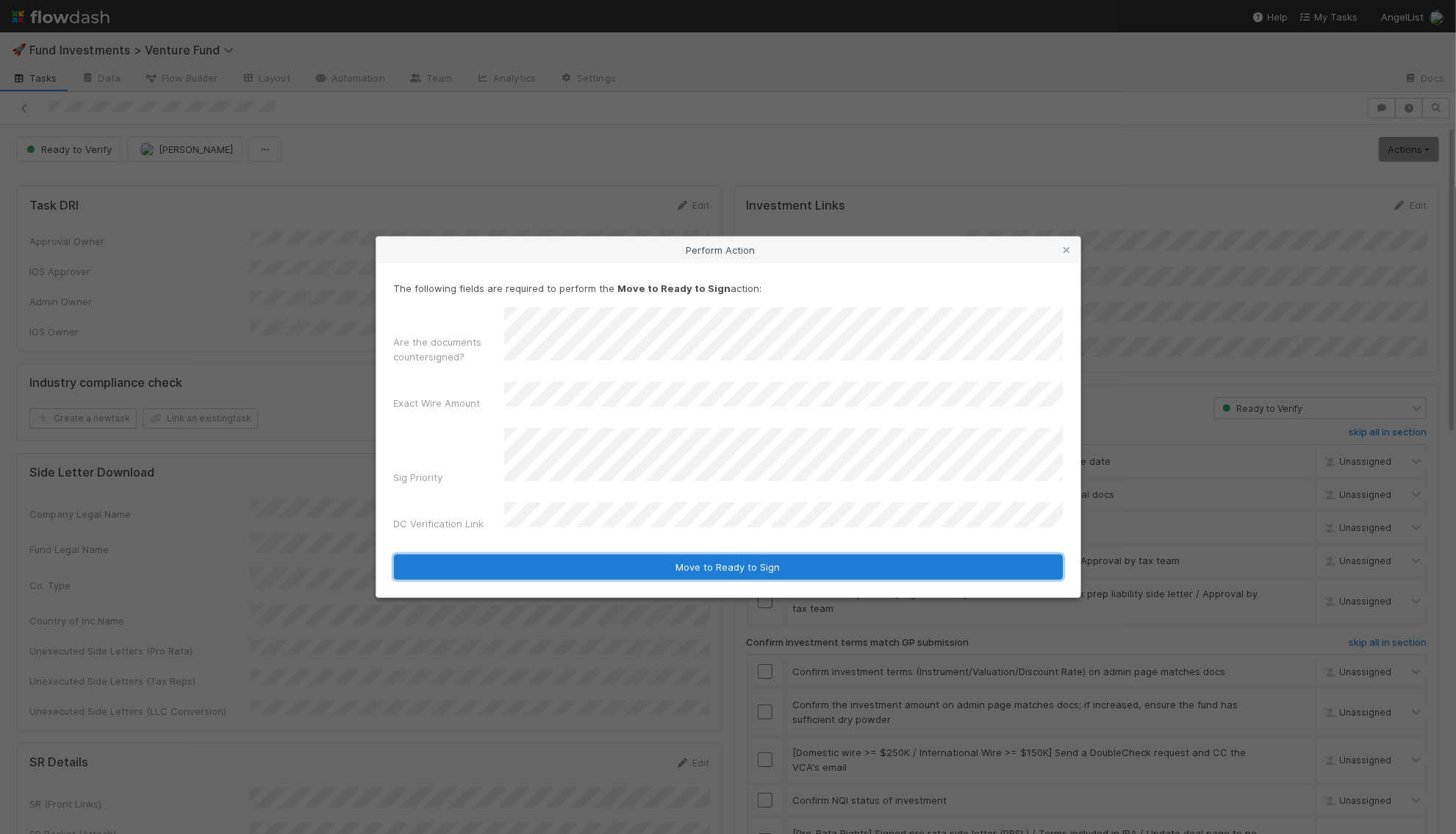
click at [538, 558] on button "Move to Ready to Sign" at bounding box center [728, 566] width 669 height 25
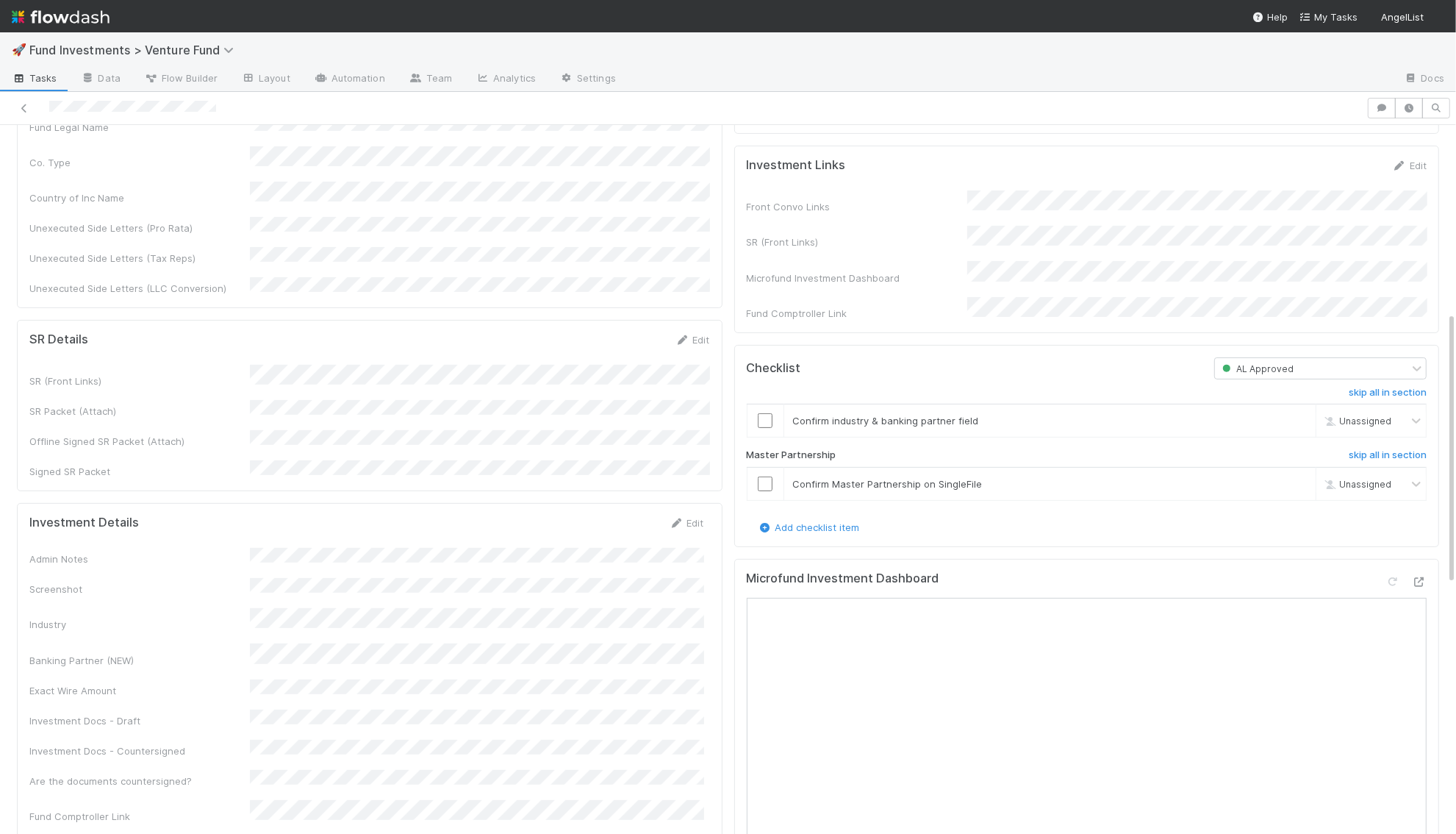
scroll to position [508, 0]
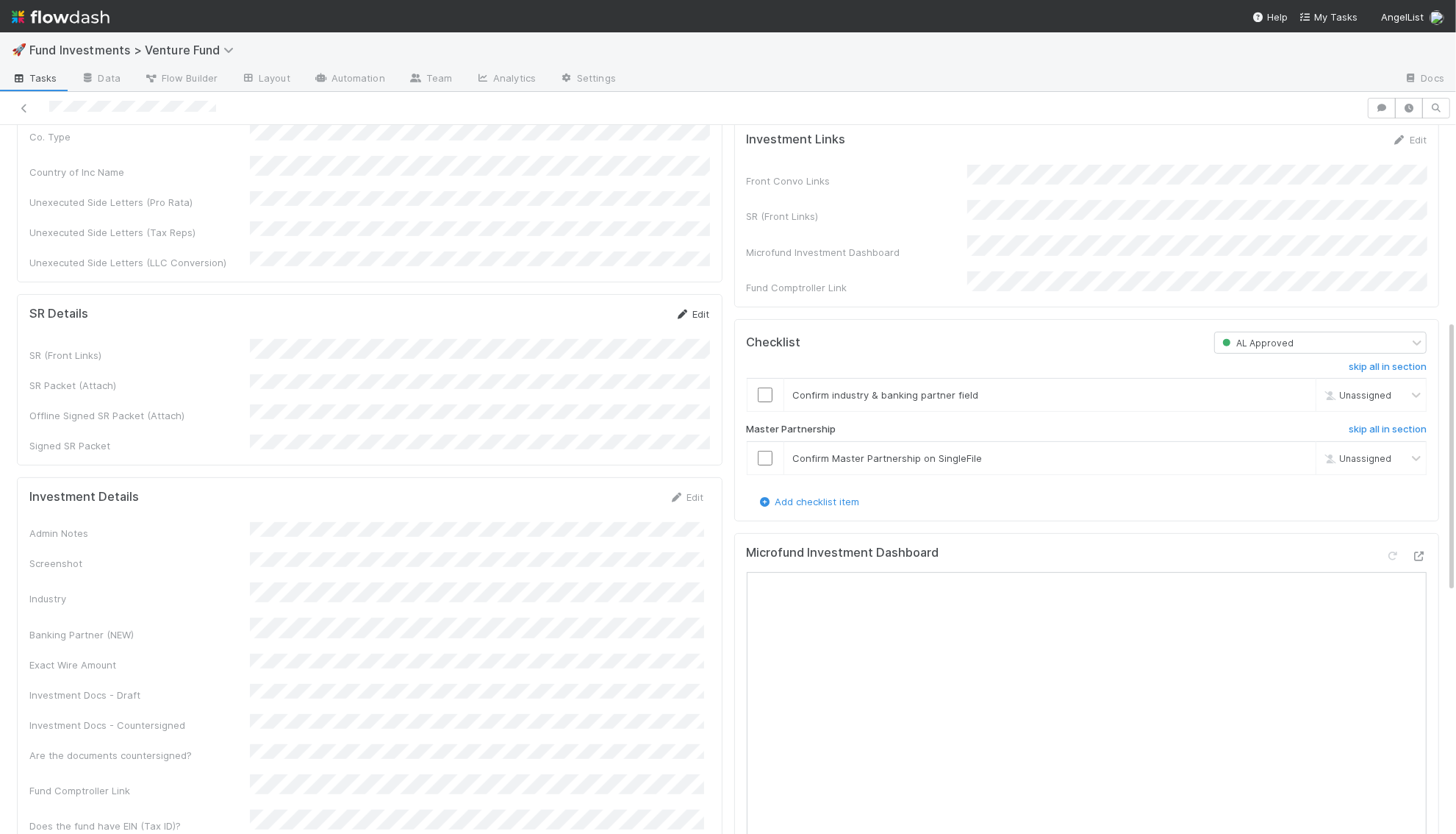
click at [692, 308] on link "Edit" at bounding box center [692, 314] width 34 height 12
click at [282, 307] on form "SR Details Save Cancel SR (Front Links) SR Packet (Attach) Offline Signed SR Pa…" at bounding box center [369, 402] width 680 height 191
click at [633, 307] on button "Save" at bounding box center [631, 319] width 42 height 25
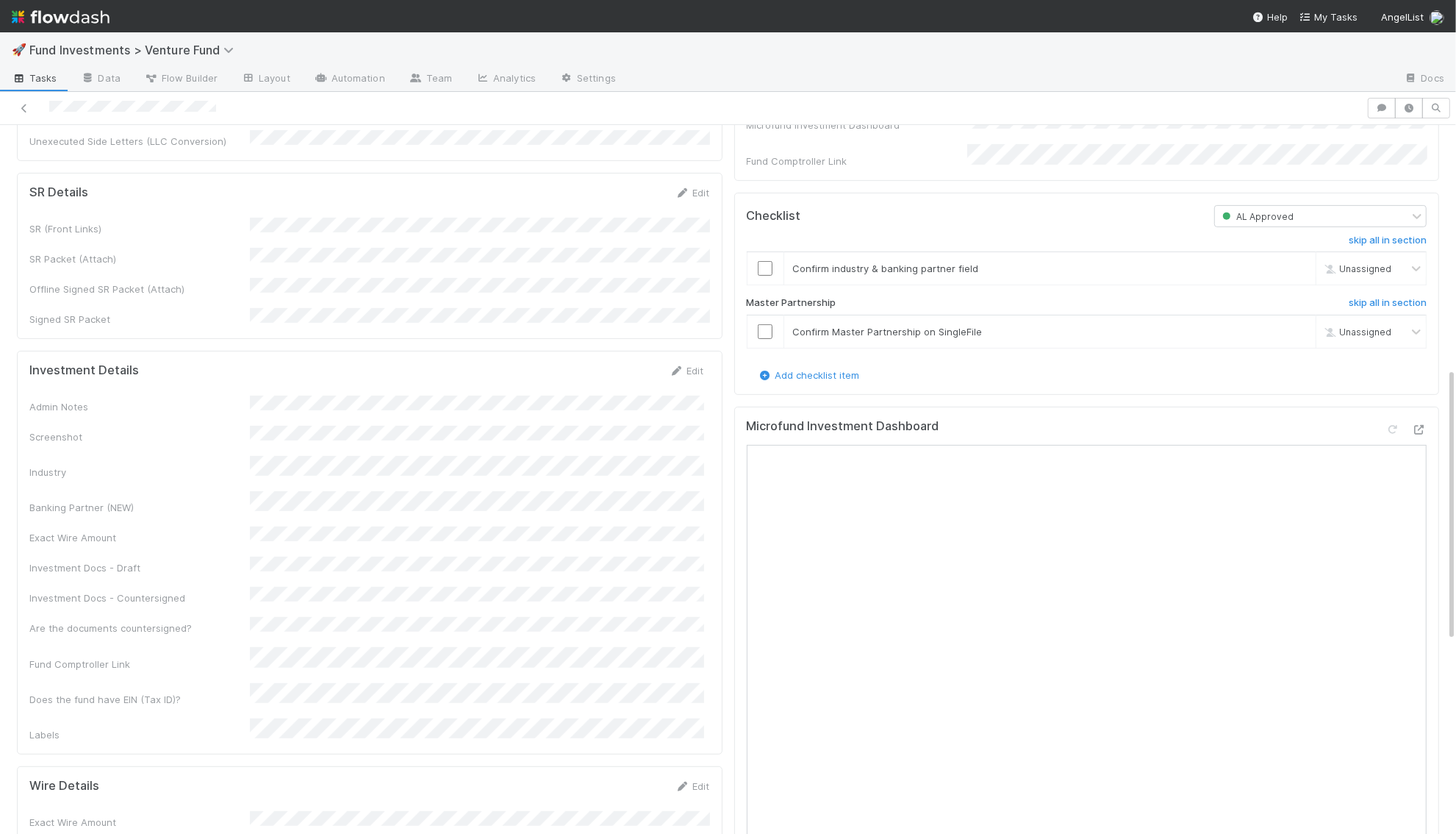
scroll to position [636, 0]
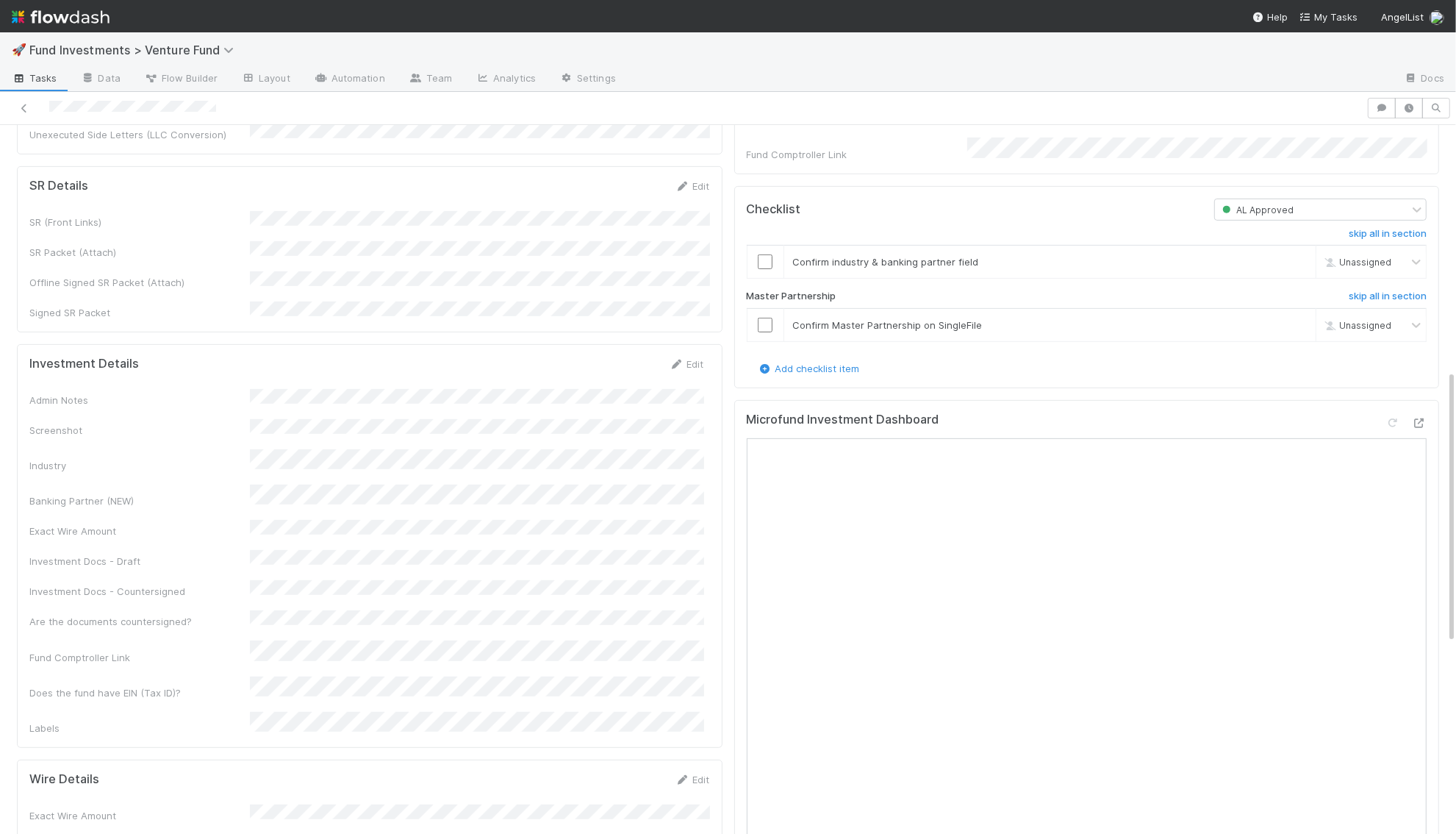
click at [579, 488] on div "Admin Notes Screenshot Industry Banking Partner (NEW) Exact Wire Amount Investm…" at bounding box center [366, 562] width 675 height 346
click at [690, 358] on link "Edit" at bounding box center [686, 364] width 34 height 12
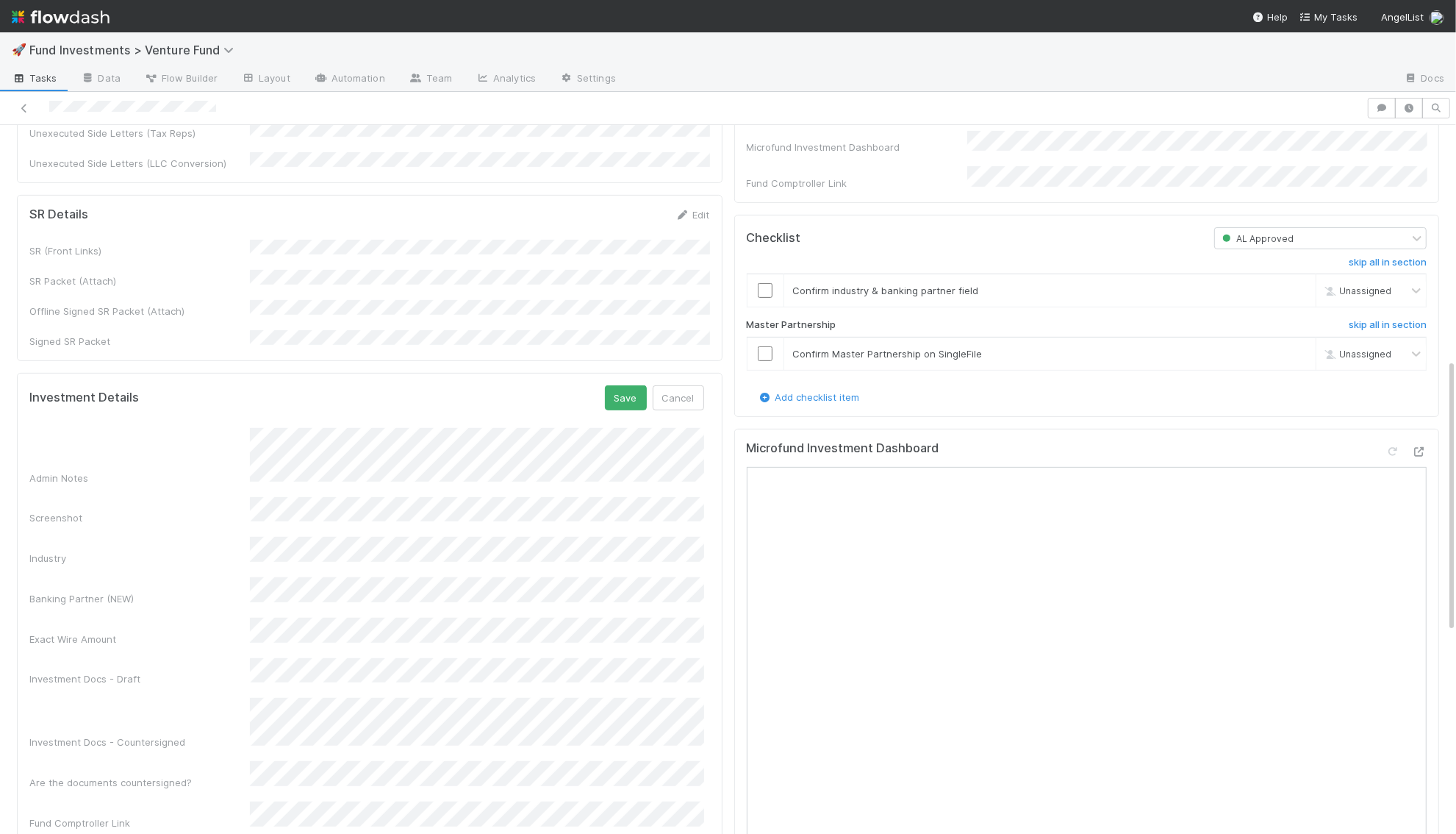
scroll to position [783, 0]
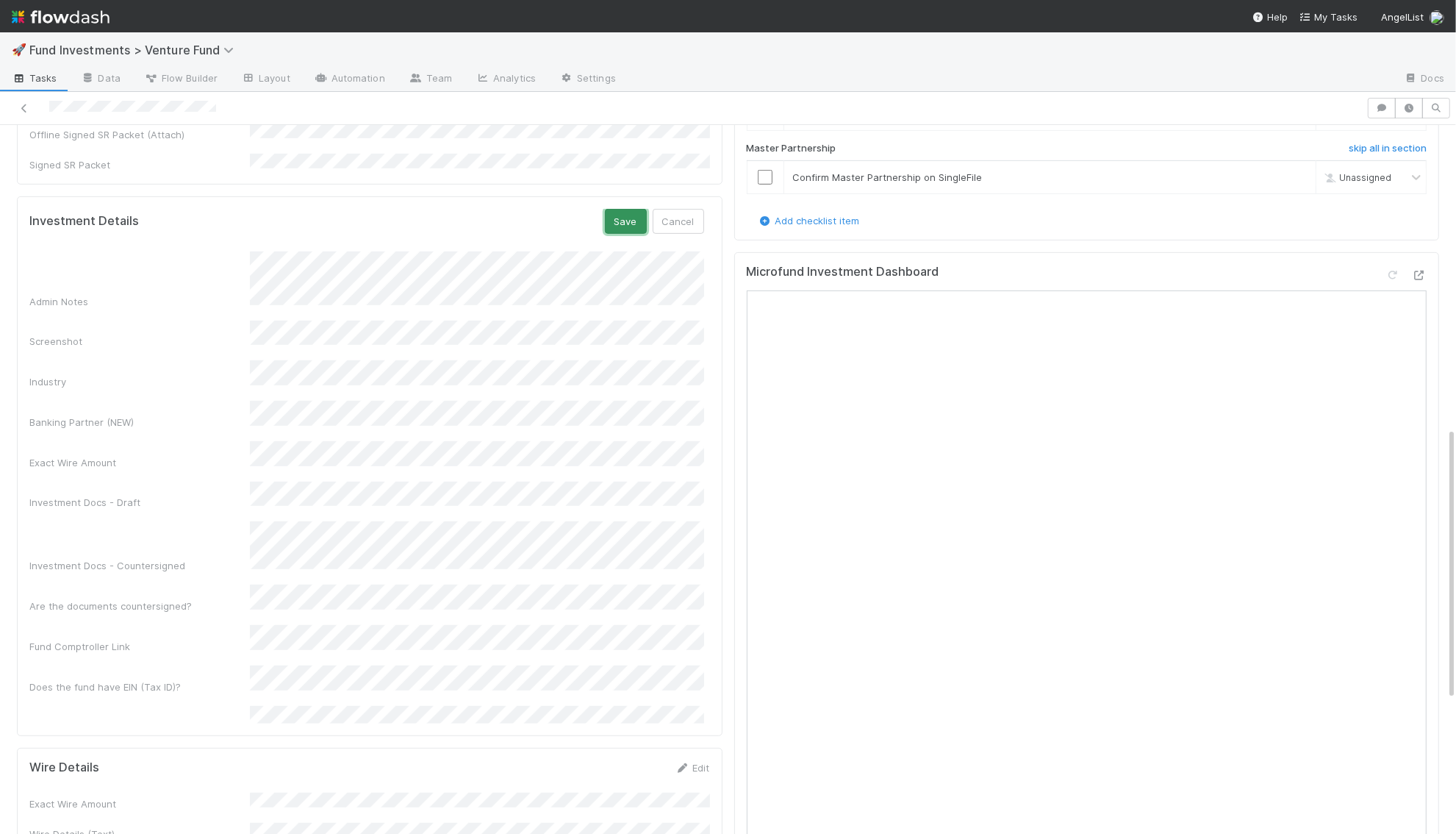
click at [627, 209] on button "Save" at bounding box center [626, 221] width 42 height 25
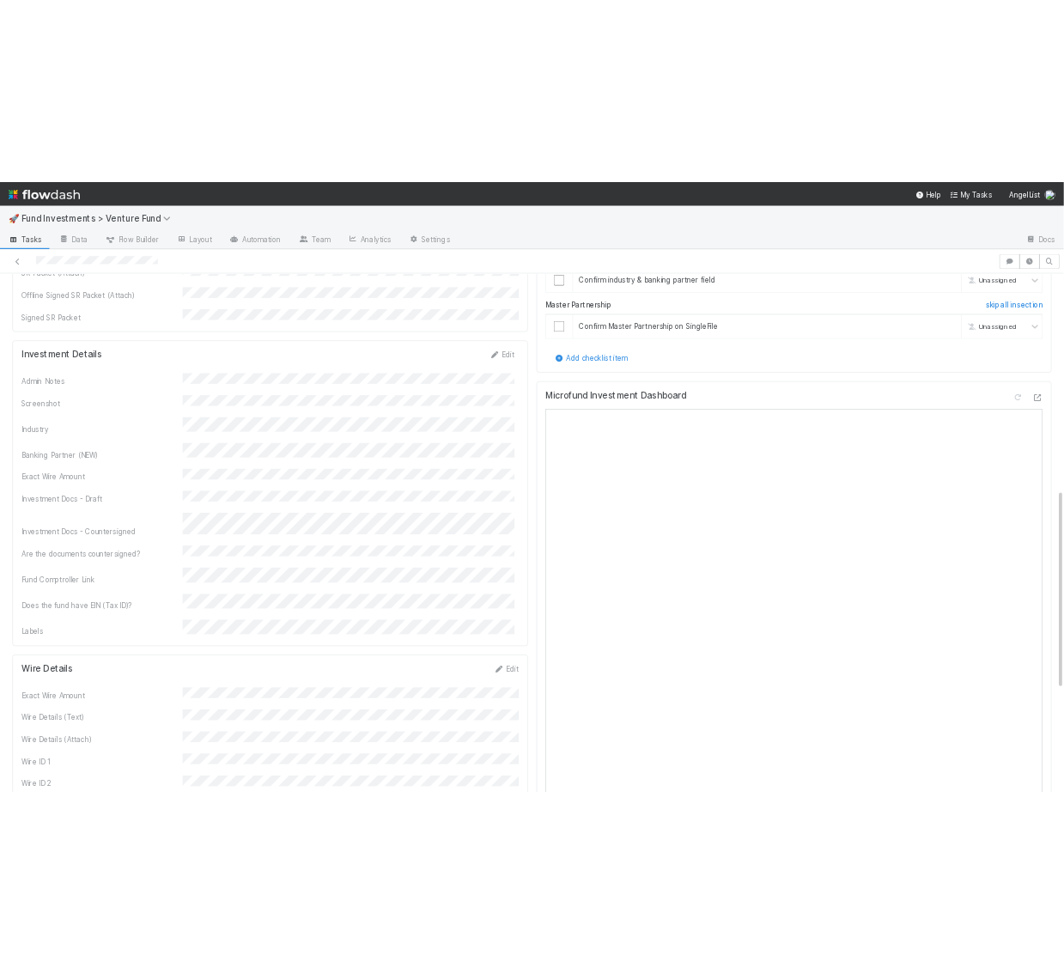
scroll to position [895, 0]
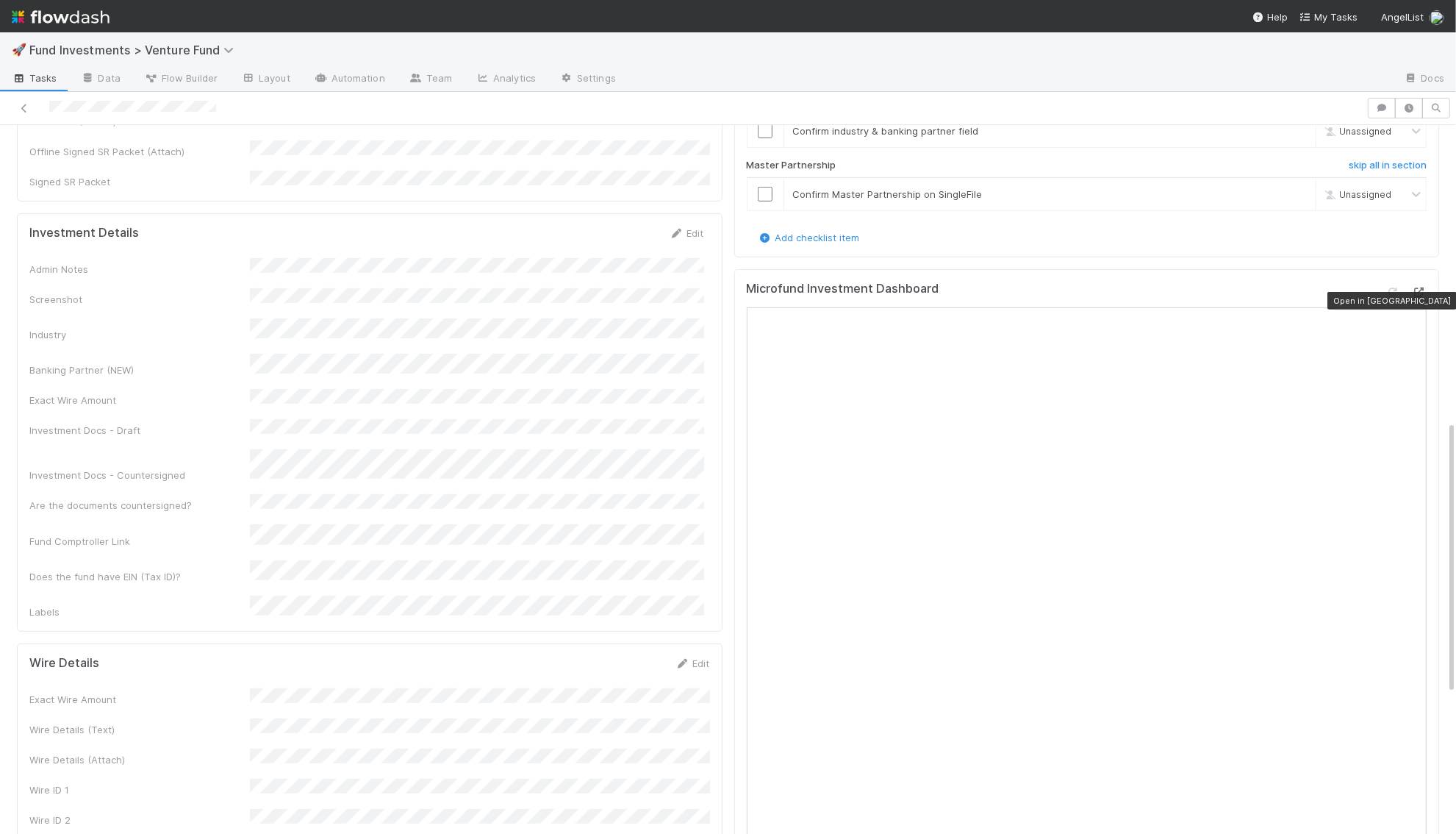
click at [1419, 295] on icon at bounding box center [1418, 292] width 15 height 9
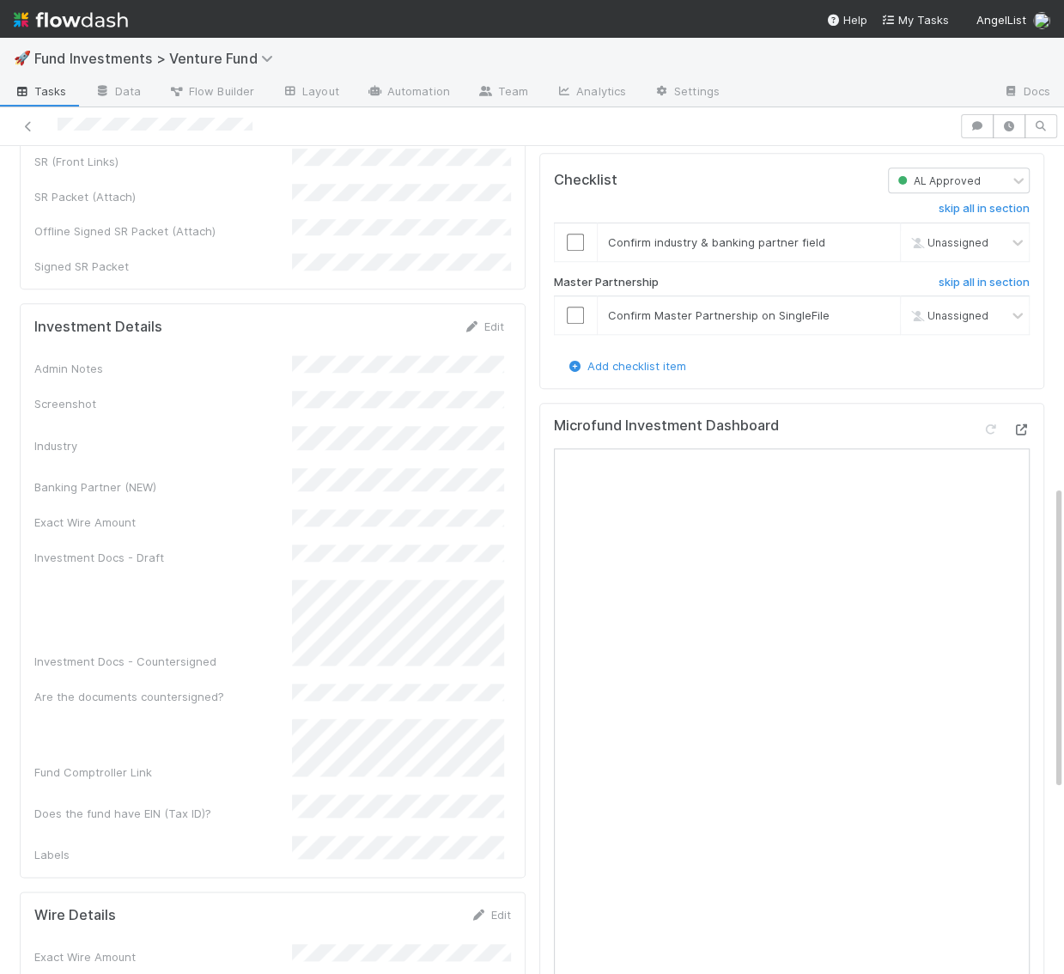
scroll to position [927, 0]
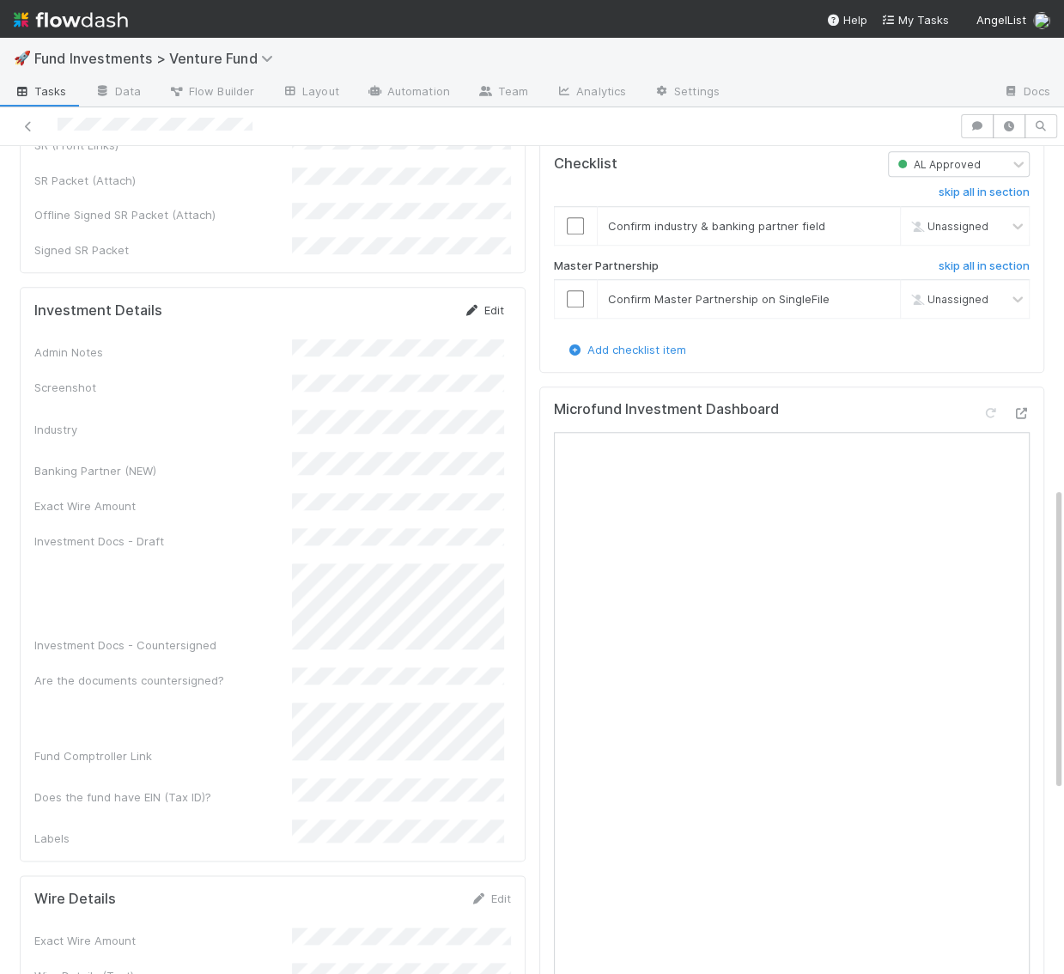
click at [495, 303] on link "Edit" at bounding box center [484, 310] width 40 height 14
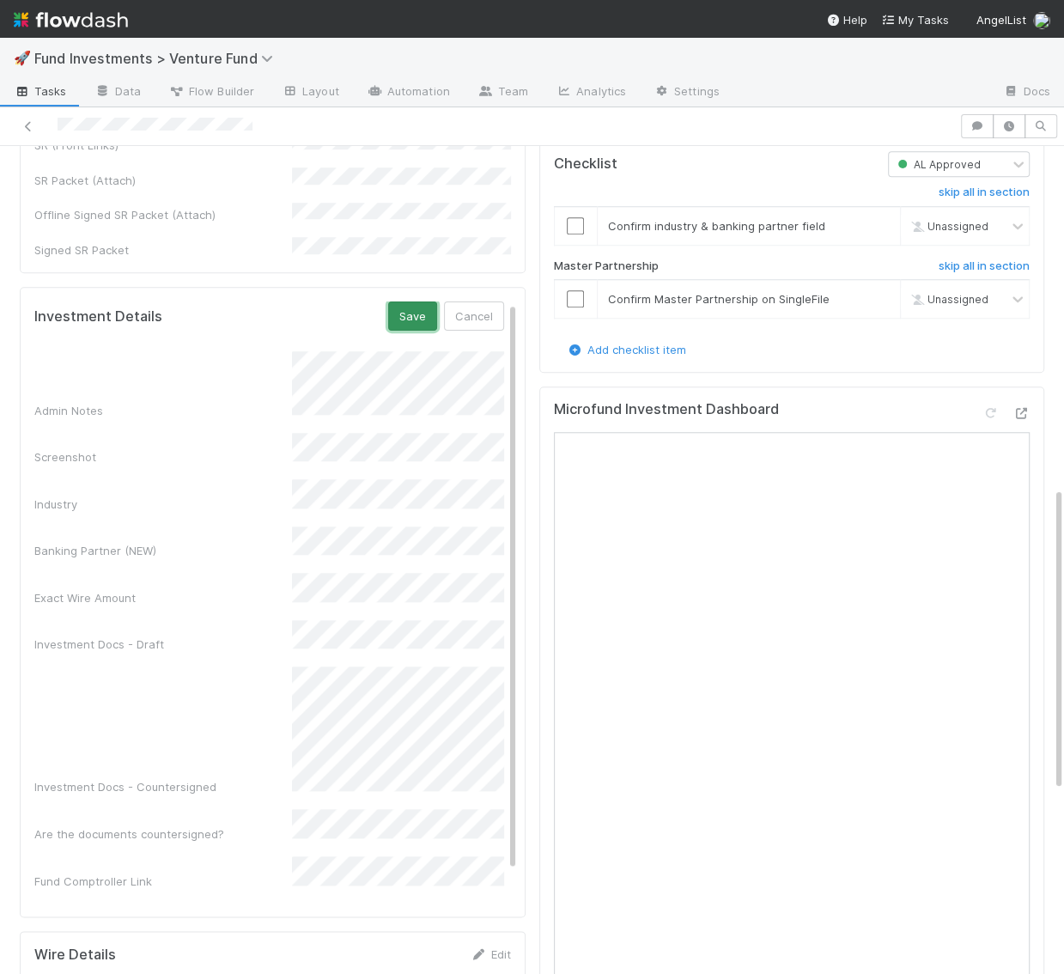
click at [434, 301] on button "Save" at bounding box center [412, 315] width 49 height 29
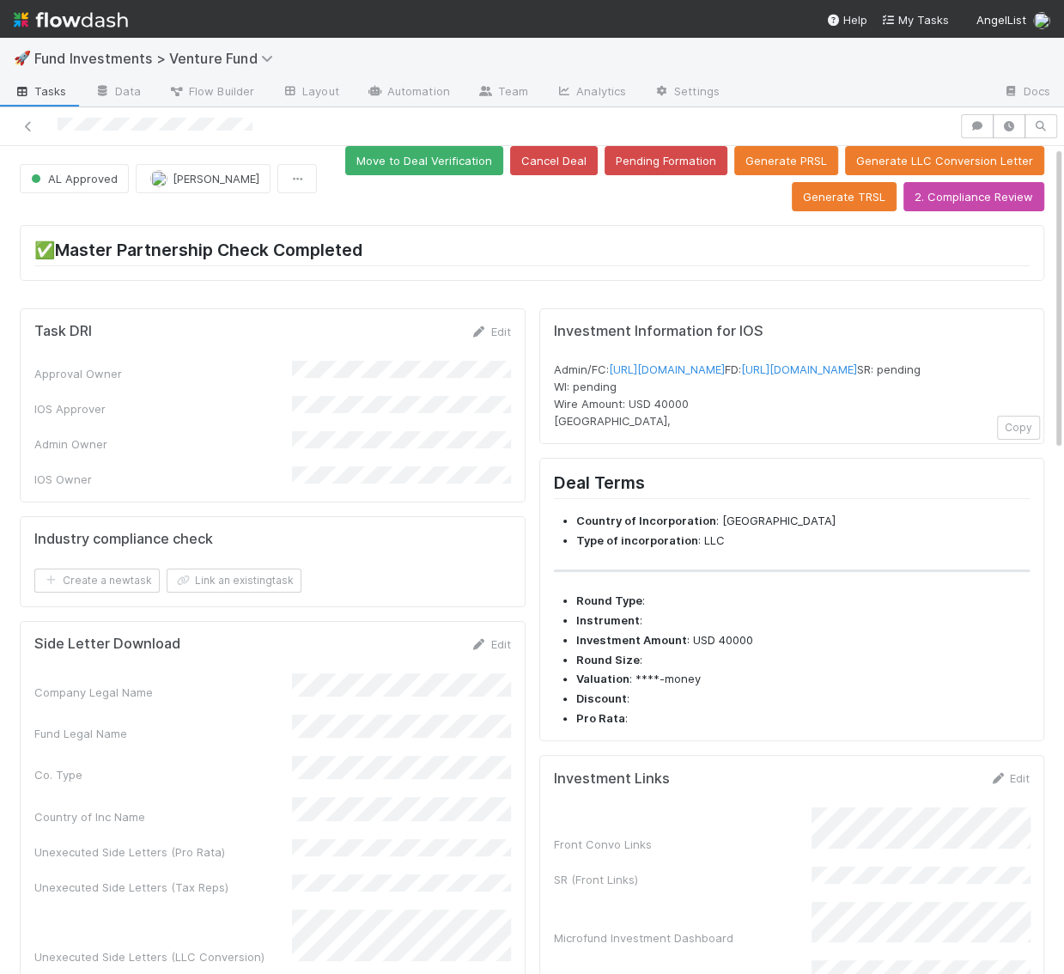
scroll to position [0, 0]
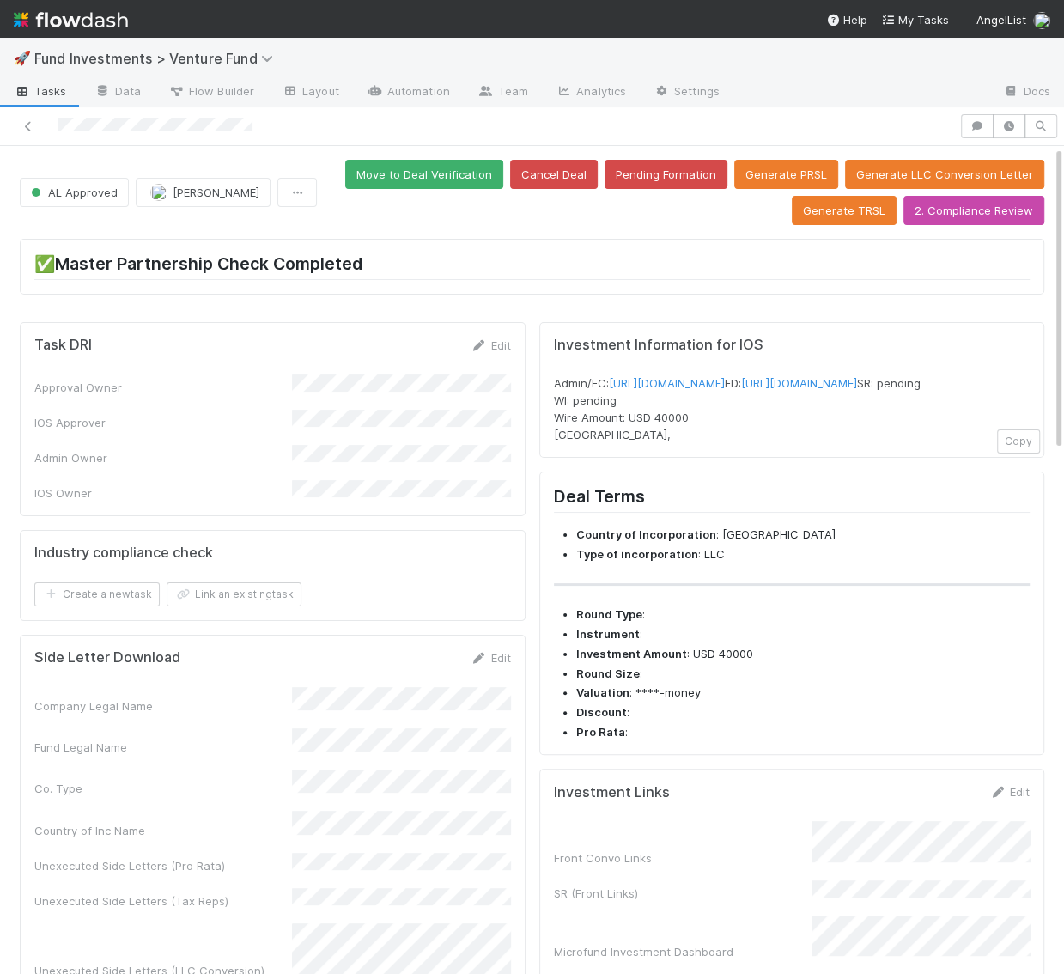
click at [362, 161] on div "Move to Deal Verification Cancel Deal Pending Formation Generate PRSL Generate …" at bounding box center [684, 192] width 720 height 65
click at [406, 169] on button "Move to Deal Verification" at bounding box center [424, 174] width 158 height 29
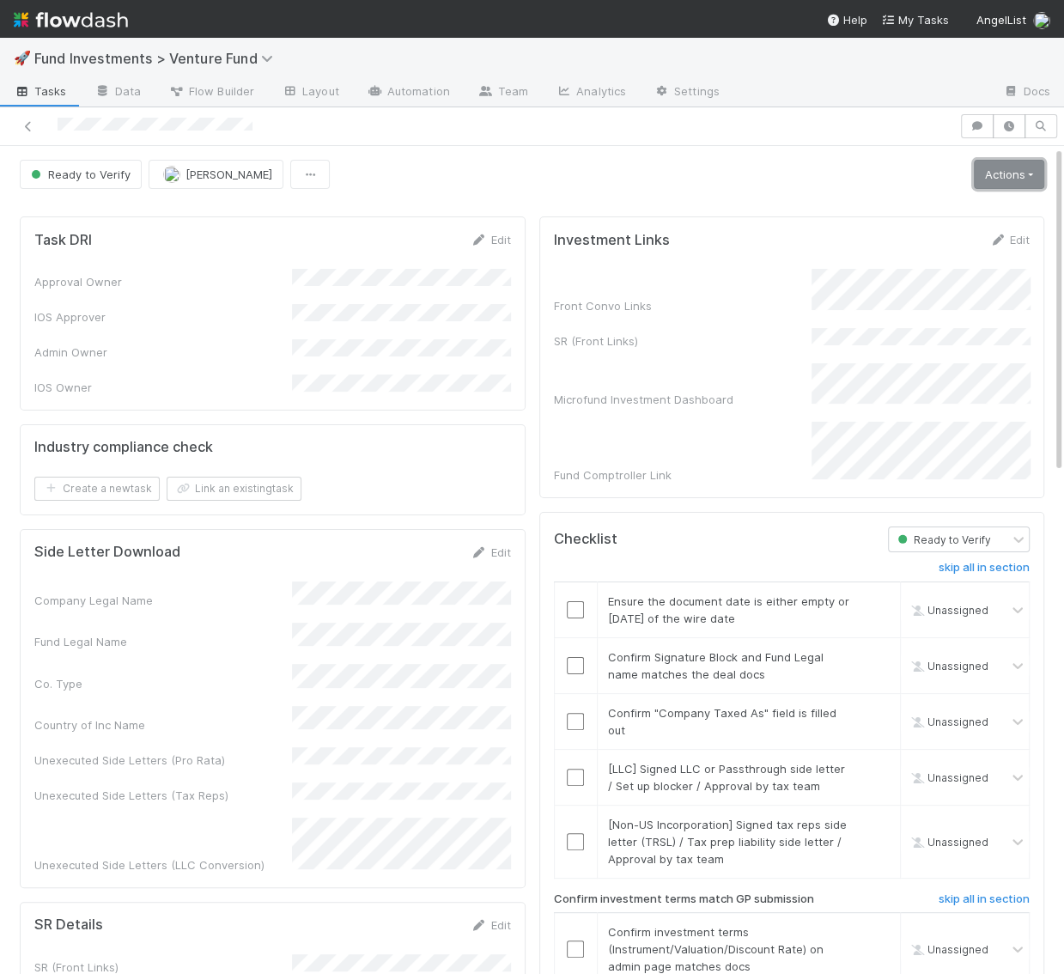
click at [1029, 175] on link "Actions" at bounding box center [1009, 174] width 70 height 29
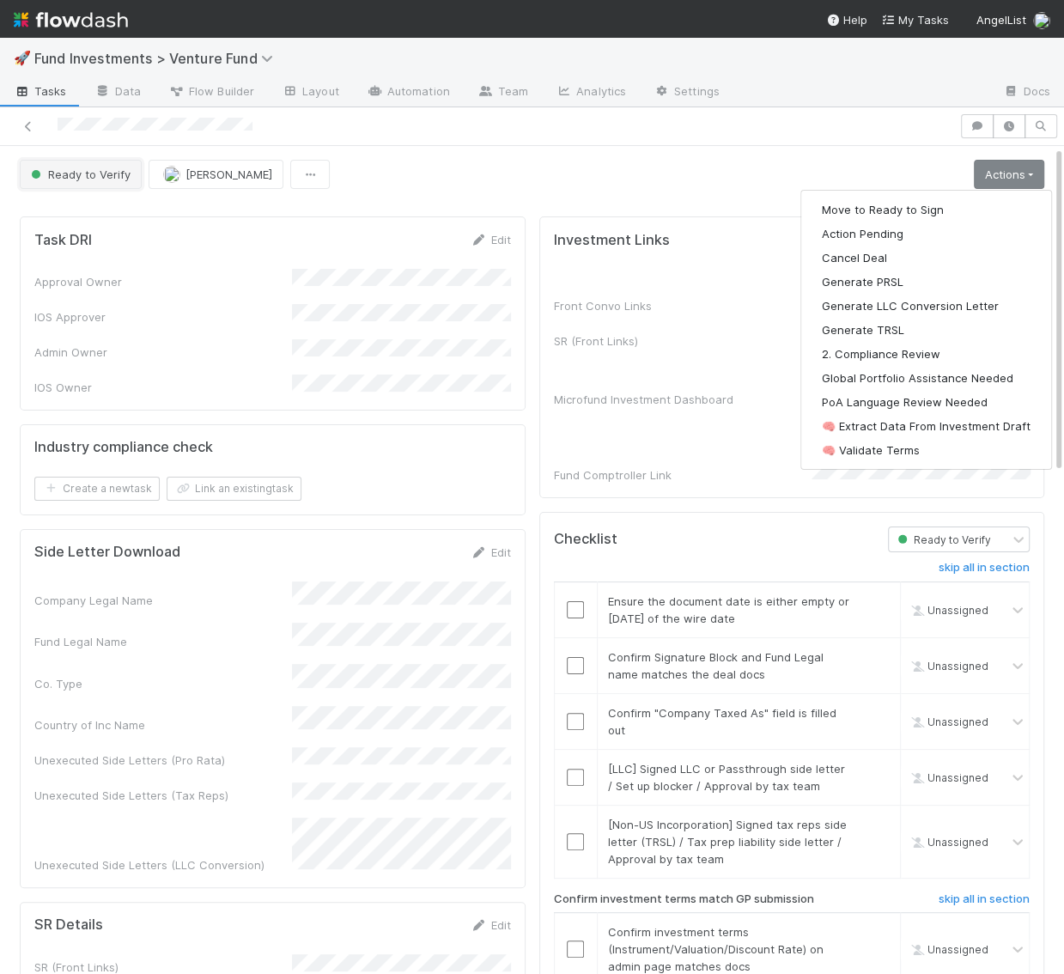
click at [27, 171] on span "Ready to Verify" at bounding box center [78, 174] width 103 height 14
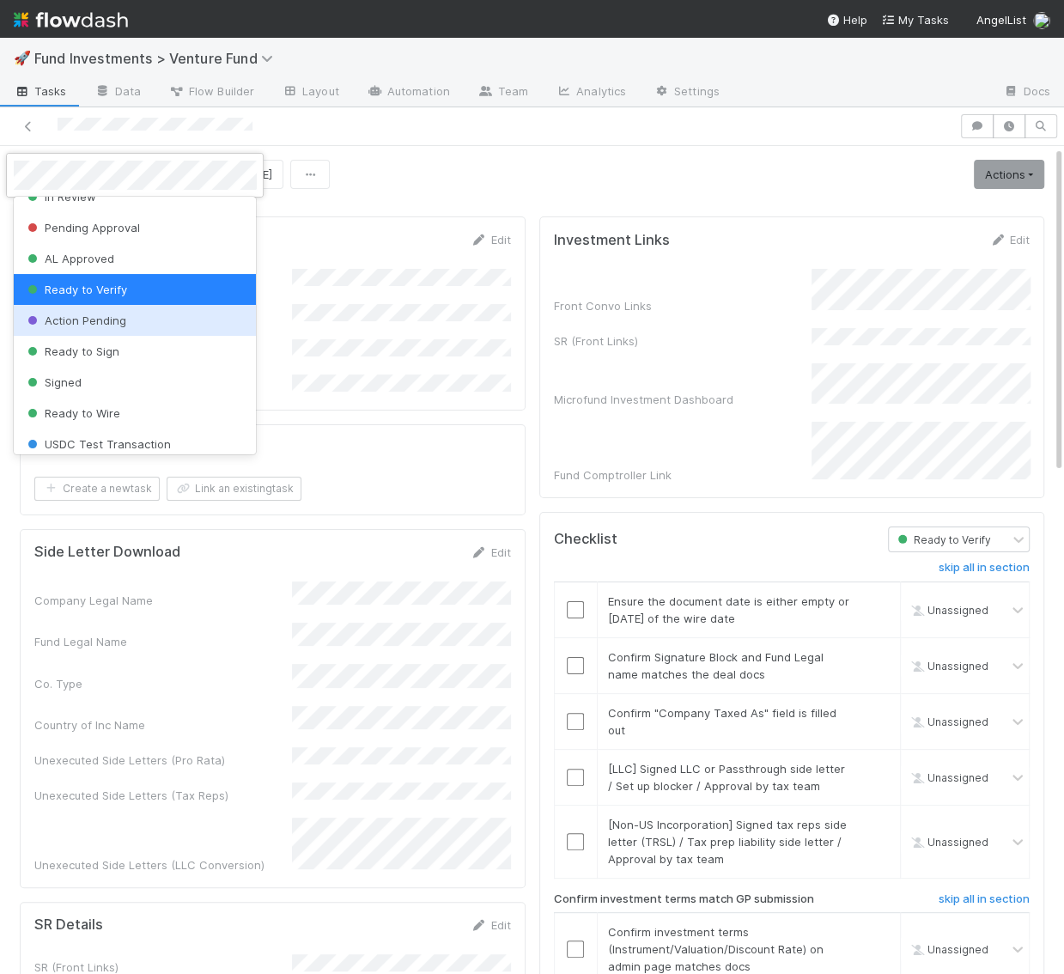
scroll to position [58, 0]
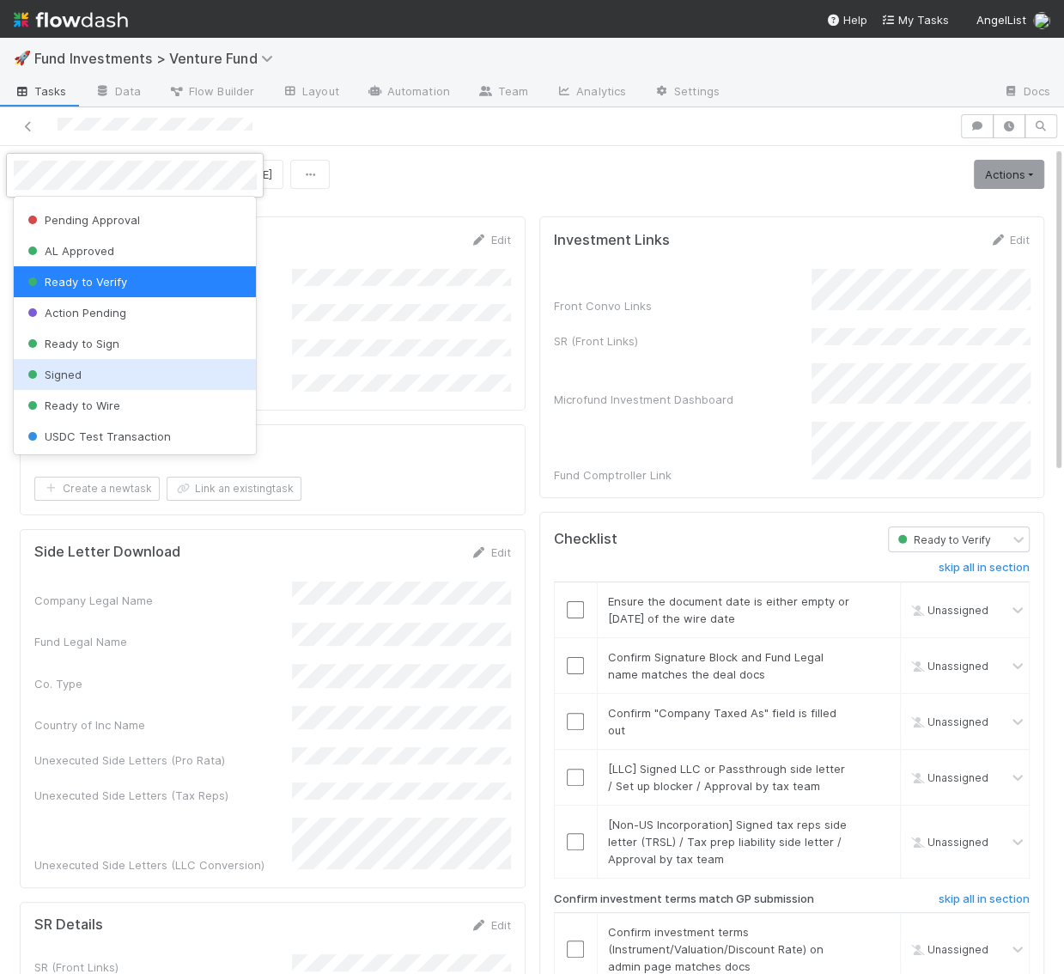
click at [86, 373] on div "Signed" at bounding box center [135, 374] width 243 height 31
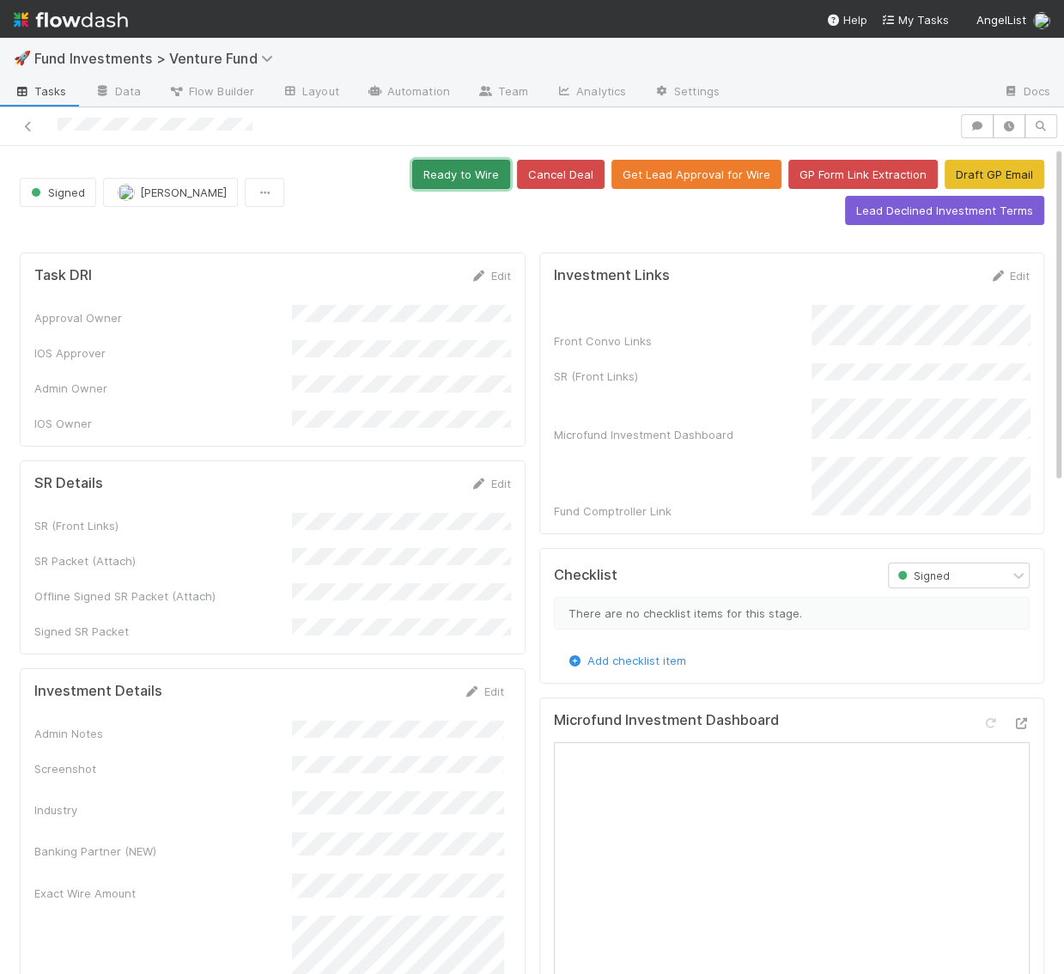
click at [489, 162] on button "Ready to Wire" at bounding box center [461, 174] width 98 height 29
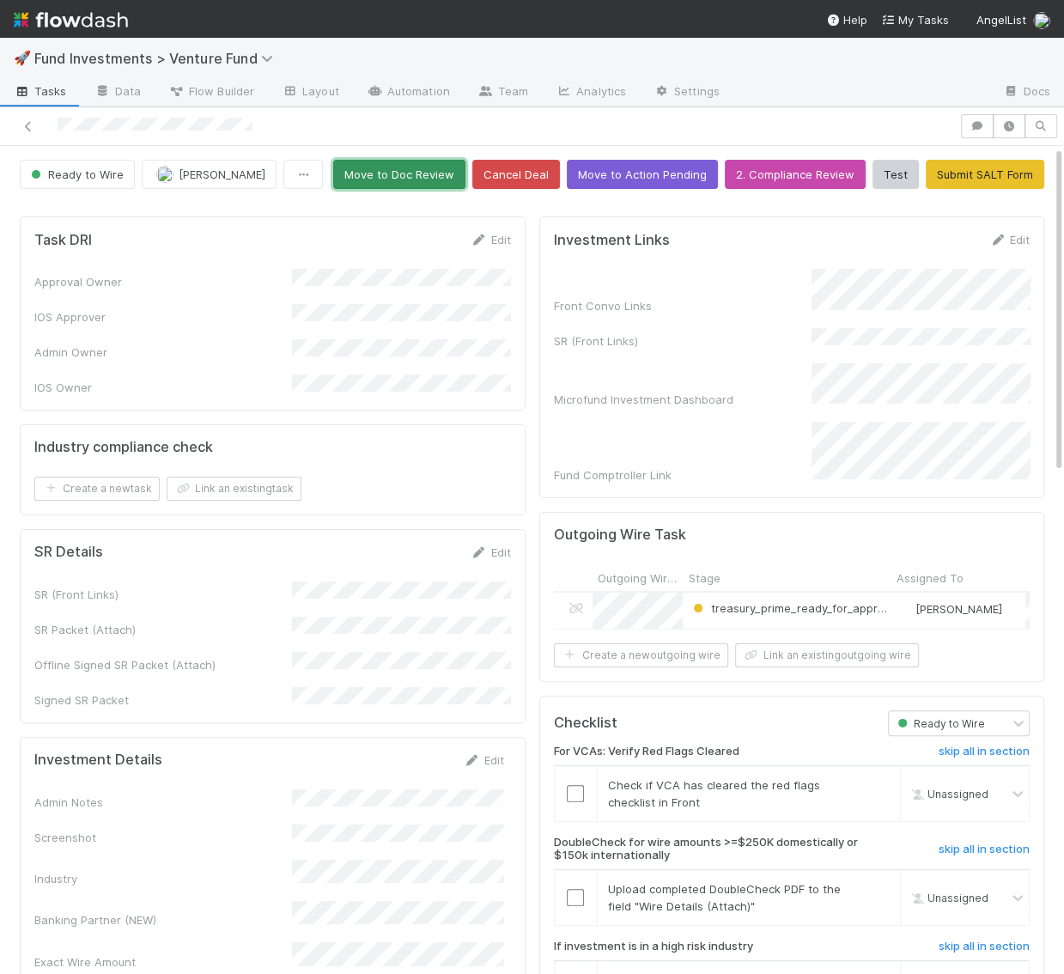
click at [426, 168] on button "Move to Doc Review" at bounding box center [399, 174] width 132 height 29
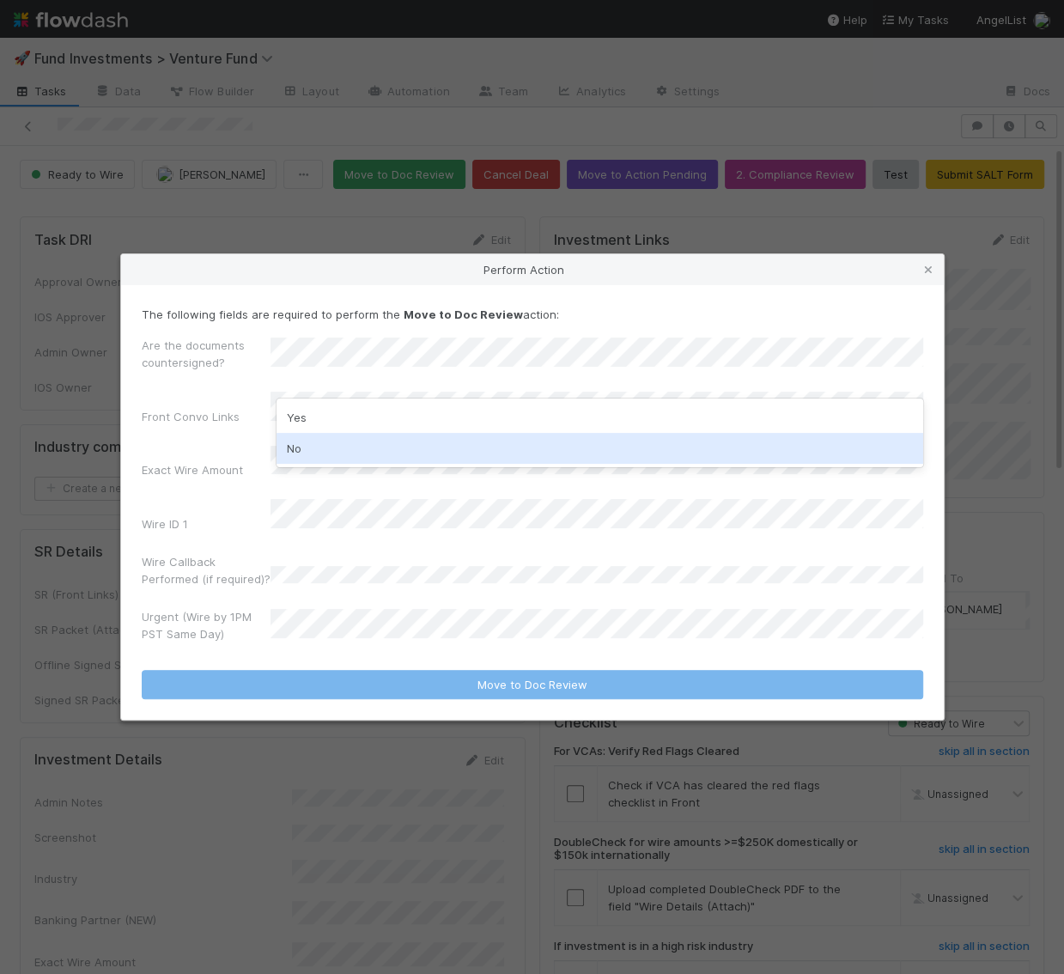
click at [299, 449] on div "No" at bounding box center [599, 448] width 646 height 31
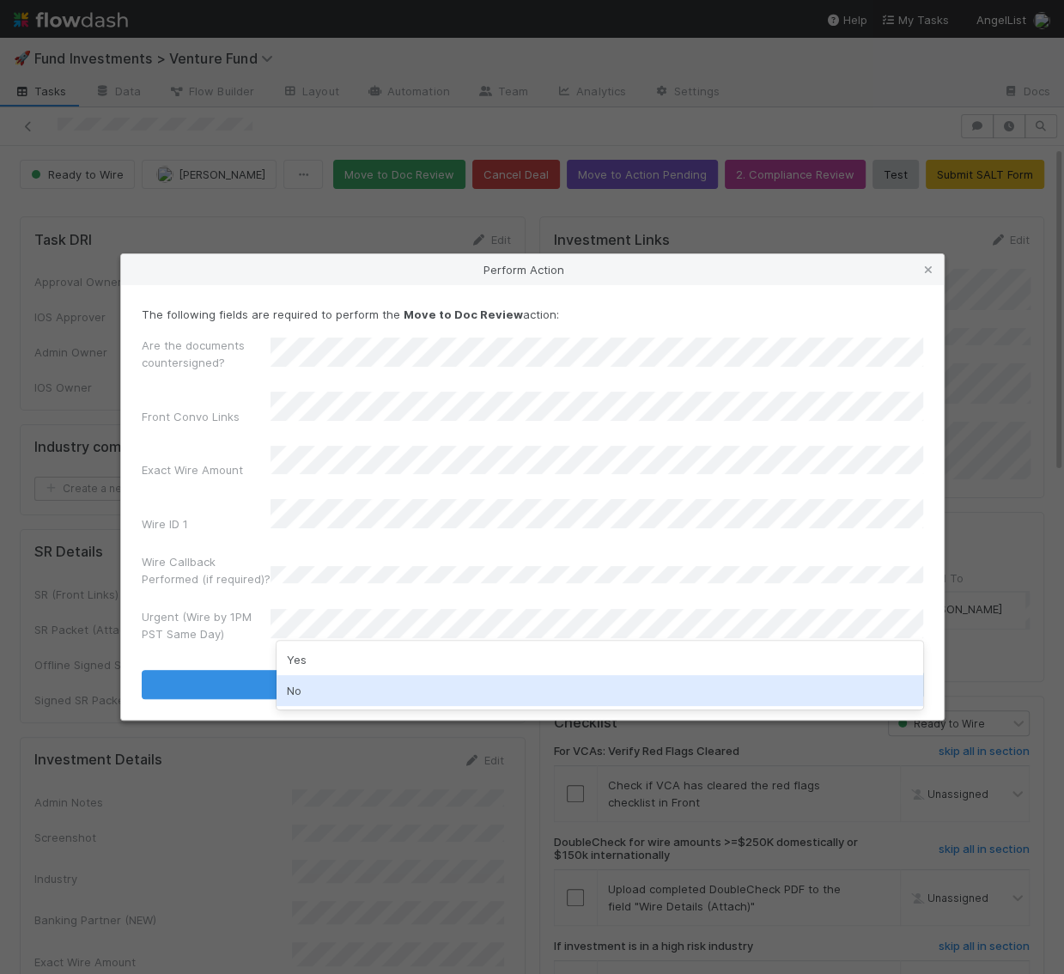
click at [288, 689] on div "No" at bounding box center [599, 690] width 646 height 31
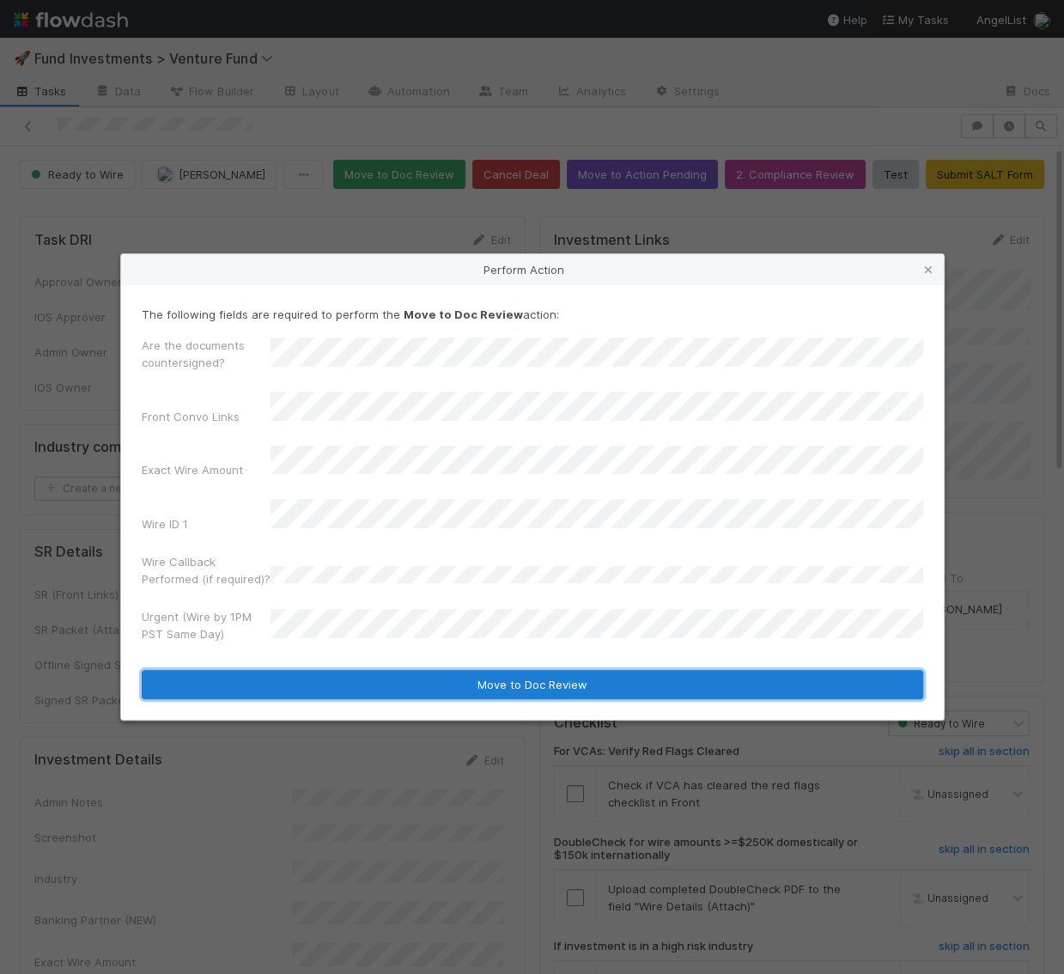
click at [288, 674] on button "Move to Doc Review" at bounding box center [532, 684] width 781 height 29
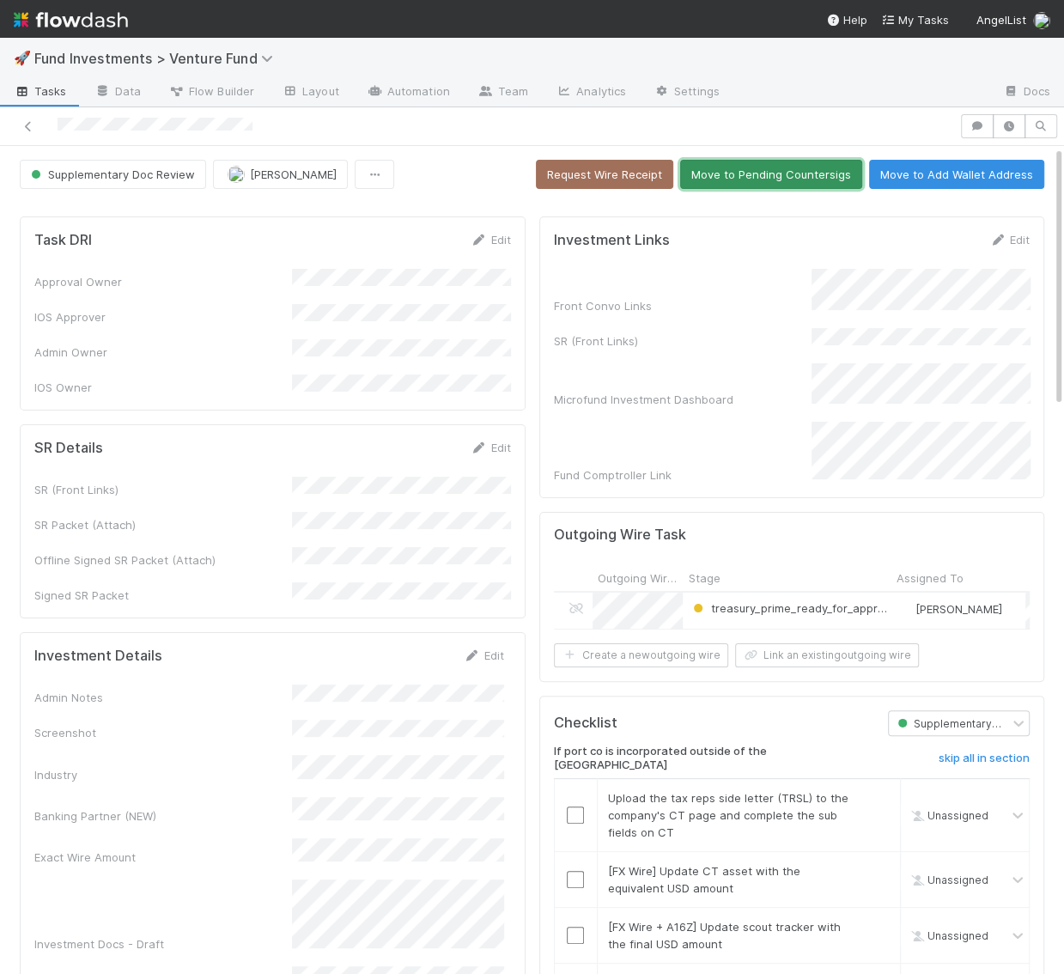
click at [723, 179] on button "Move to Pending Countersigs" at bounding box center [771, 174] width 182 height 29
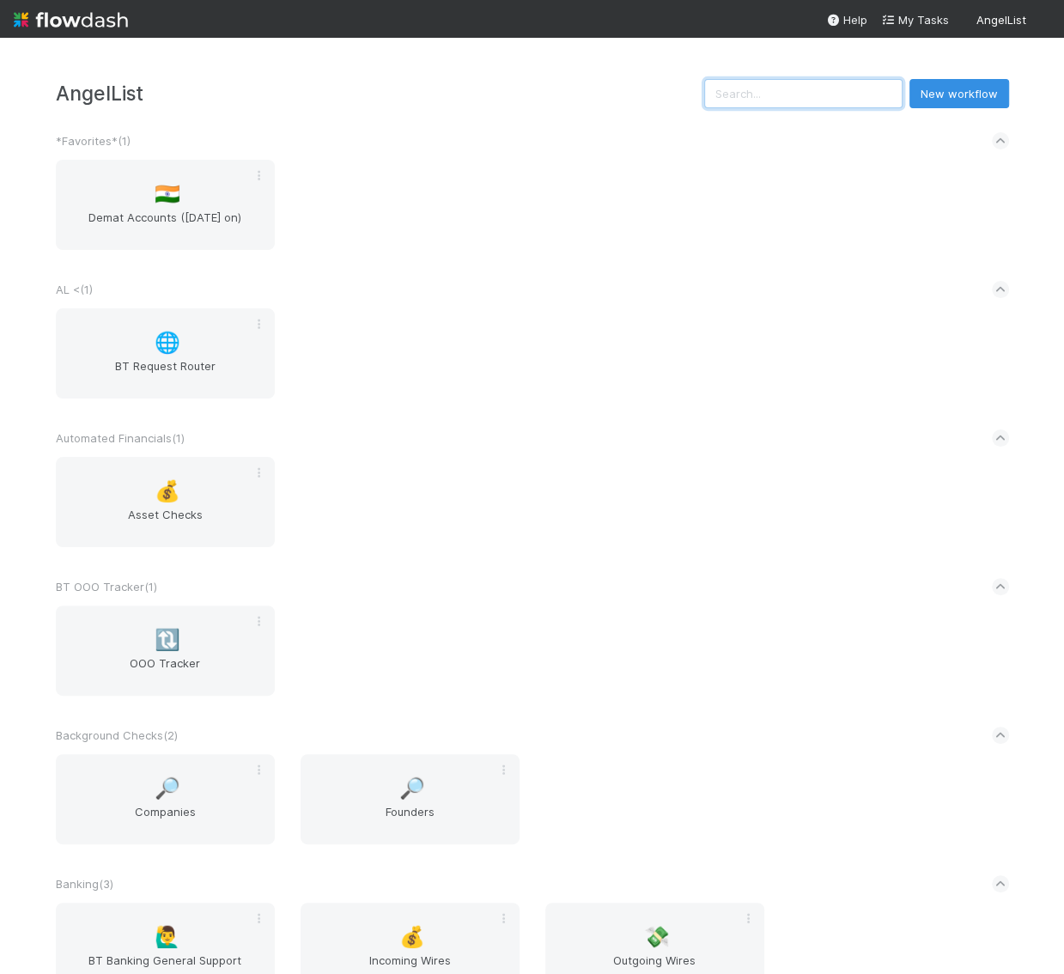
click at [813, 97] on input "text" at bounding box center [803, 93] width 198 height 29
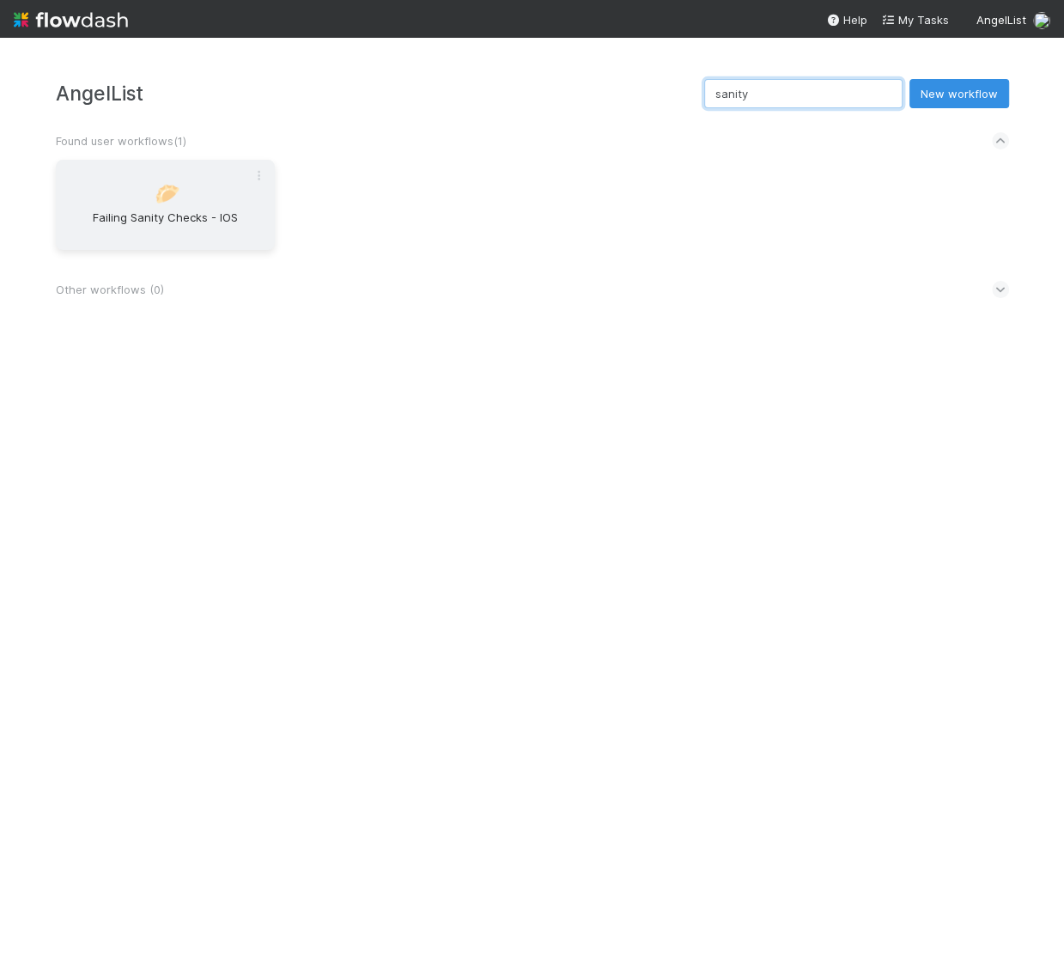
type input "sanity"
click at [173, 206] on div "🥟 Failing Sanity Checks - IOS" at bounding box center [165, 205] width 219 height 90
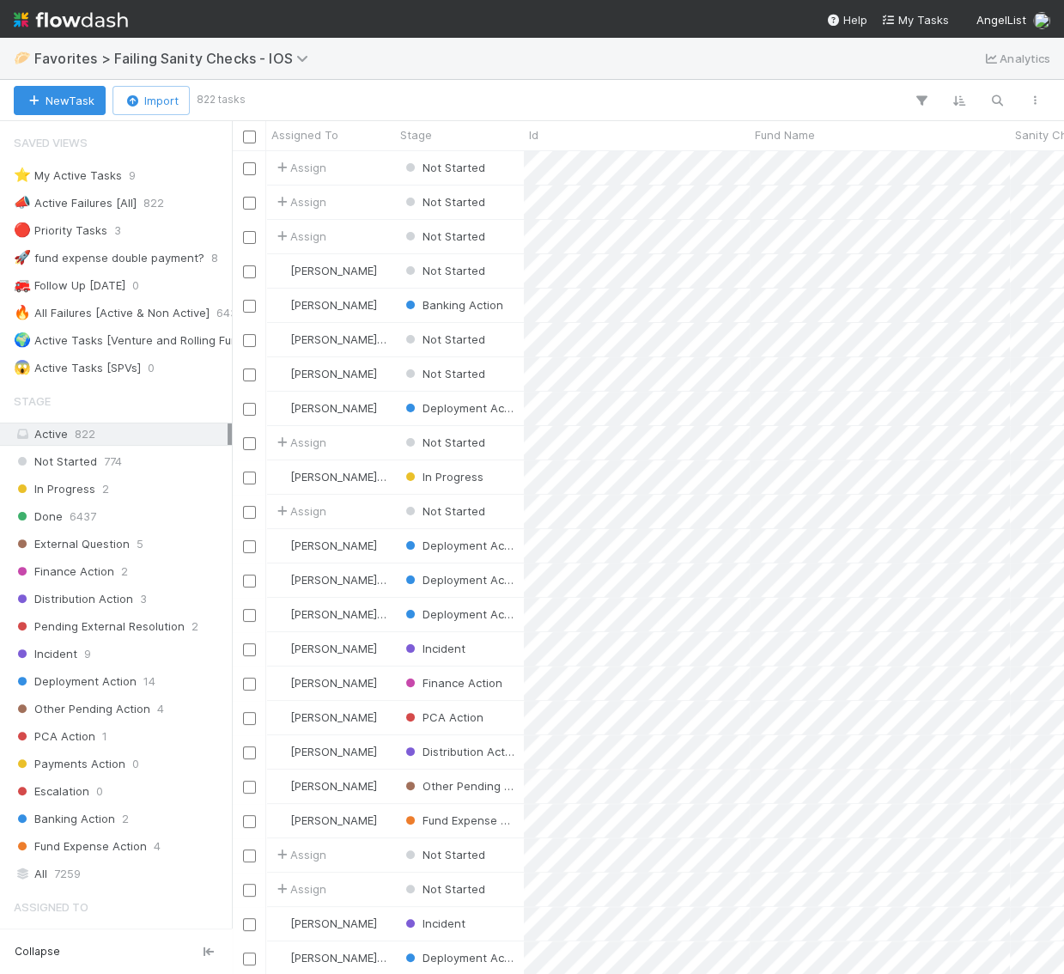
scroll to position [823, 831]
click at [139, 173] on div "⭐ My Active Tasks 9" at bounding box center [121, 175] width 214 height 21
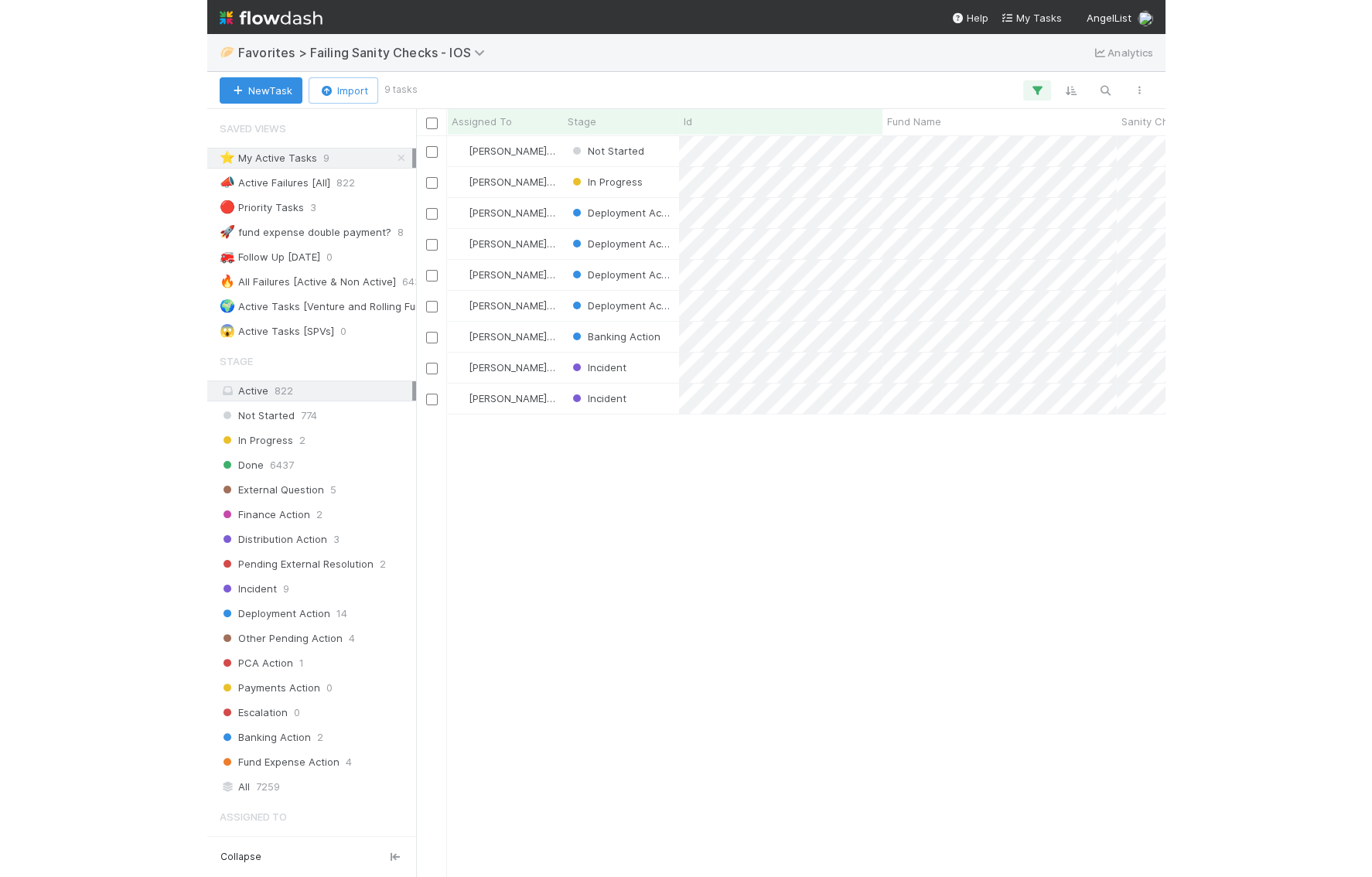
scroll to position [741, 749]
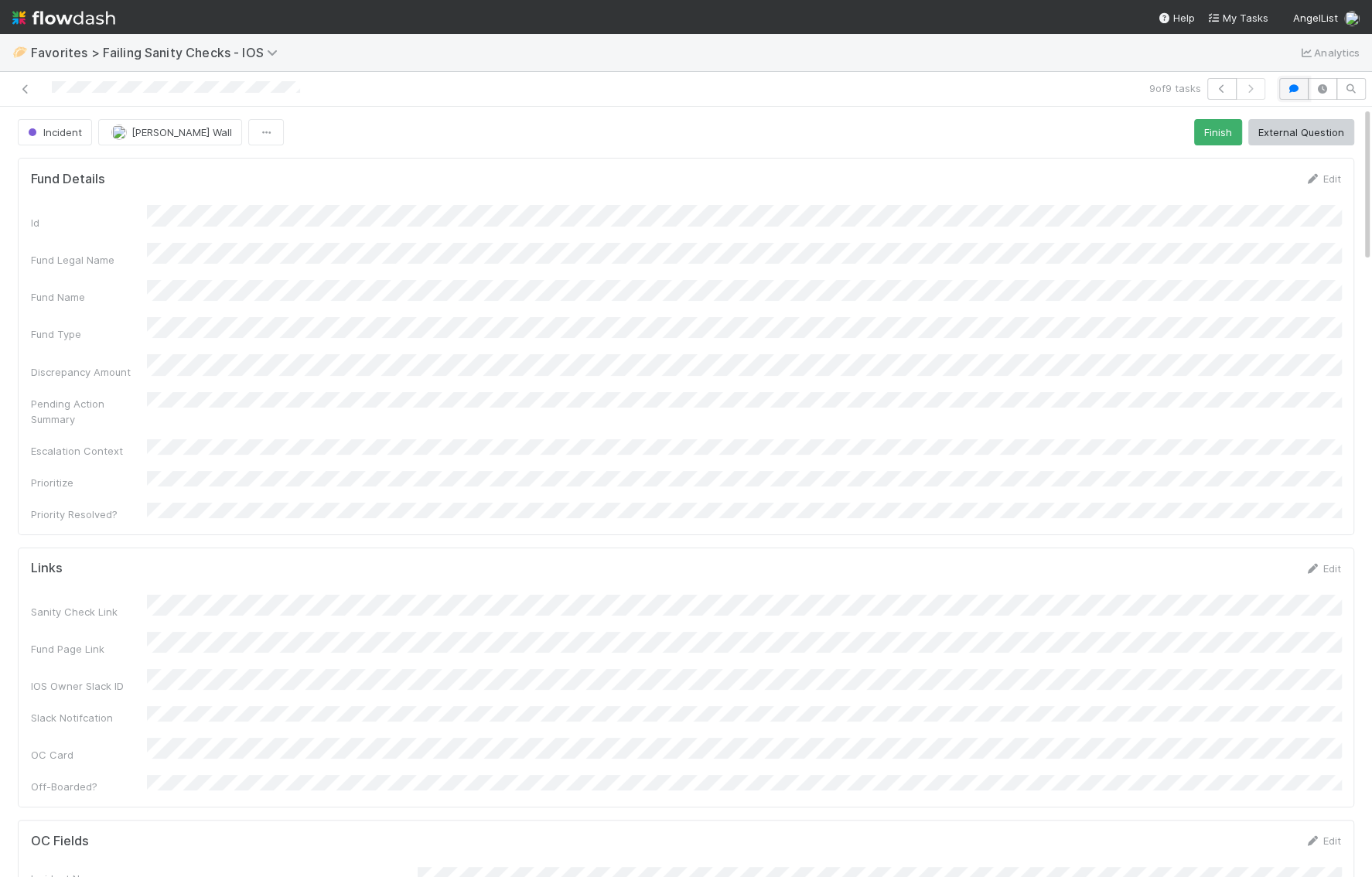
click at [958, 81] on button "button" at bounding box center [1294, 89] width 30 height 22
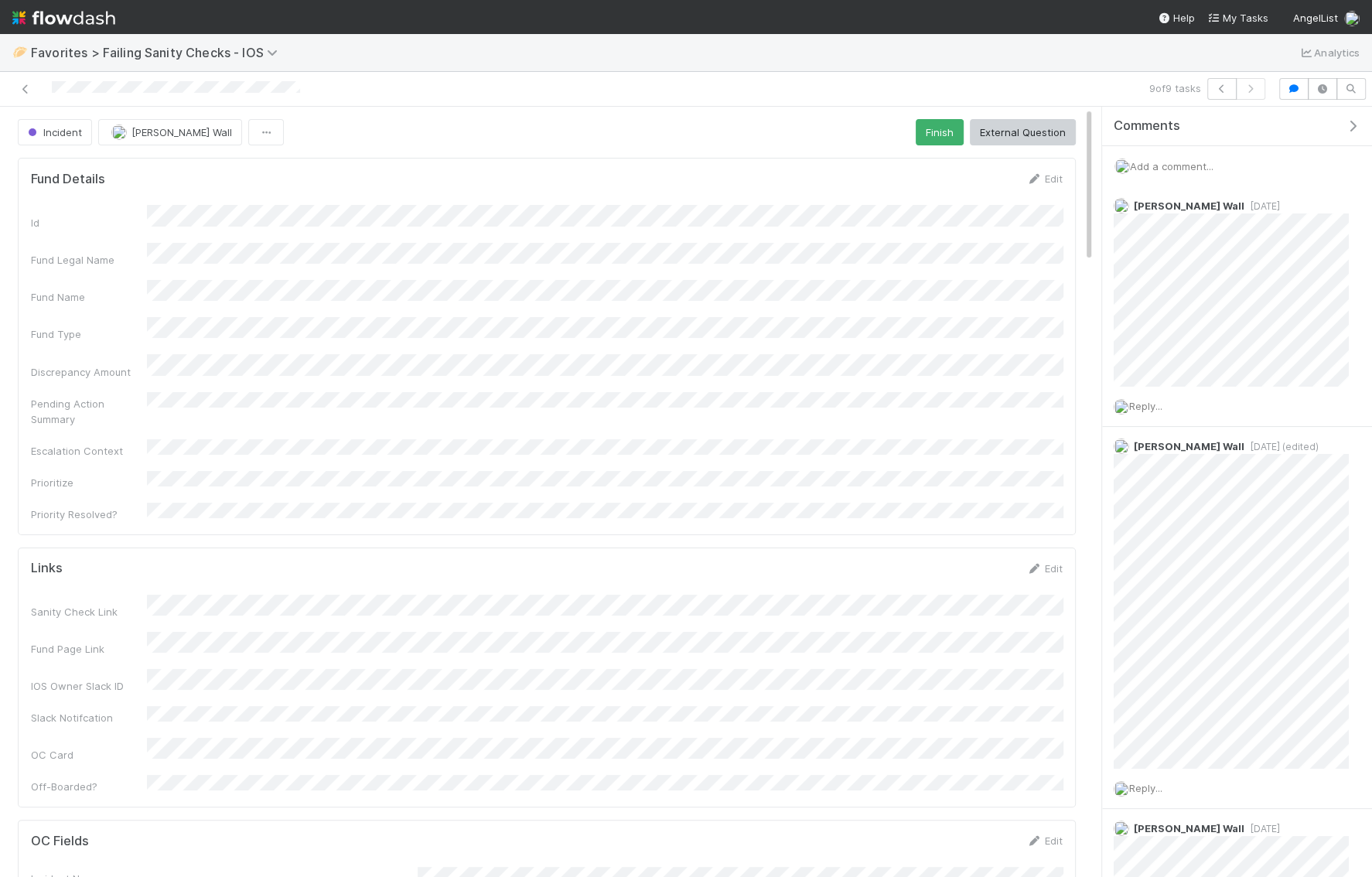
click at [958, 156] on div "Add a comment..." at bounding box center [1237, 166] width 270 height 41
click at [958, 170] on div "Add a comment..." at bounding box center [1237, 166] width 270 height 41
click at [958, 148] on div "Add a comment..." at bounding box center [1237, 166] width 270 height 41
click at [958, 168] on span "Add a comment..." at bounding box center [1171, 167] width 84 height 13
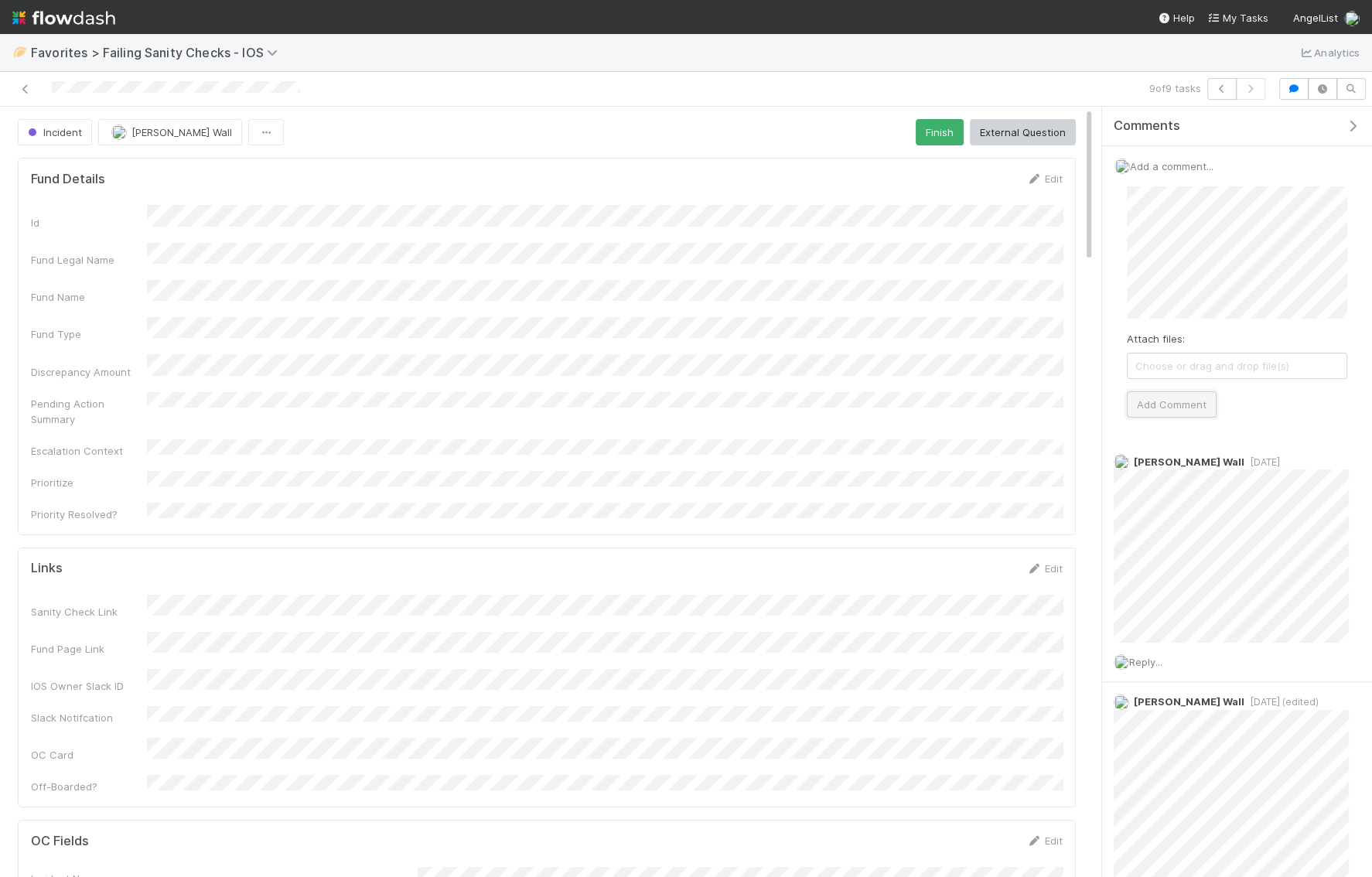
click at [958, 411] on button "Add Comment" at bounding box center [1172, 403] width 90 height 26
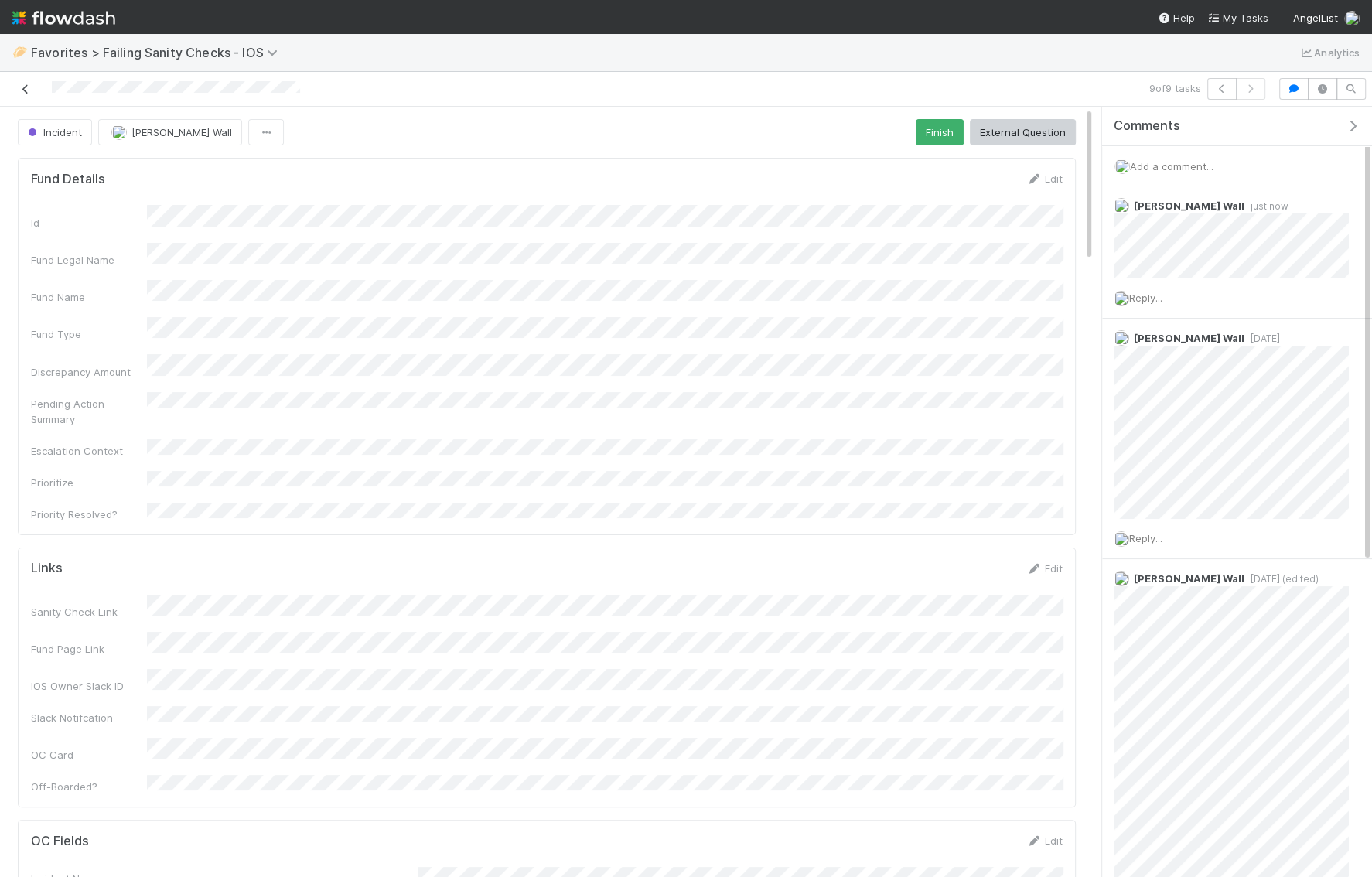
click at [30, 91] on icon at bounding box center [25, 89] width 15 height 10
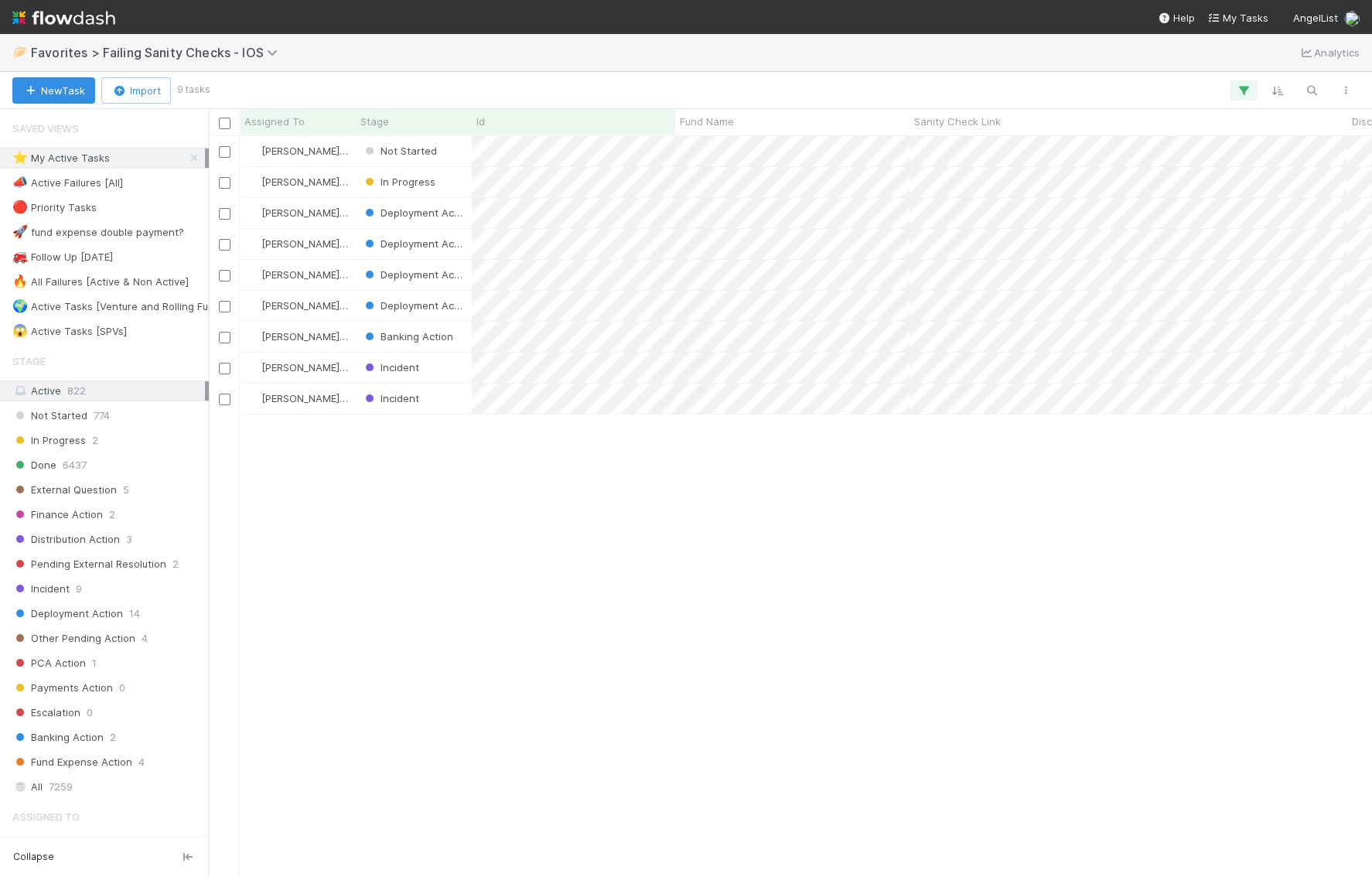
scroll to position [741, 1162]
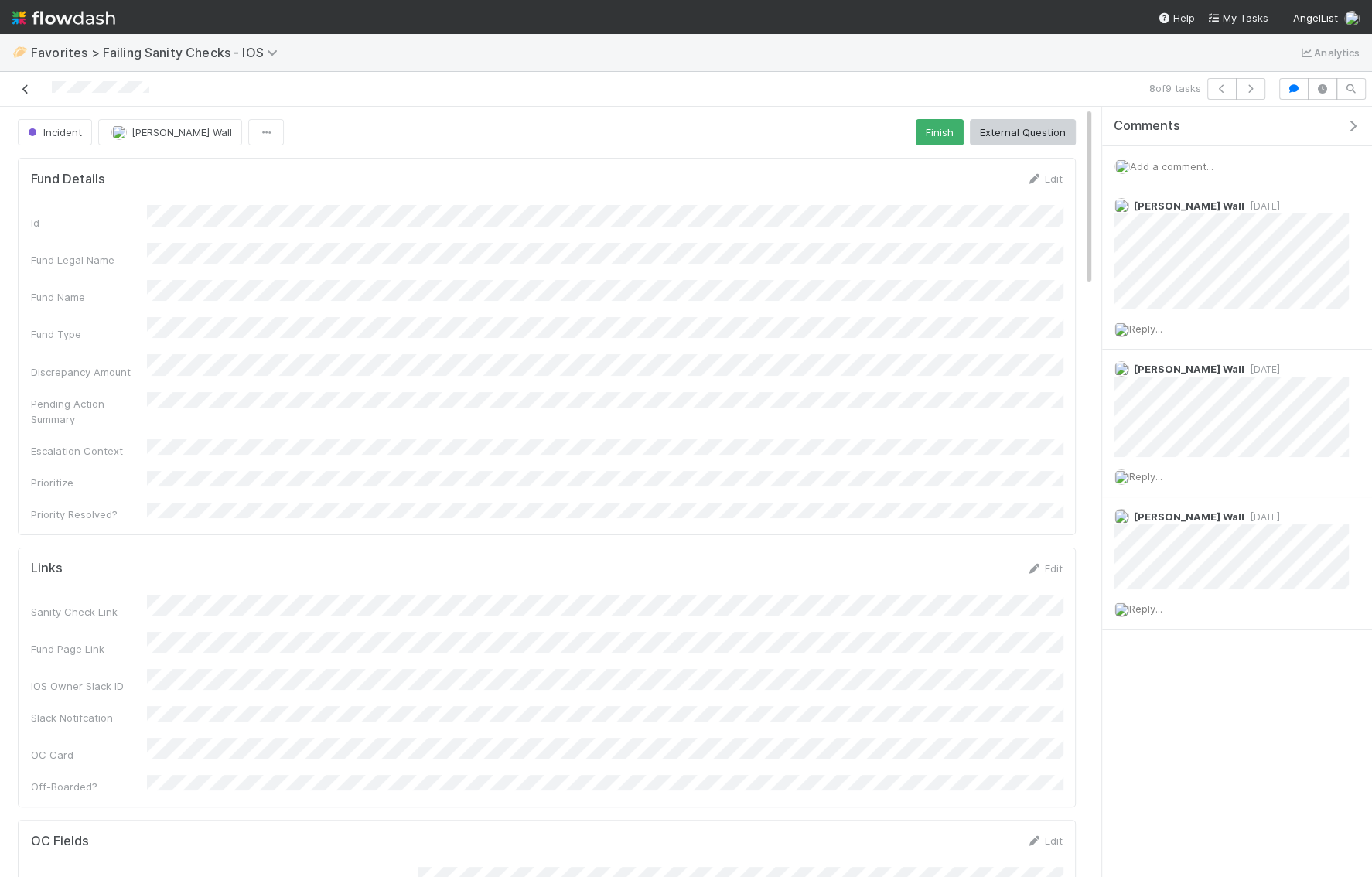
click at [30, 81] on link at bounding box center [25, 88] width 15 height 15
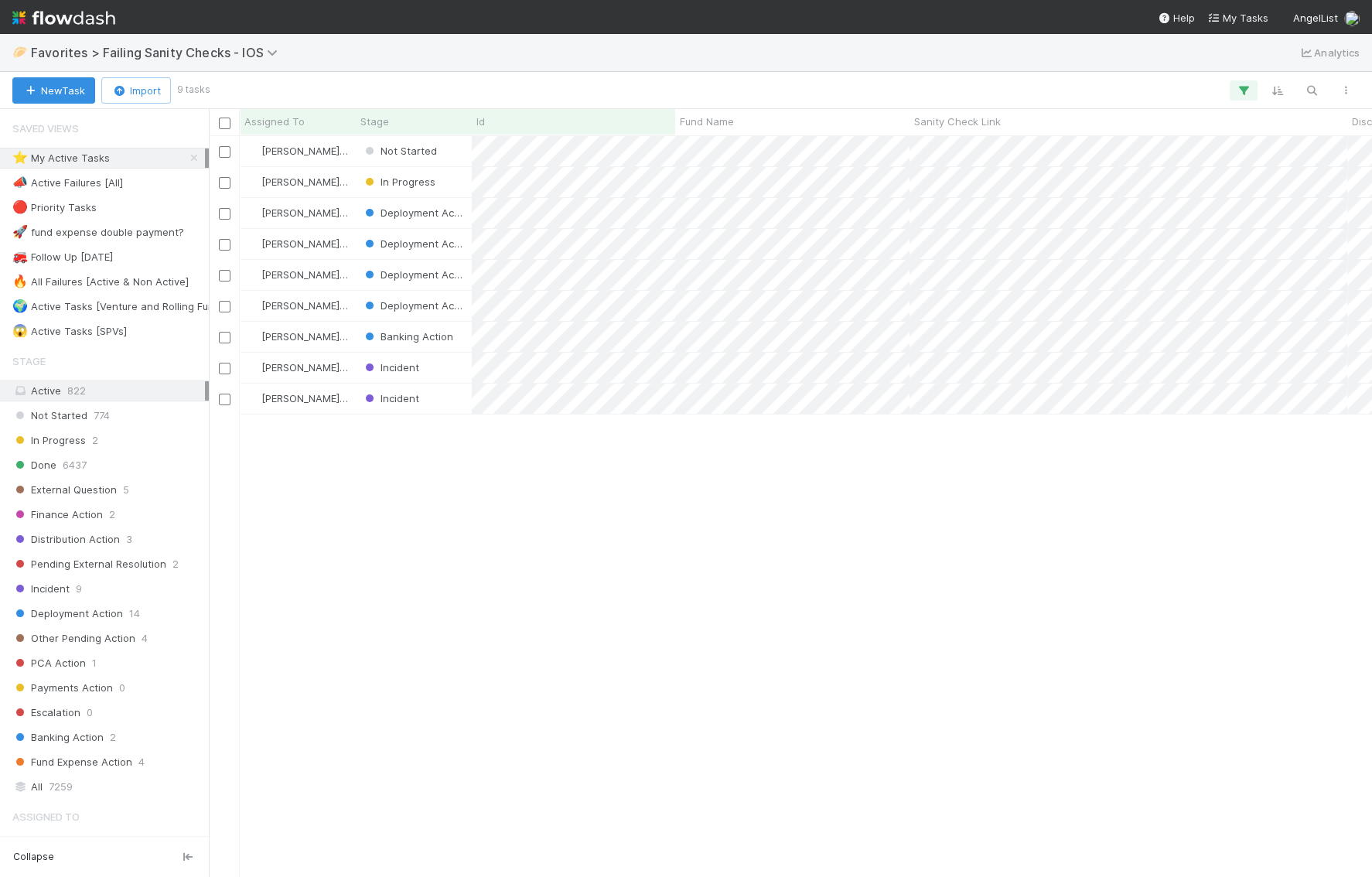
scroll to position [741, 1162]
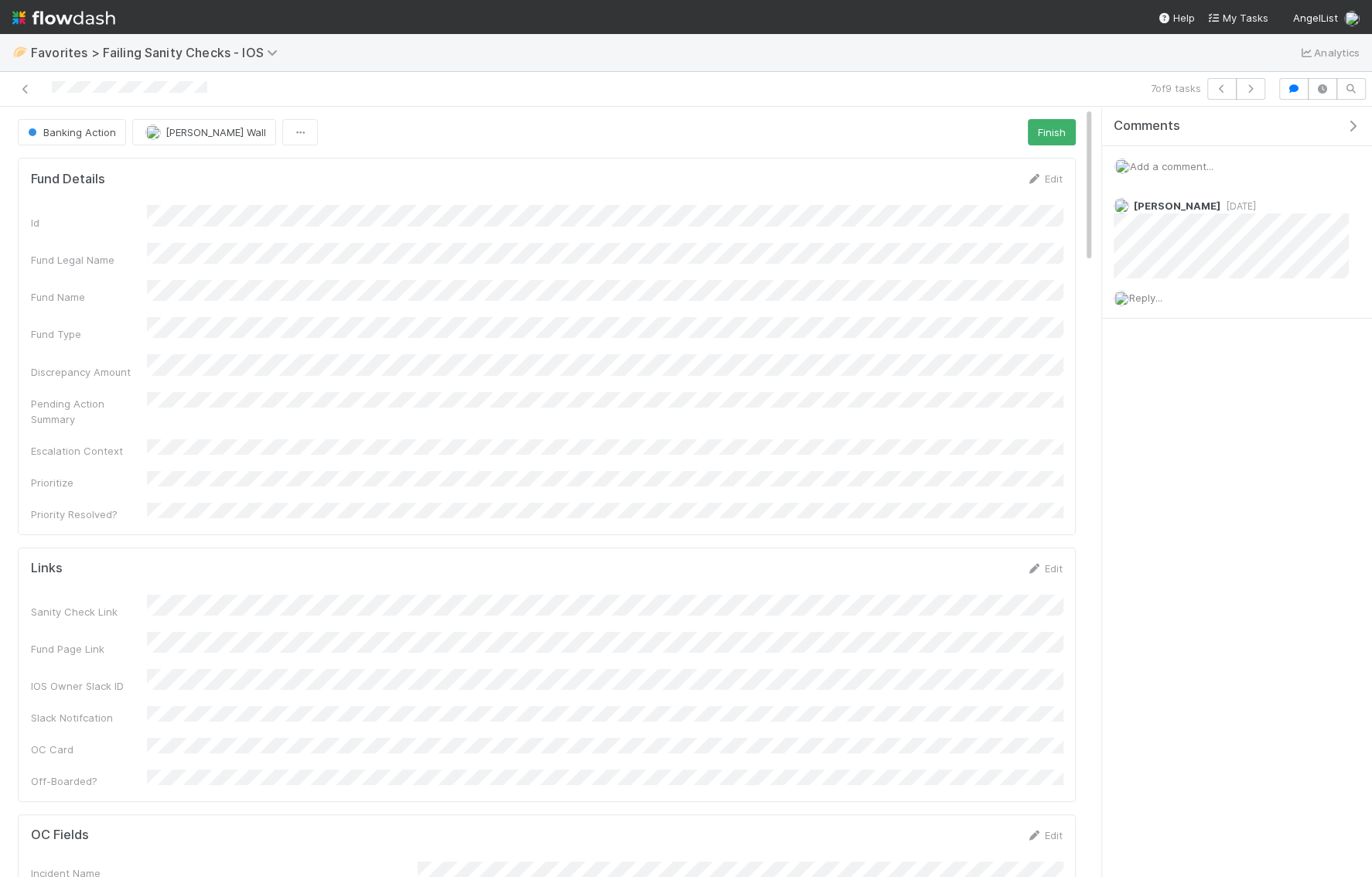
click at [958, 167] on span "Add a comment..." at bounding box center [1171, 167] width 84 height 13
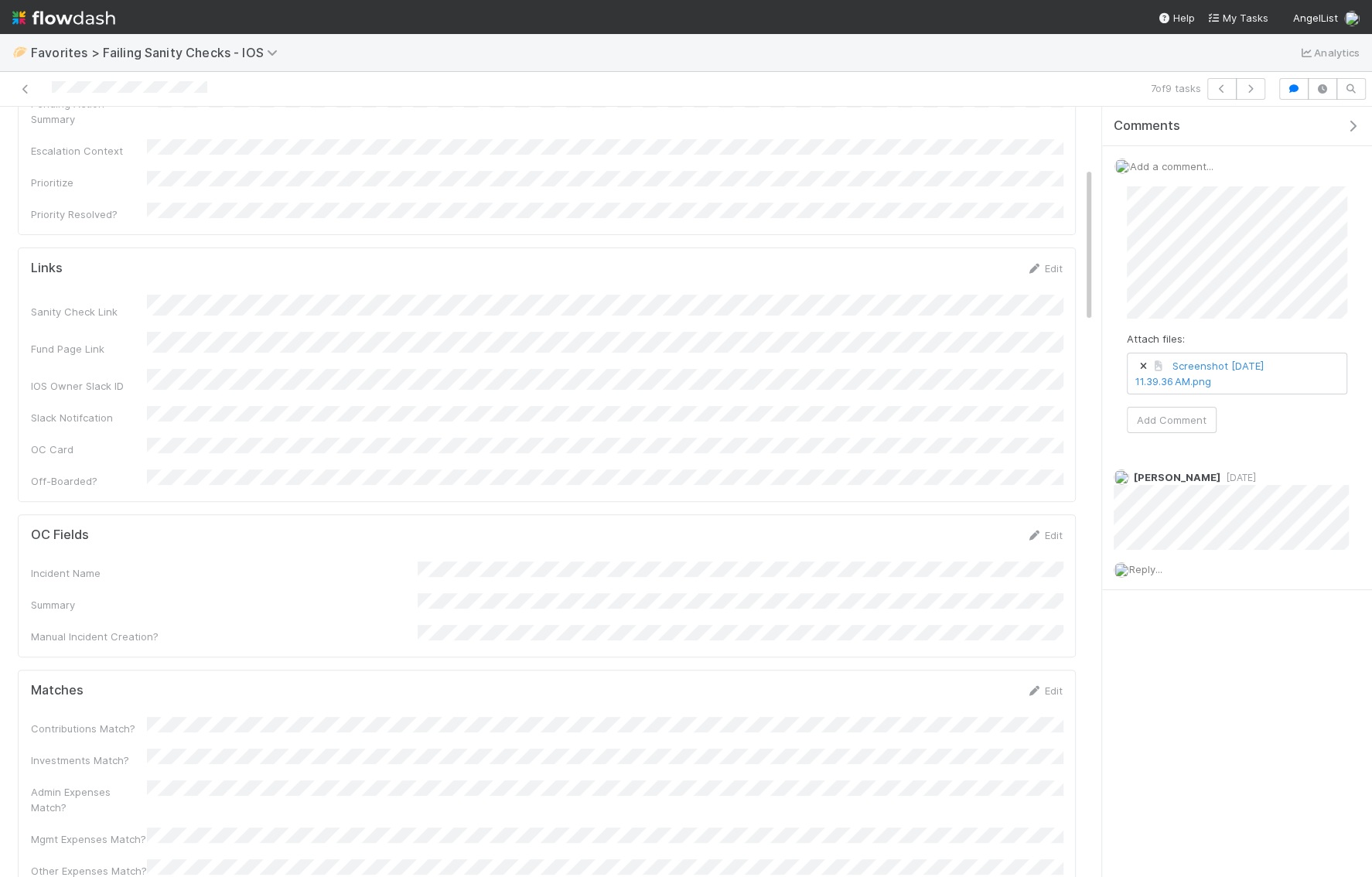
scroll to position [292, 0]
click at [958, 407] on button "Add Comment" at bounding box center [1172, 420] width 90 height 26
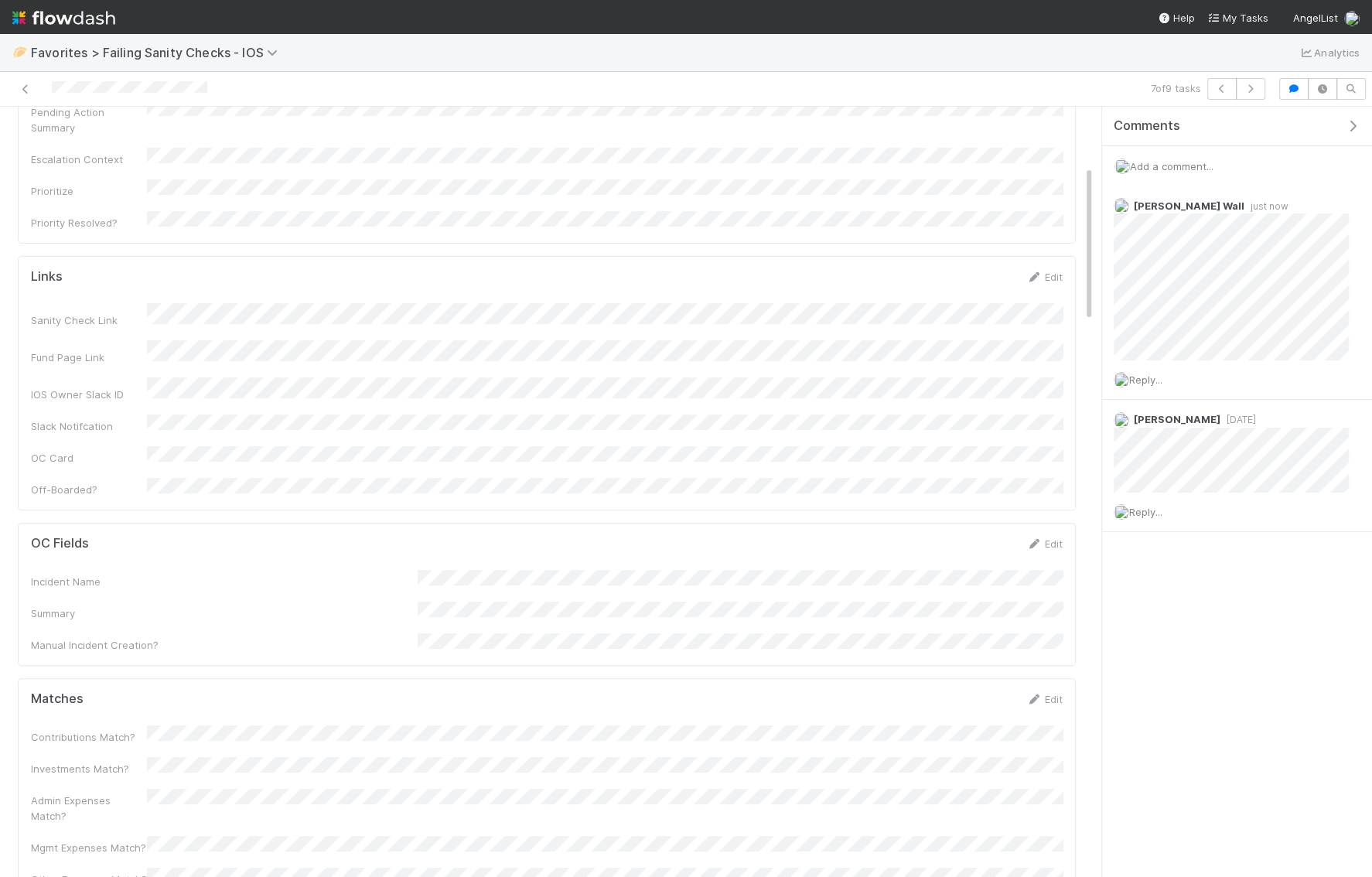
click at [958, 161] on span "Add a comment..." at bounding box center [1171, 167] width 84 height 13
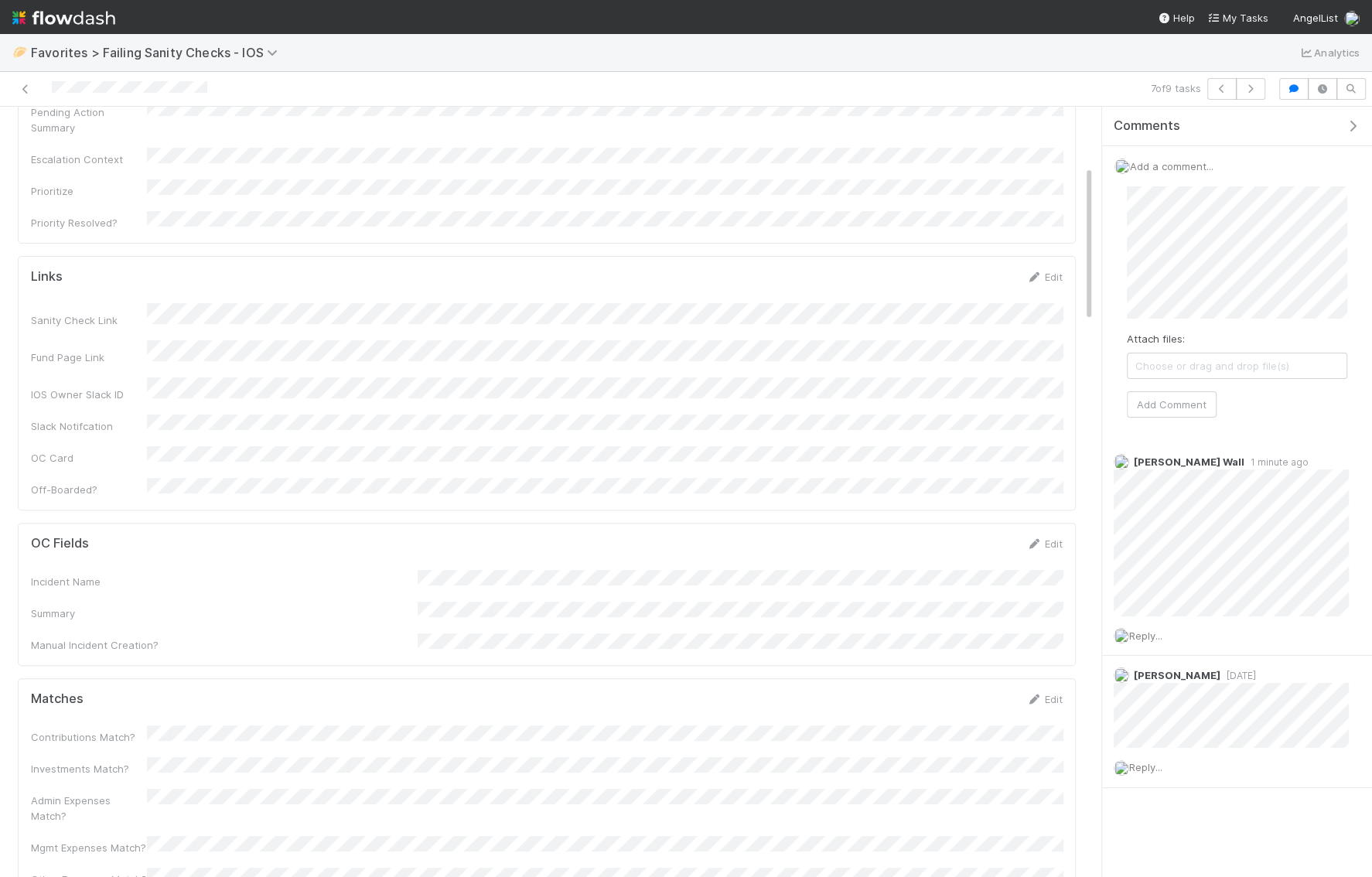
click at [958, 421] on div "Attach files: Choose or drag and drop file(s) Add Comment" at bounding box center [1237, 302] width 245 height 256
click at [958, 402] on button "Add Comment" at bounding box center [1172, 403] width 90 height 26
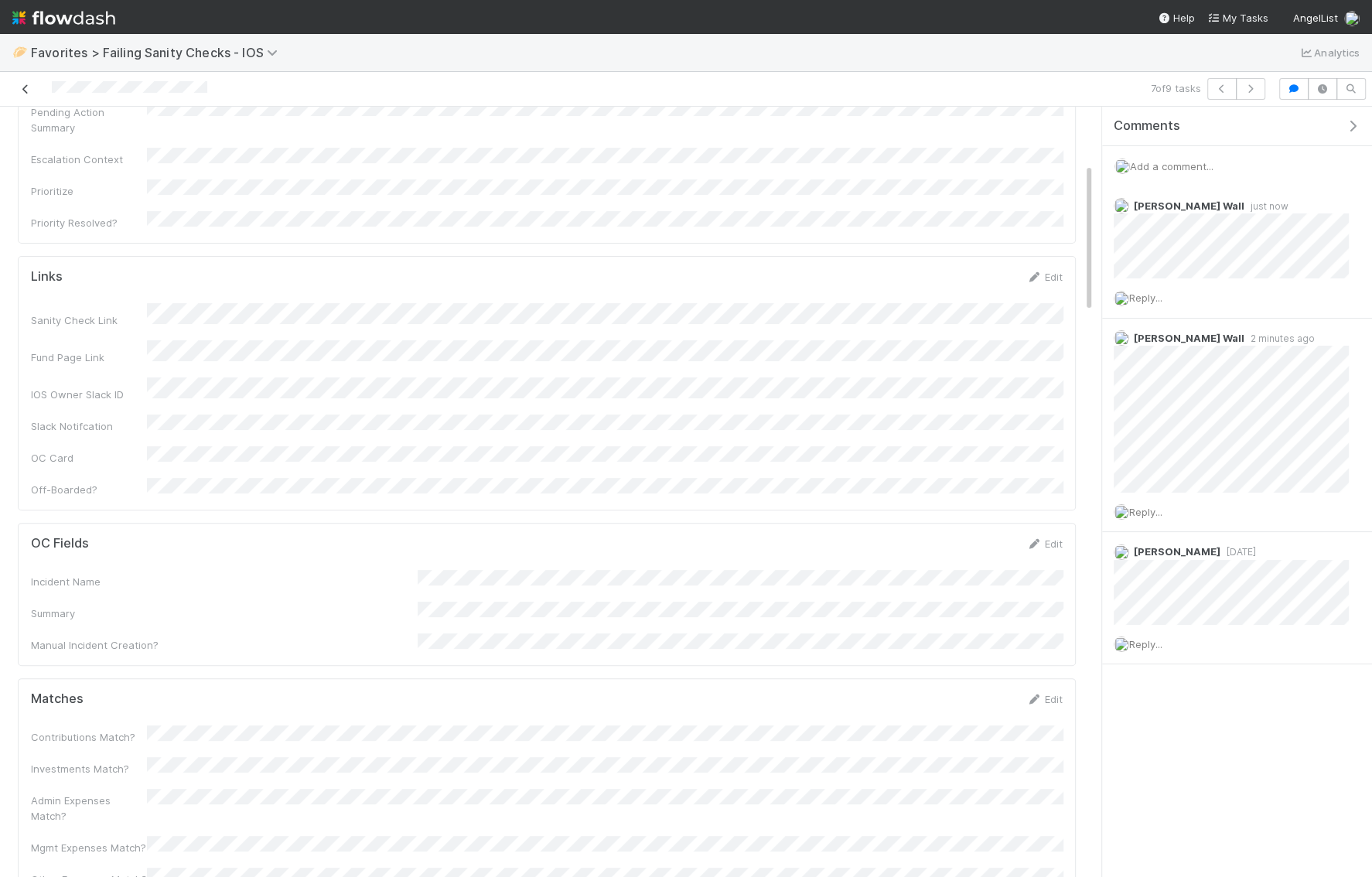
click at [23, 87] on icon at bounding box center [25, 89] width 15 height 10
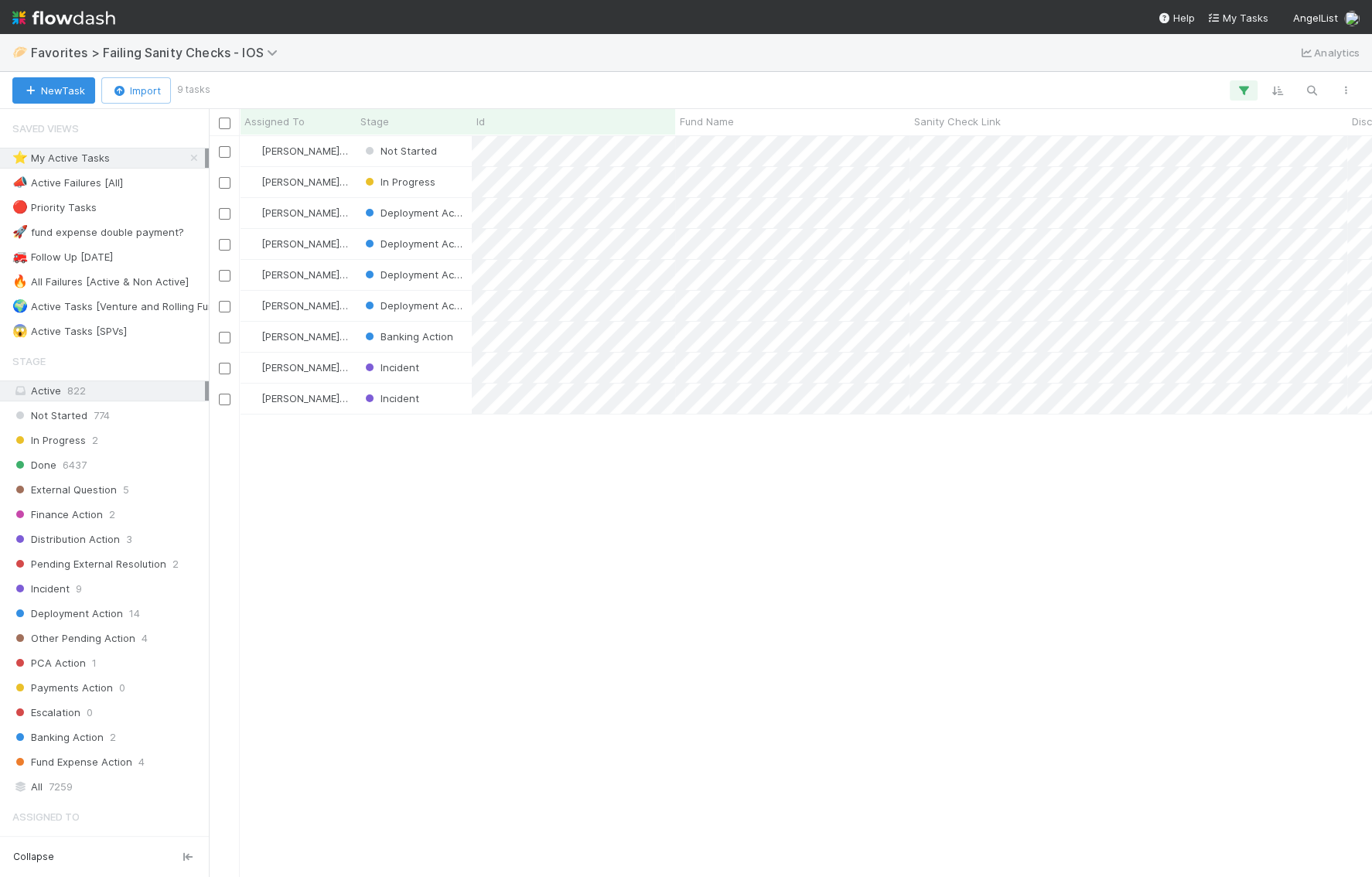
scroll to position [741, 1162]
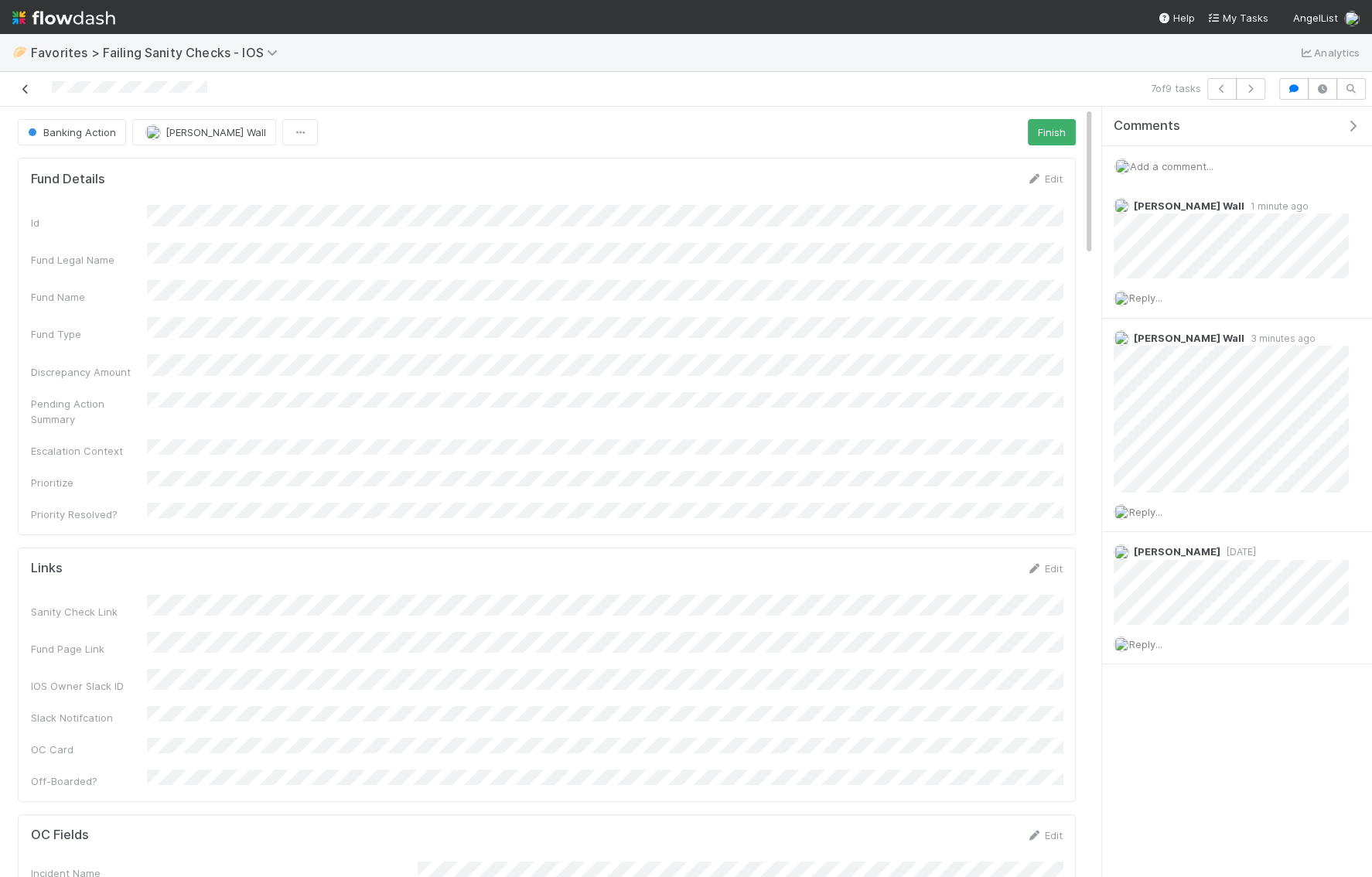
click at [25, 91] on icon at bounding box center [25, 89] width 15 height 10
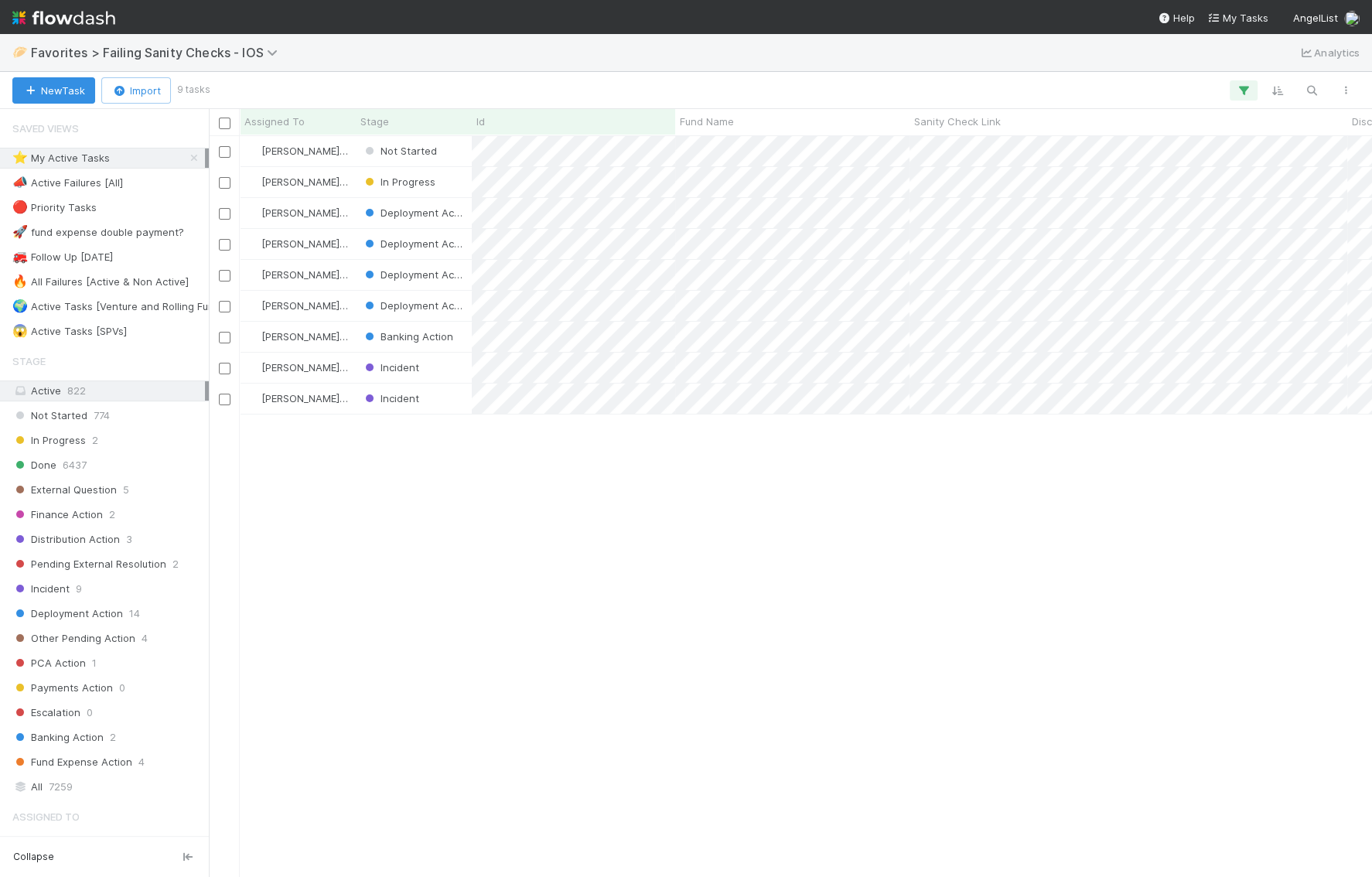
scroll to position [741, 1162]
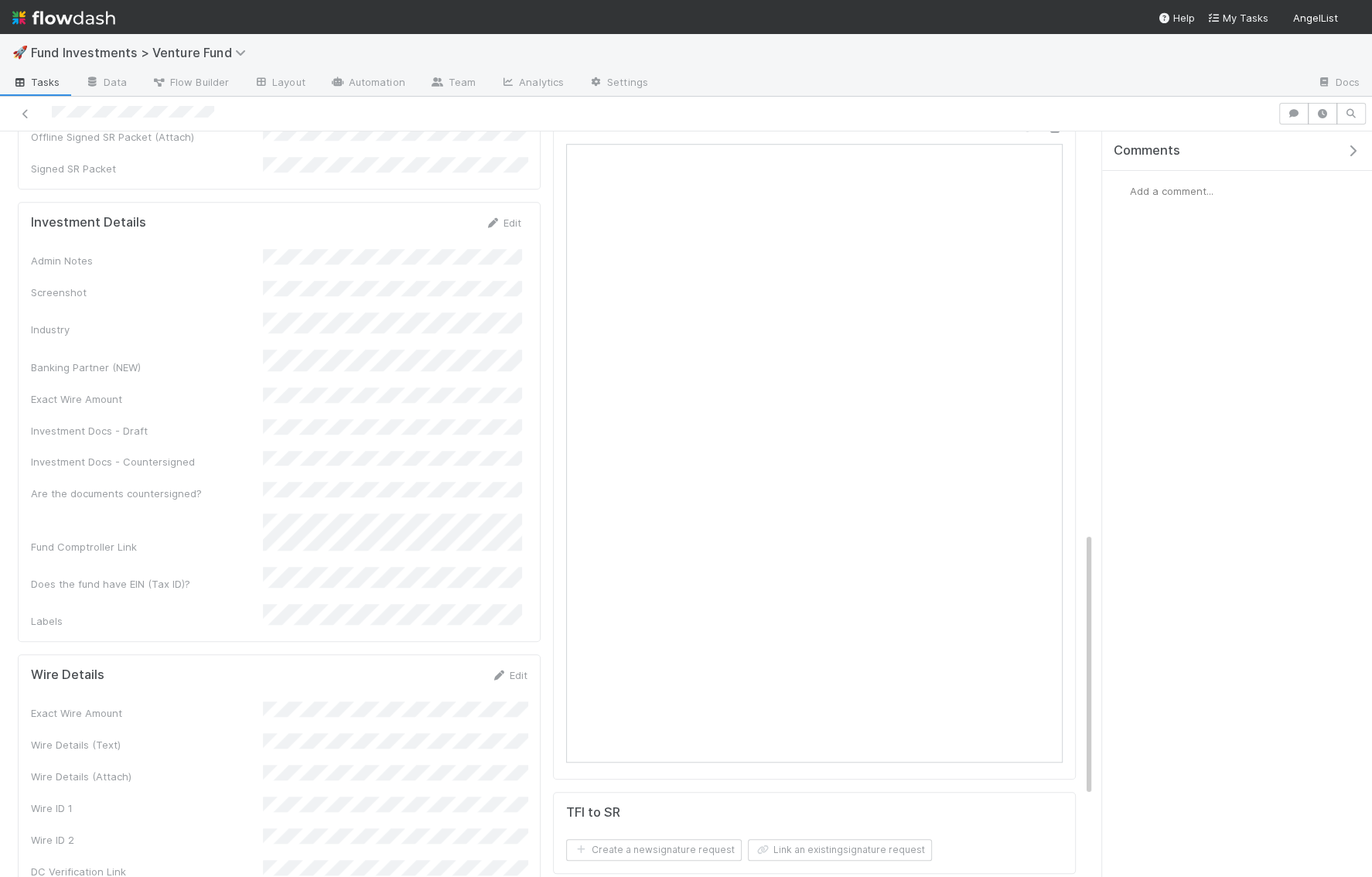
scroll to position [1170, 0]
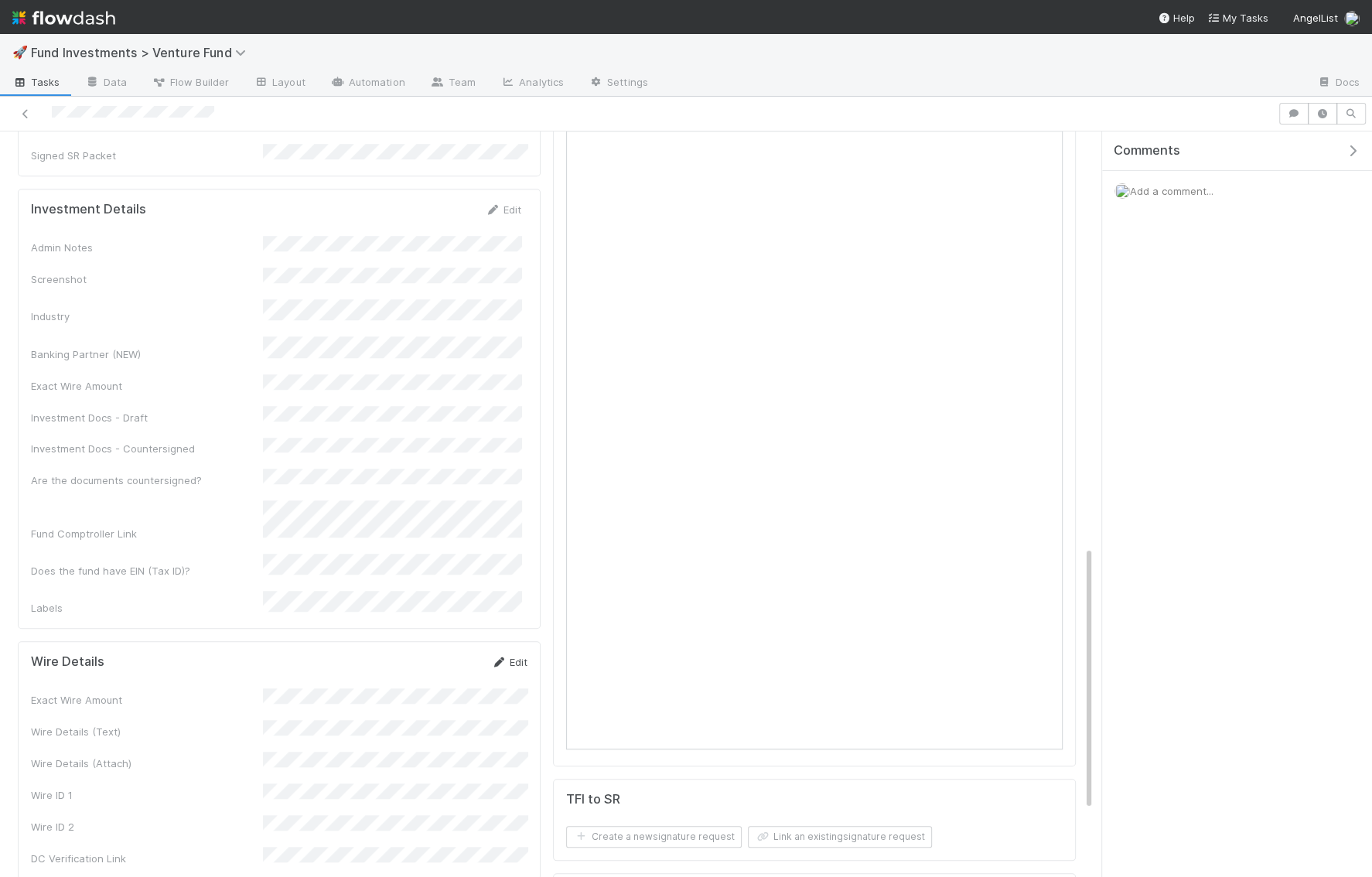
click at [511, 655] on link "Edit" at bounding box center [509, 662] width 36 height 13
click at [459, 654] on button "Save" at bounding box center [445, 666] width 44 height 26
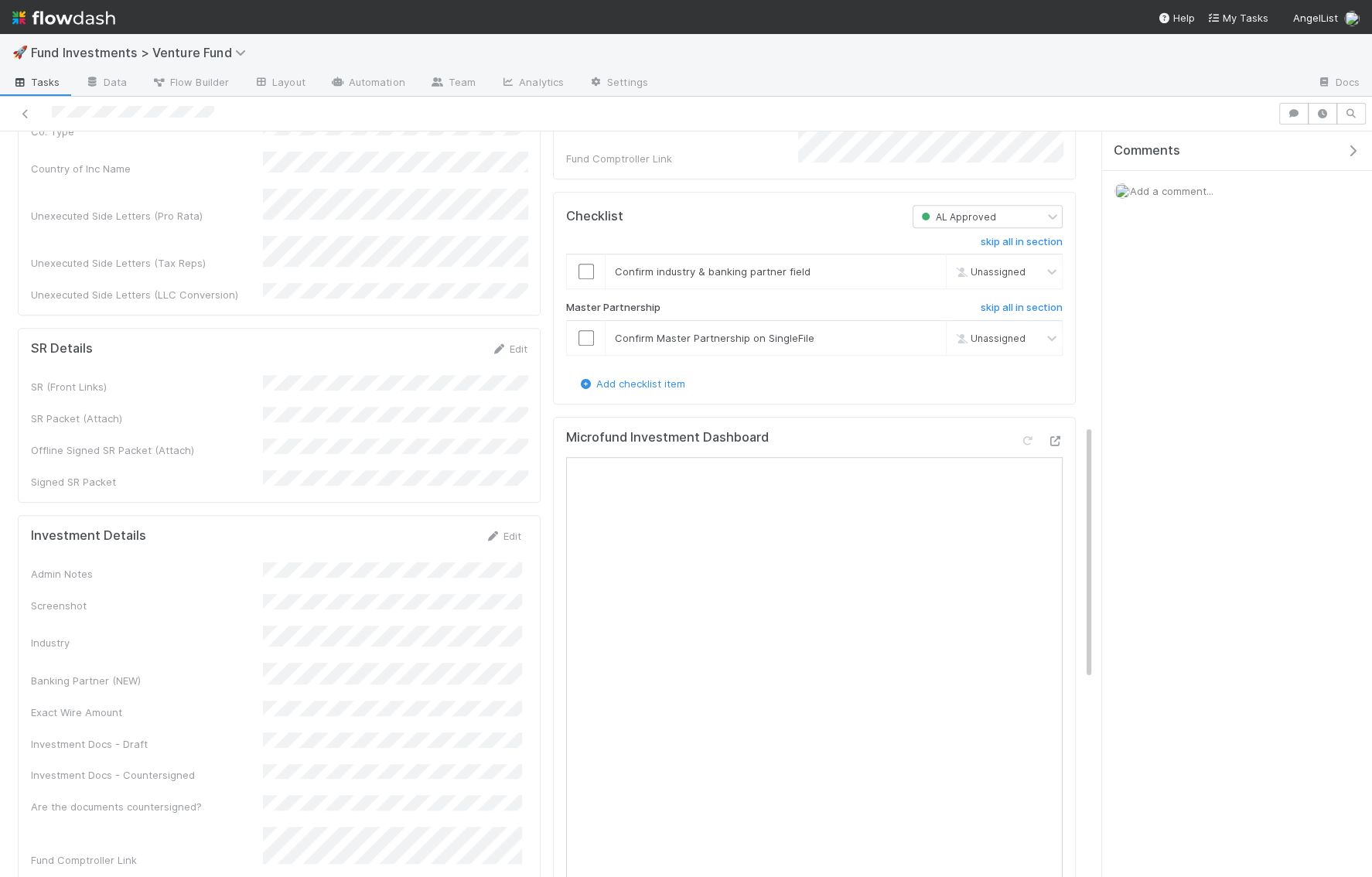
scroll to position [843, 0]
click at [507, 530] on link "Edit" at bounding box center [503, 537] width 36 height 13
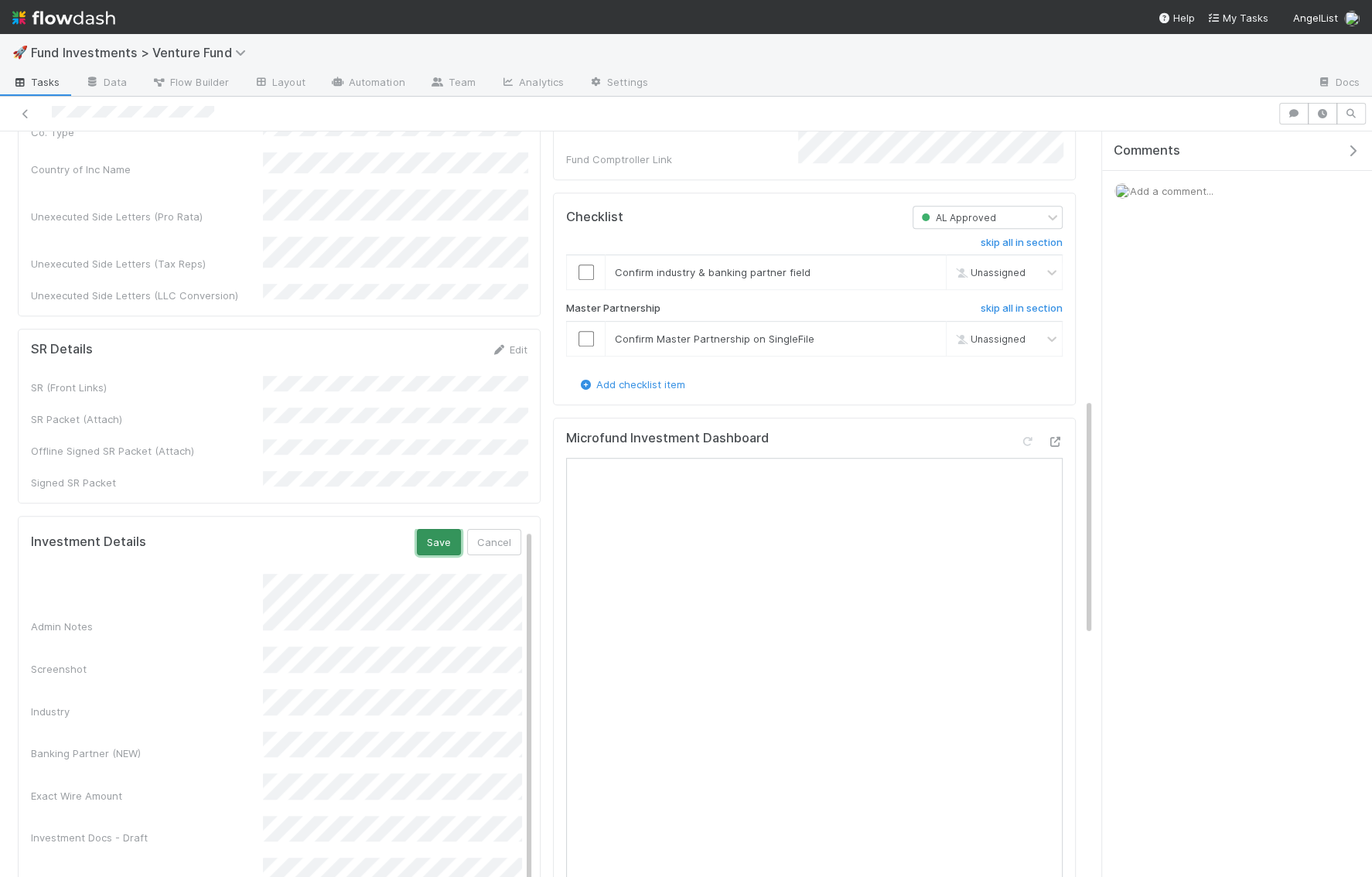
click at [436, 529] on button "Save" at bounding box center [439, 541] width 44 height 26
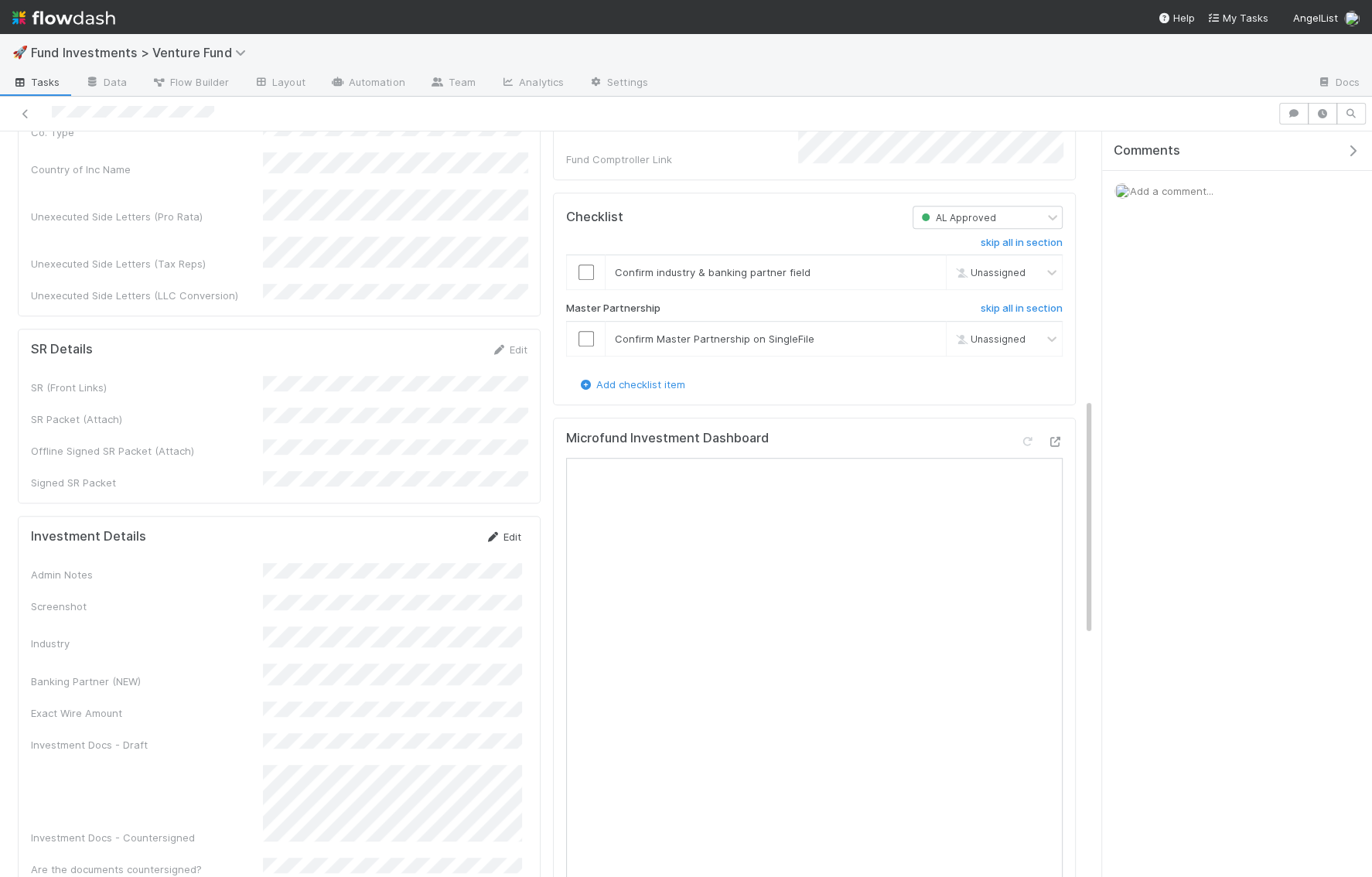
click at [506, 530] on link "Edit" at bounding box center [503, 537] width 36 height 13
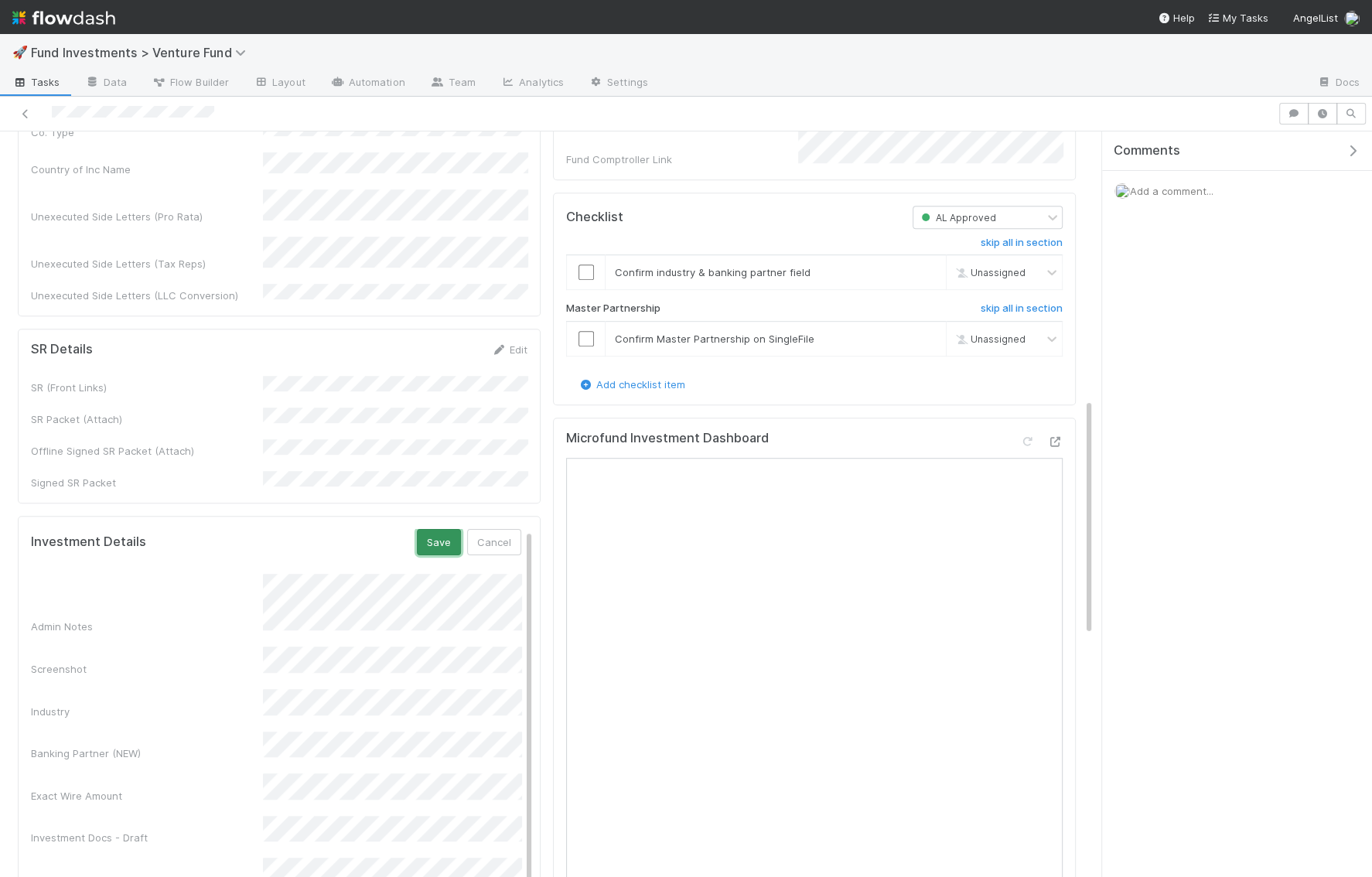
click at [445, 529] on button "Save" at bounding box center [439, 541] width 44 height 26
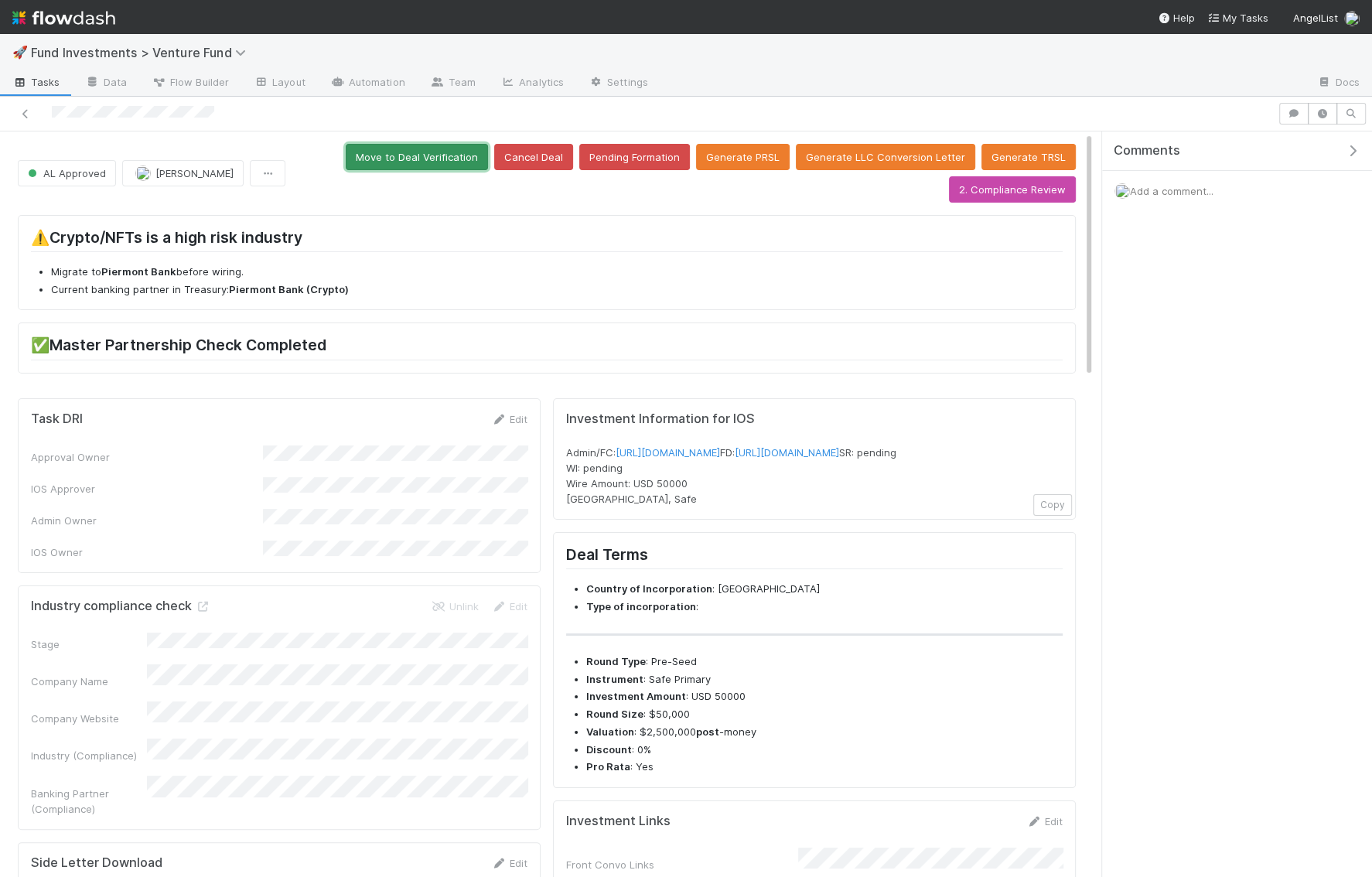
click at [442, 144] on button "Move to Deal Verification" at bounding box center [417, 157] width 142 height 26
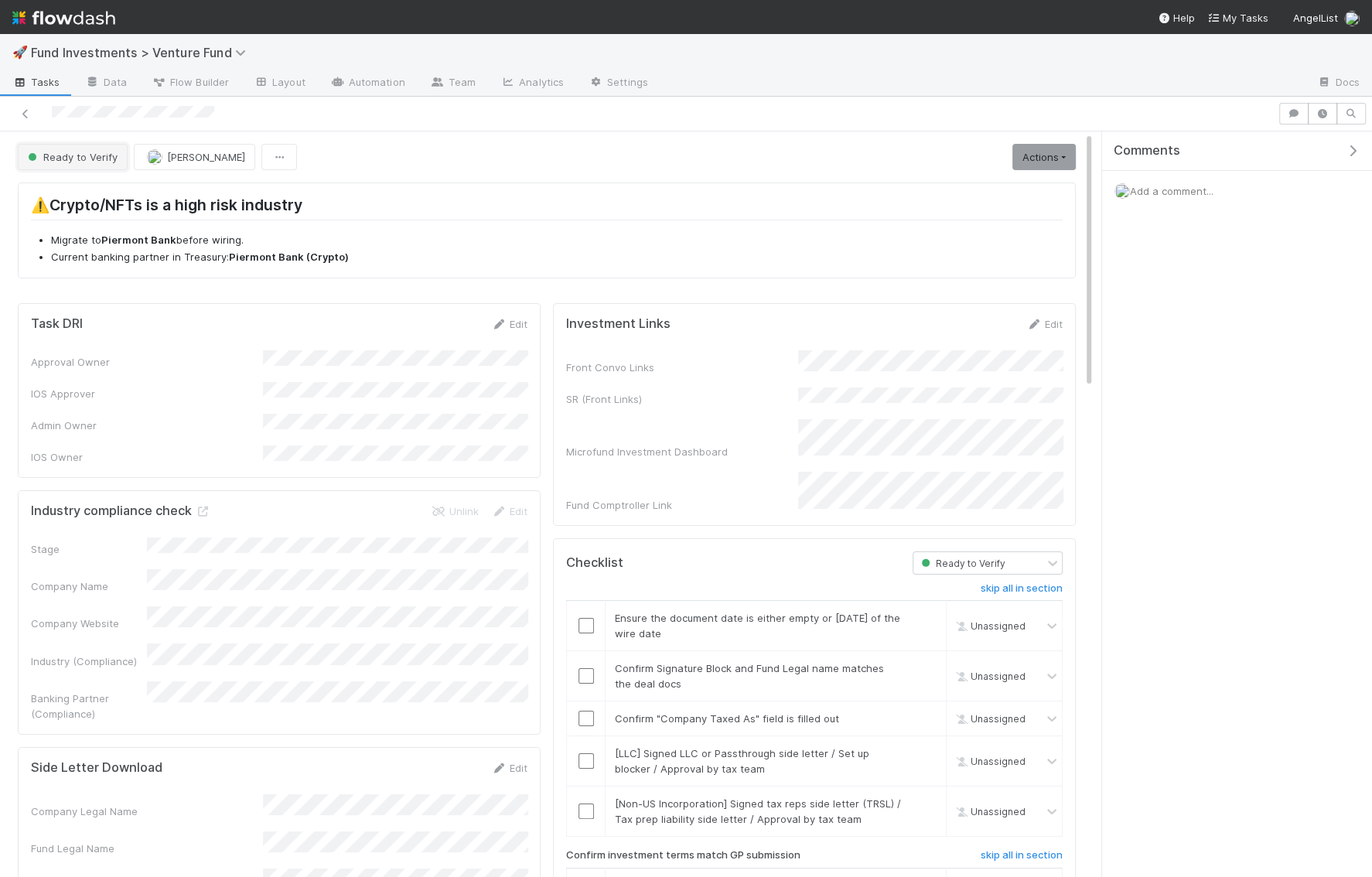
click at [66, 167] on button "Ready to Verify" at bounding box center [73, 157] width 110 height 26
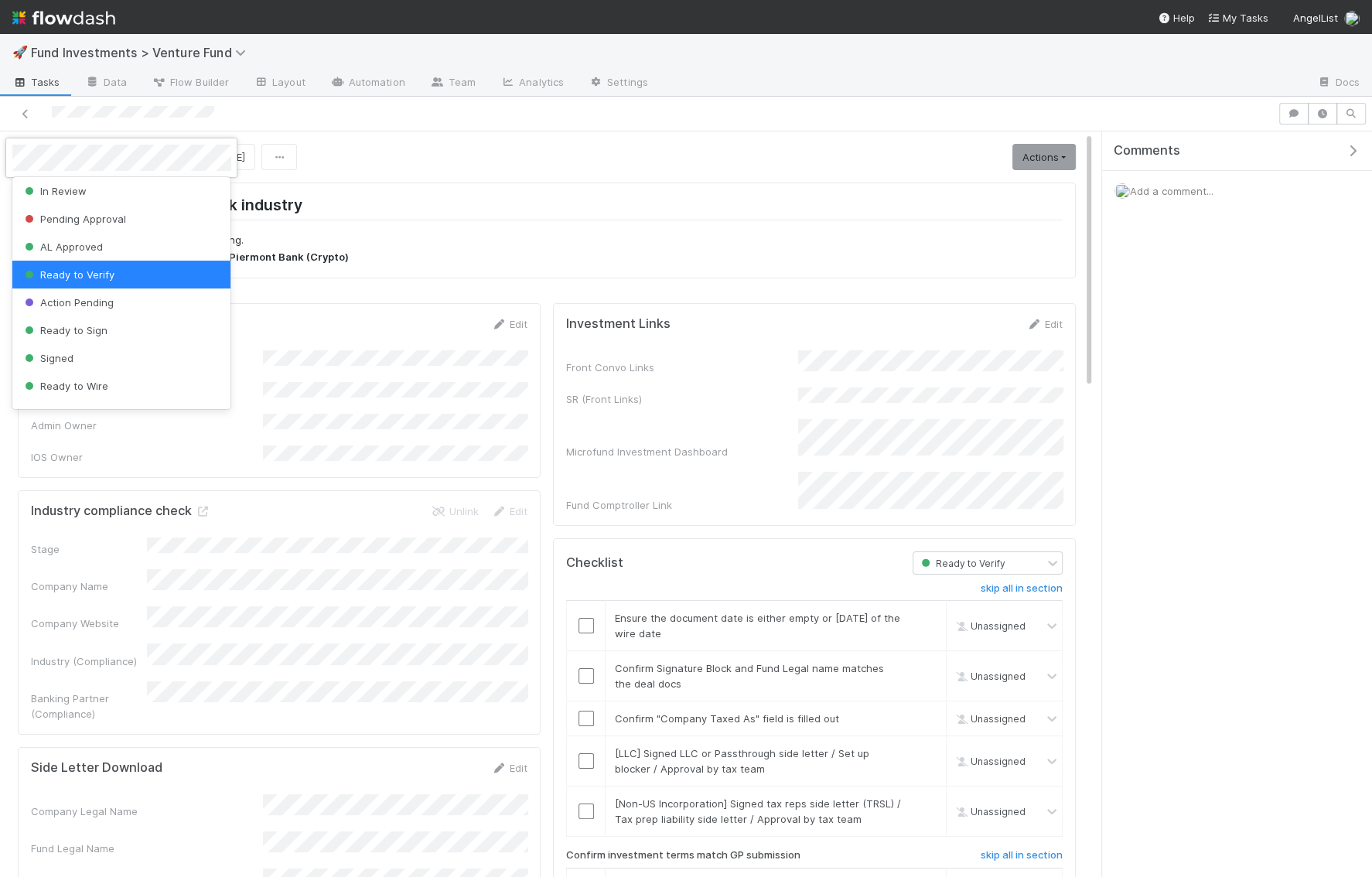
scroll to position [41, 0]
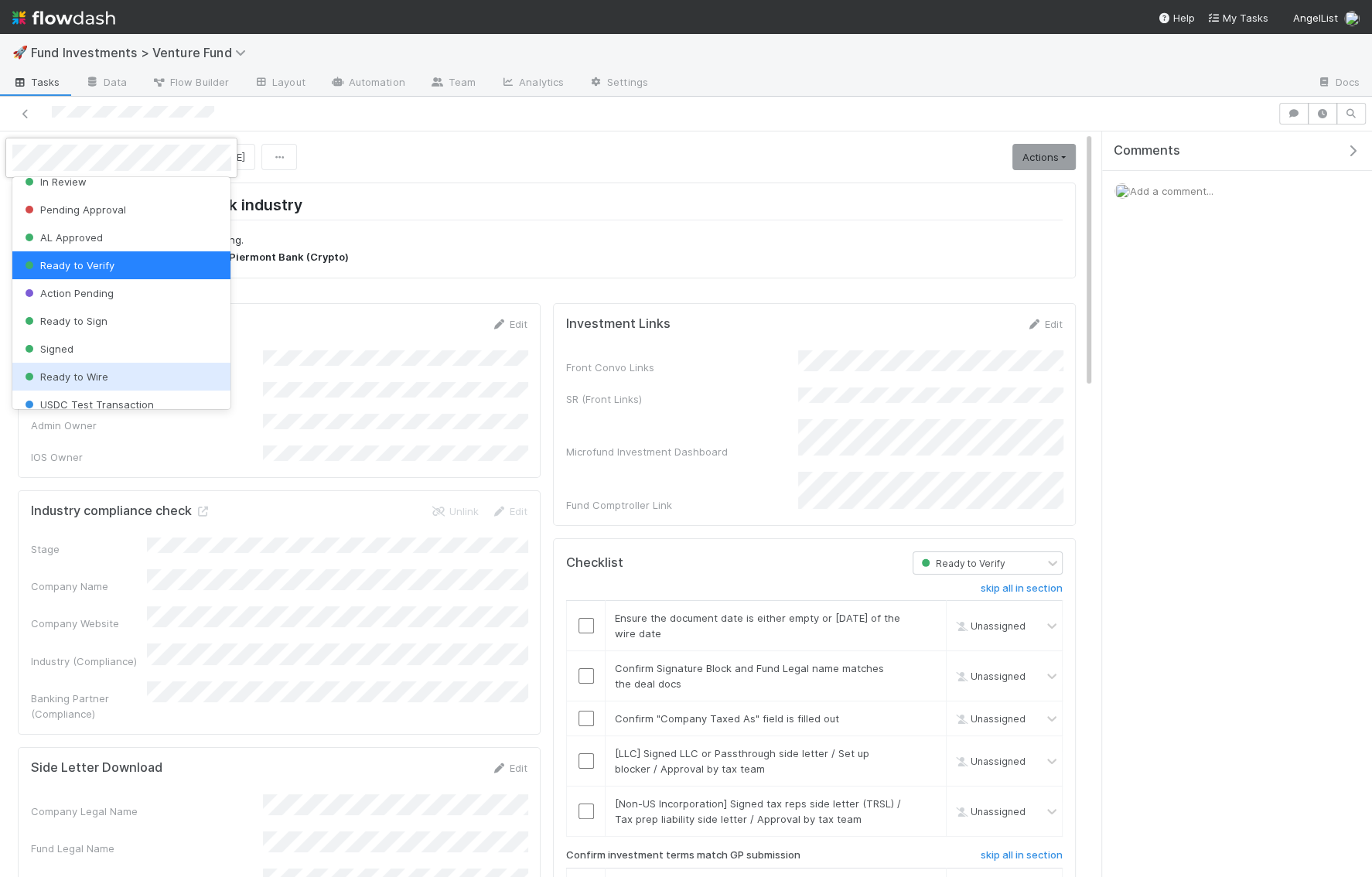
click at [86, 373] on span "Ready to Wire" at bounding box center [65, 376] width 86 height 13
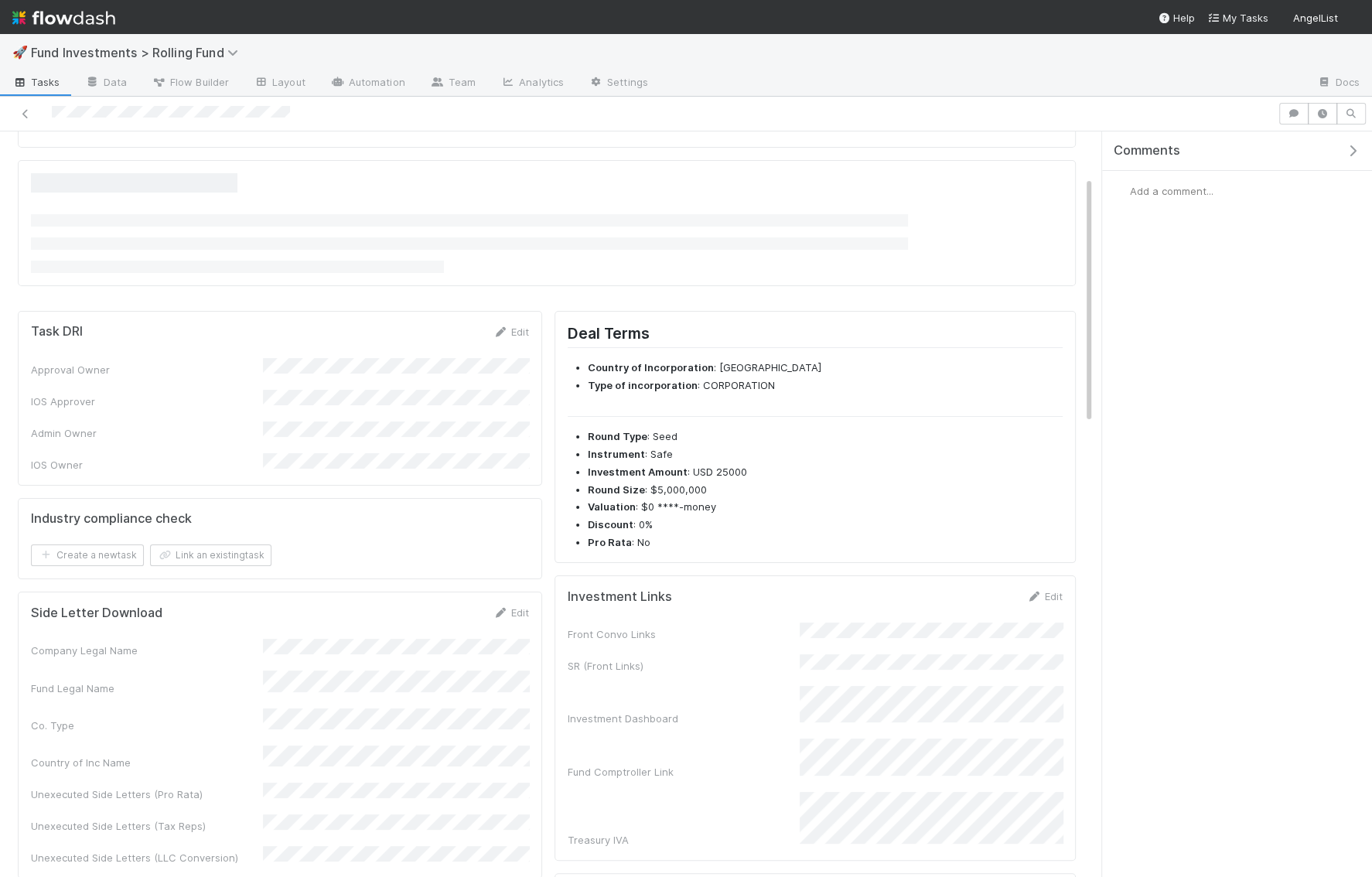
scroll to position [330, 0]
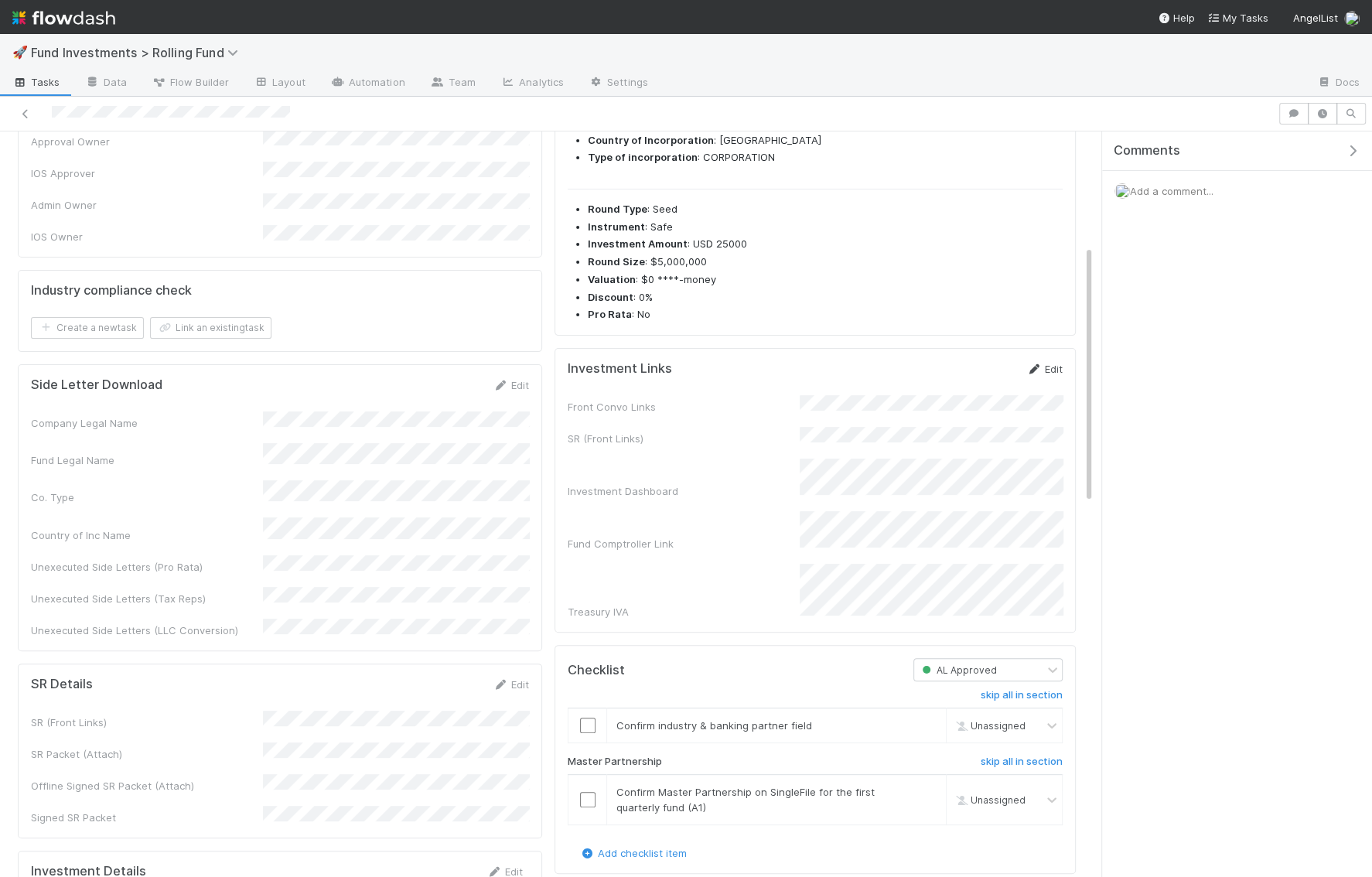
click at [1056, 363] on link "Edit" at bounding box center [1044, 369] width 36 height 13
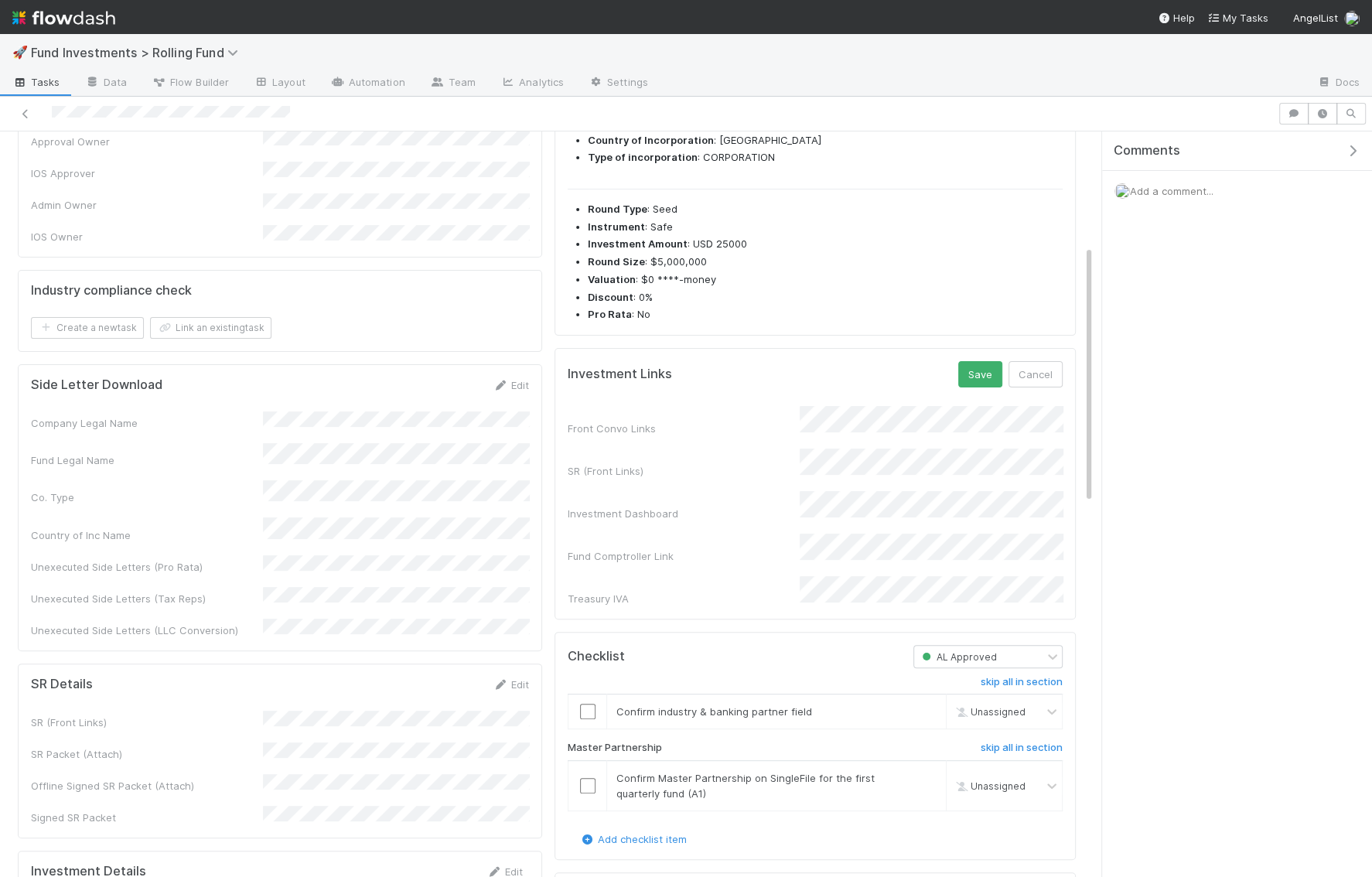
click at [914, 429] on div "Front Convo Links SR (Front Links) Investment Dashboard Fund Comptroller Link T…" at bounding box center [814, 506] width 495 height 200
click at [968, 370] on button "Save" at bounding box center [980, 374] width 44 height 26
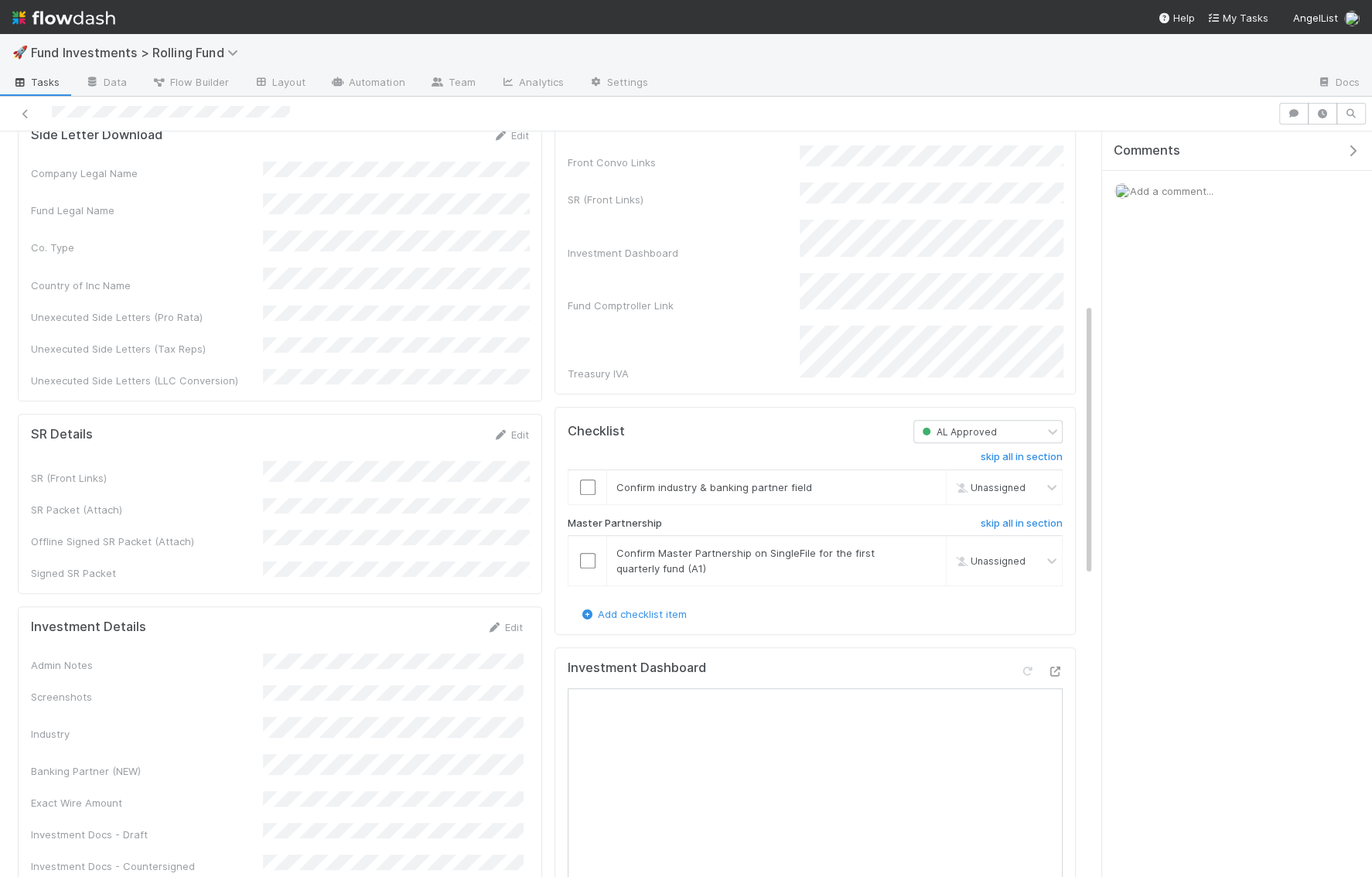
scroll to position [605, 0]
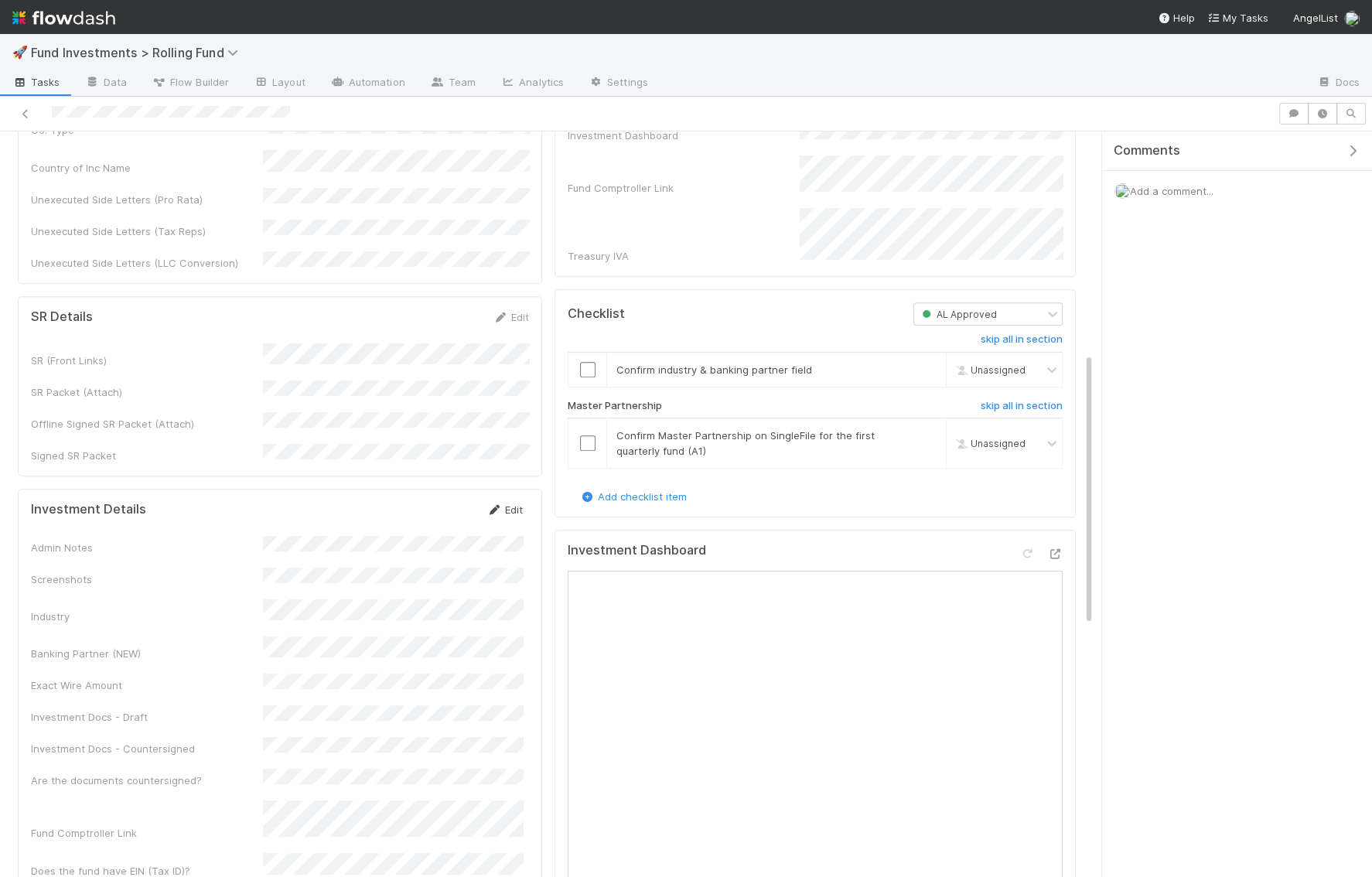
click at [513, 503] on link "Edit" at bounding box center [504, 510] width 36 height 13
click at [440, 489] on div "Investment Details Save Cancel Admin Notes Screenshots Industry Banking Partner…" at bounding box center [280, 765] width 524 height 554
click at [441, 502] on button "Save" at bounding box center [440, 514] width 44 height 26
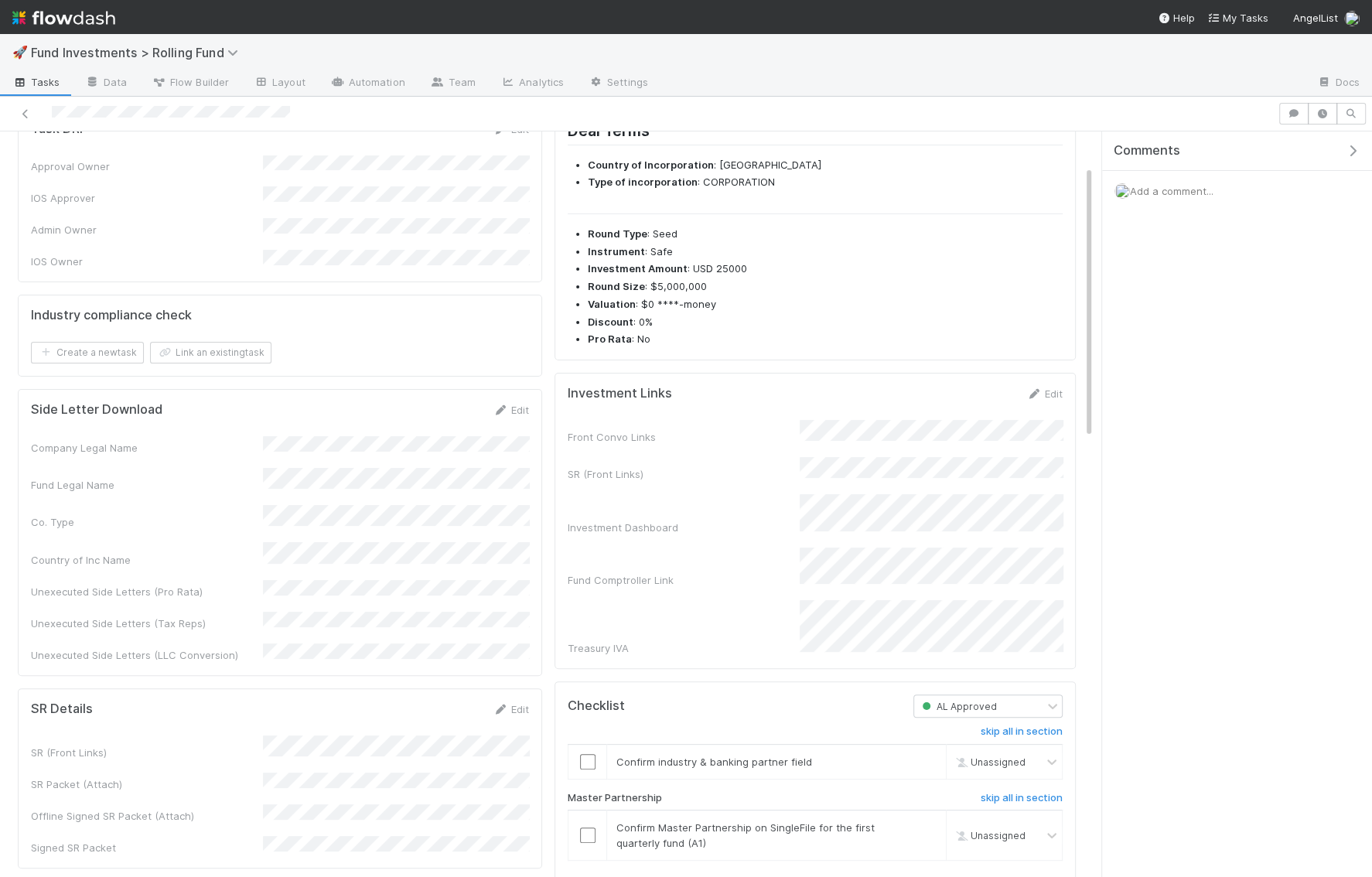
scroll to position [0, 0]
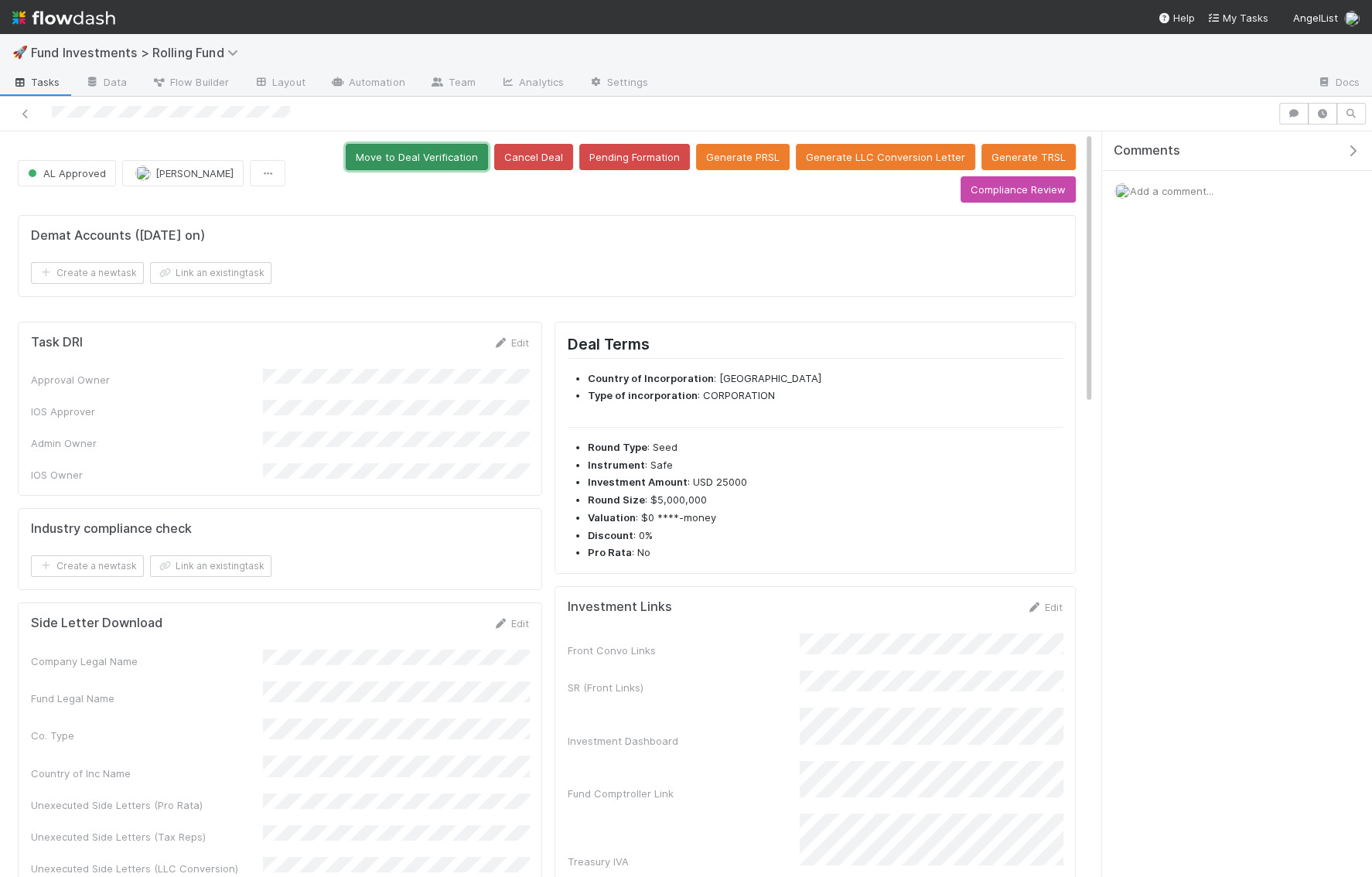
click at [435, 164] on button "Move to Deal Verification" at bounding box center [417, 157] width 142 height 26
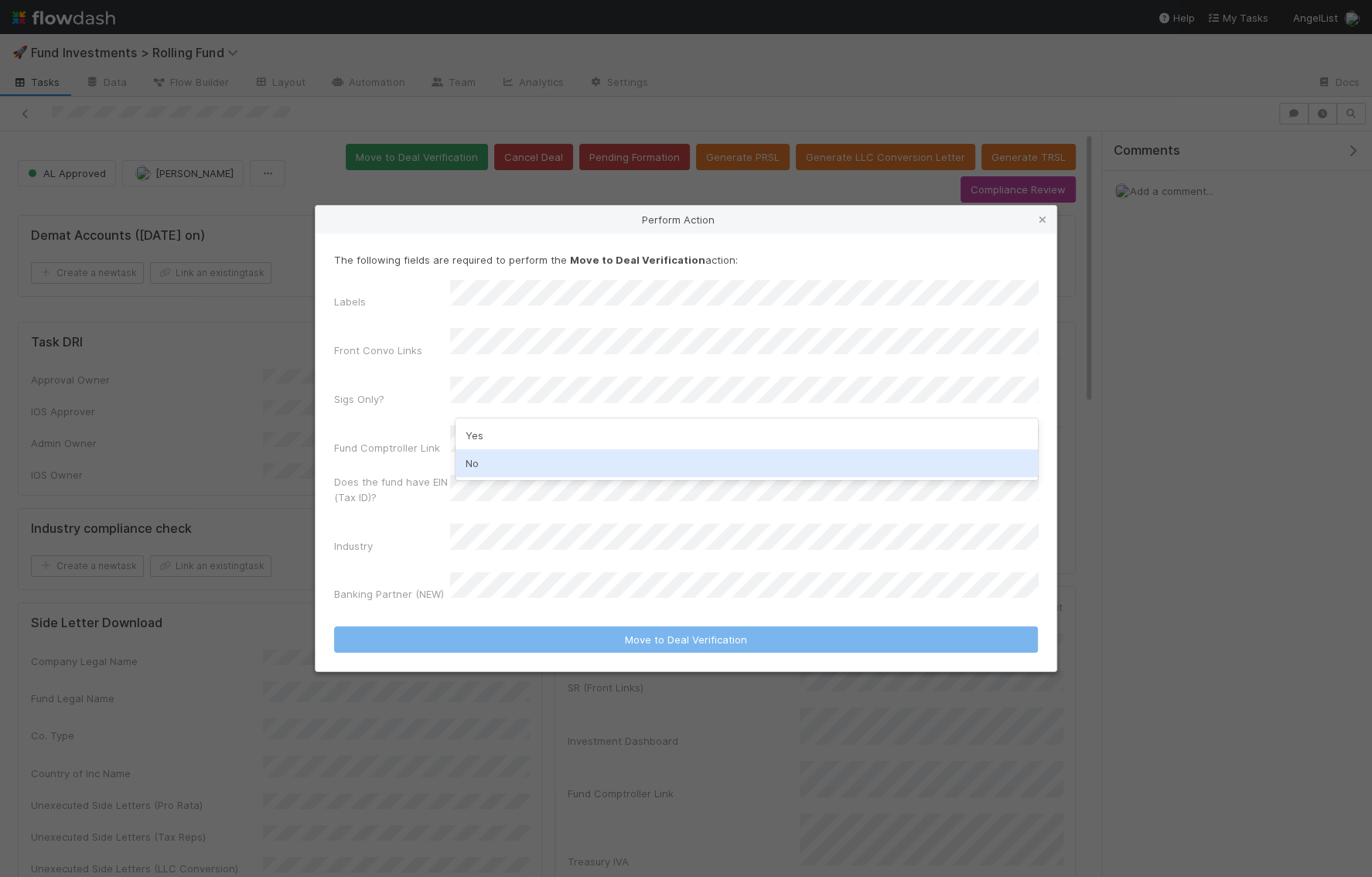
click at [521, 456] on div "No" at bounding box center [747, 463] width 582 height 28
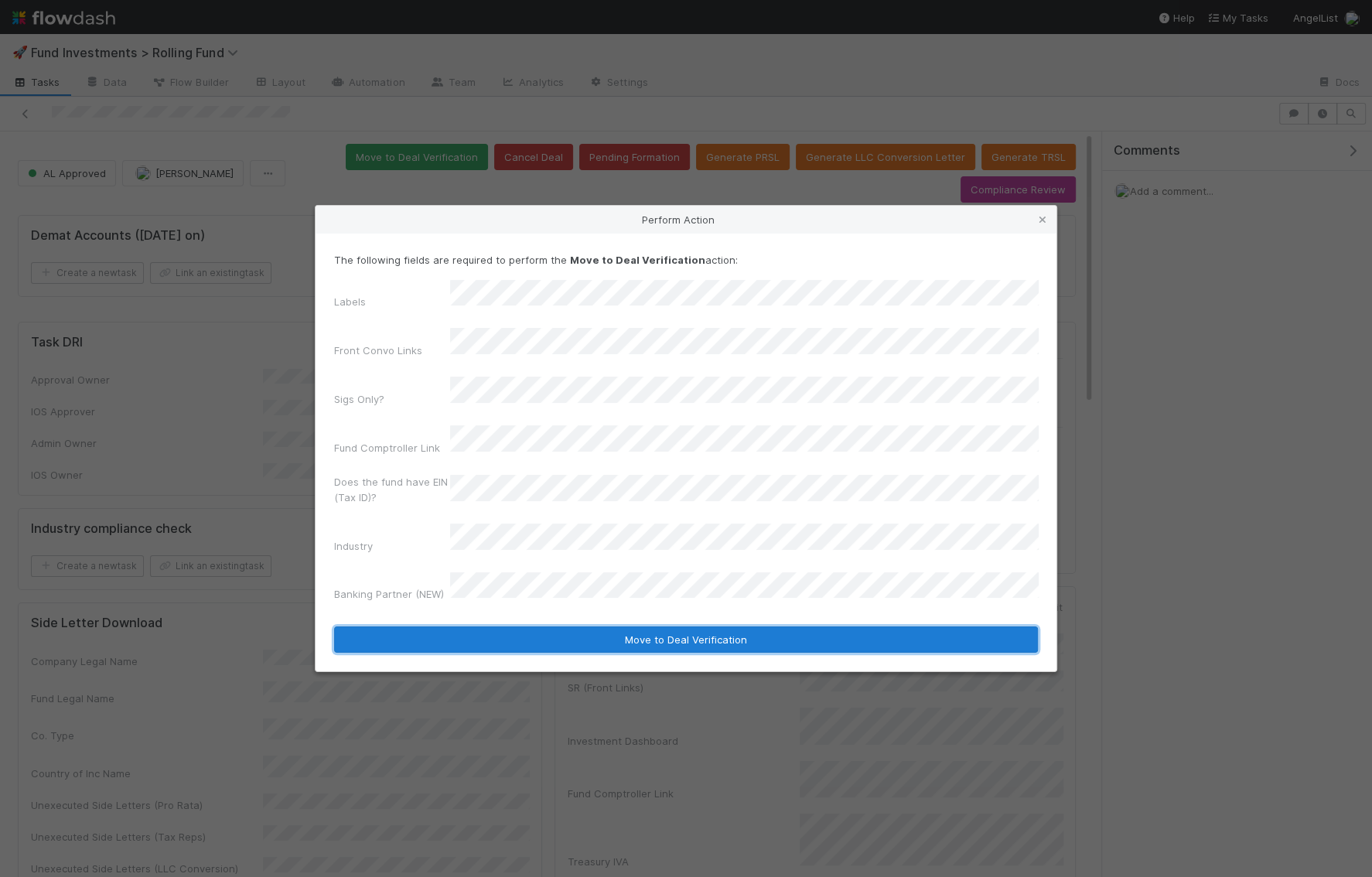
click at [525, 626] on button "Move to Deal Verification" at bounding box center [686, 638] width 704 height 26
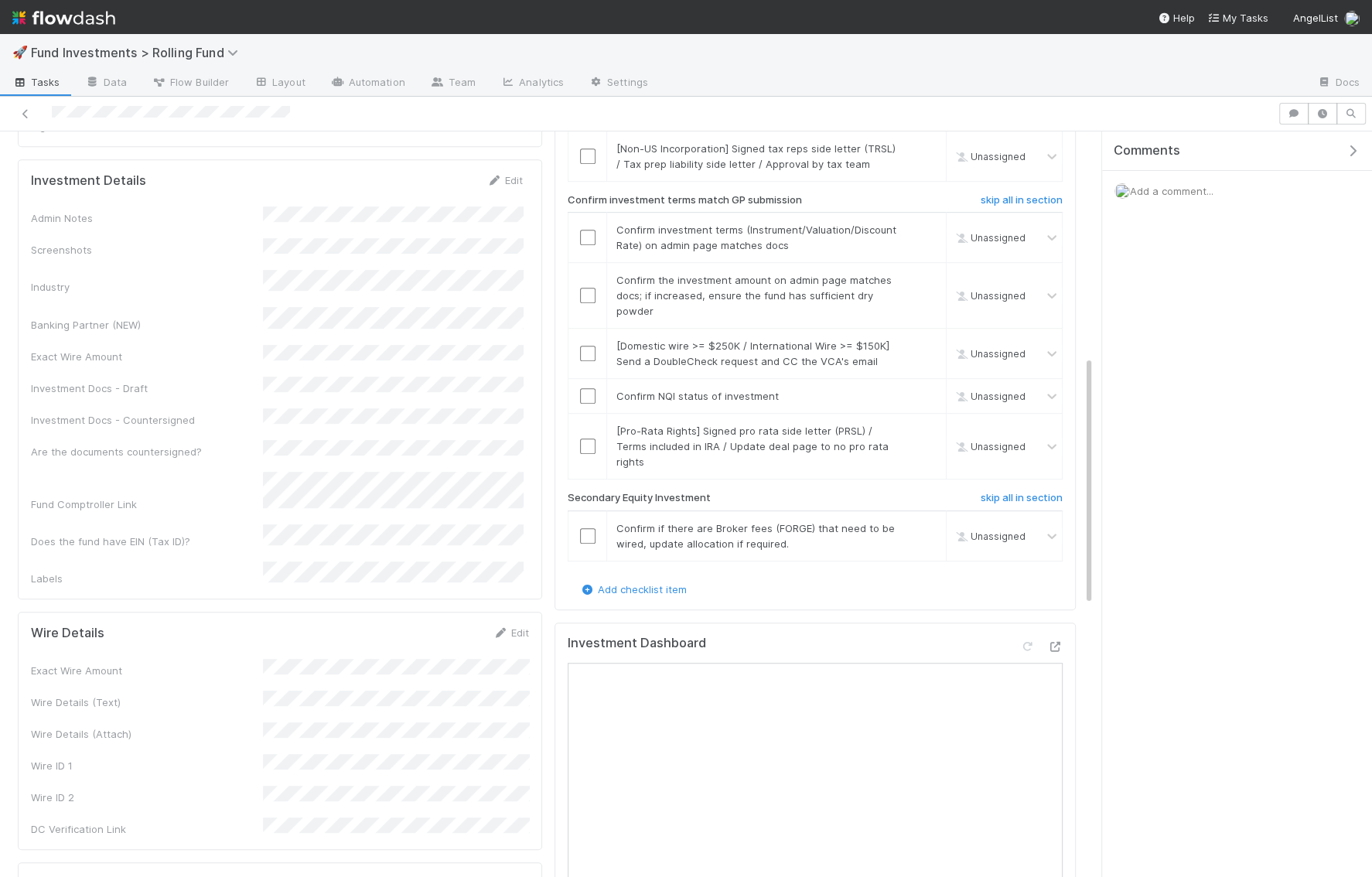
scroll to position [603, 0]
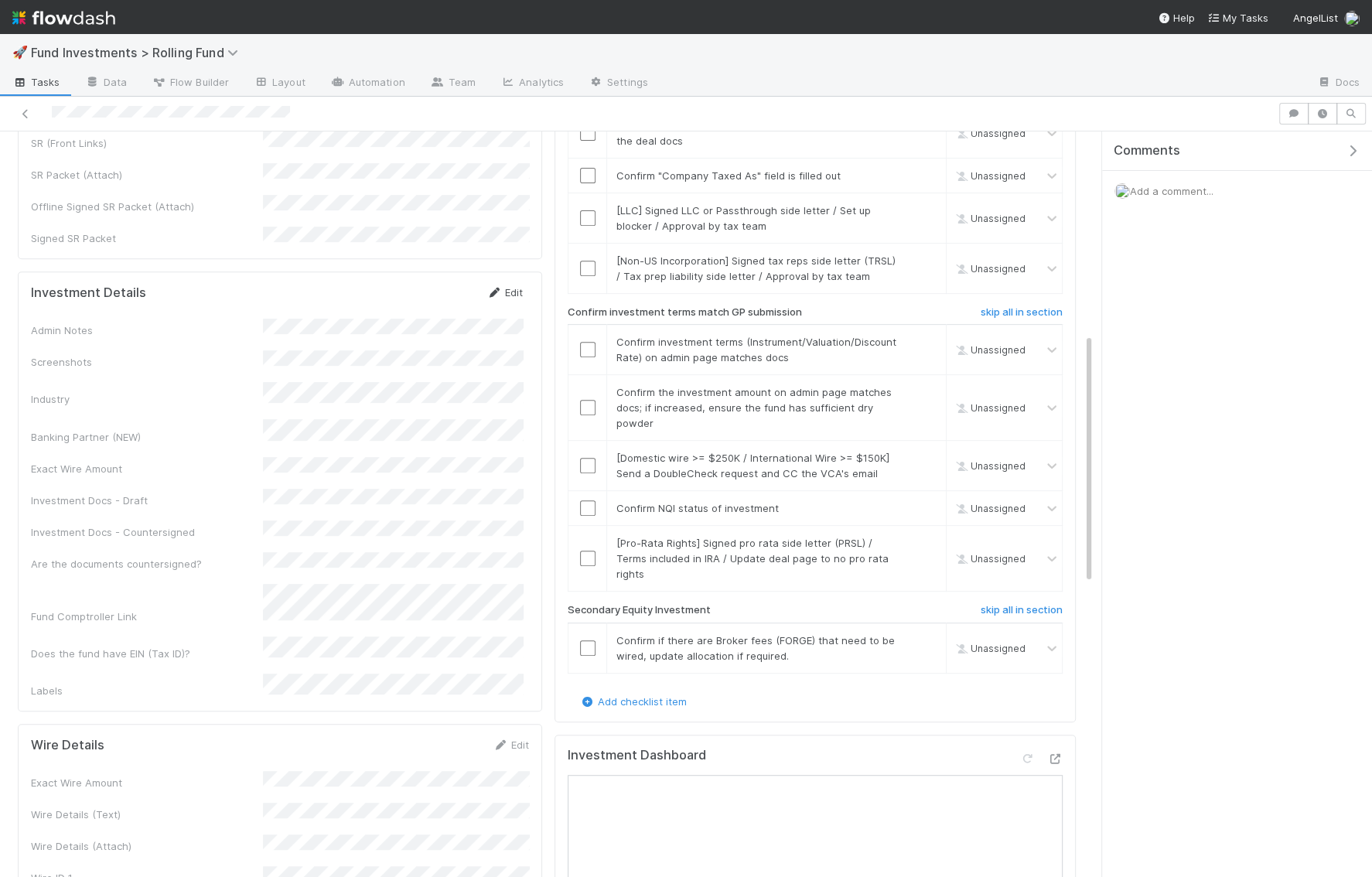
click at [510, 286] on link "Edit" at bounding box center [504, 293] width 36 height 13
click at [452, 285] on button "Save" at bounding box center [440, 297] width 44 height 26
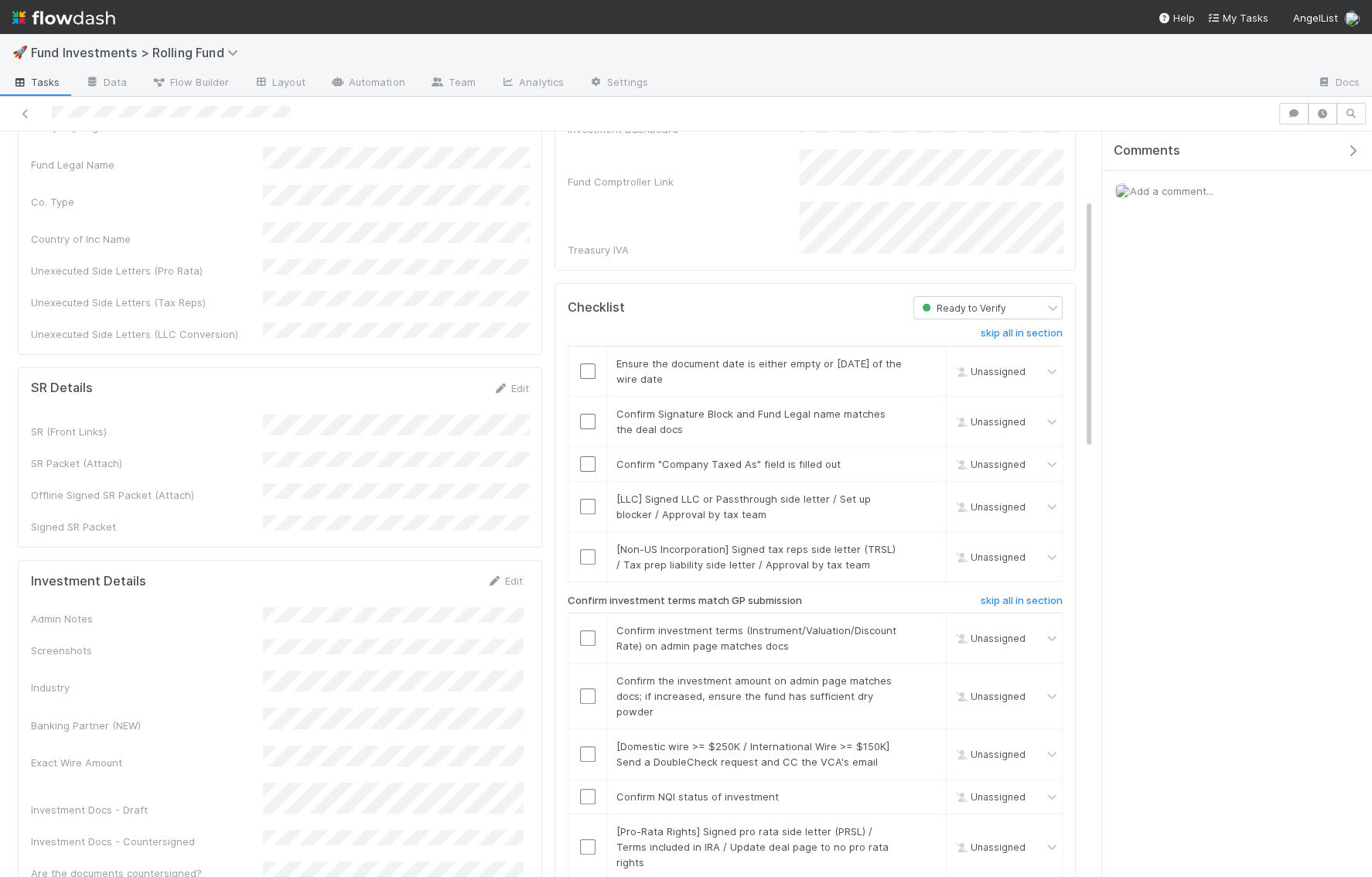
scroll to position [0, 0]
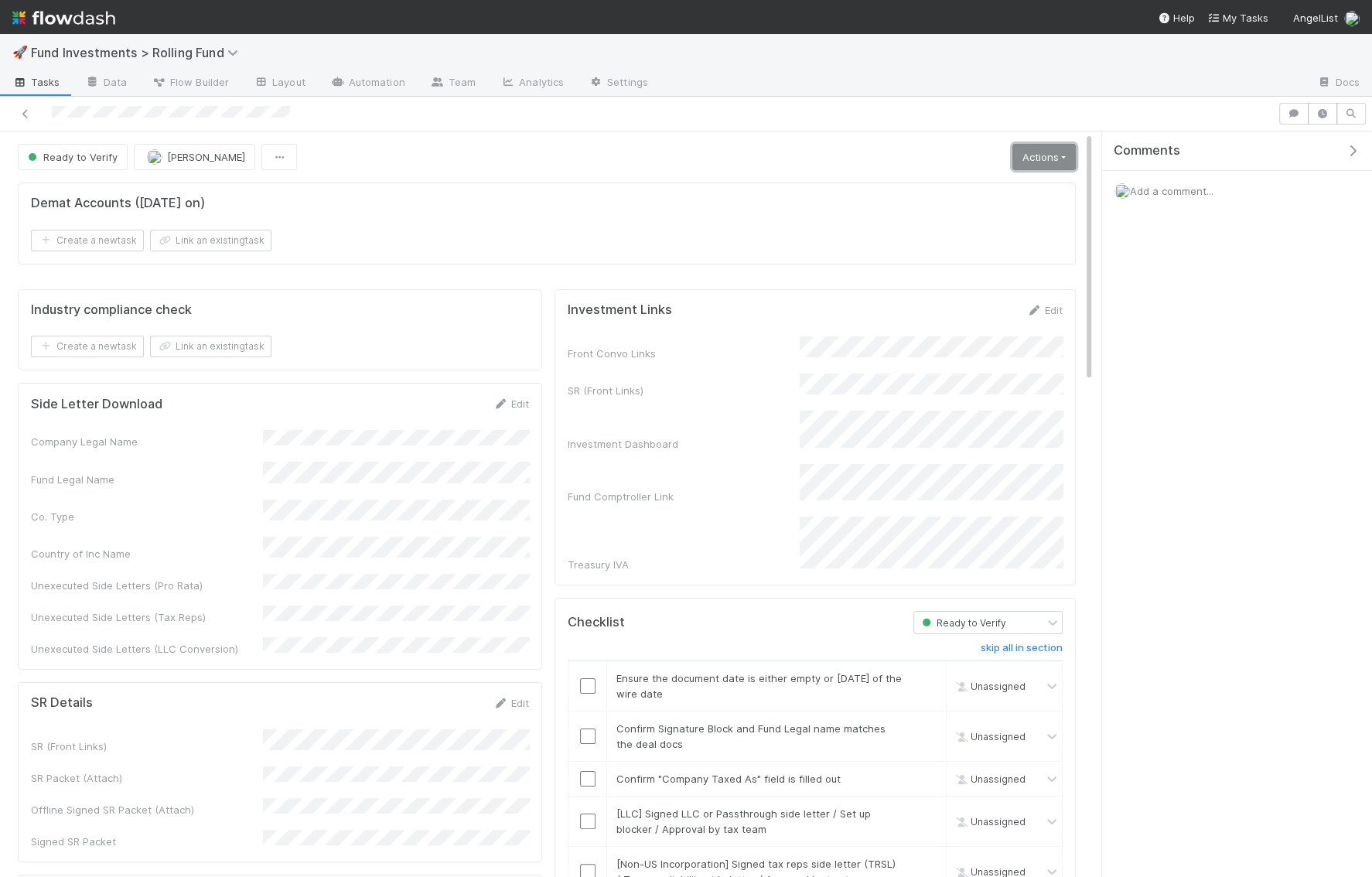
click at [1040, 145] on link "Actions" at bounding box center [1044, 157] width 63 height 26
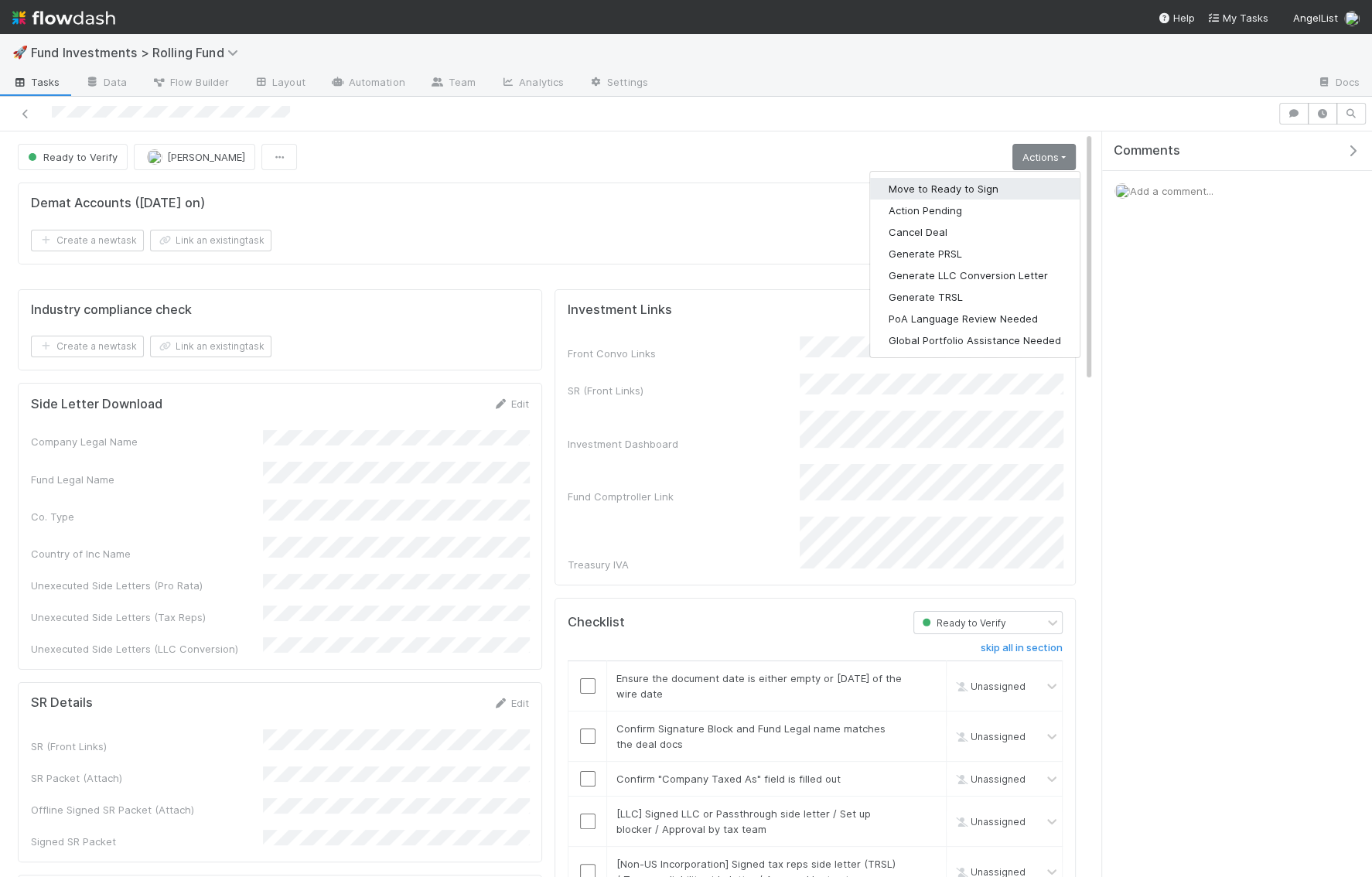
click at [1017, 195] on button "Move to Ready to Sign" at bounding box center [975, 188] width 210 height 22
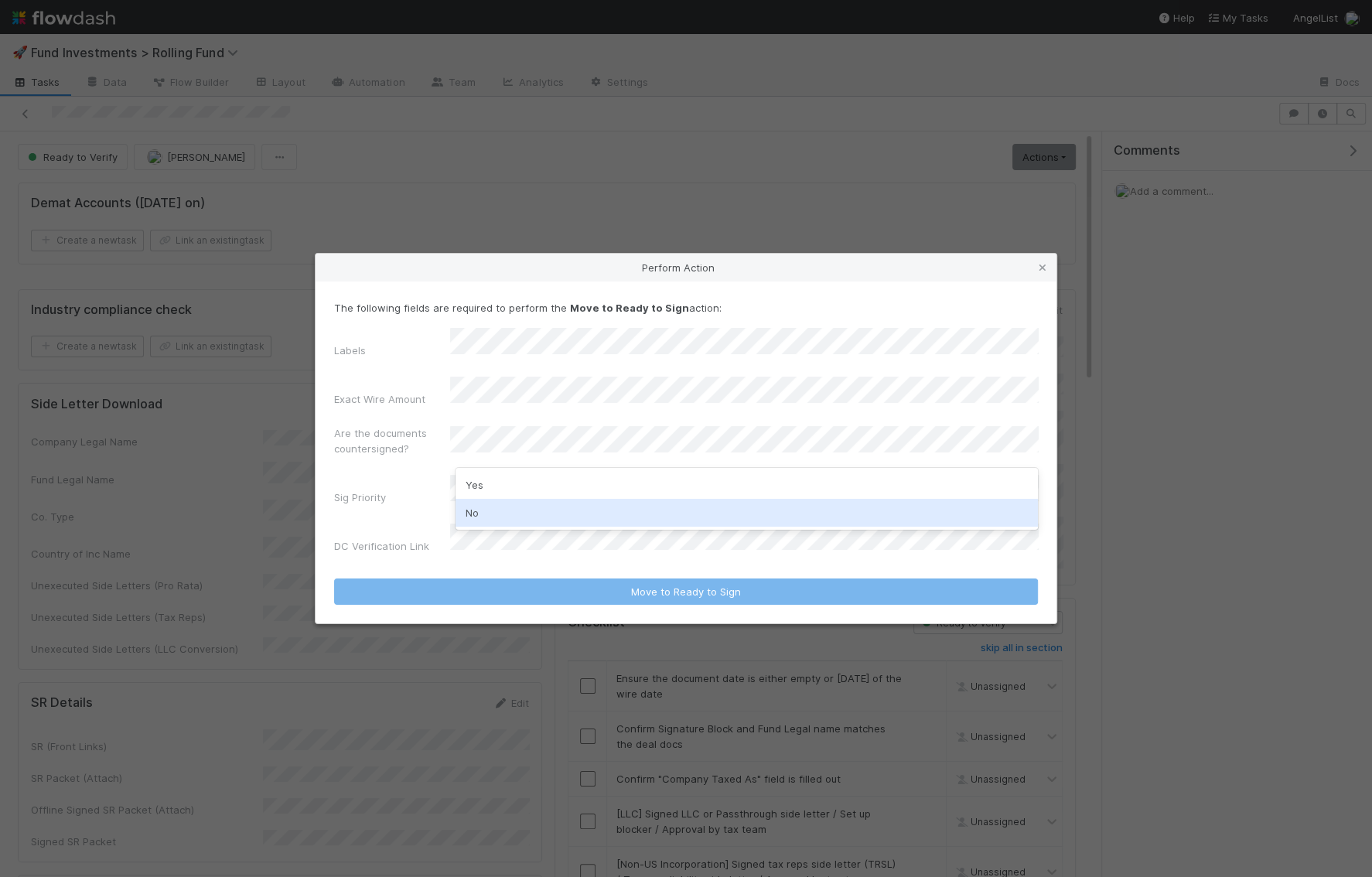
click at [482, 514] on div "No" at bounding box center [747, 512] width 582 height 28
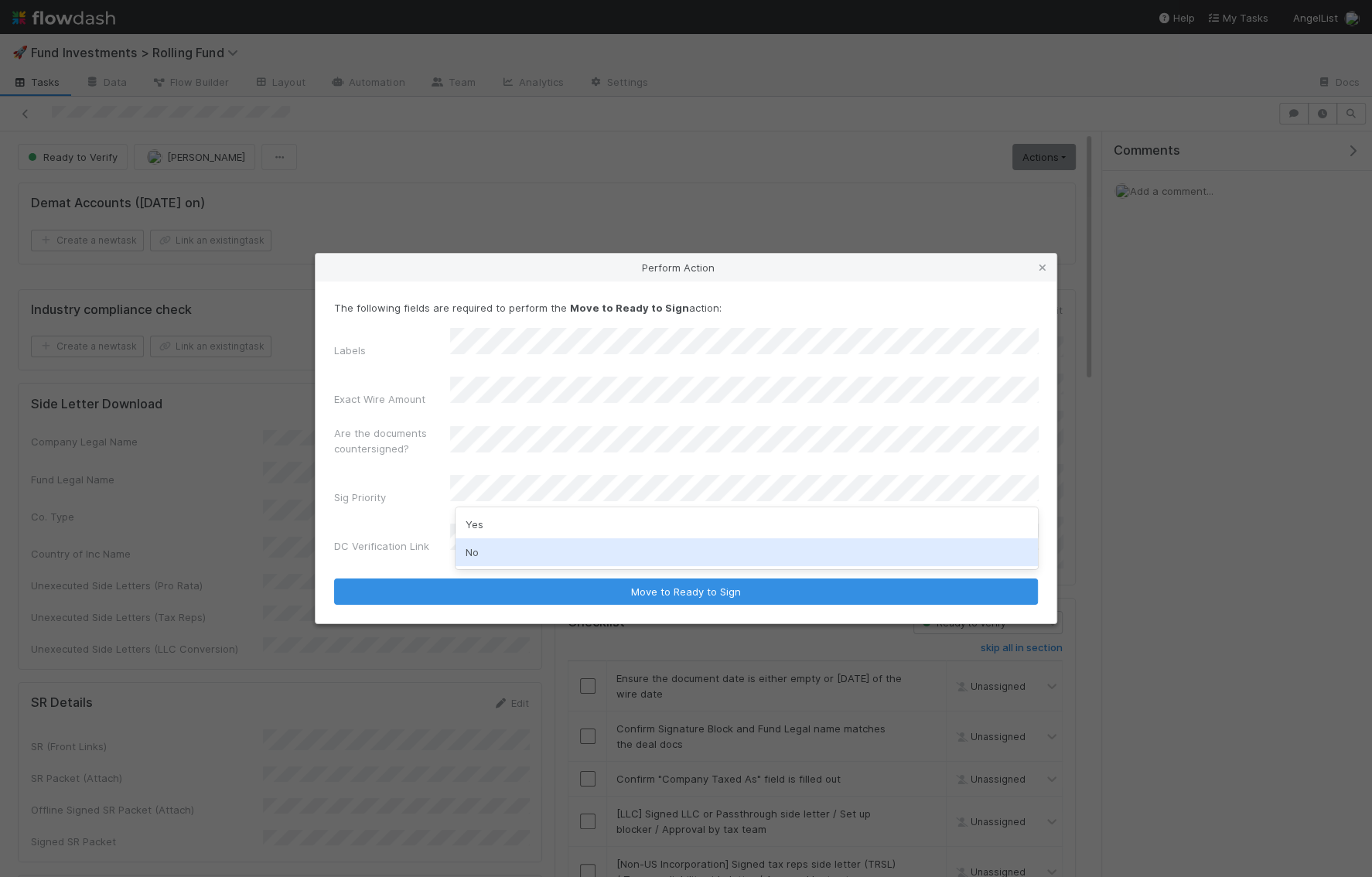
click at [483, 550] on div "No" at bounding box center [747, 552] width 582 height 28
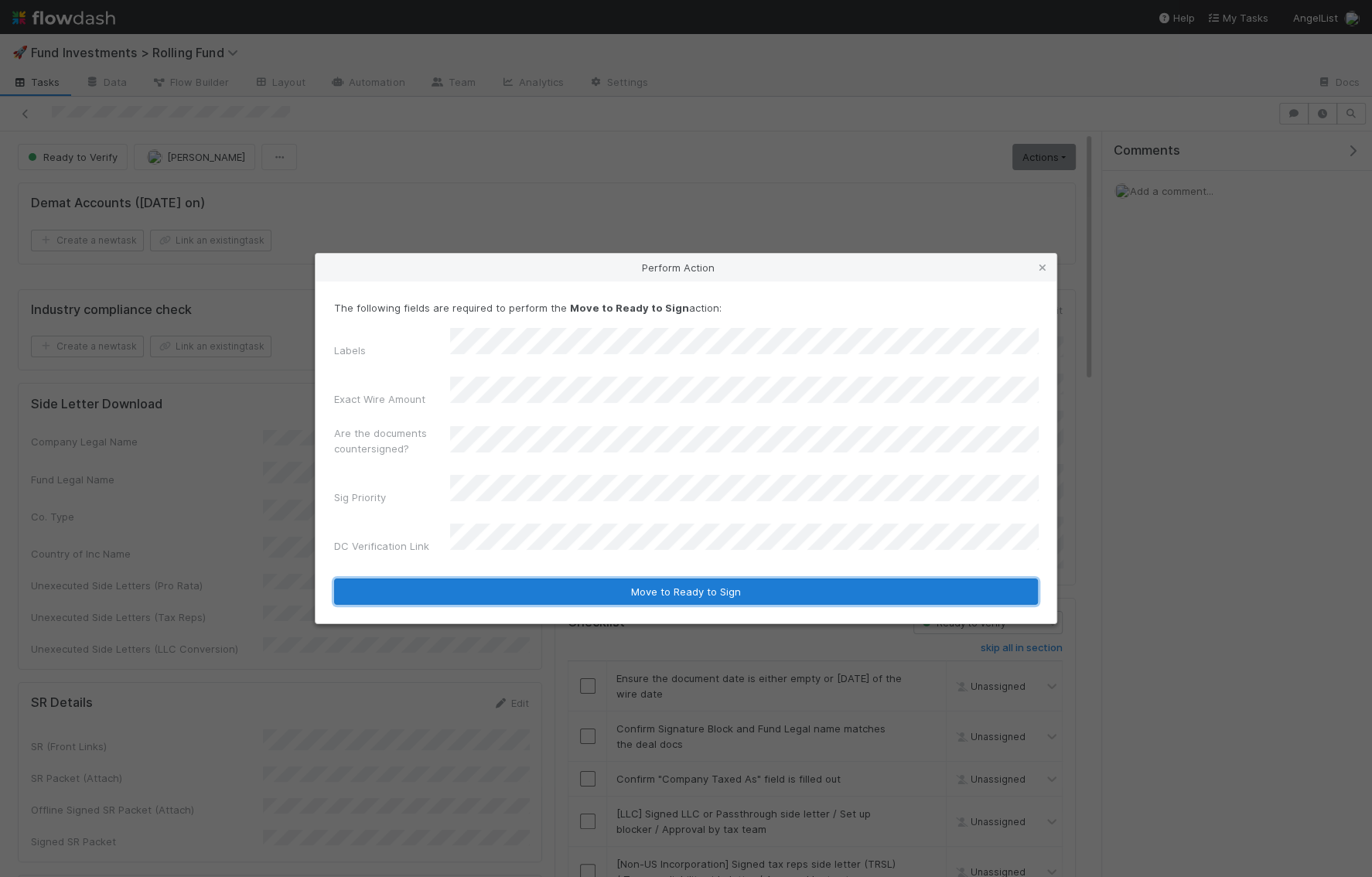
click at [500, 578] on button "Move to Ready to Sign" at bounding box center [686, 591] width 704 height 26
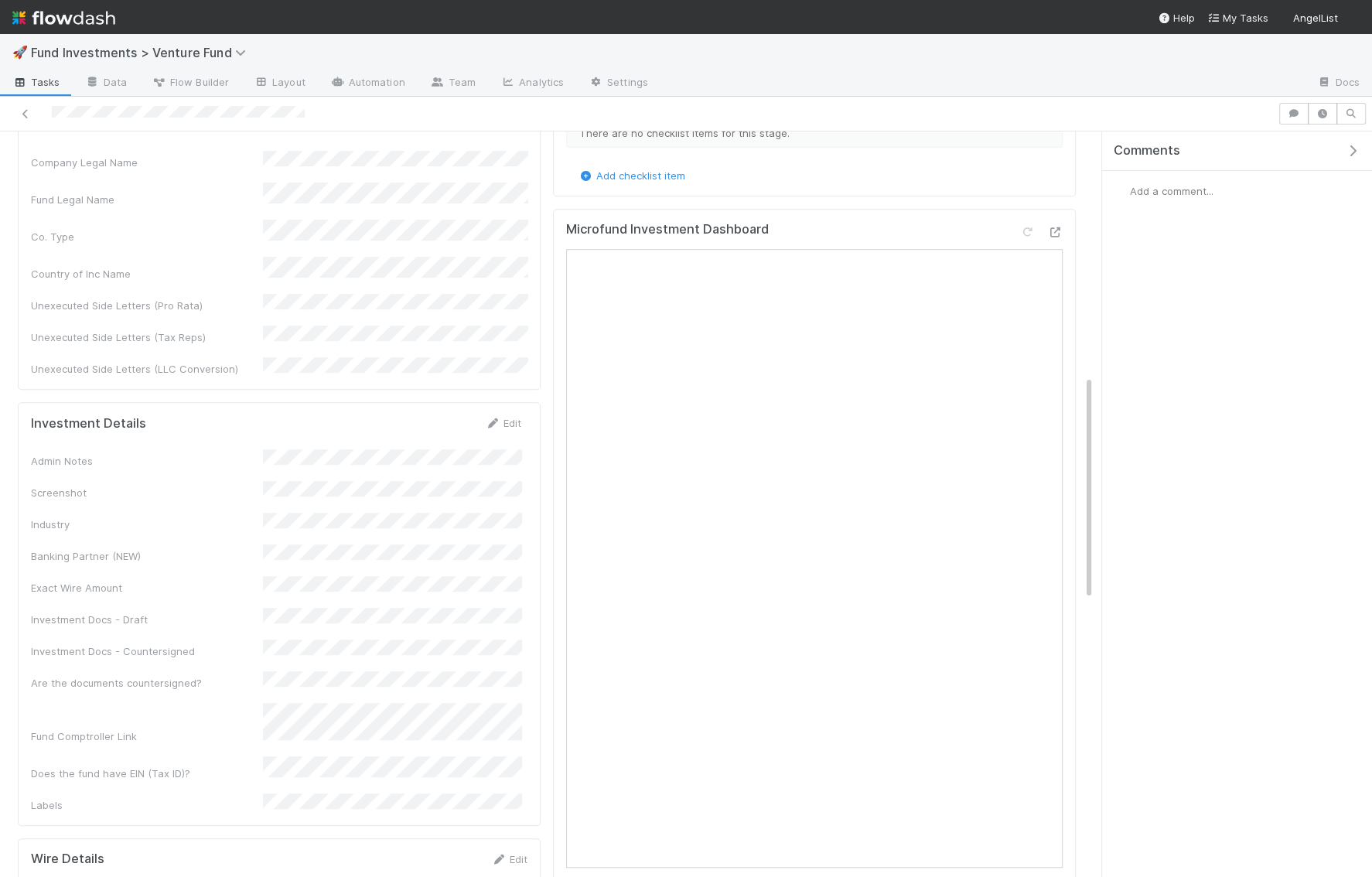
scroll to position [823, 0]
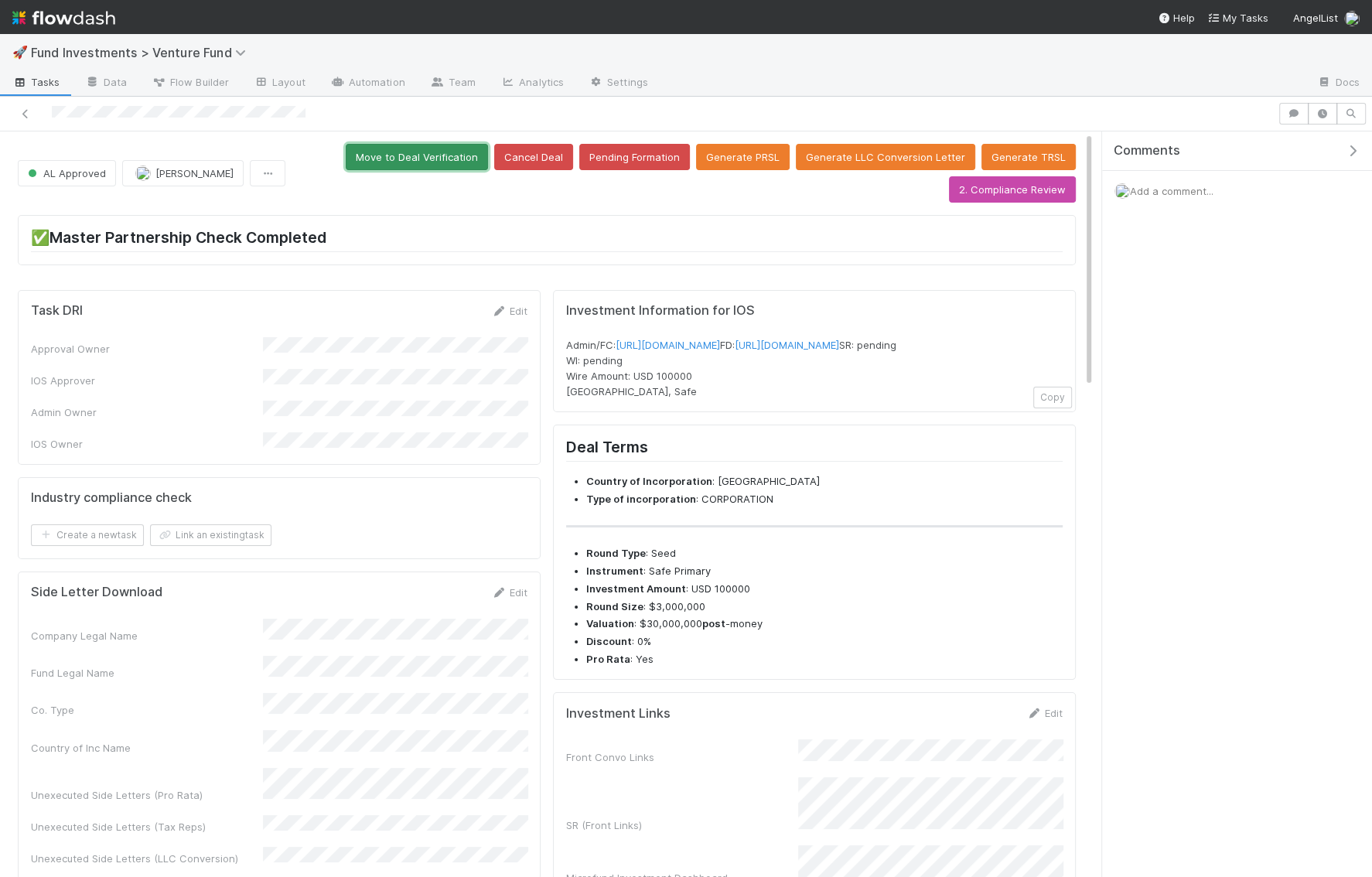
click at [468, 150] on button "Move to Deal Verification" at bounding box center [417, 157] width 142 height 26
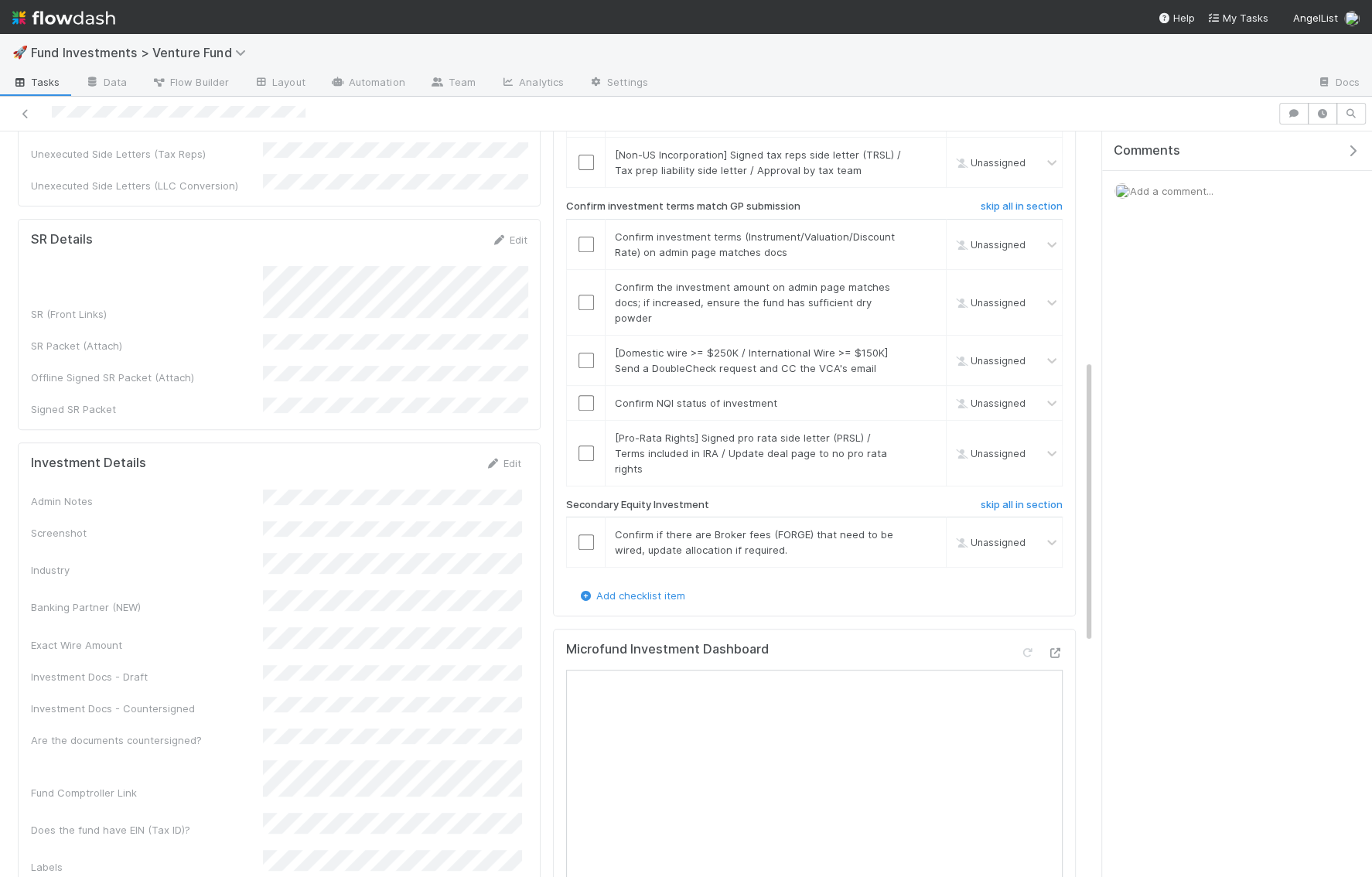
scroll to position [600, 0]
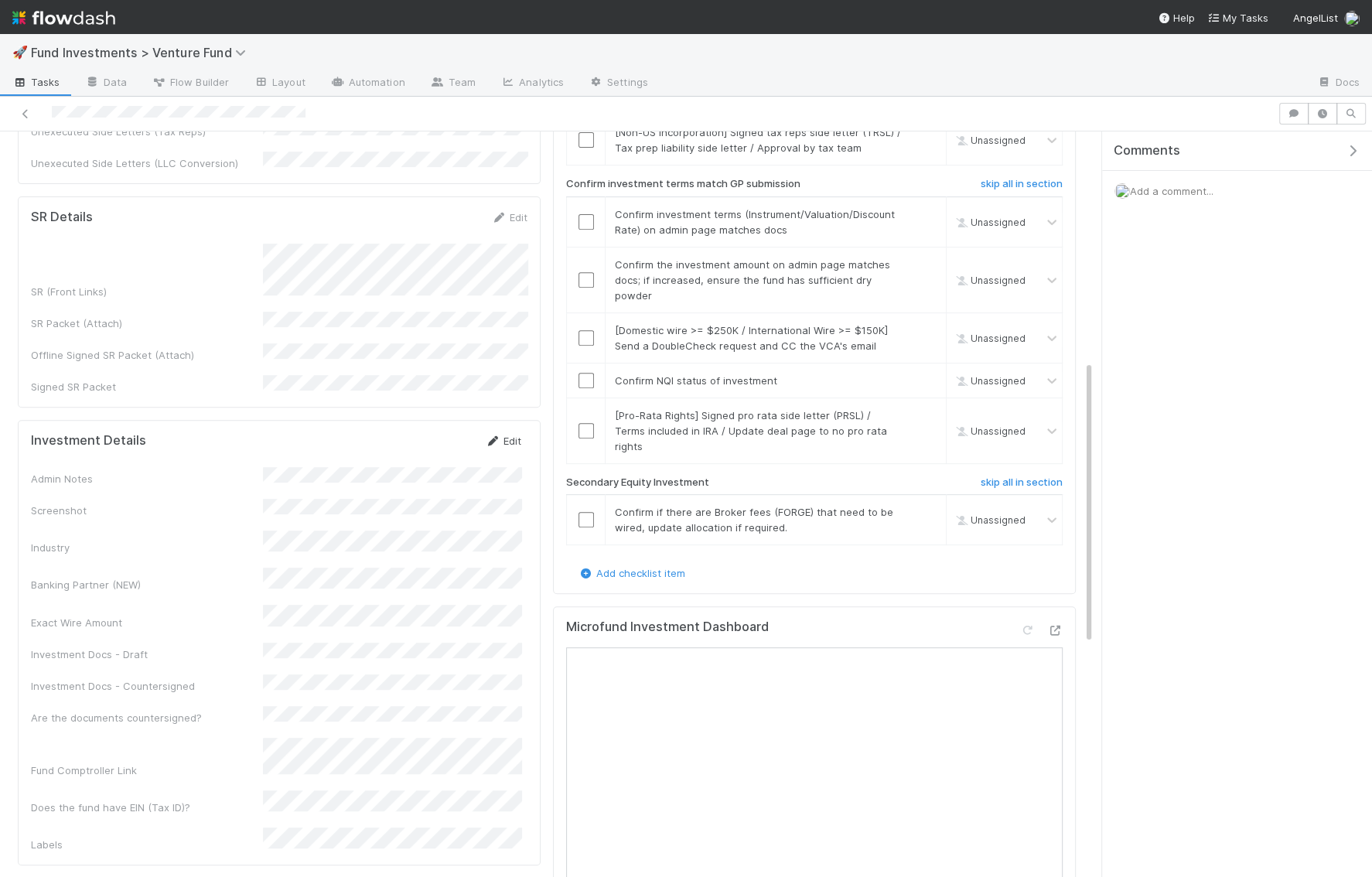
click at [506, 435] on link "Edit" at bounding box center [503, 441] width 36 height 13
click at [442, 433] on button "Save" at bounding box center [439, 446] width 44 height 26
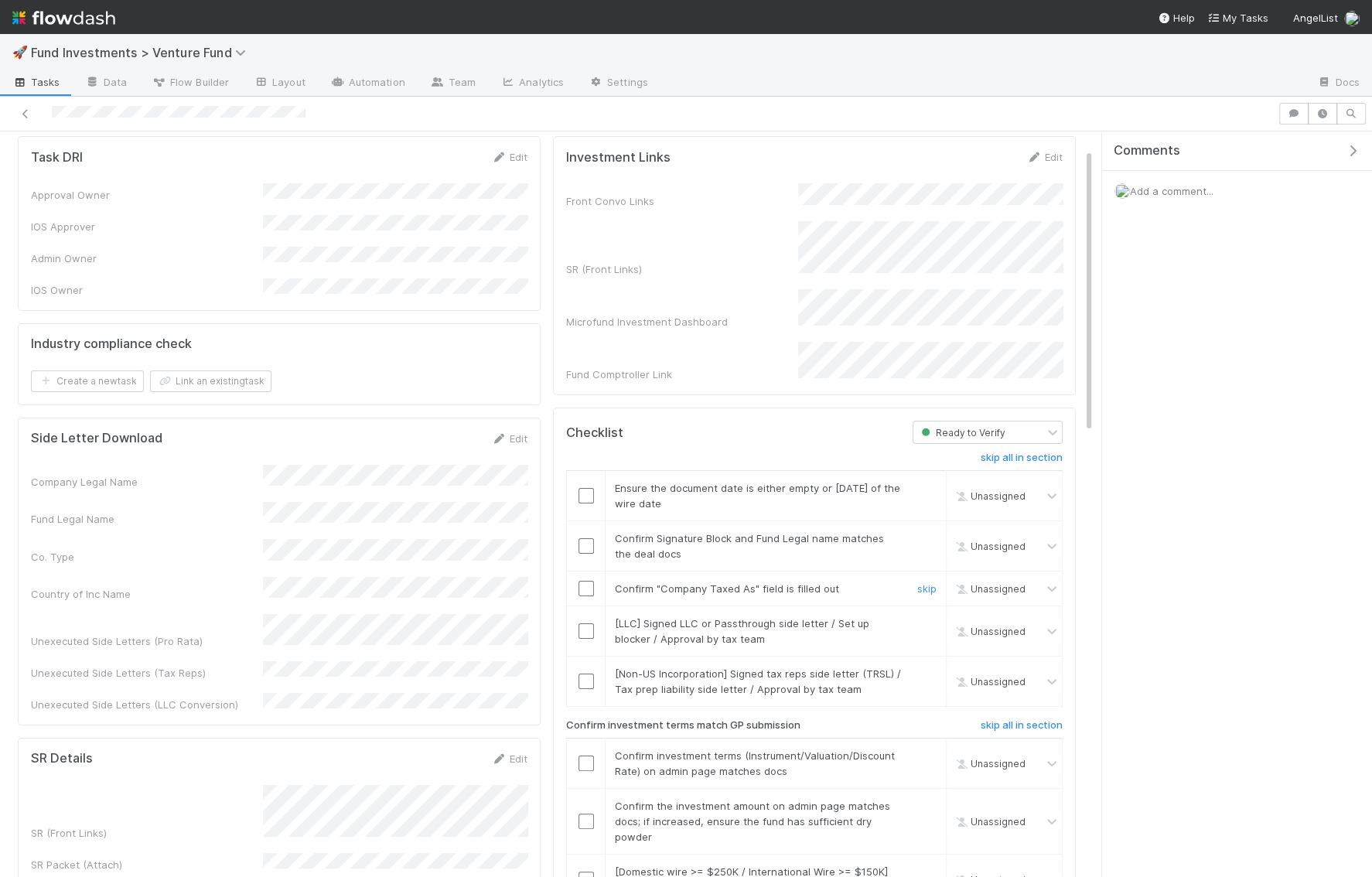
scroll to position [0, 0]
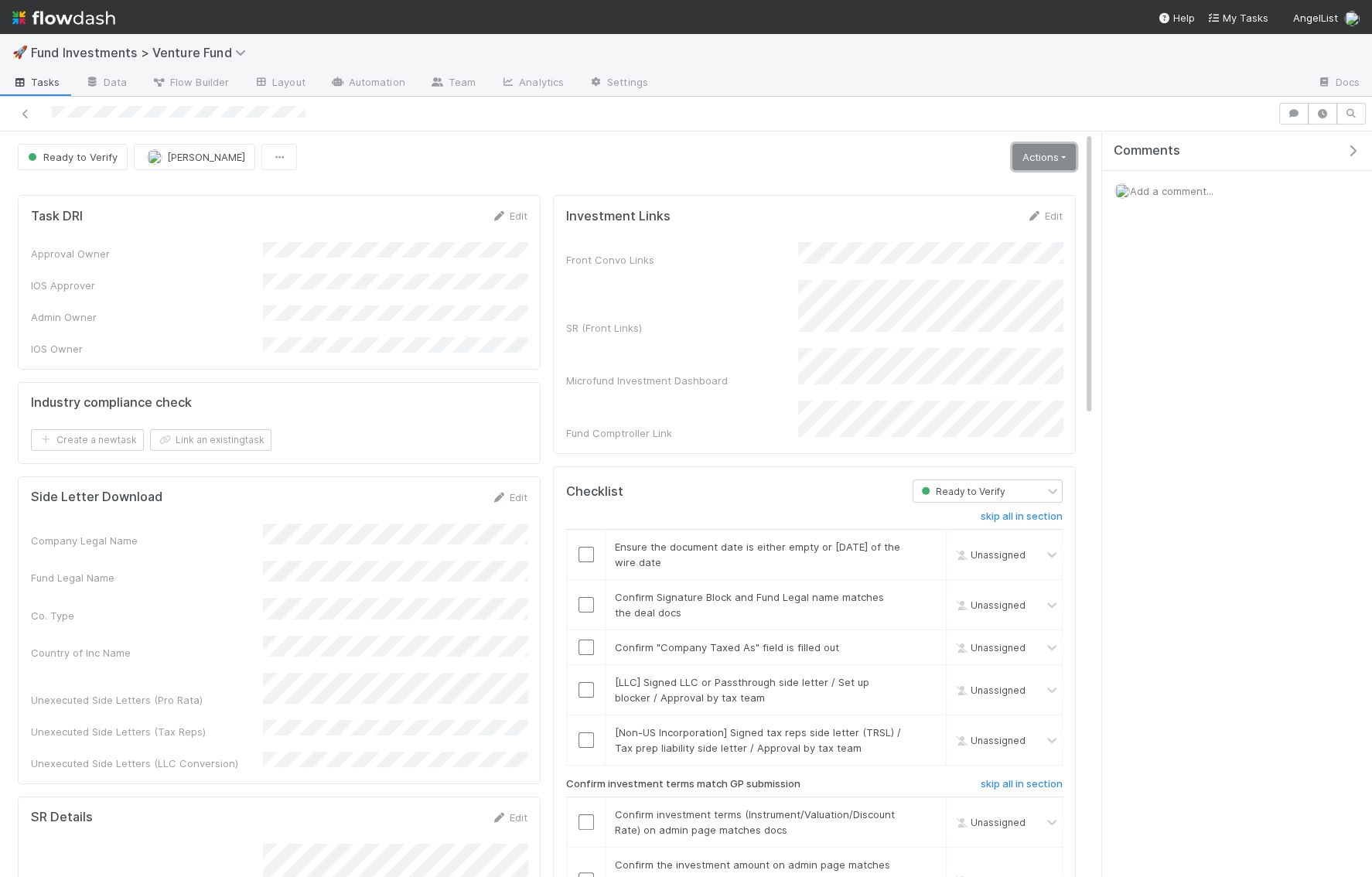
click at [1053, 149] on link "Actions" at bounding box center [1044, 157] width 63 height 26
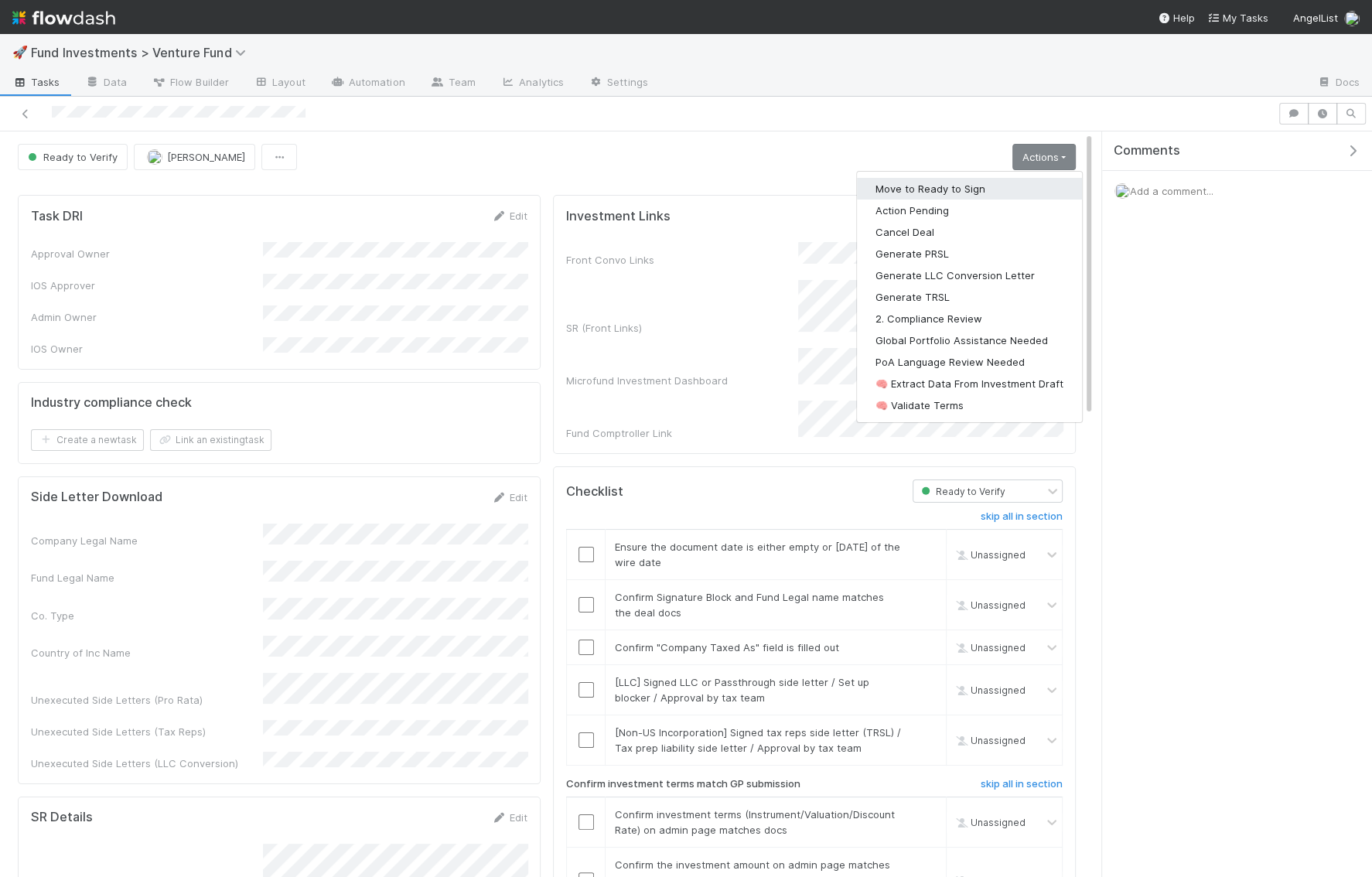
click at [1019, 190] on button "Move to Ready to Sign" at bounding box center [969, 188] width 225 height 22
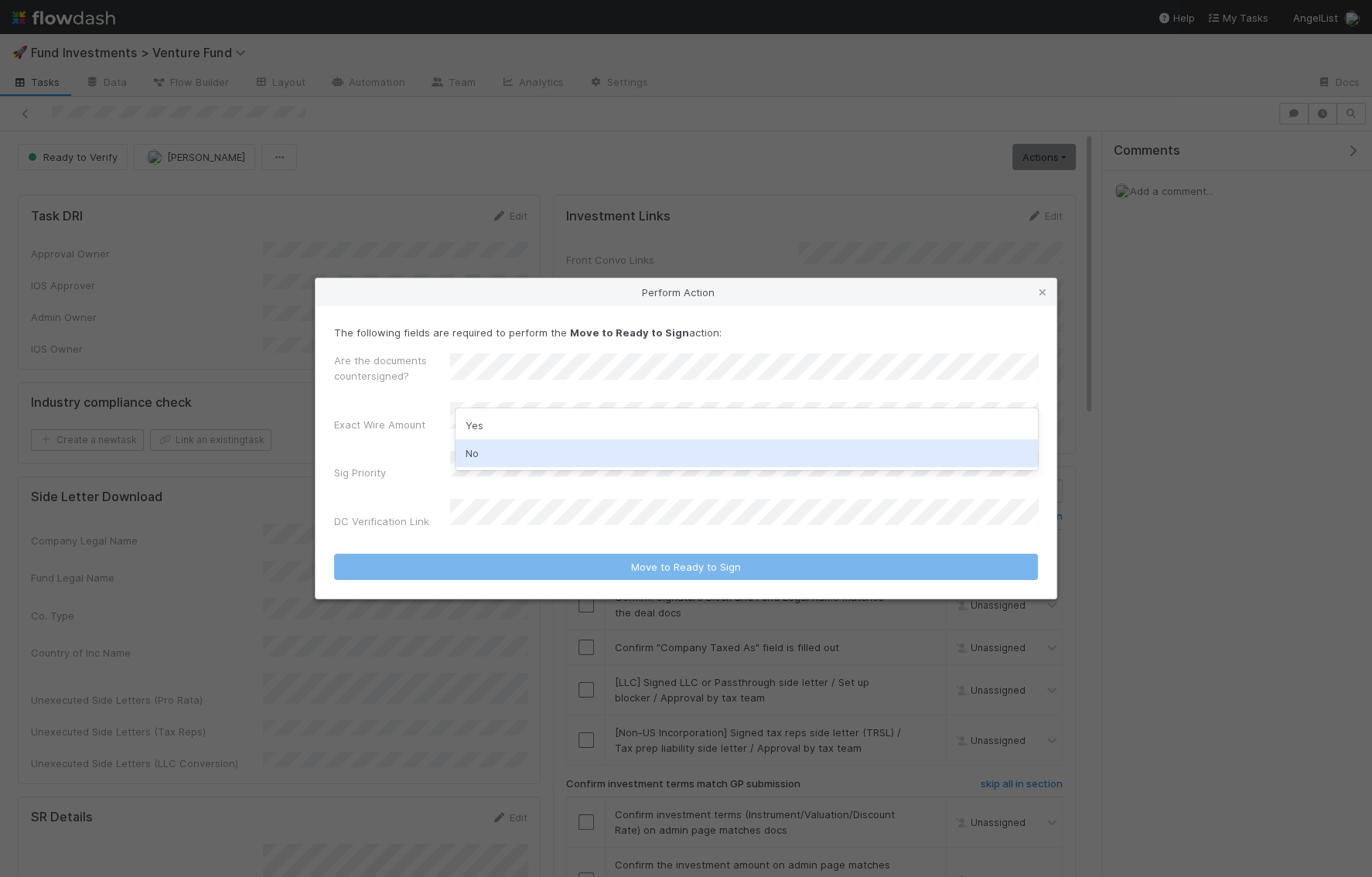
click at [482, 461] on div "No" at bounding box center [747, 453] width 582 height 28
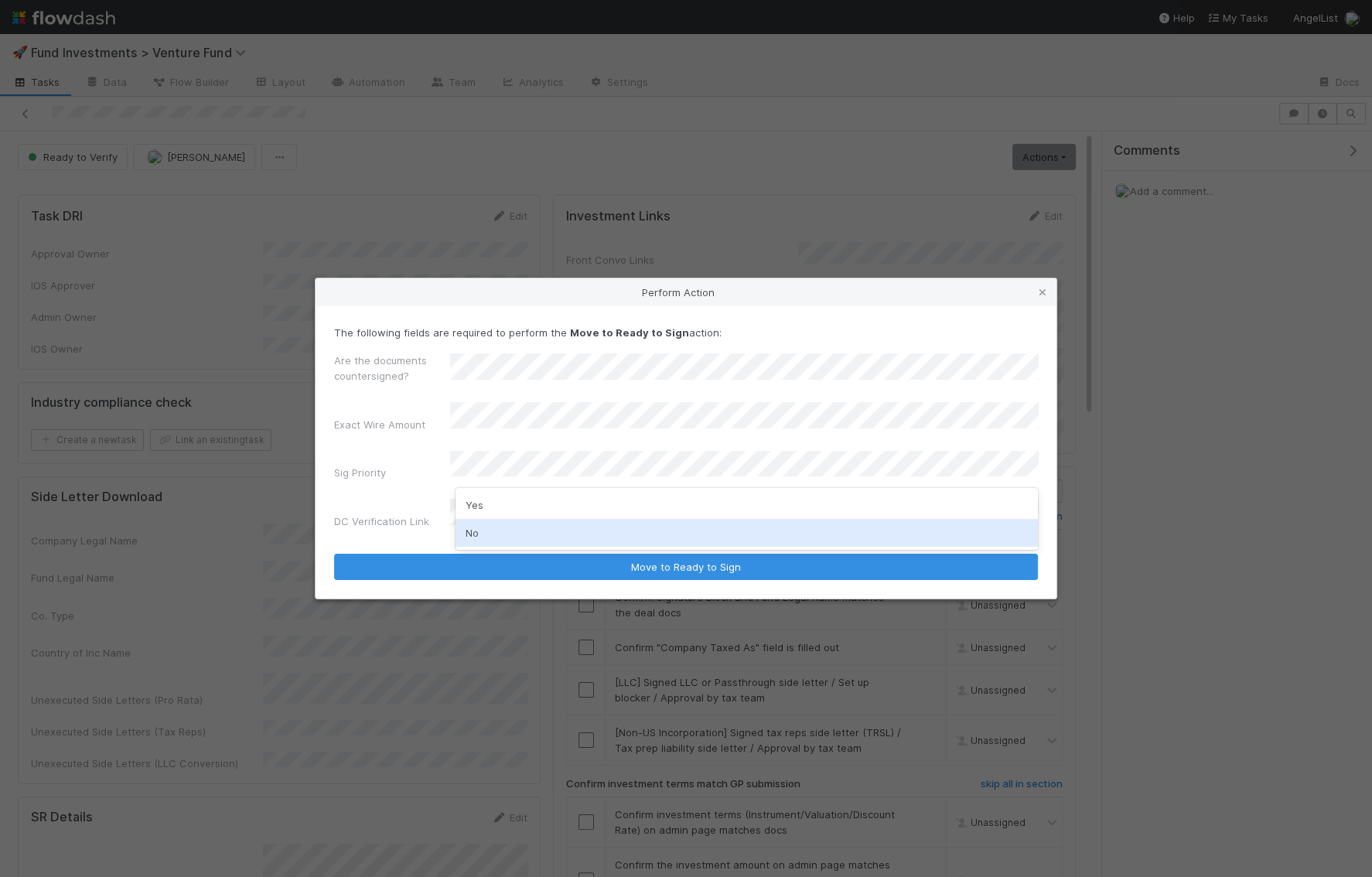
click at [478, 539] on div "No" at bounding box center [747, 532] width 582 height 28
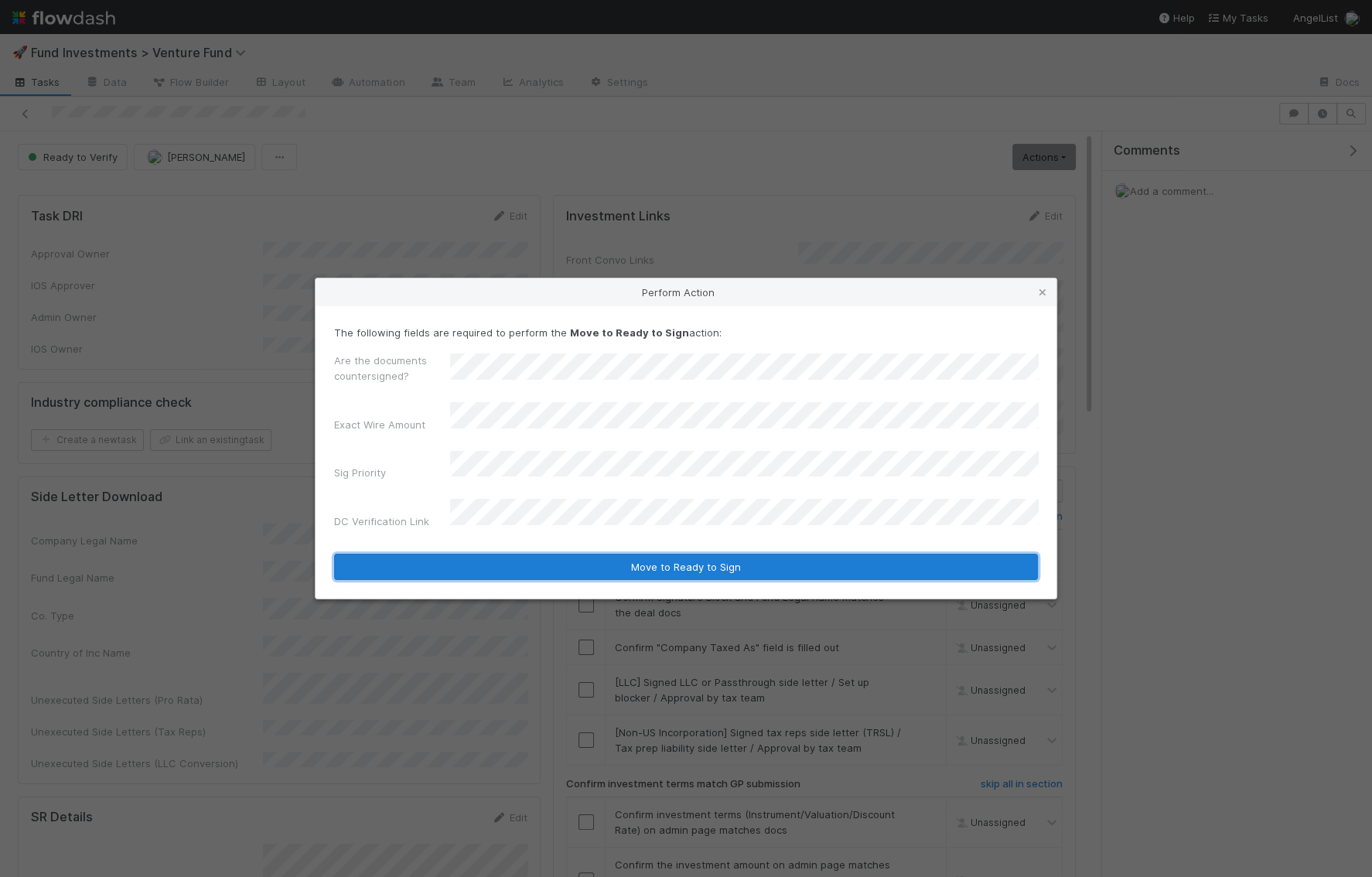
click at [535, 556] on button "Move to Ready to Sign" at bounding box center [686, 566] width 704 height 26
